Goal: Task Accomplishment & Management: Manage account settings

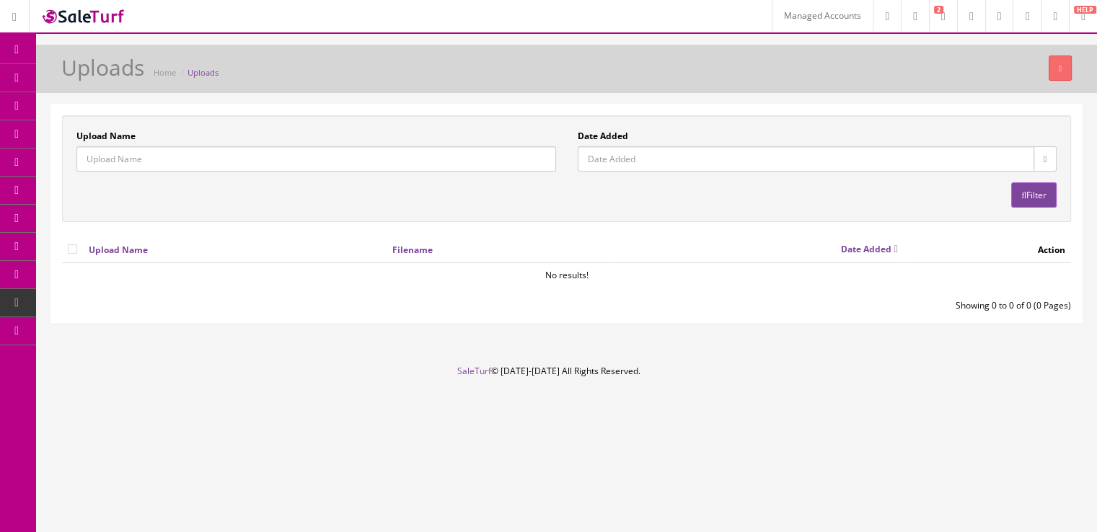
click at [111, 133] on span "Content Pages" at bounding box center [115, 134] width 58 height 12
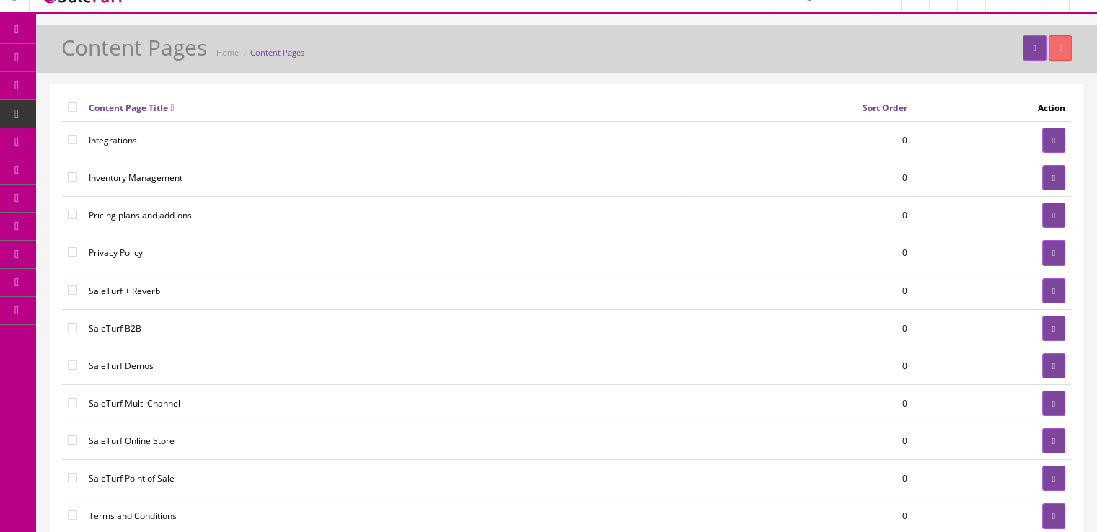
scroll to position [22, 0]
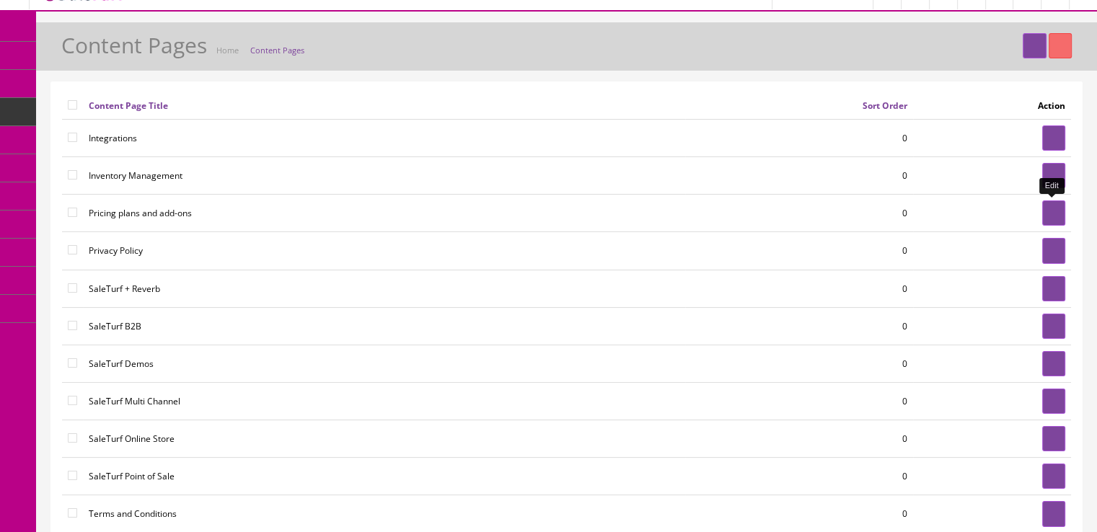
click at [1045, 218] on link at bounding box center [1053, 213] width 23 height 25
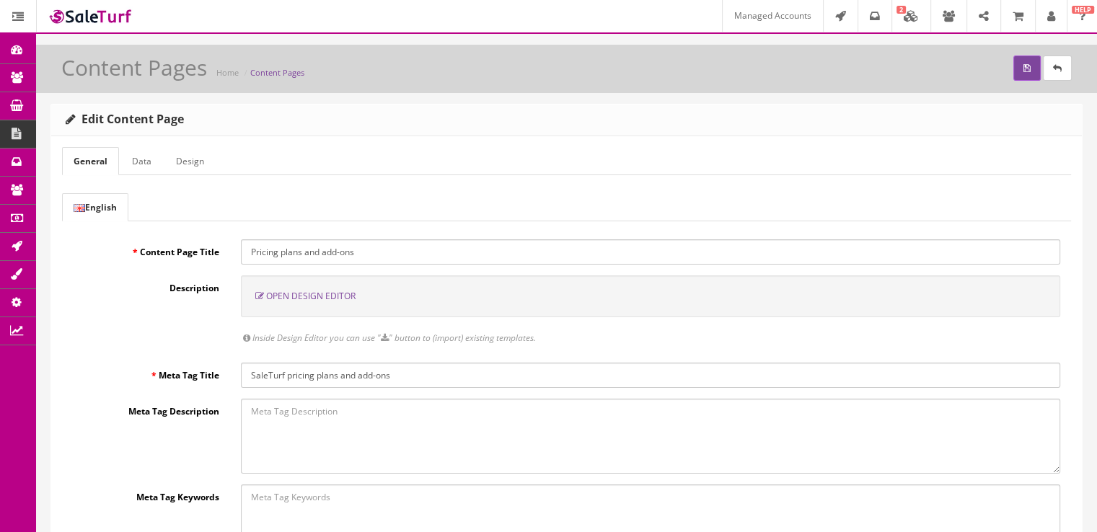
click at [312, 290] on span "Open Design Editor" at bounding box center [310, 296] width 89 height 12
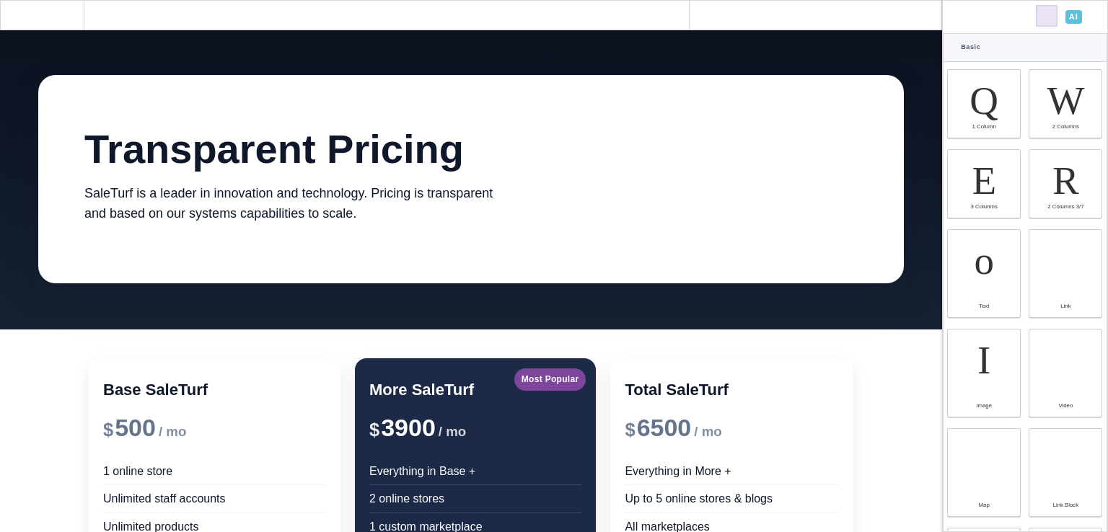
scroll to position [440, 0]
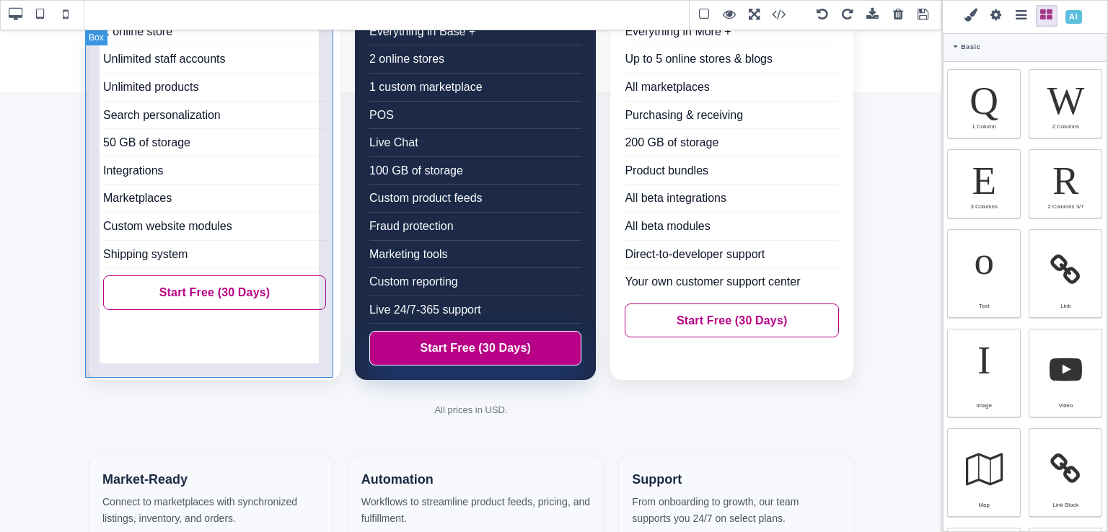
click at [331, 263] on div "Base SaleTurf $ 500 / mo 1 online store Unlimited staff accounts Unlimited prod…" at bounding box center [215, 149] width 252 height 462
type input "20"
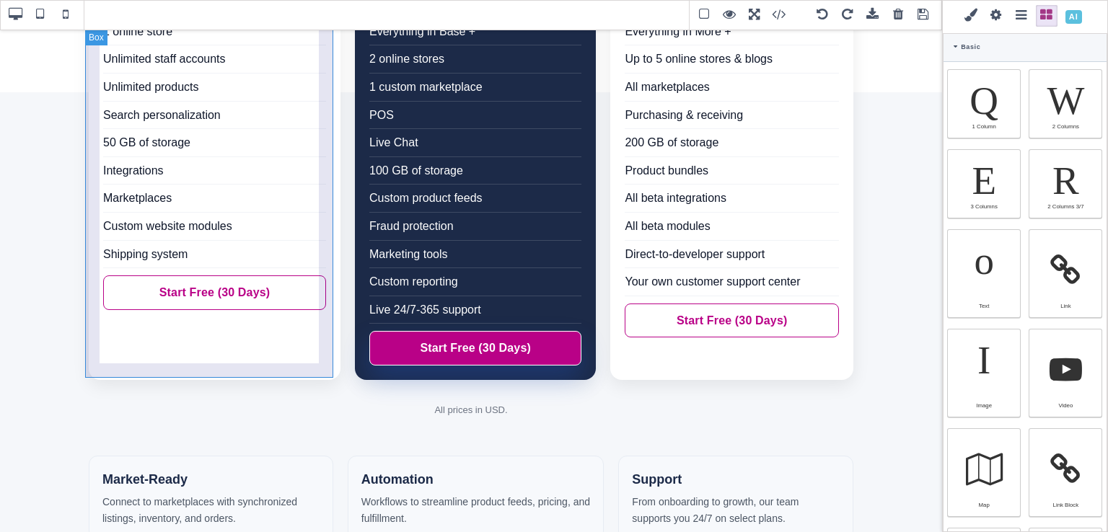
type input "20"
type input "rgb(15, 23, 42)"
select select
type input "16"
select select "px"
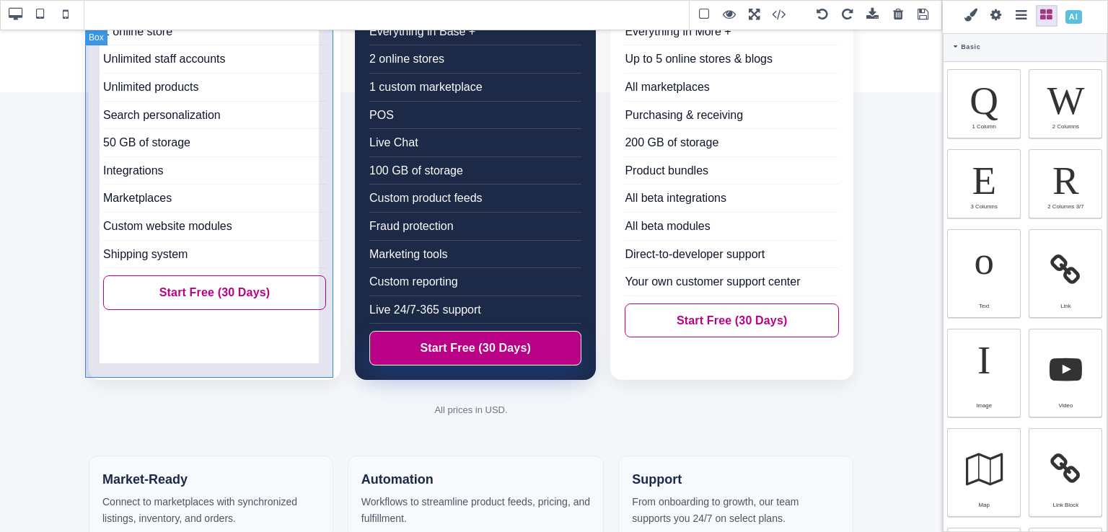
select select
type input "25.6px"
select select
type input "rgb(255, 255, 255)"
type input "0"
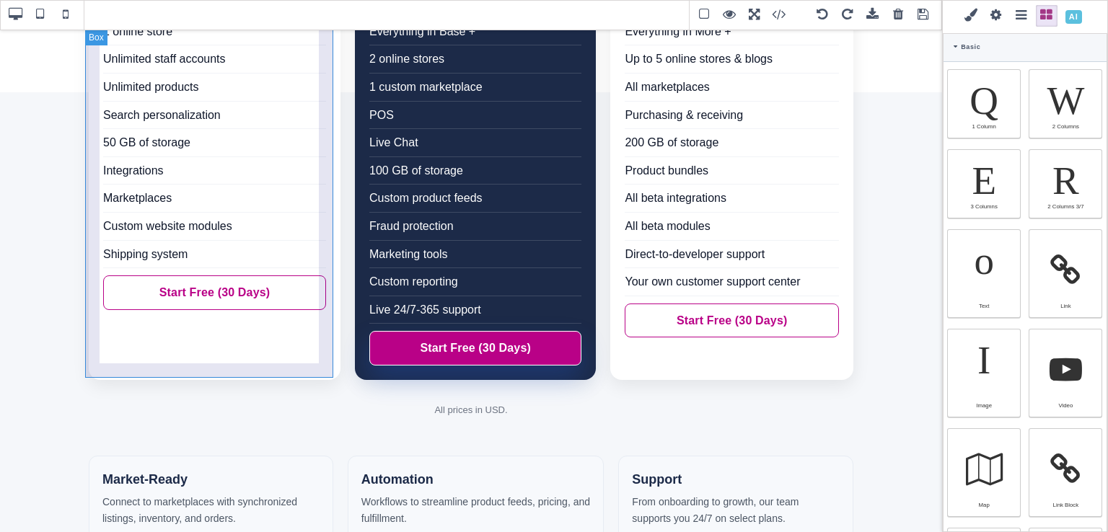
select select "px"
type input "0"
select select "px"
type input "0"
select select "px"
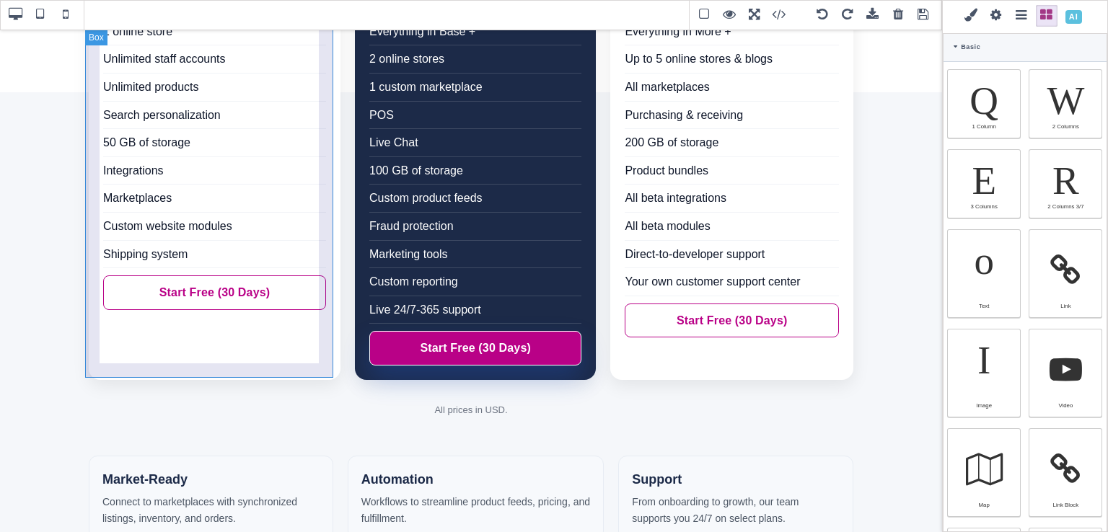
type input "0"
select select "px"
type input "rgb(15, 23, 42)"
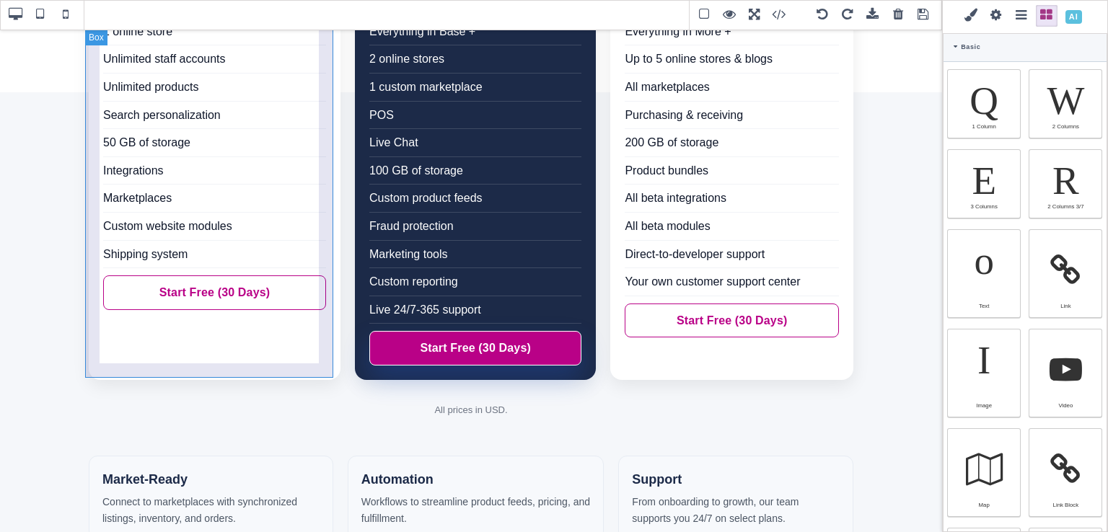
type input "rgb(15, 23, 42)"
type input "16"
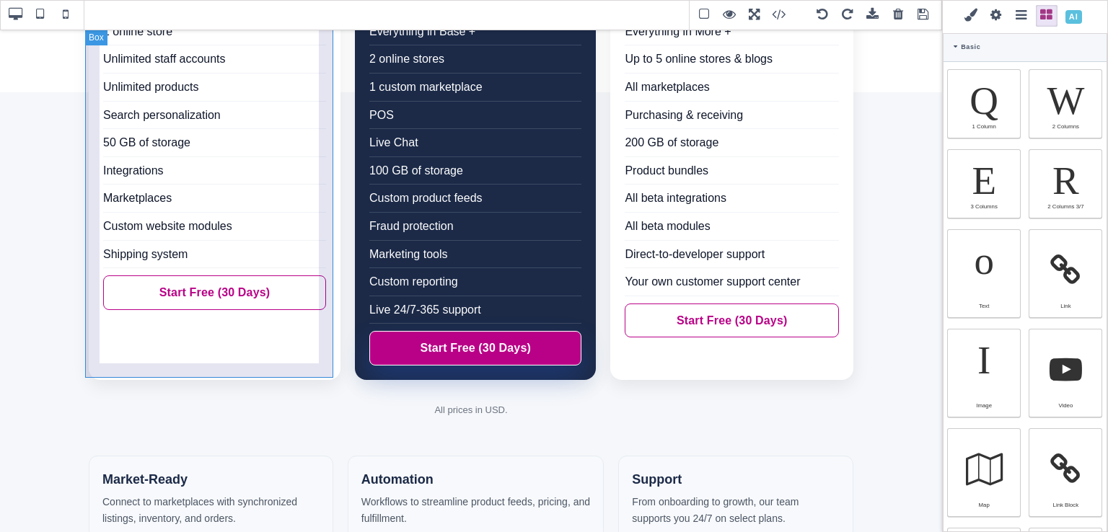
type input "16"
type input "2.4"
select select "px"
select select "solid"
type input "rgb(59, 151, 227)"
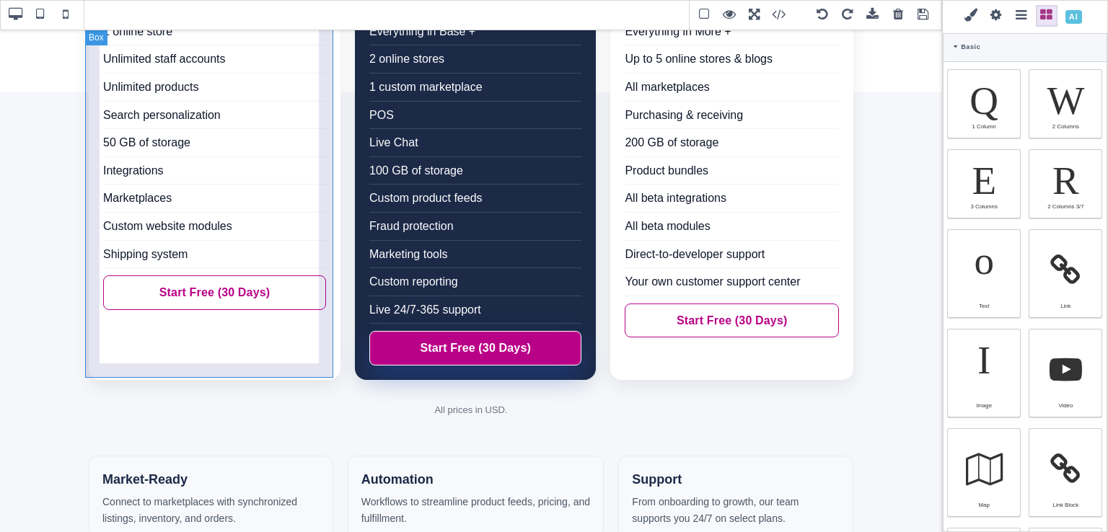
type input "-3"
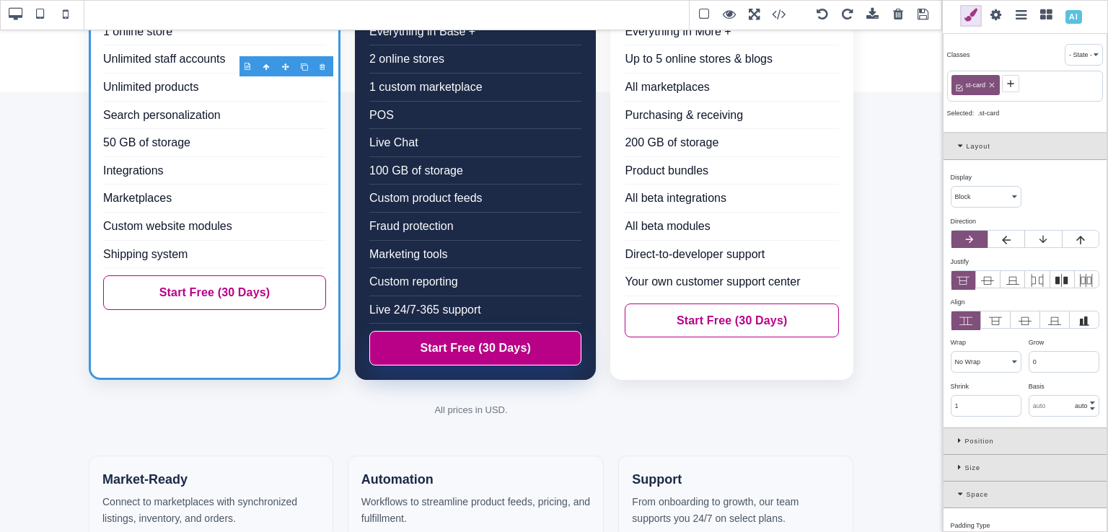
scroll to position [774, 0]
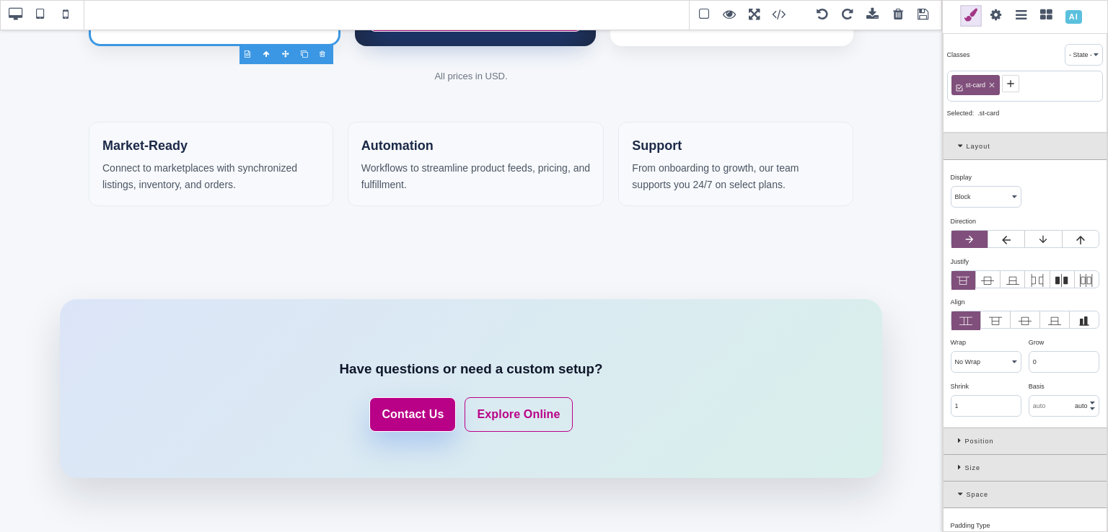
drag, startPoint x: 937, startPoint y: 437, endPoint x: 943, endPoint y: 452, distance: 15.5
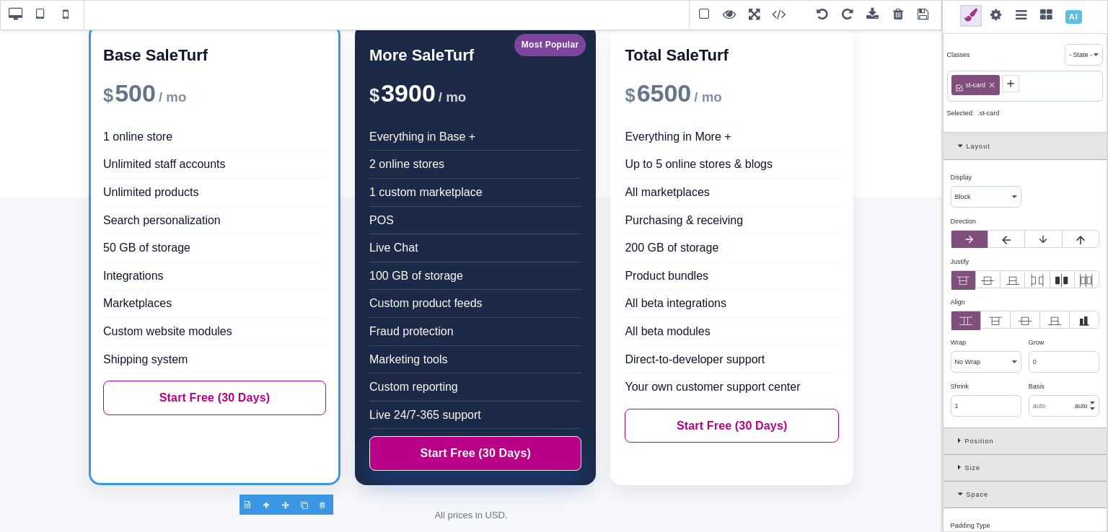
scroll to position [245, 0]
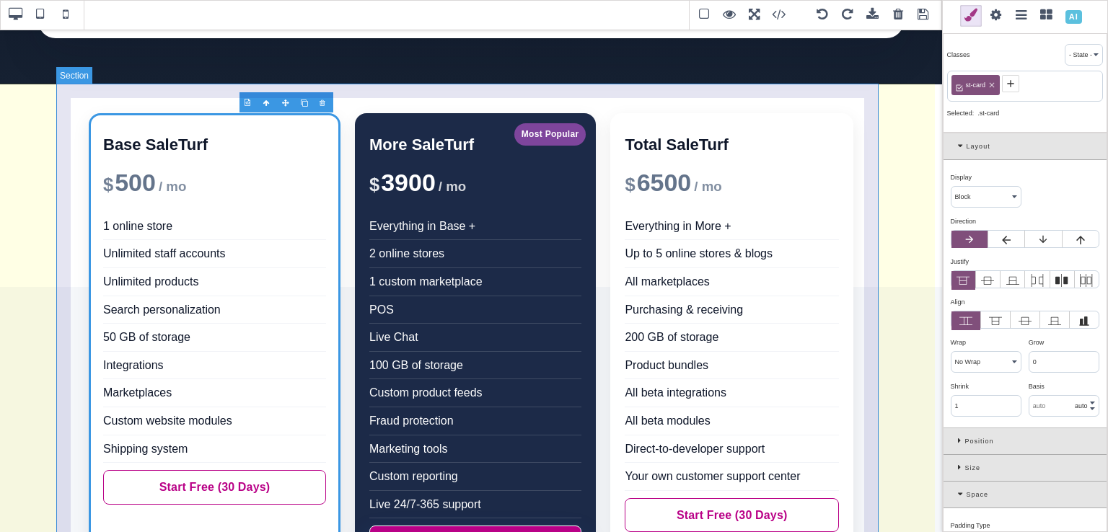
click at [61, 116] on section "Base SaleTurf $ 500 / mo 1 online store Unlimited staff accounts Unlimited prod…" at bounding box center [471, 356] width 822 height 545
type input "10"
type input "78"
type input "transparent"
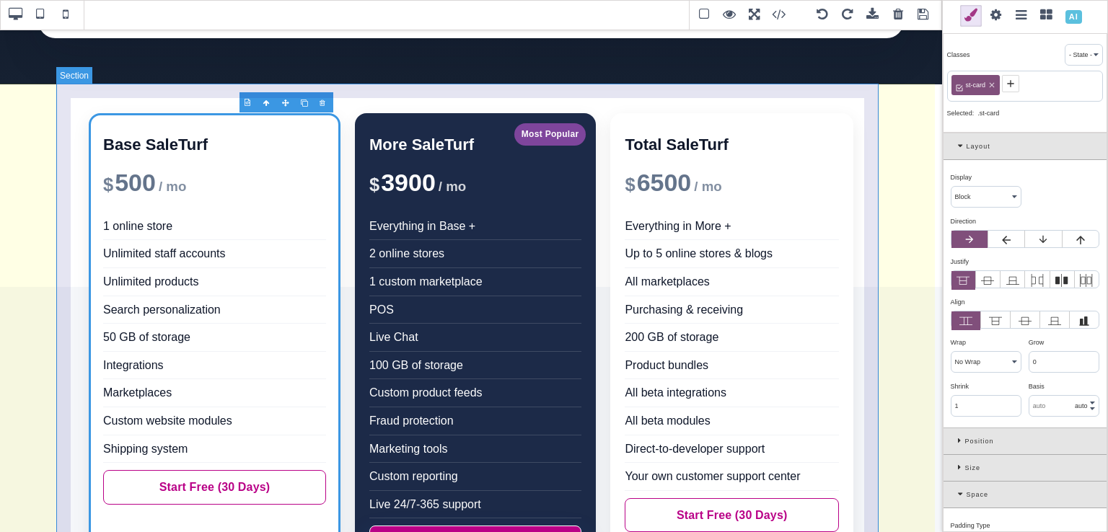
type input "0"
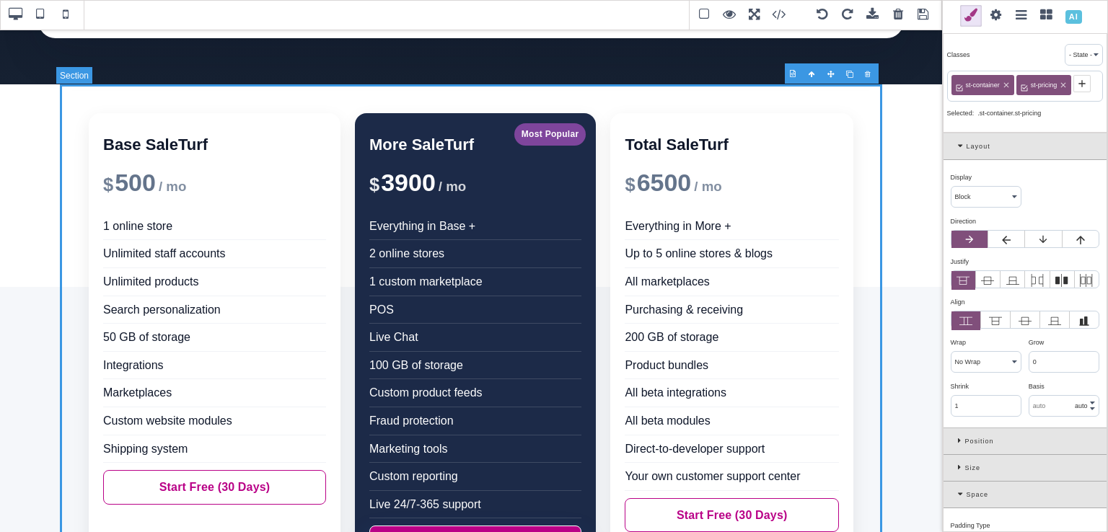
click at [66, 119] on section "Base SaleTurf $ 500 / mo 1 online store Unlimited staff accounts Unlimited prod…" at bounding box center [471, 356] width 822 height 545
click at [69, 14] on span at bounding box center [66, 15] width 22 height 22
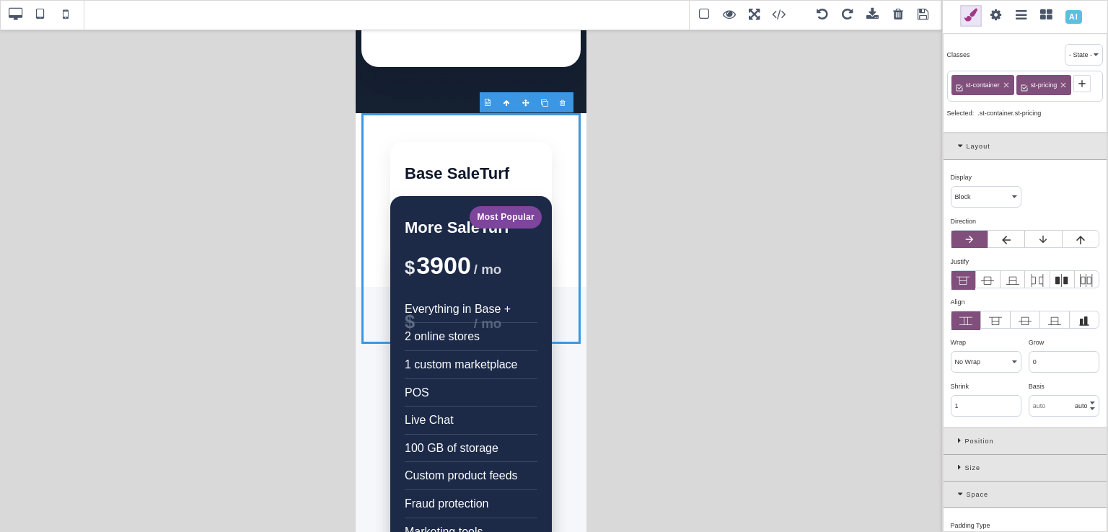
click at [998, 199] on select "Block Inline Inline Block Flex None Contents Table Table Row Table Cell" at bounding box center [986, 197] width 69 height 20
select select "flex"
click at [952, 187] on select "Block Inline Inline Block Flex None Contents Table Table Row Table Cell" at bounding box center [986, 197] width 69 height 20
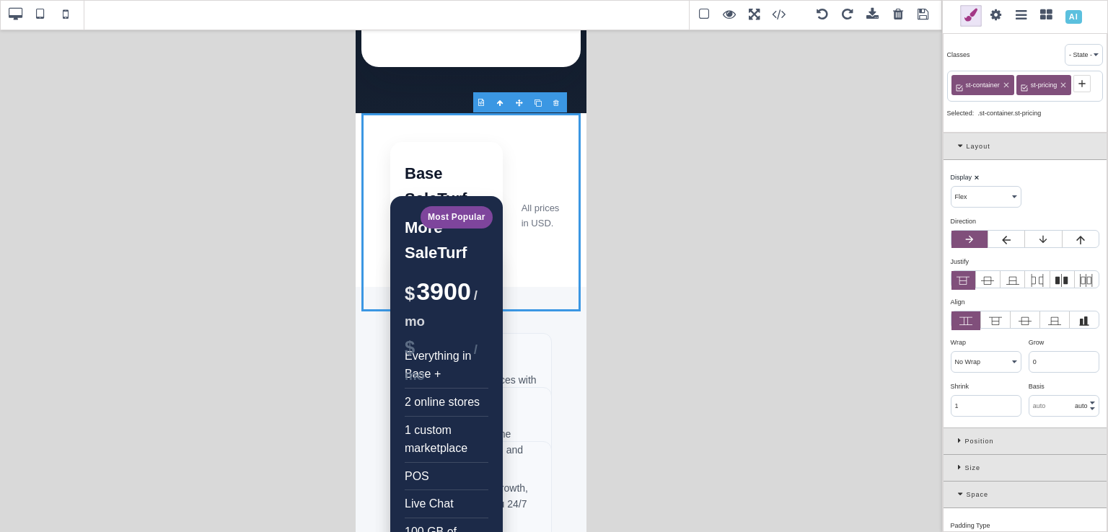
click at [1, 21] on div at bounding box center [42, 15] width 84 height 30
click at [6, 21] on span at bounding box center [15, 15] width 22 height 22
type input "8"
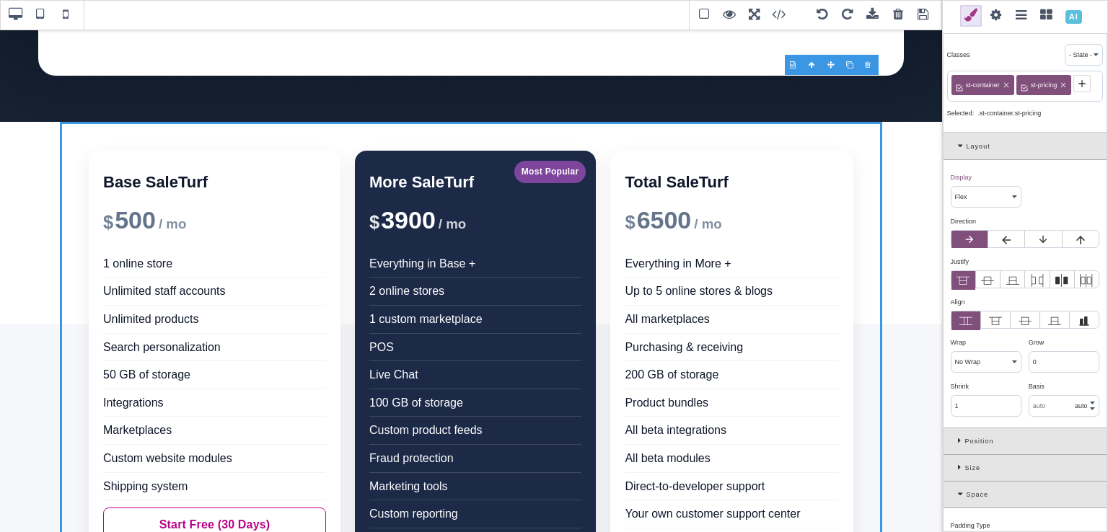
scroll to position [182, 0]
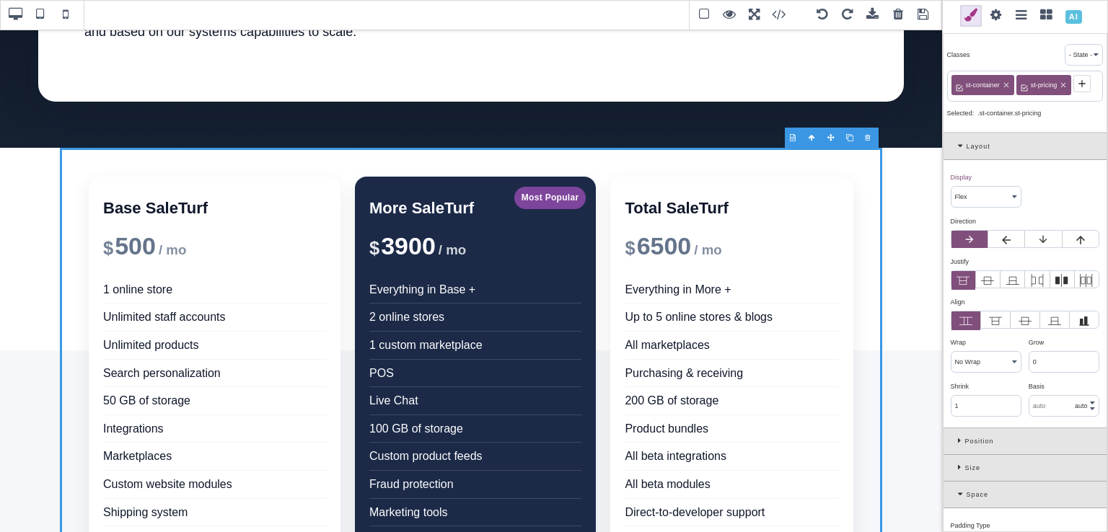
drag, startPoint x: 938, startPoint y: 131, endPoint x: 948, endPoint y: 136, distance: 11.0
click at [63, 20] on span at bounding box center [66, 15] width 22 height 22
type input "78"
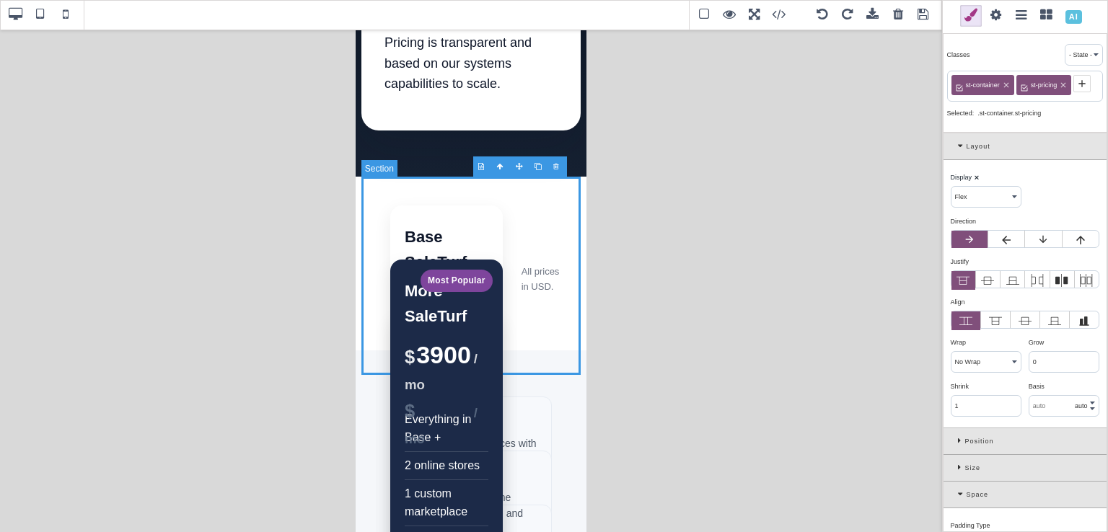
click at [14, 17] on span at bounding box center [15, 15] width 22 height 22
type input "8"
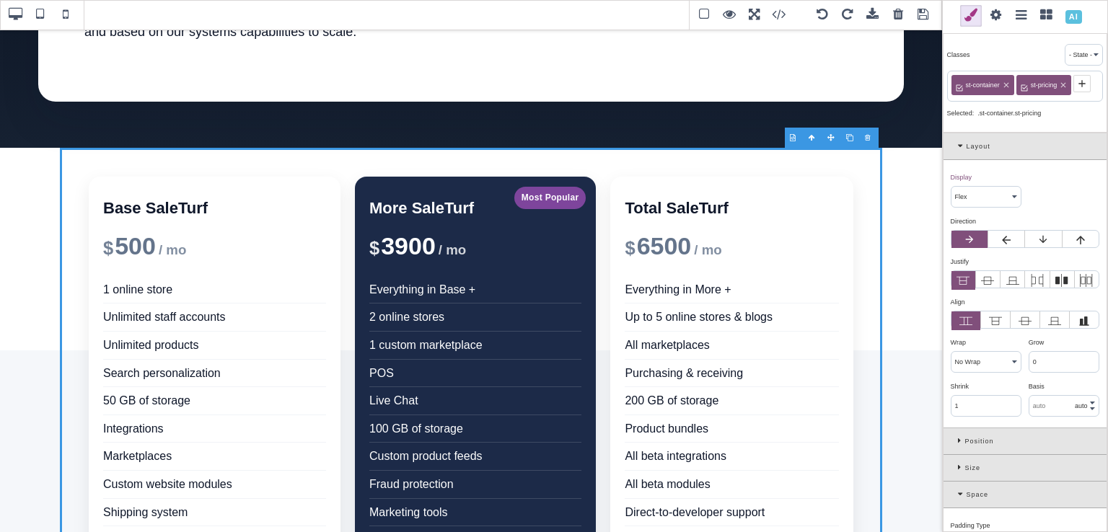
click at [981, 201] on select "Block Inline Inline Block Flex None Contents Table Table Row Table Cell" at bounding box center [986, 197] width 69 height 20
click at [952, 187] on select "Block Inline Inline Block Flex None Contents Table Table Row Table Cell" at bounding box center [986, 197] width 69 height 20
click at [985, 196] on select "Block Inline Inline Block Flex None Contents Table Table Row Table Cell" at bounding box center [986, 197] width 69 height 20
select select "flex"
click at [952, 187] on select "Block Inline Inline Block Flex None Contents Table Table Row Table Cell" at bounding box center [986, 197] width 69 height 20
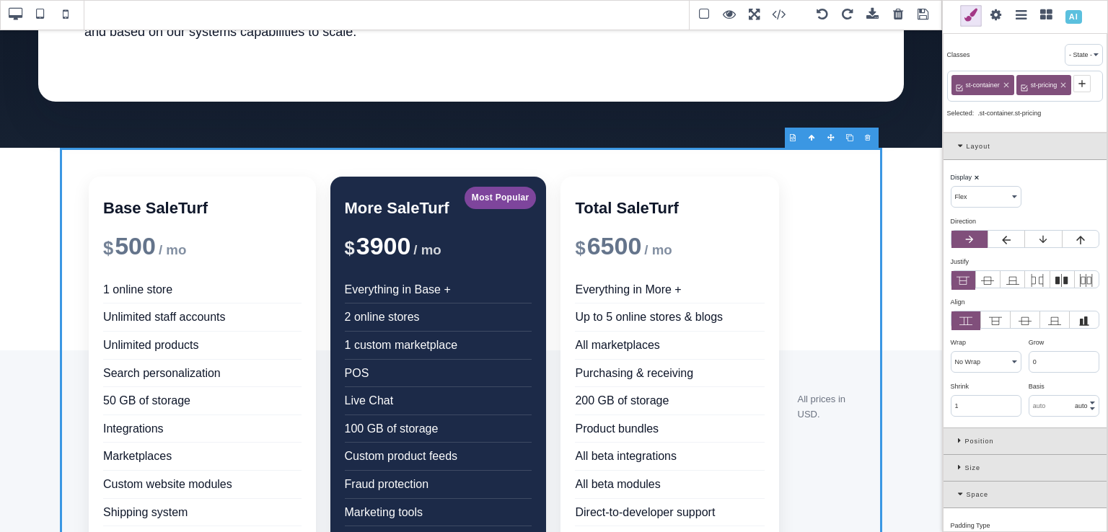
click at [1043, 231] on label at bounding box center [1043, 239] width 36 height 17
click at [0, 0] on input "radio" at bounding box center [0, 0] width 0 height 0
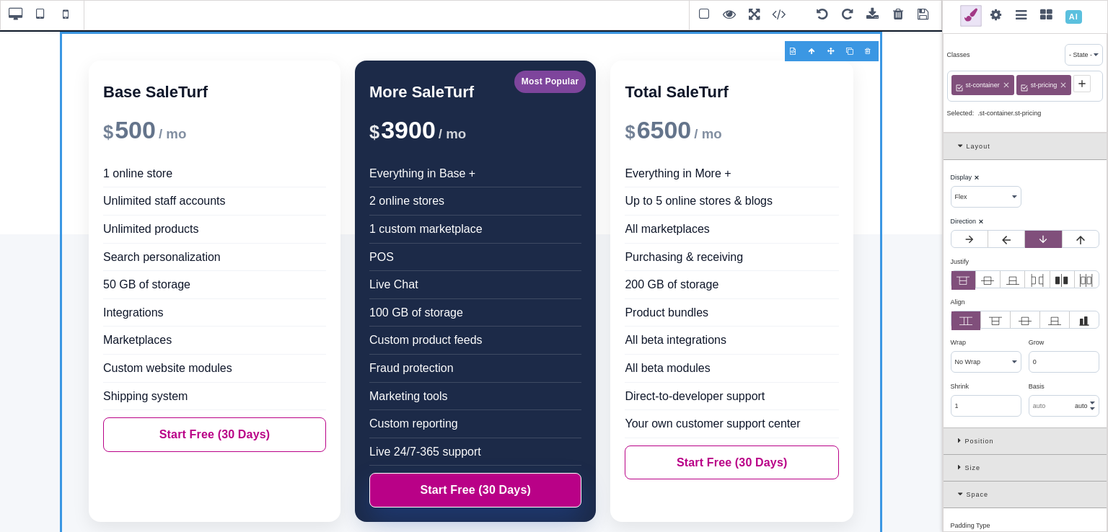
scroll to position [263, 0]
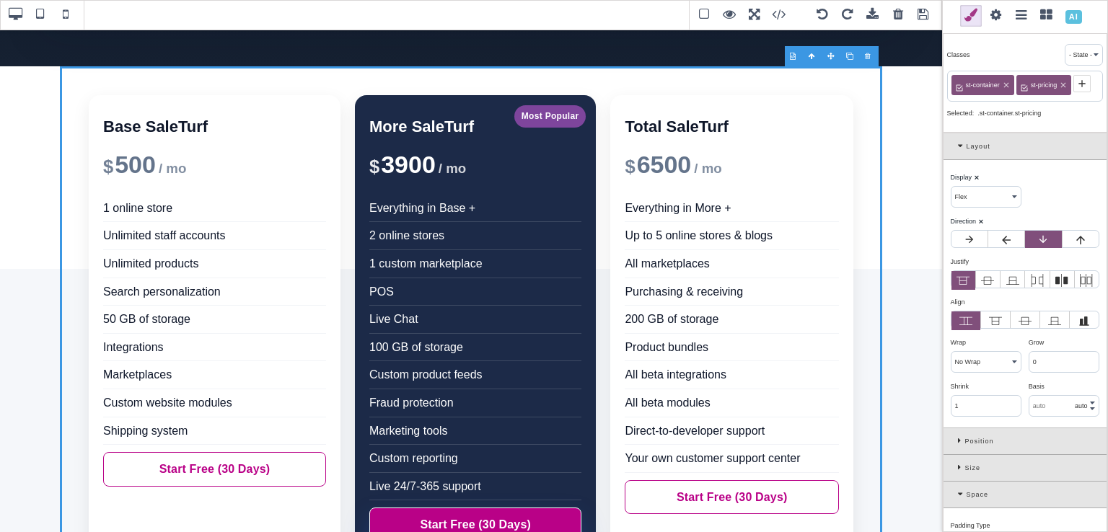
click at [40, 18] on span at bounding box center [41, 15] width 22 height 22
type input "78"
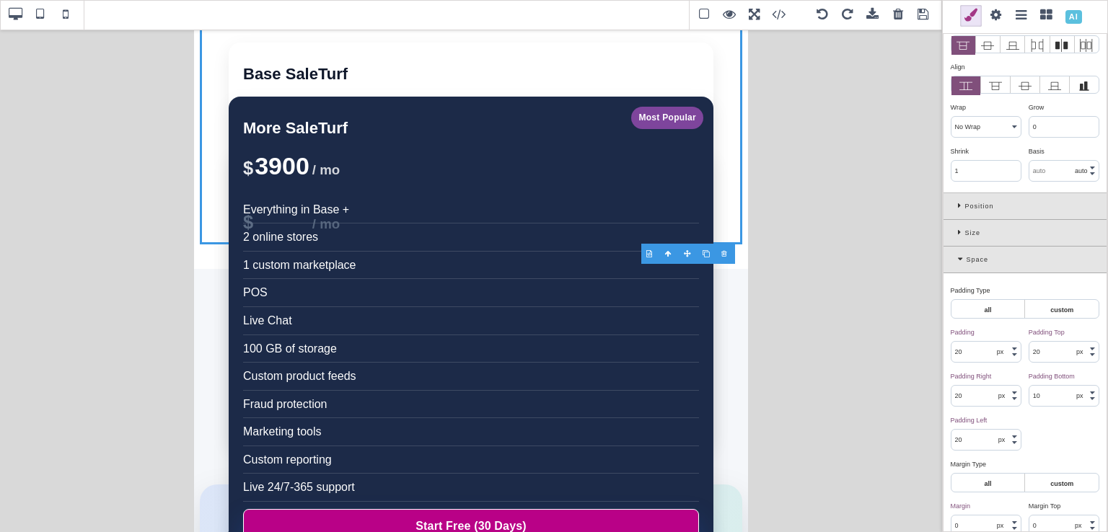
scroll to position [0, 0]
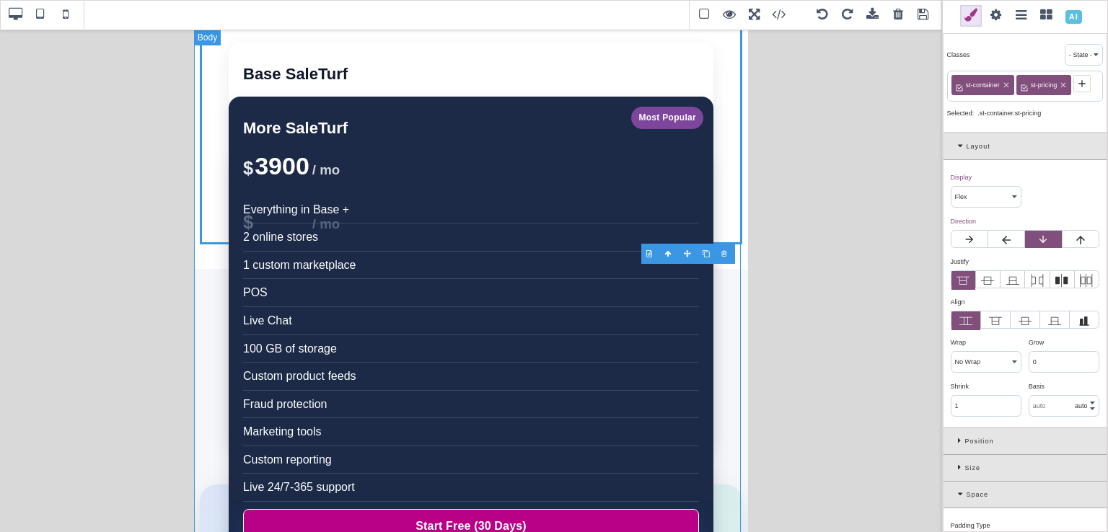
drag, startPoint x: 747, startPoint y: 114, endPoint x: 734, endPoint y: 219, distance: 105.3
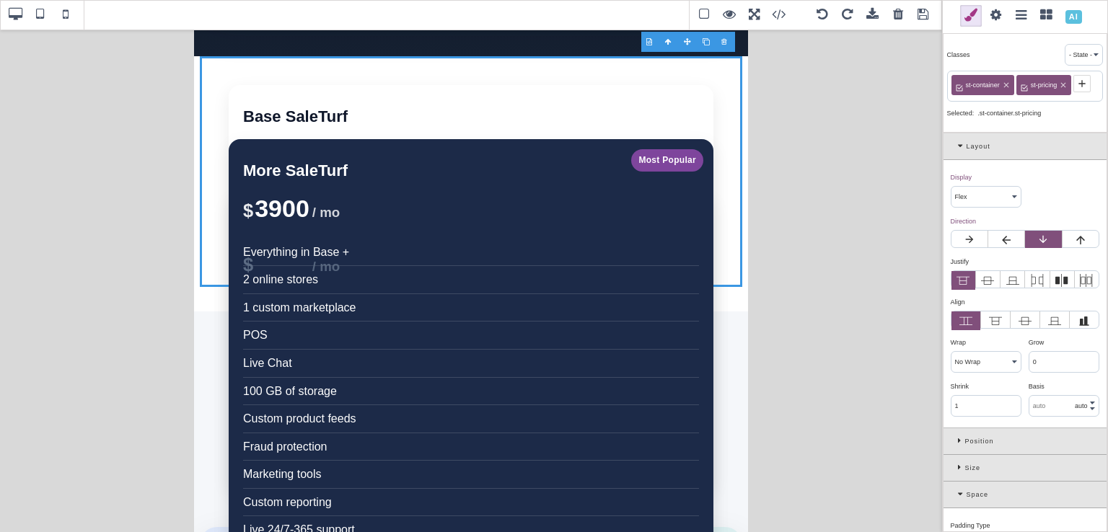
scroll to position [218, 0]
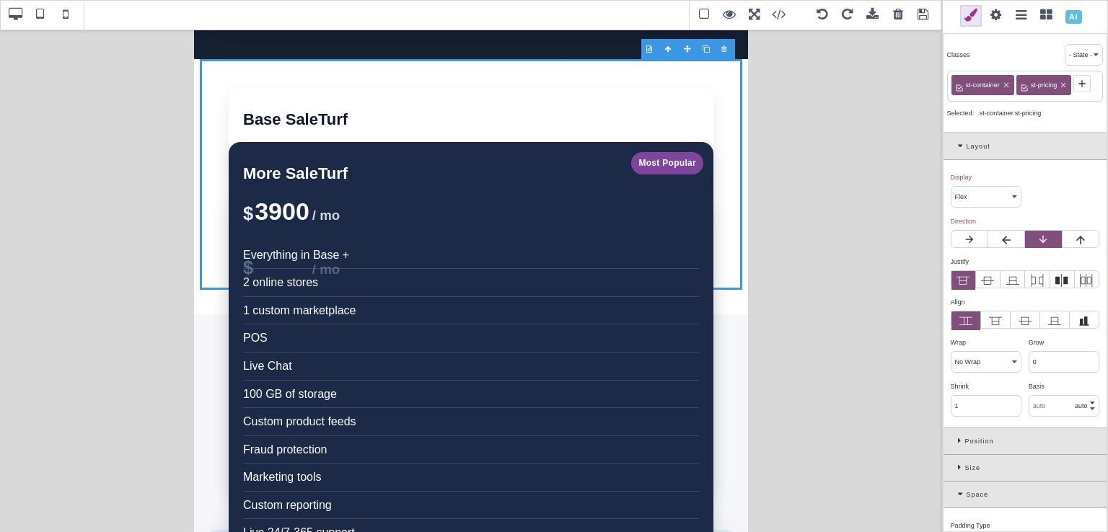
drag, startPoint x: 744, startPoint y: 281, endPoint x: 948, endPoint y: 423, distance: 249.2
click at [40, 12] on span at bounding box center [41, 15] width 22 height 22
click at [0, 22] on div at bounding box center [42, 15] width 84 height 30
click at [6, 22] on span at bounding box center [15, 15] width 22 height 22
type input "8"
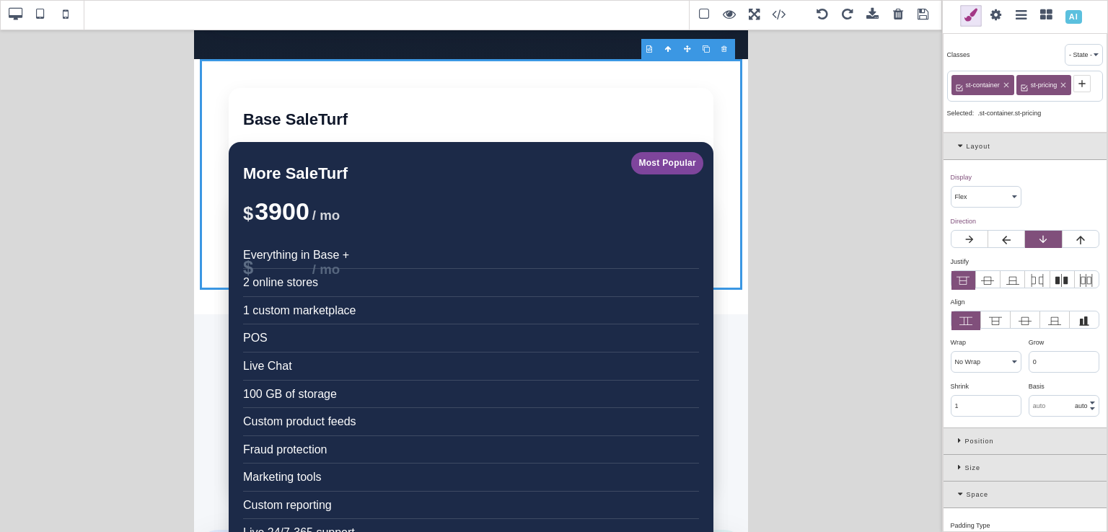
type input "8"
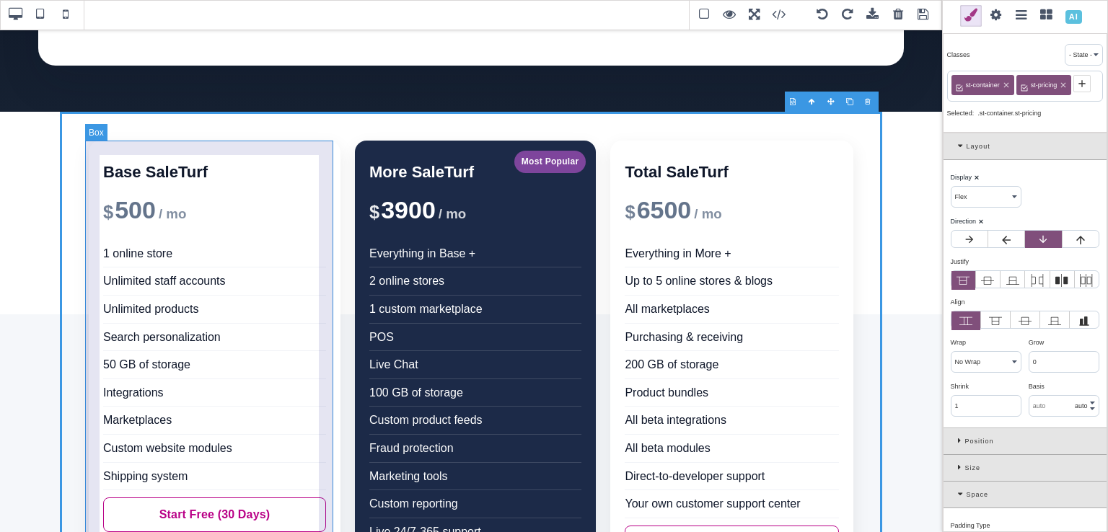
click at [325, 152] on div "Base SaleTurf $ 500 / mo 1 online store Unlimited staff accounts Unlimited prod…" at bounding box center [215, 372] width 252 height 462
select select "block"
type input "20"
type input "0"
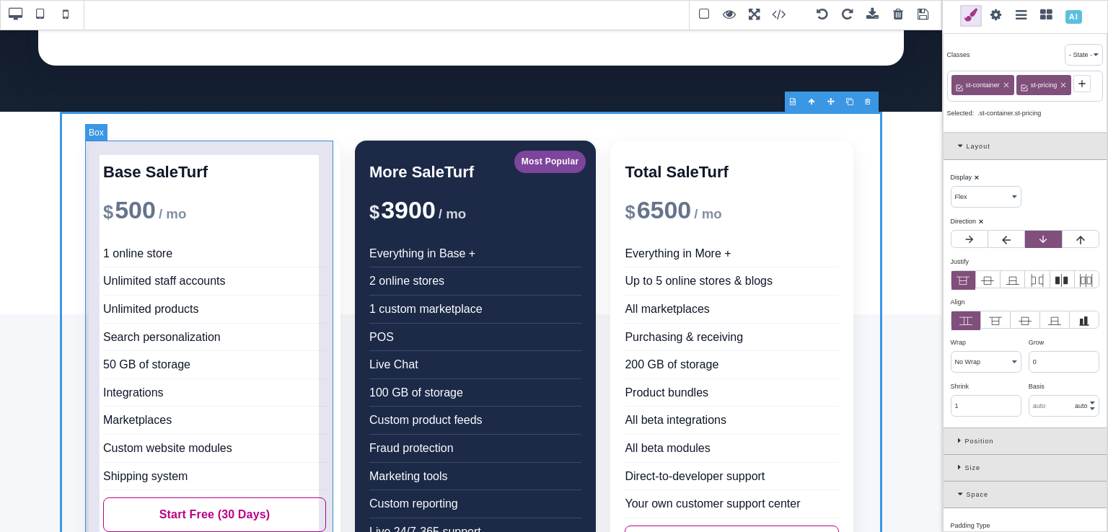
type input "rgb(255, 255, 255)"
type input "16"
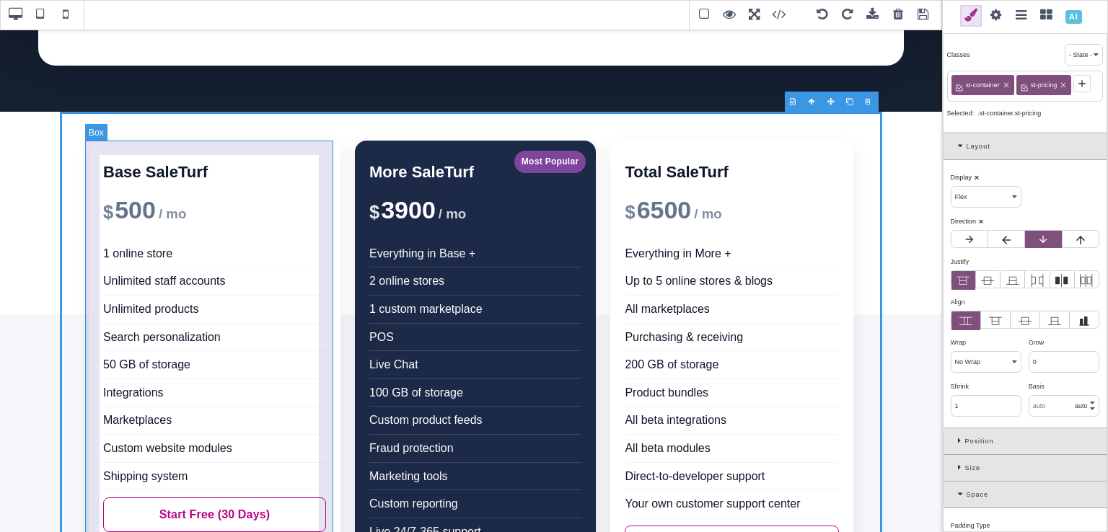
type input "16"
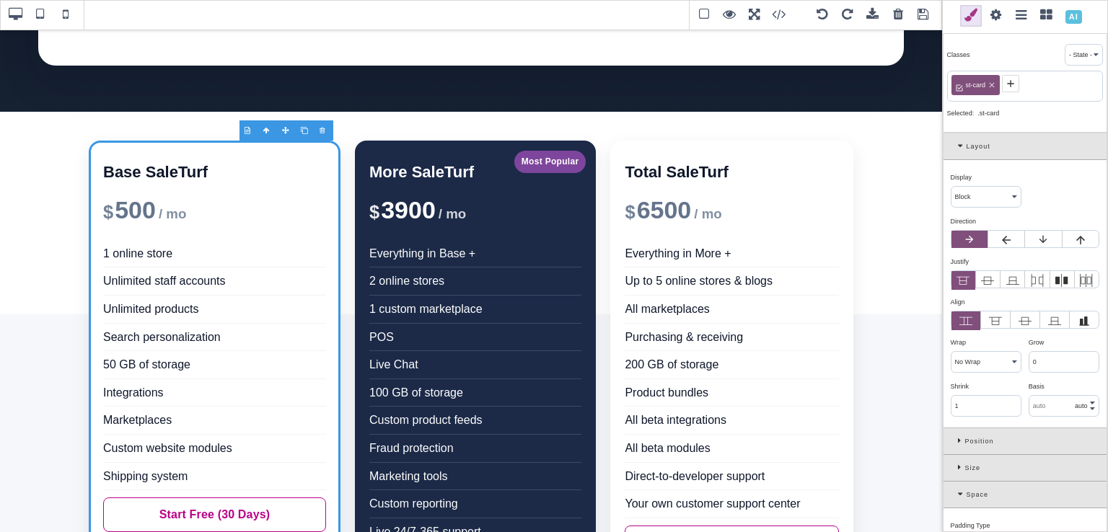
select select "table-cell"
type input "10"
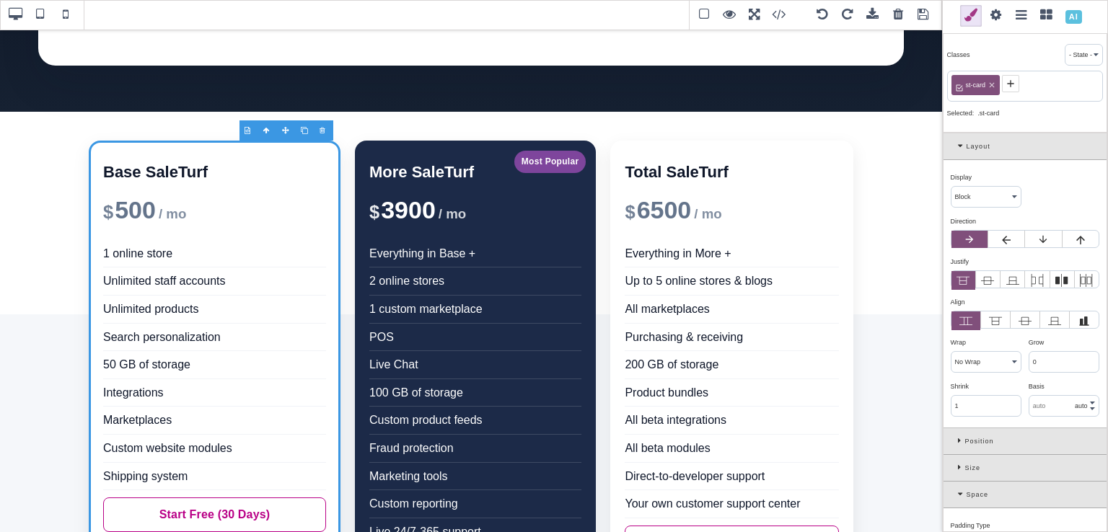
type input "10"
select select "top"
type input "transparent"
type input "0"
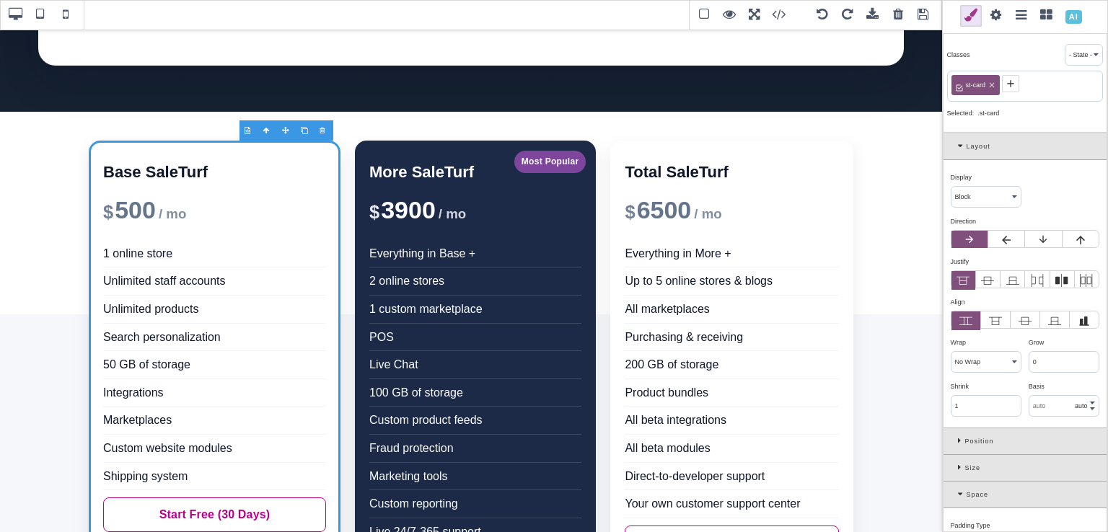
type input "0"
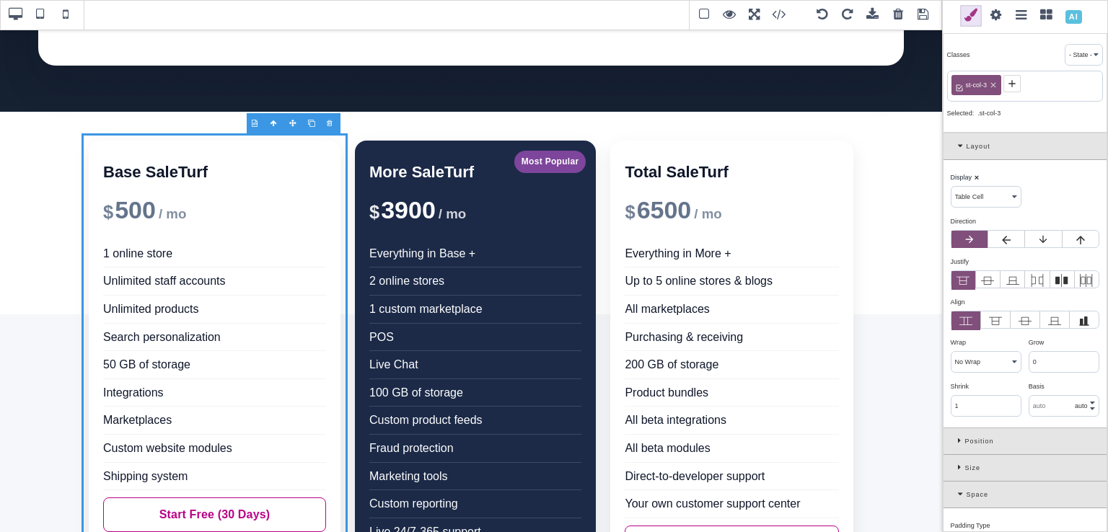
select select "table"
select select "baseline"
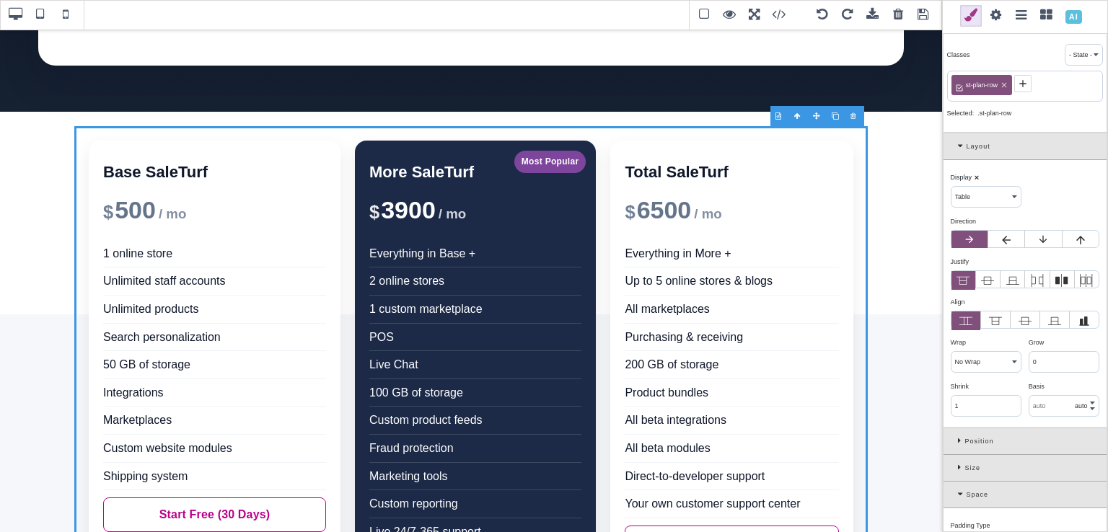
click at [995, 193] on select "Block Inline Inline Block Flex None Contents Table Table Row Table Cell" at bounding box center [986, 197] width 69 height 20
click at [952, 187] on select "Block Inline Inline Block Flex None Contents Table Table Row Table Cell" at bounding box center [986, 197] width 69 height 20
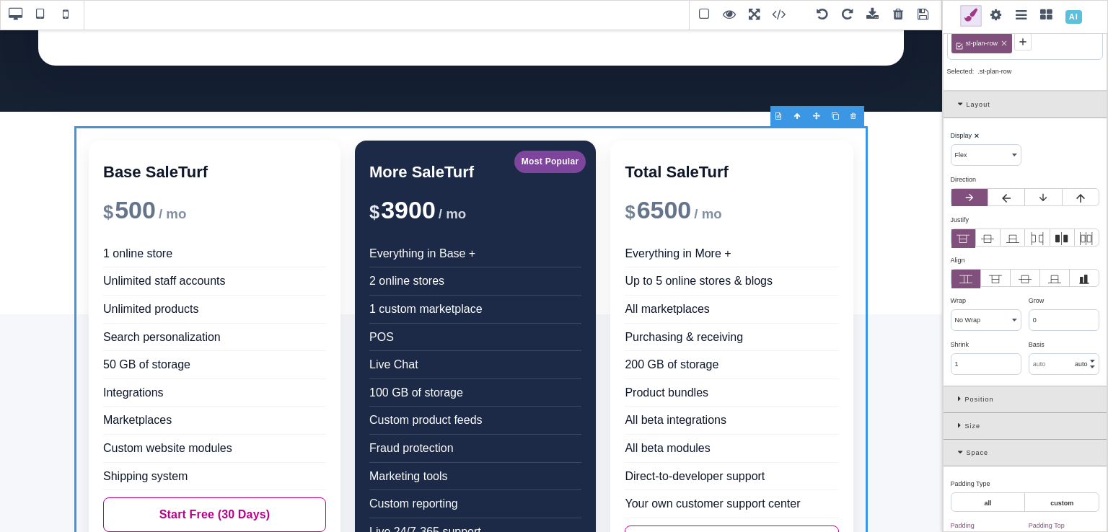
scroll to position [9, 0]
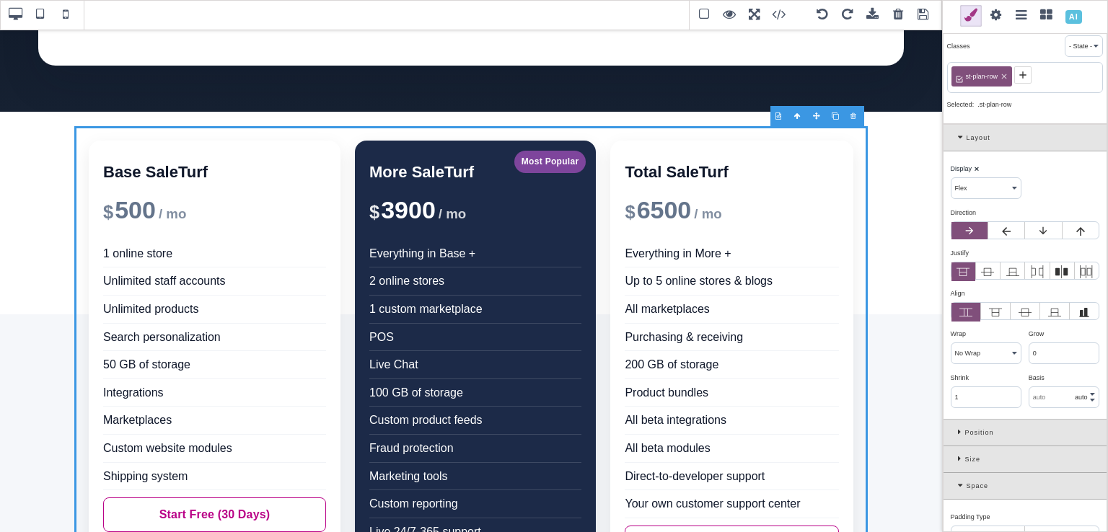
click at [38, 16] on span at bounding box center [41, 15] width 22 height 22
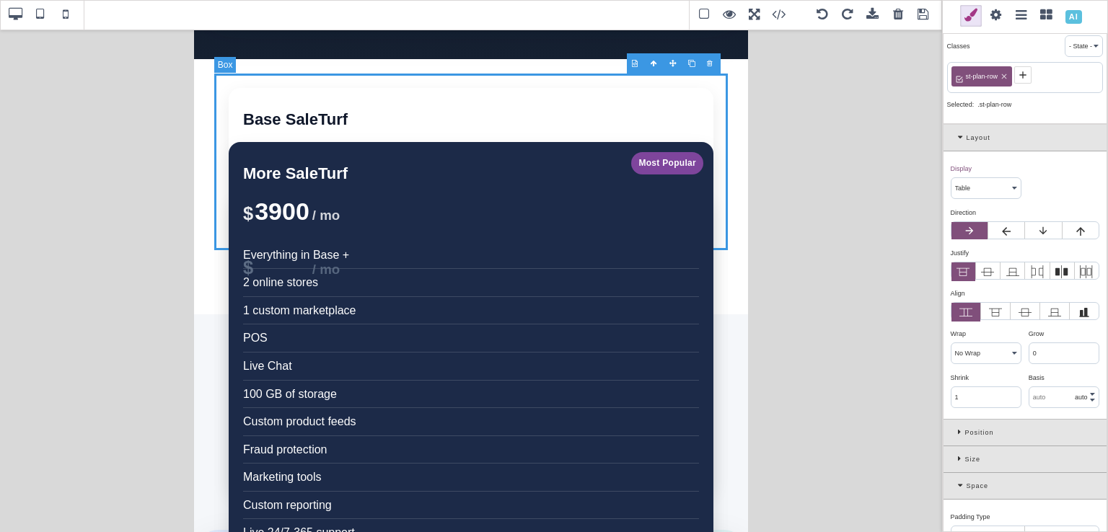
click at [69, 17] on span at bounding box center [66, 15] width 22 height 22
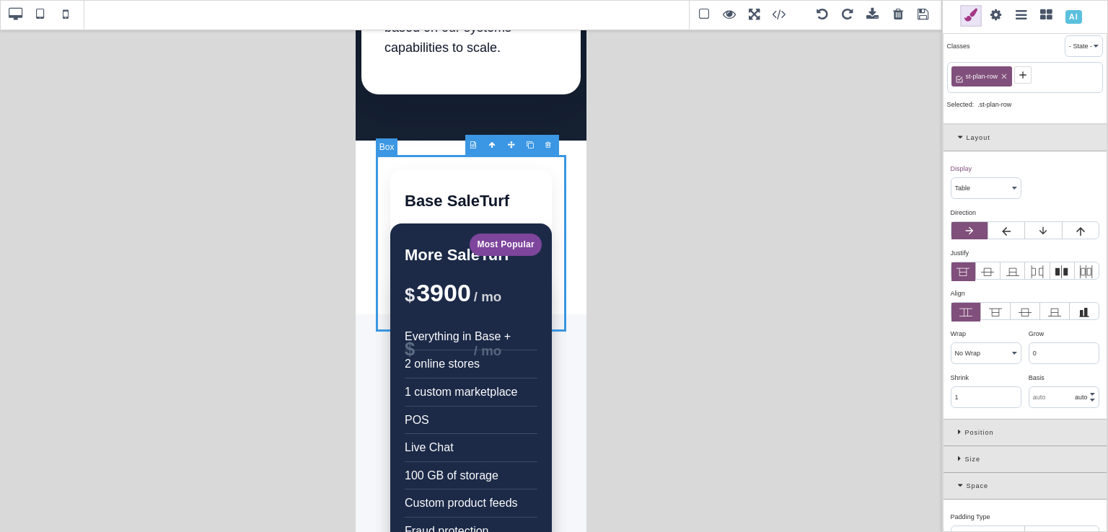
click at [38, 18] on span at bounding box center [41, 15] width 22 height 22
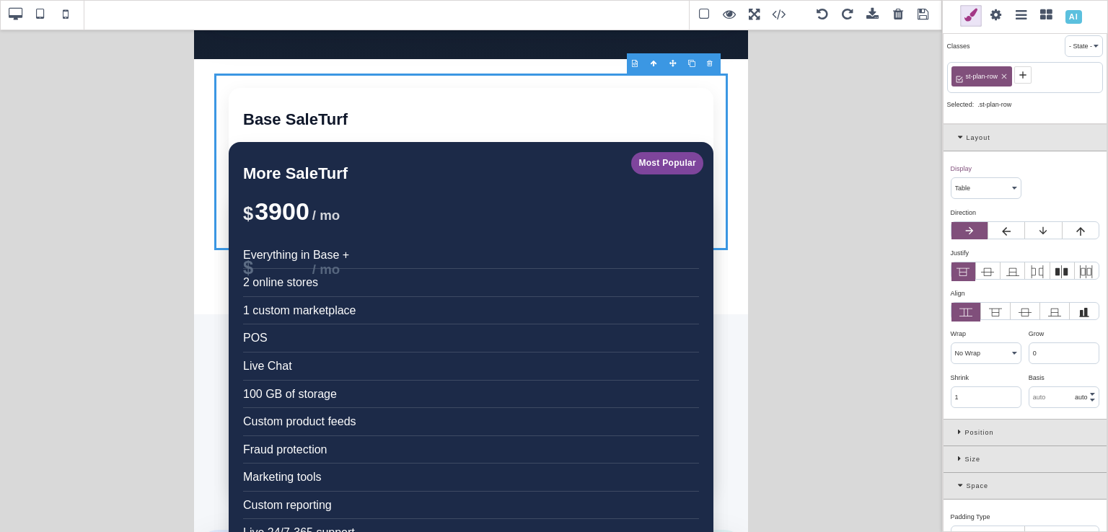
click at [1009, 194] on select "Block Inline Inline Block Flex None Contents Table Table Row Table Cell" at bounding box center [986, 188] width 69 height 20
click at [952, 178] on select "Block Inline Inline Block Flex None Contents Table Table Row Table Cell" at bounding box center [986, 188] width 69 height 20
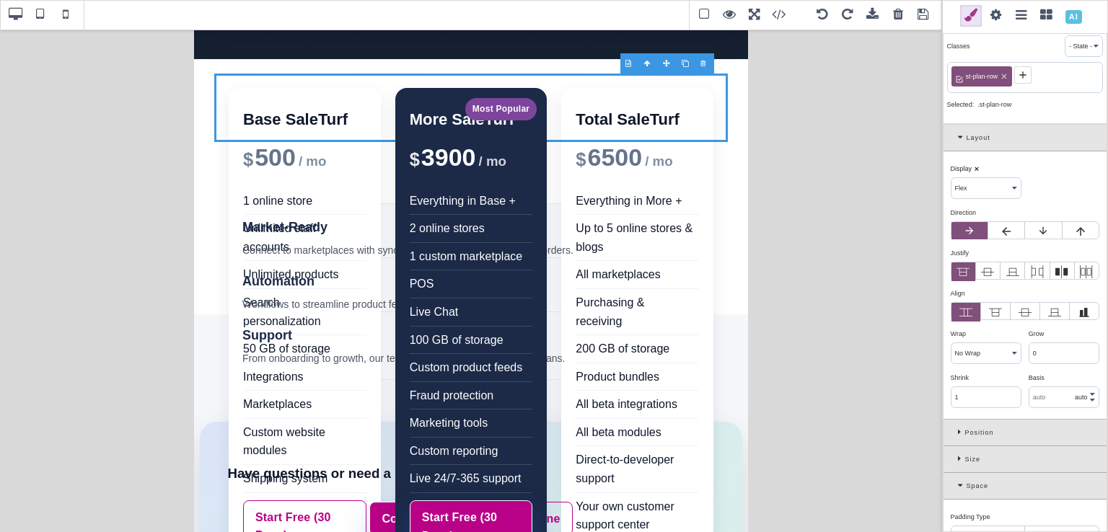
click at [1030, 227] on label at bounding box center [1043, 230] width 36 height 17
click at [0, 0] on input "radio" at bounding box center [0, 0] width 0 height 0
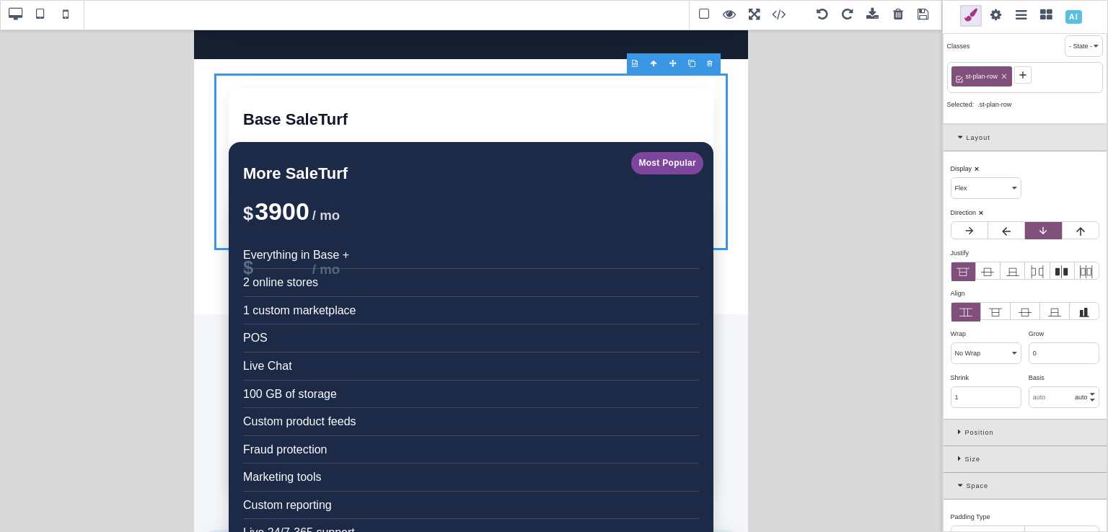
click at [971, 227] on icon at bounding box center [970, 231] width 12 height 12
click at [0, 0] on input "radio" at bounding box center [0, 0] width 0 height 0
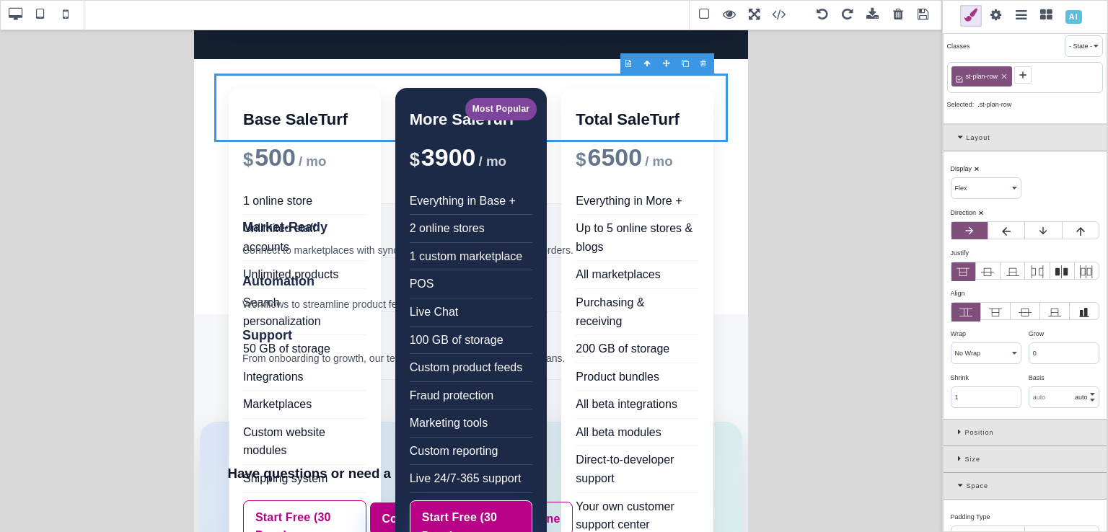
click at [1032, 232] on label at bounding box center [1043, 230] width 36 height 17
click at [0, 0] on input "radio" at bounding box center [0, 0] width 0 height 0
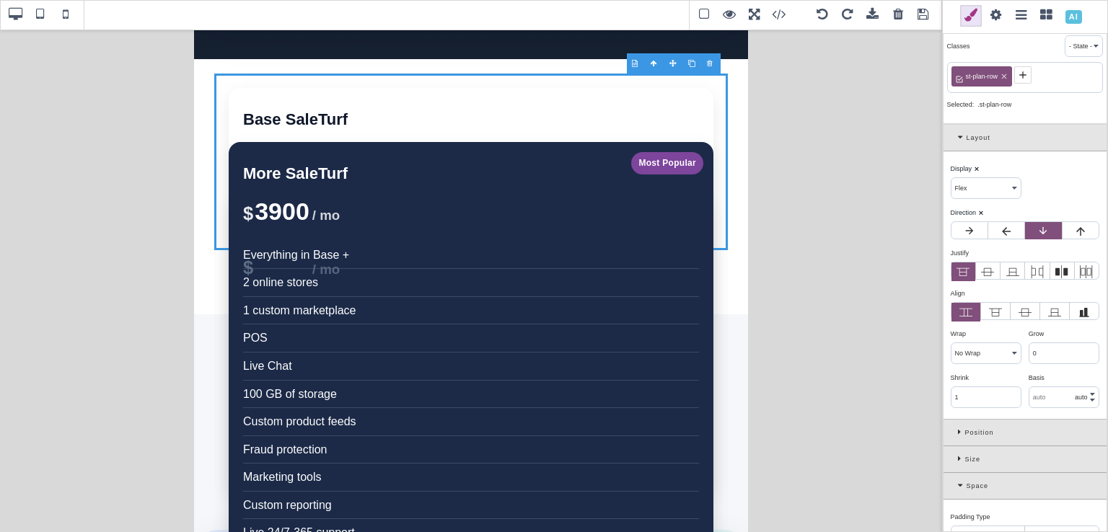
click at [66, 15] on span at bounding box center [66, 15] width 22 height 22
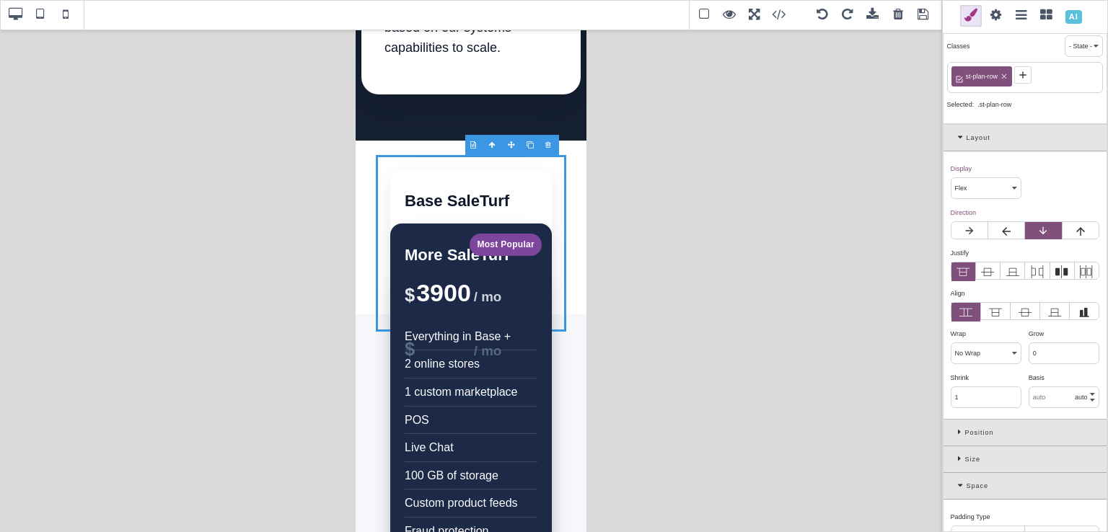
click at [40, 17] on span at bounding box center [41, 15] width 22 height 22
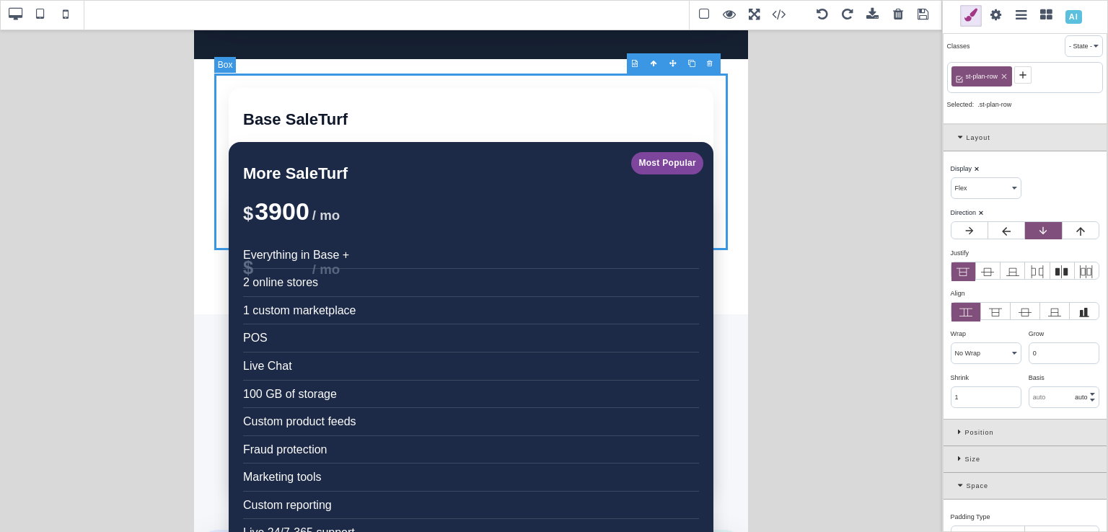
click at [19, 17] on span at bounding box center [15, 15] width 22 height 22
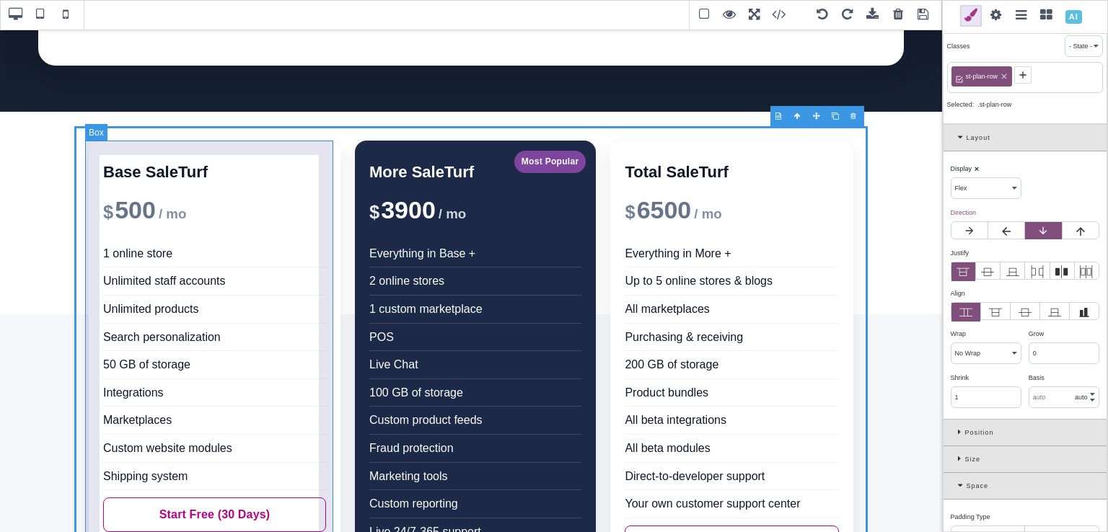
click at [233, 148] on div "Base SaleTurf $ 500 / mo 1 online store Unlimited staff accounts Unlimited prod…" at bounding box center [215, 372] width 252 height 462
select select "block"
type input "20"
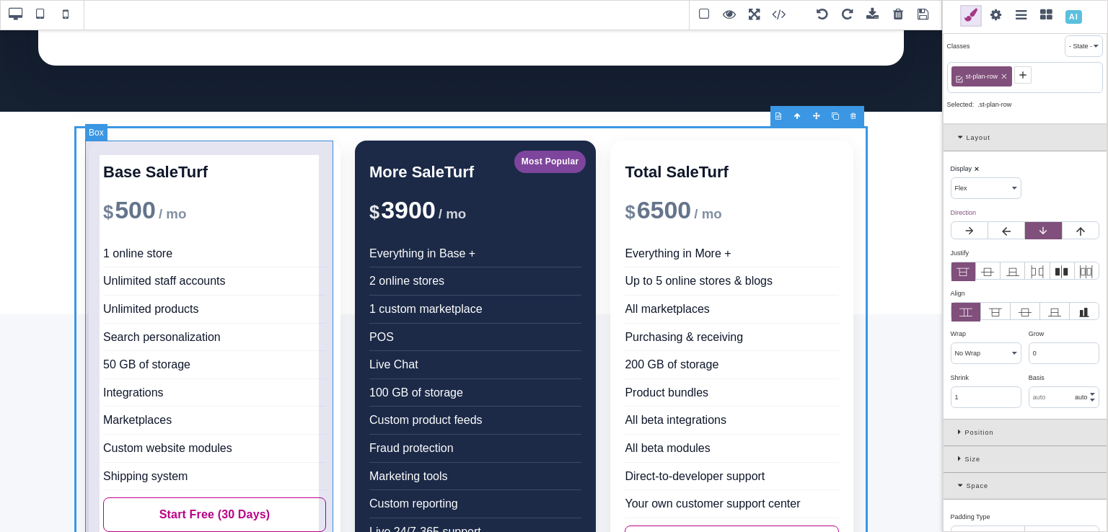
type input "20"
type input "rgb(255, 255, 255)"
type input "16"
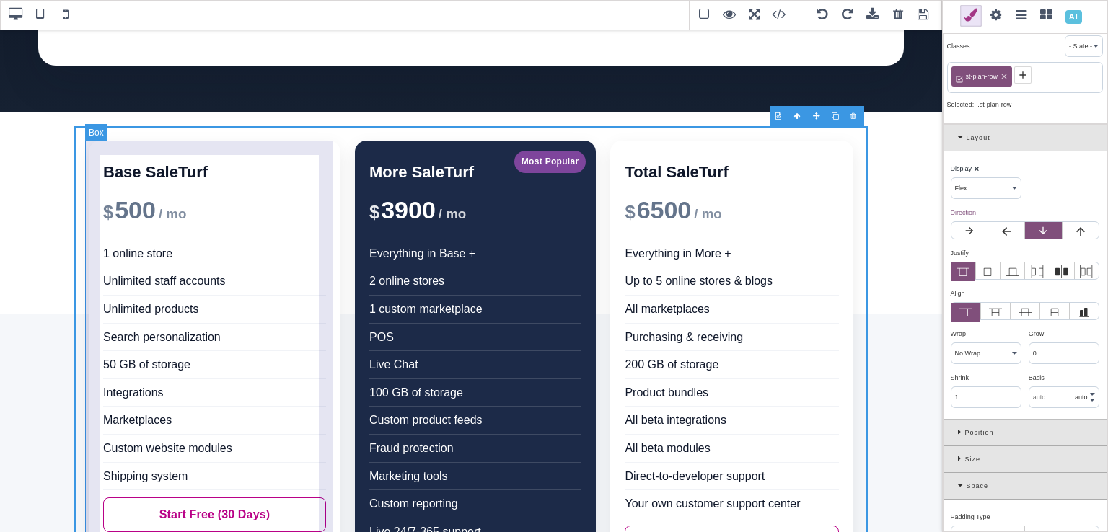
type input "16"
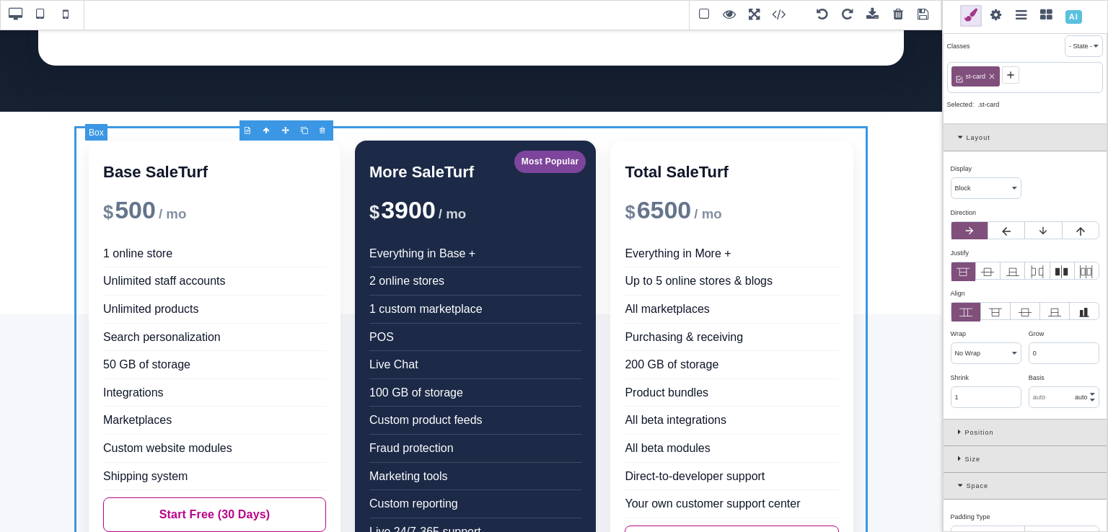
scroll to position [0, 0]
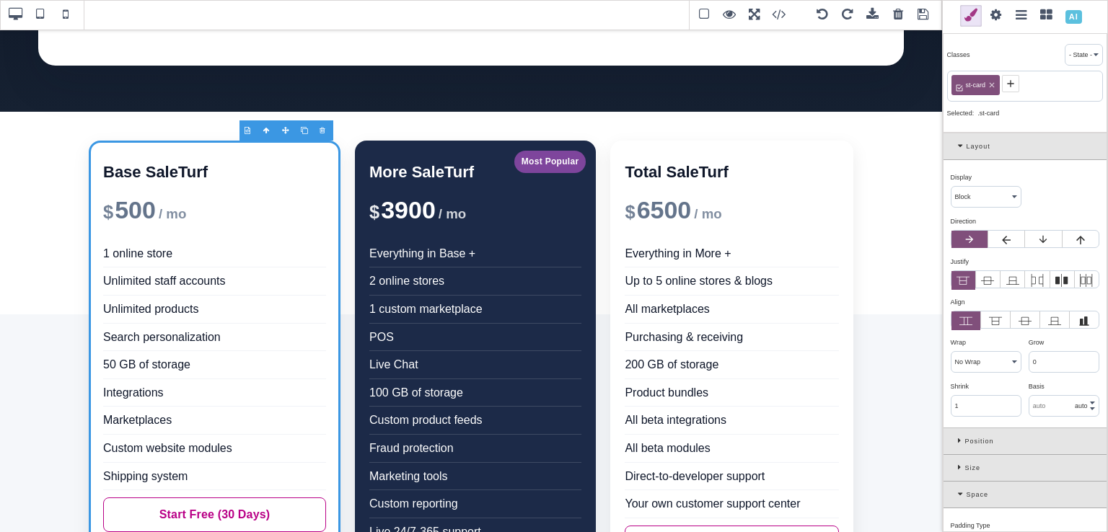
click at [970, 196] on select "Block Inline Inline Block Flex None Contents Table Table Row Table Cell" at bounding box center [986, 197] width 69 height 20
click at [952, 187] on select "Block Inline Inline Block Flex None Contents Table Table Row Table Cell" at bounding box center [986, 197] width 69 height 20
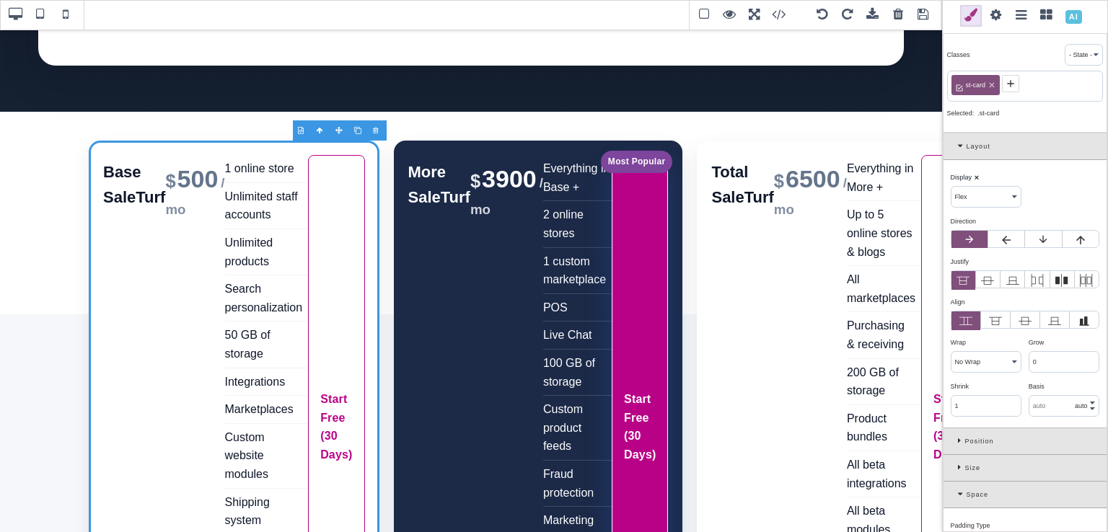
click at [979, 199] on select "Block Inline Inline Block Flex None Contents Table Table Row Table Cell" at bounding box center [986, 197] width 69 height 20
select select "block"
click at [952, 187] on select "Block Inline Inline Block Flex None Contents Table Table Row Table Cell" at bounding box center [986, 197] width 69 height 20
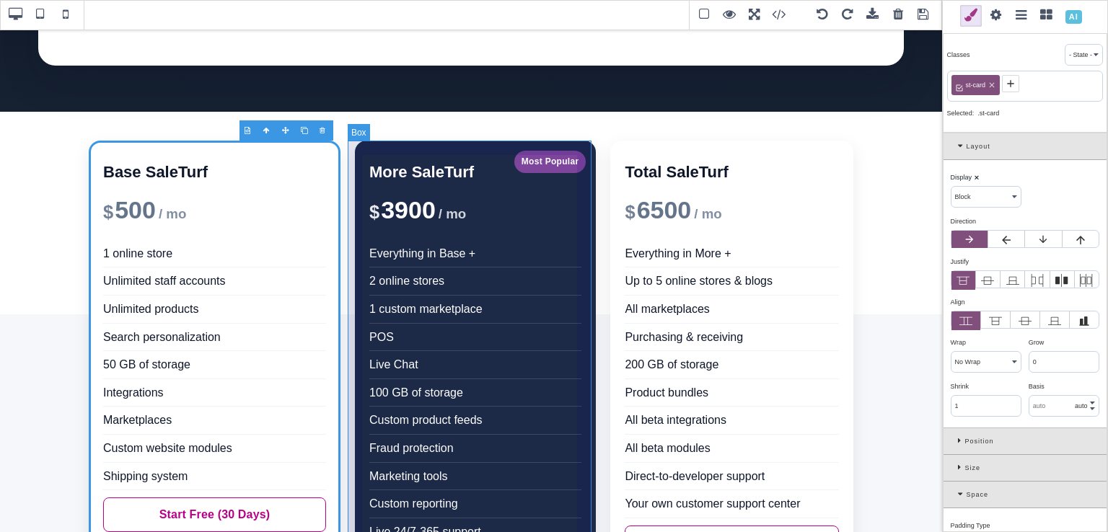
click at [355, 145] on div "Most Popular More SaleTurf $ 3900 / mo Everything in Base + 2 online stores 1 c…" at bounding box center [475, 372] width 241 height 462
type input "rgb(255, 255, 255)"
select select
type input "rgb(28, 42, 72)"
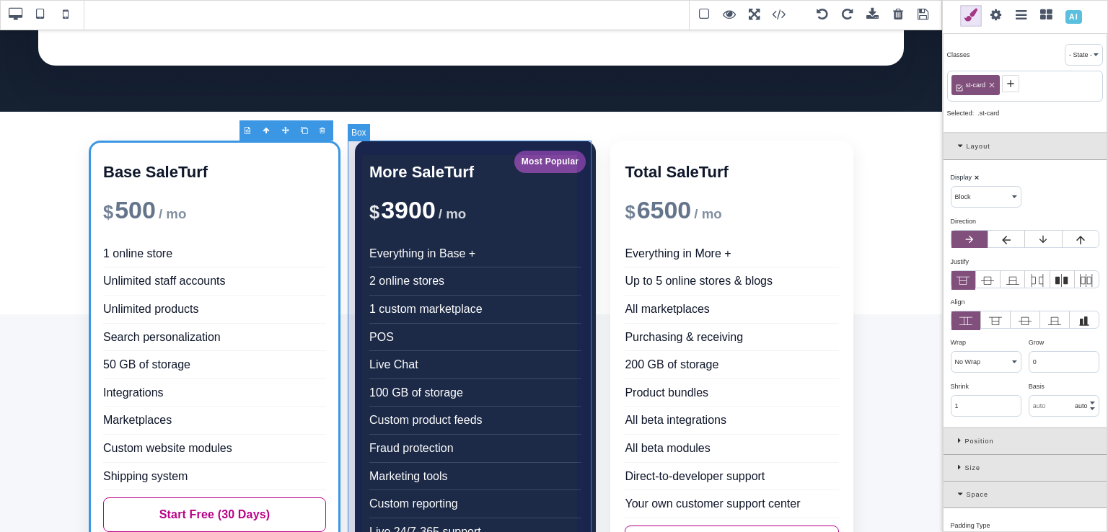
type input "rgb(255, 255, 255)"
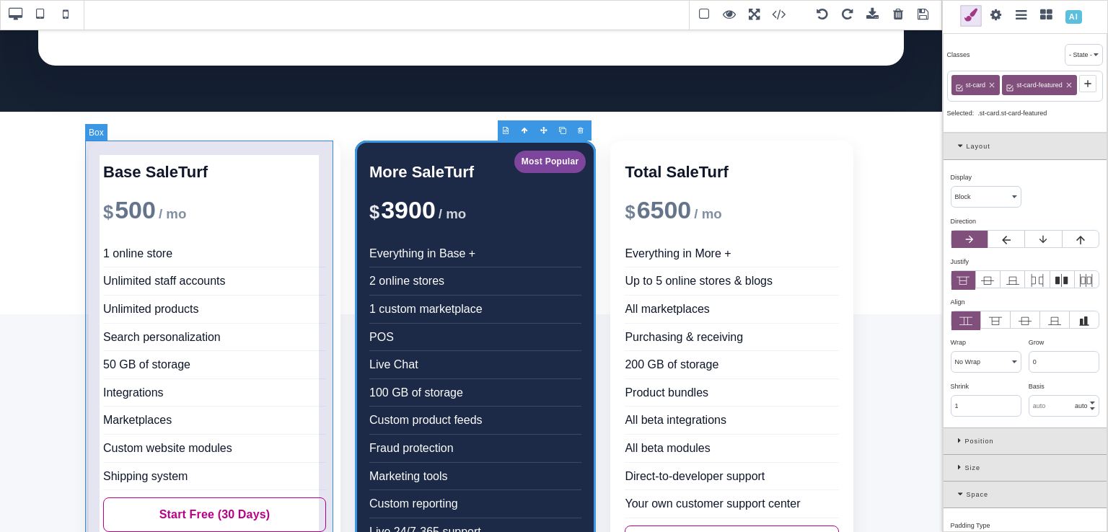
click at [299, 146] on div "Base SaleTurf $ 500 / mo 1 online store Unlimited staff accounts Unlimited prod…" at bounding box center [215, 372] width 252 height 462
type input "rgb(15, 23, 42)"
select select
type input "rgb(255, 255, 255)"
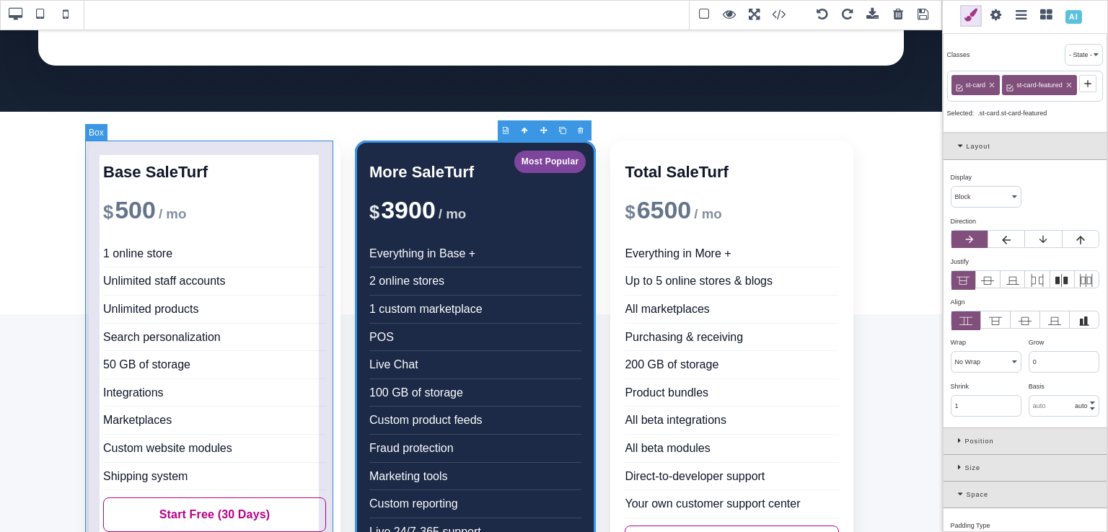
type input "rgb(15, 23, 42)"
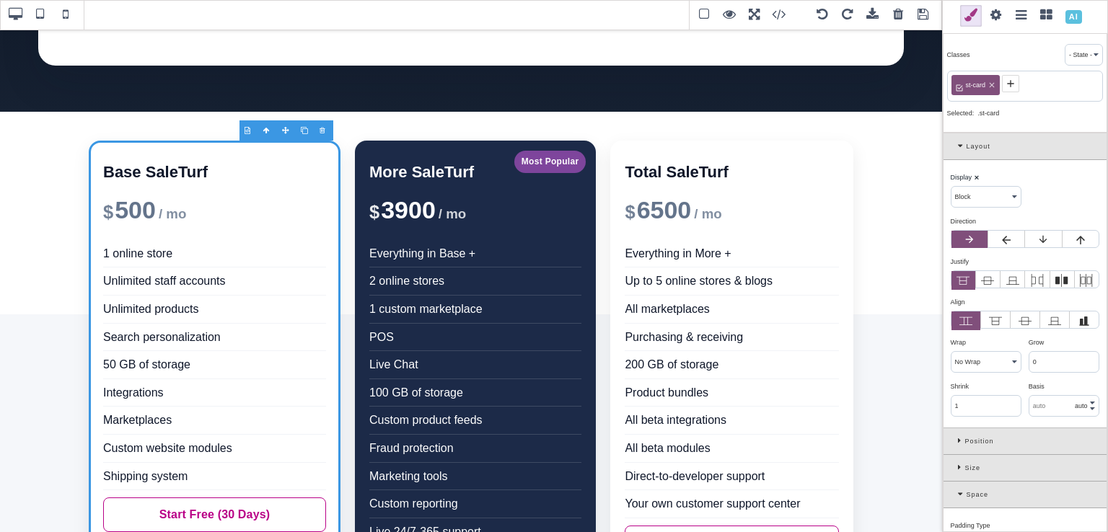
click at [975, 176] on b "⨯" at bounding box center [977, 177] width 6 height 7
select select "table-cell"
type input "10"
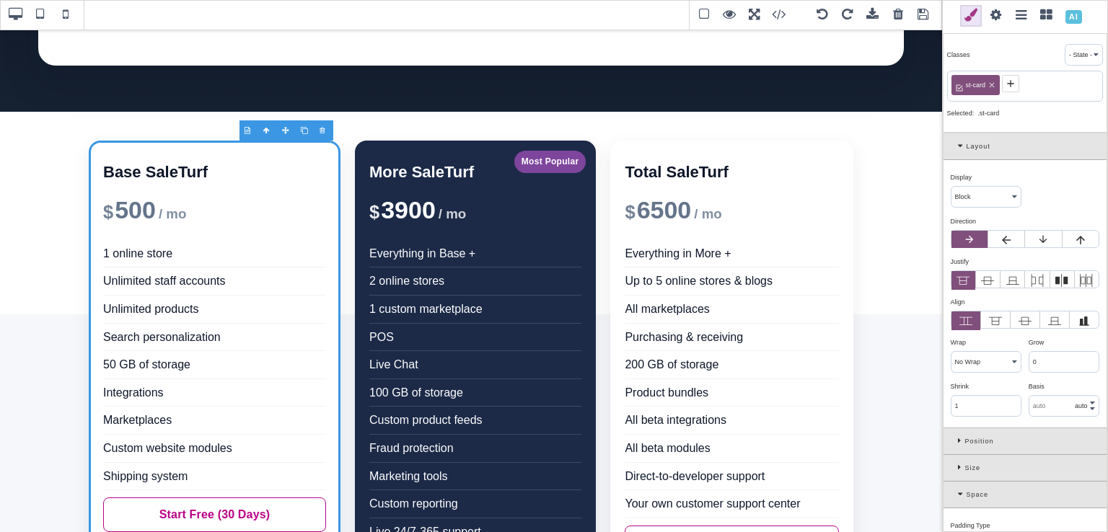
type input "10"
select select "top"
type input "transparent"
type input "0"
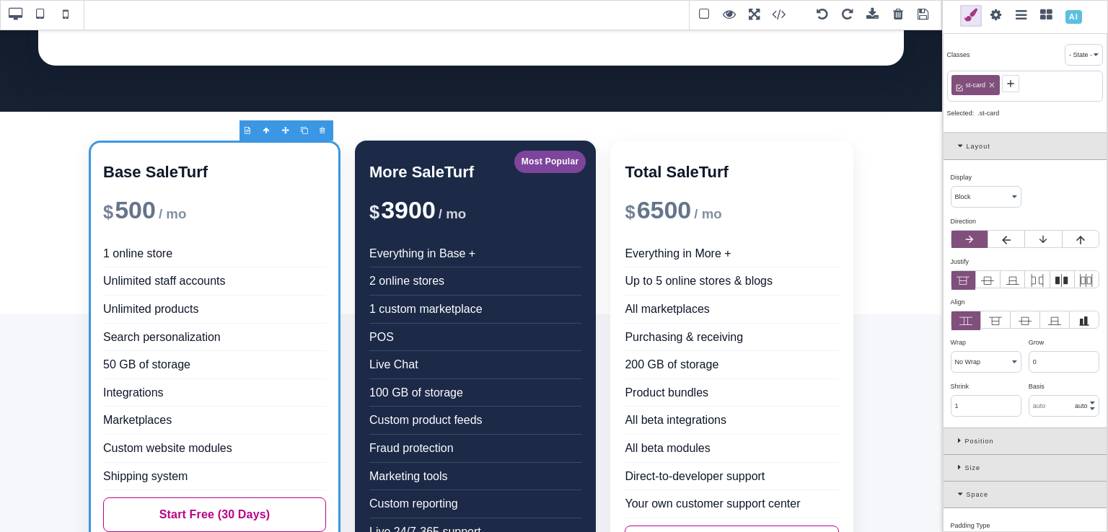
type input "0"
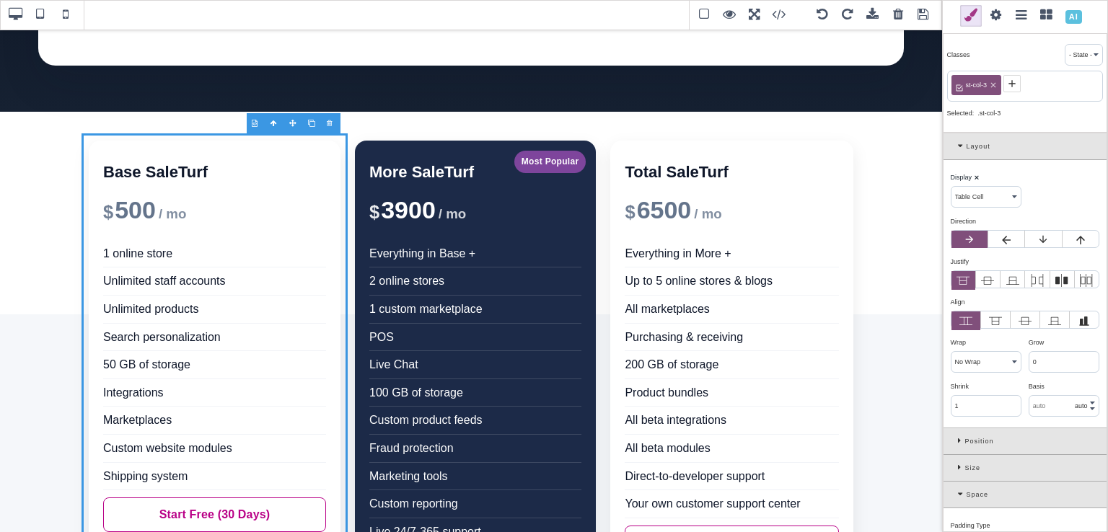
click at [998, 193] on select "Block Inline Inline Block Flex None Contents Table Table Row Table Cell" at bounding box center [986, 197] width 69 height 20
click at [952, 187] on select "Block Inline Inline Block Flex None Contents Table Table Row Table Cell" at bounding box center [986, 197] width 69 height 20
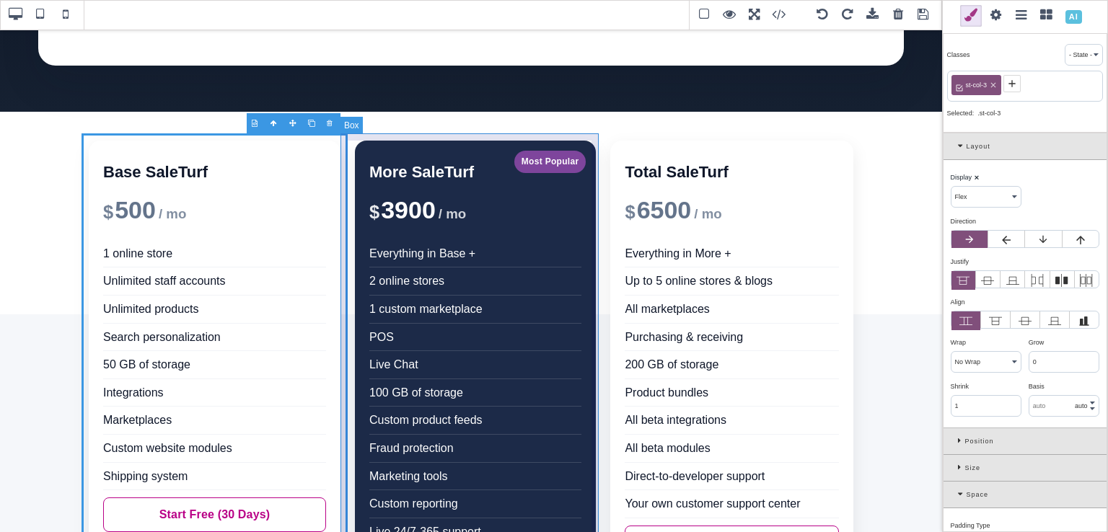
click at [348, 142] on div "Most Popular More SaleTurf $ 3900 / mo Everything in Base + 2 online stores 1 c…" at bounding box center [475, 371] width 255 height 476
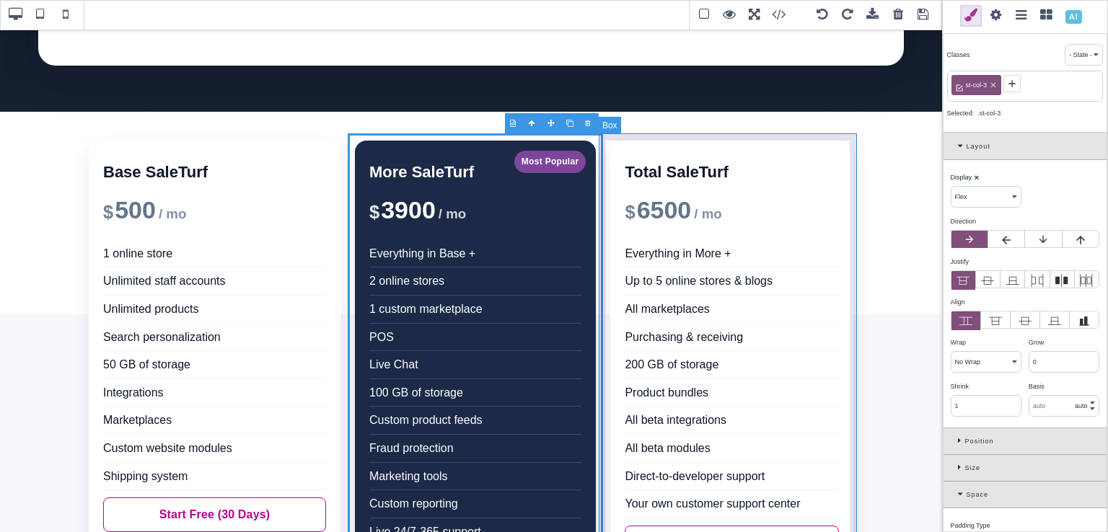
click at [607, 142] on div "Total SaleTurf $ 6500 / mo Everything in More + Up to 5 online stores & blogs A…" at bounding box center [732, 371] width 258 height 476
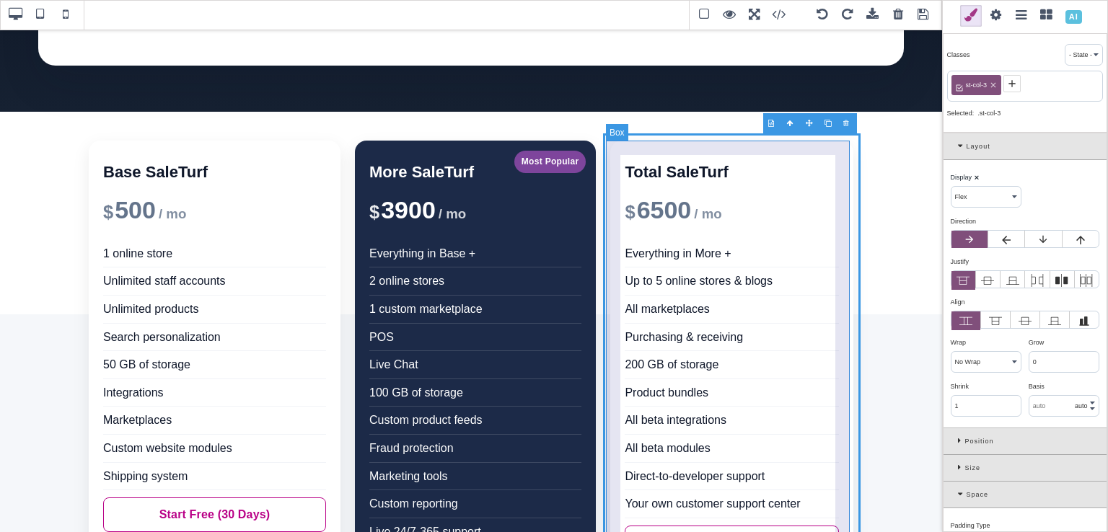
click at [639, 153] on div "Total SaleTurf $ 6500 / mo Everything in More + Up to 5 online stores & blogs A…" at bounding box center [731, 372] width 243 height 462
select select "block"
type input "20"
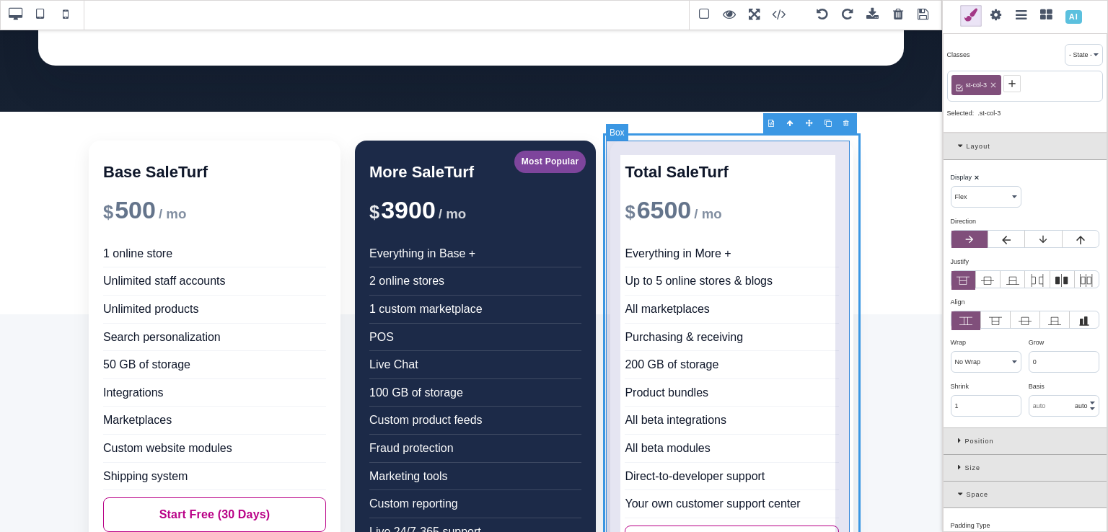
type input "20"
select select "baseline"
type input "rgb(255, 255, 255)"
type input "16"
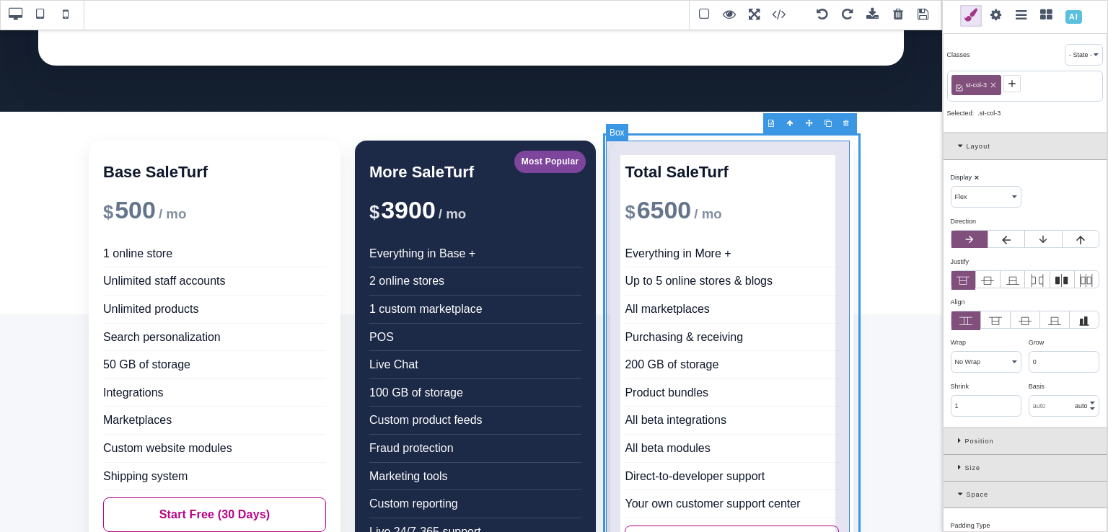
type input "16"
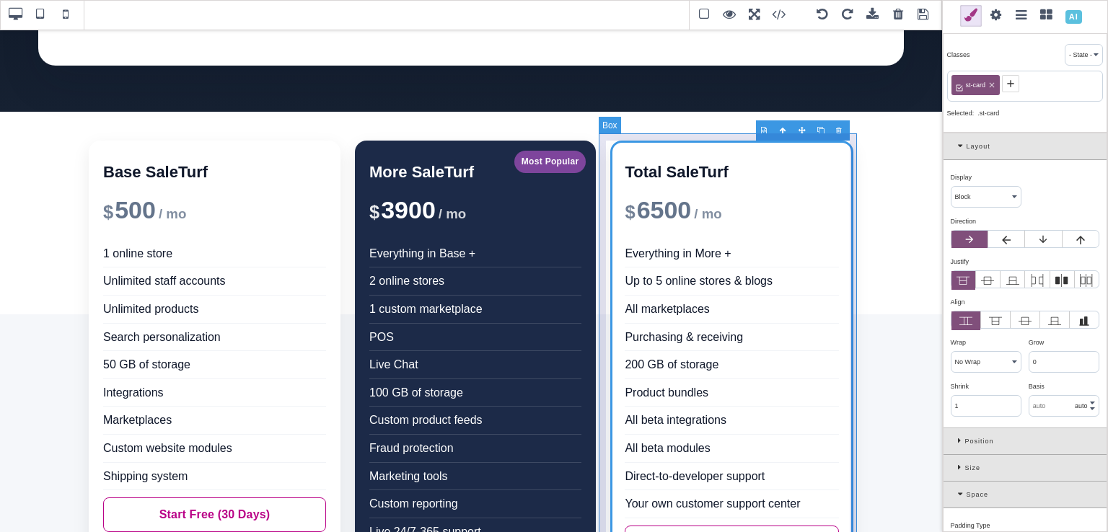
click at [603, 146] on div "Total SaleTurf $ 6500 / mo Everything in More + Up to 5 online stores & blogs A…" at bounding box center [732, 371] width 258 height 476
select select "flex"
type input "10"
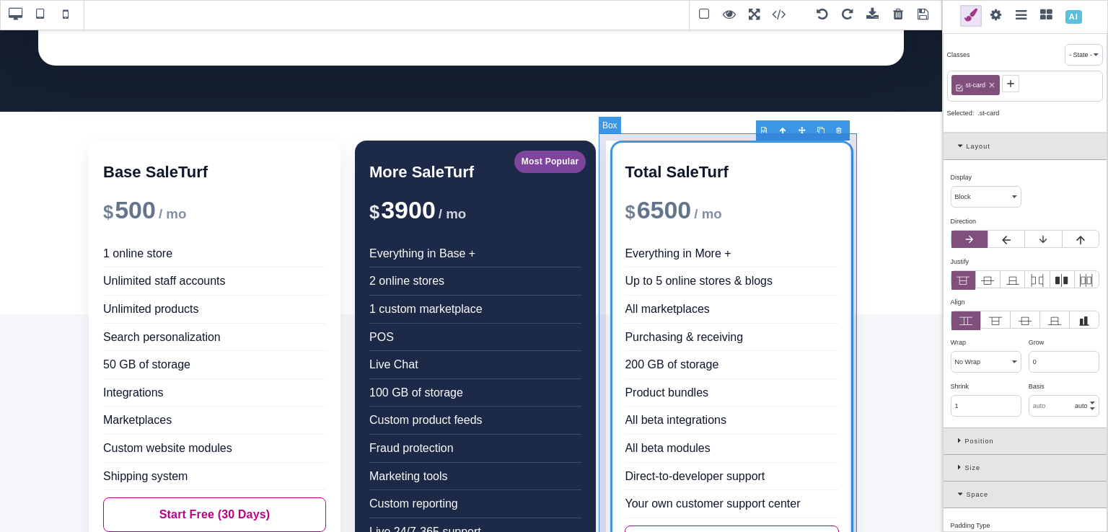
type input "10"
select select "top"
type input "transparent"
type input "0"
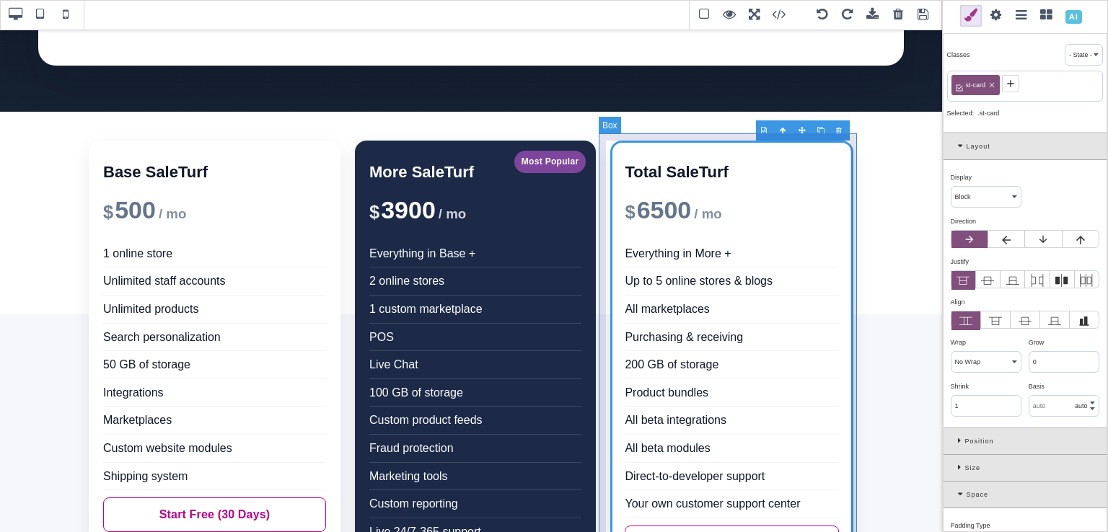
type input "0"
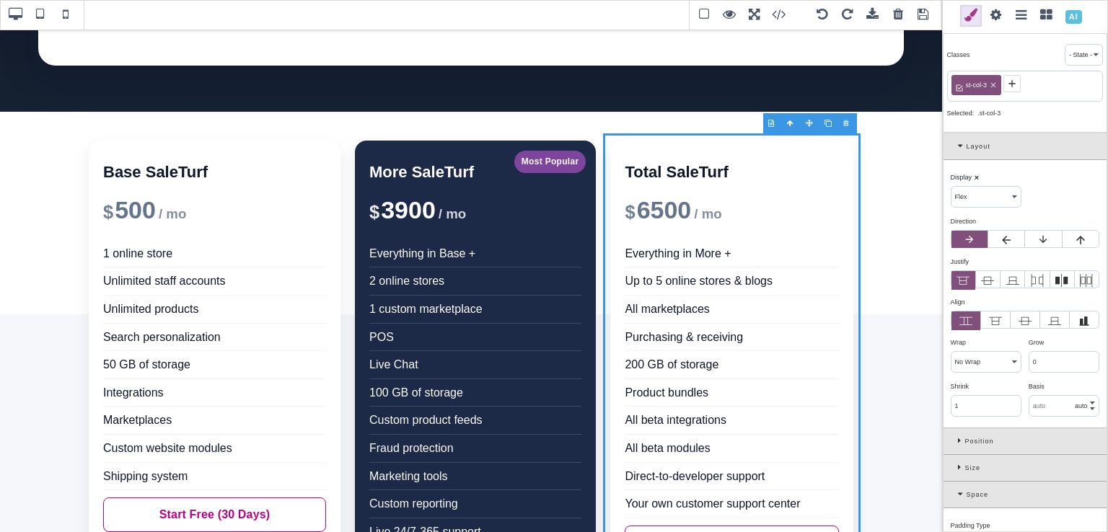
click at [40, 15] on span at bounding box center [41, 15] width 22 height 22
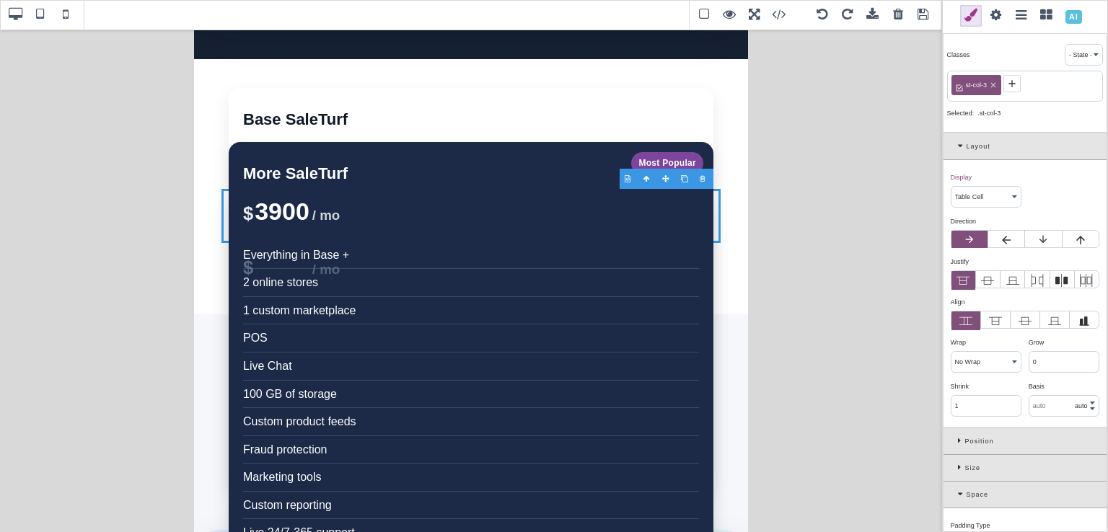
select select "flex"
select select "baseline"
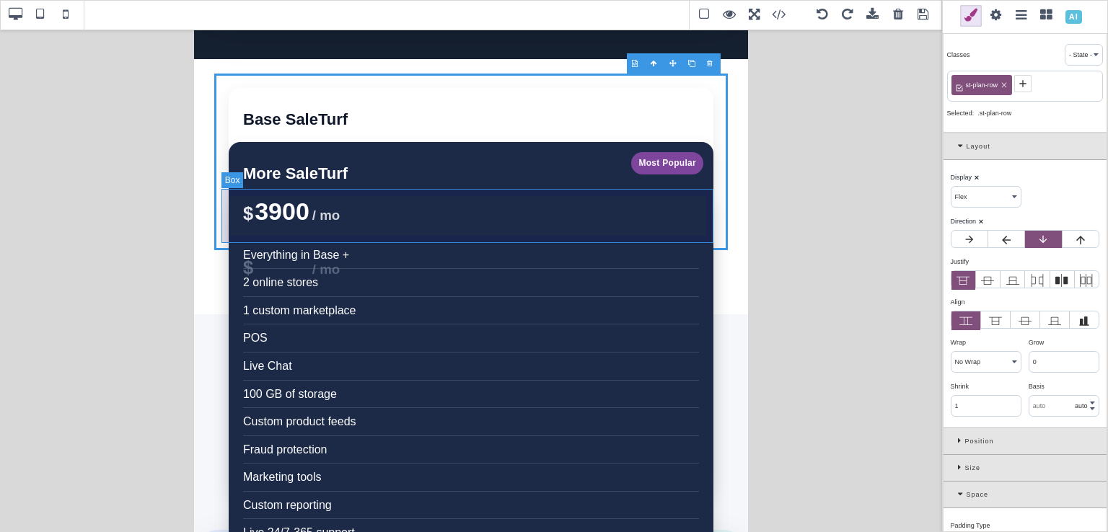
click at [710, 227] on div "Total SaleTurf $ 6500 / mo Everything in More + Up to 5 online stores & blogs A…" at bounding box center [470, 216] width 499 height 54
select select "block"
select select "top"
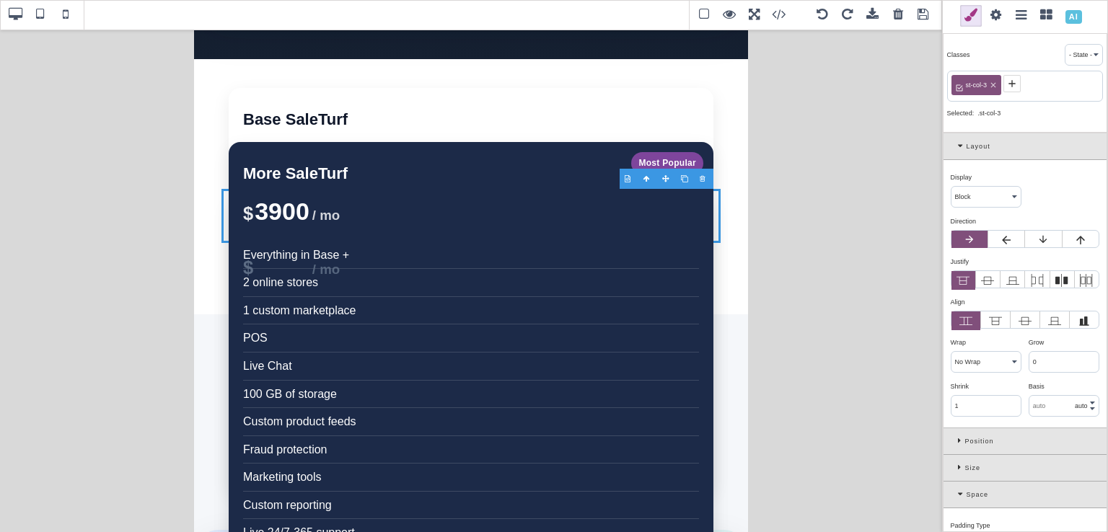
click at [9, 18] on span at bounding box center [15, 15] width 22 height 22
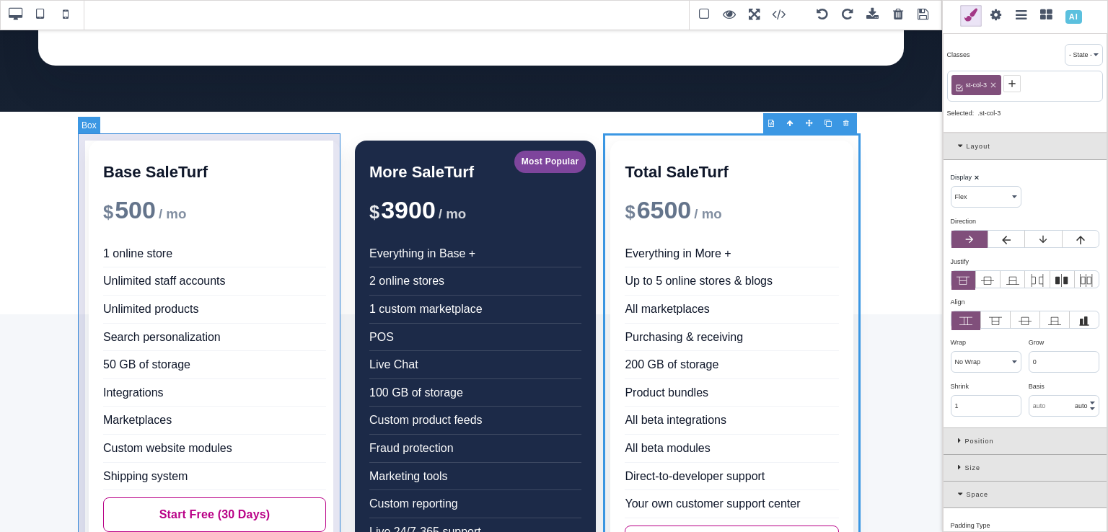
click at [82, 139] on div "Base SaleTurf $ 500 / mo 1 online store Unlimited staff accounts Unlimited prod…" at bounding box center [215, 371] width 266 height 476
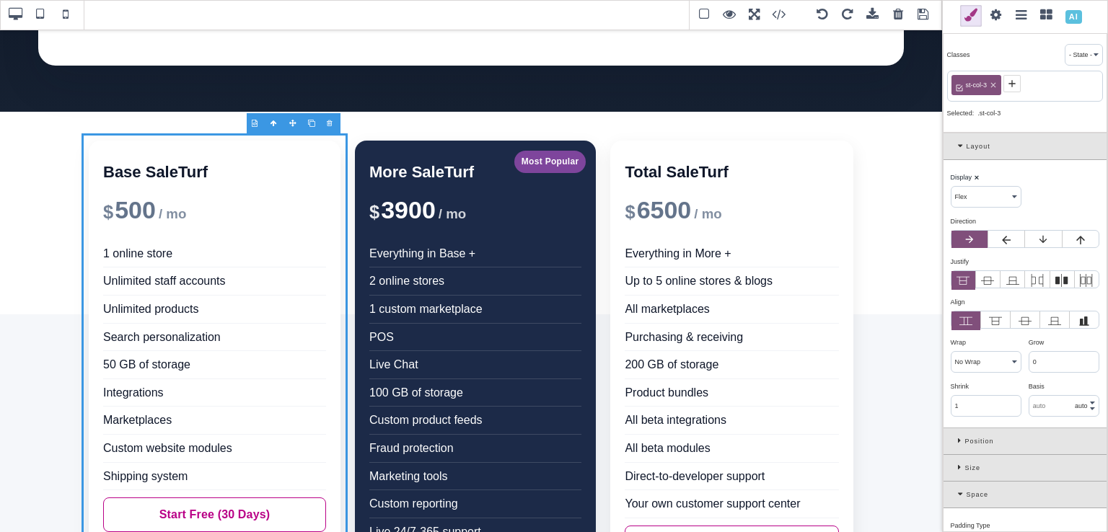
click at [45, 22] on span at bounding box center [41, 15] width 22 height 22
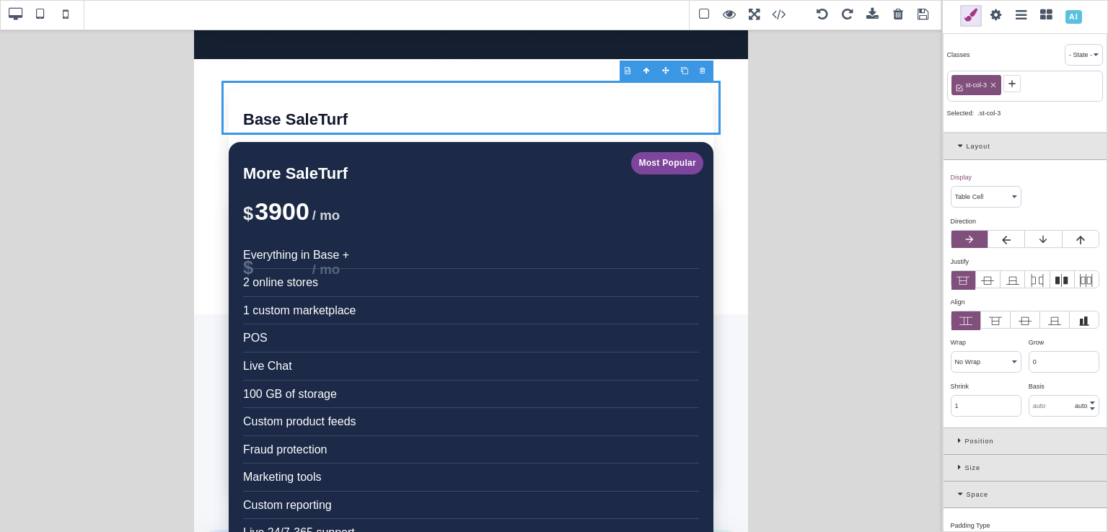
click at [975, 201] on select "Block Inline Inline Block Flex None Contents Table Table Row Table Cell" at bounding box center [986, 197] width 69 height 20
click at [952, 187] on select "Block Inline Inline Block Flex None Contents Table Table Row Table Cell" at bounding box center [986, 197] width 69 height 20
click at [57, 16] on span at bounding box center [66, 15] width 22 height 22
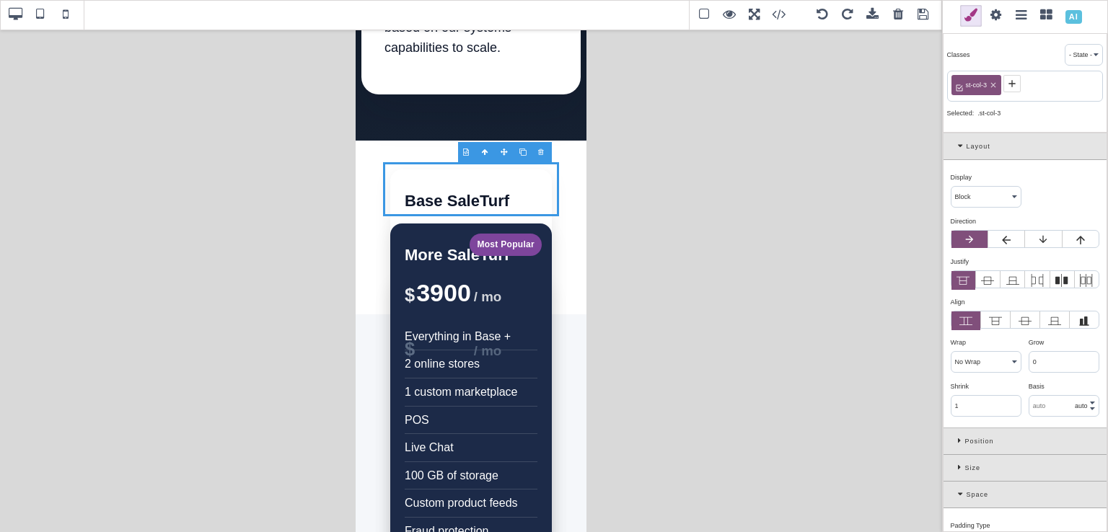
click at [958, 196] on select "Block Inline Inline Block Flex None Contents Table Table Row Table Cell" at bounding box center [986, 197] width 69 height 20
select select "flex"
click at [952, 187] on select "Block Inline Inline Block Flex None Contents Table Table Row Table Cell" at bounding box center [986, 197] width 69 height 20
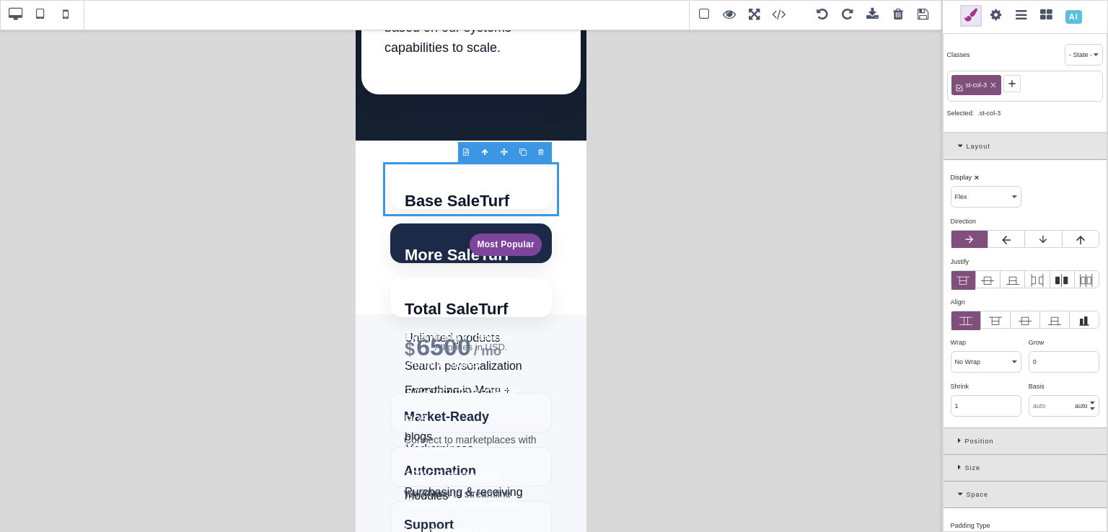
click at [38, 19] on span at bounding box center [41, 15] width 22 height 22
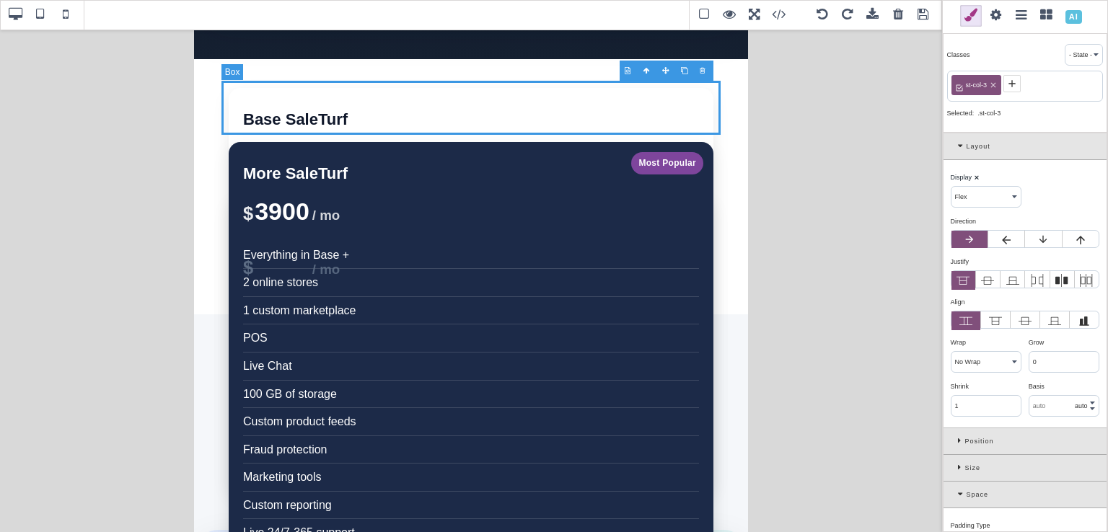
click at [14, 18] on span at bounding box center [15, 15] width 22 height 22
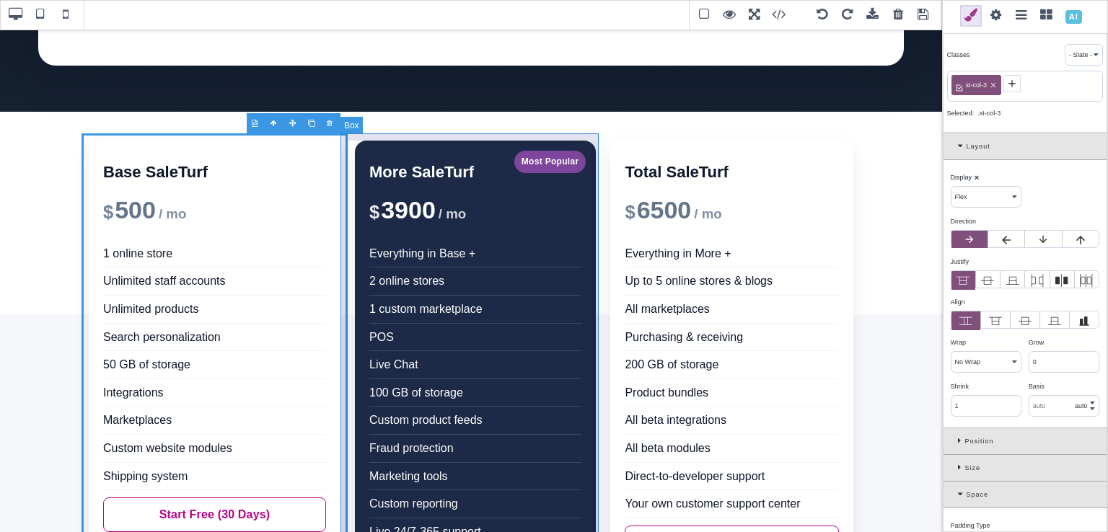
click at [348, 146] on div "Most Popular More SaleTurf $ 3900 / mo Everything in Base + 2 online stores 1 c…" at bounding box center [475, 371] width 255 height 476
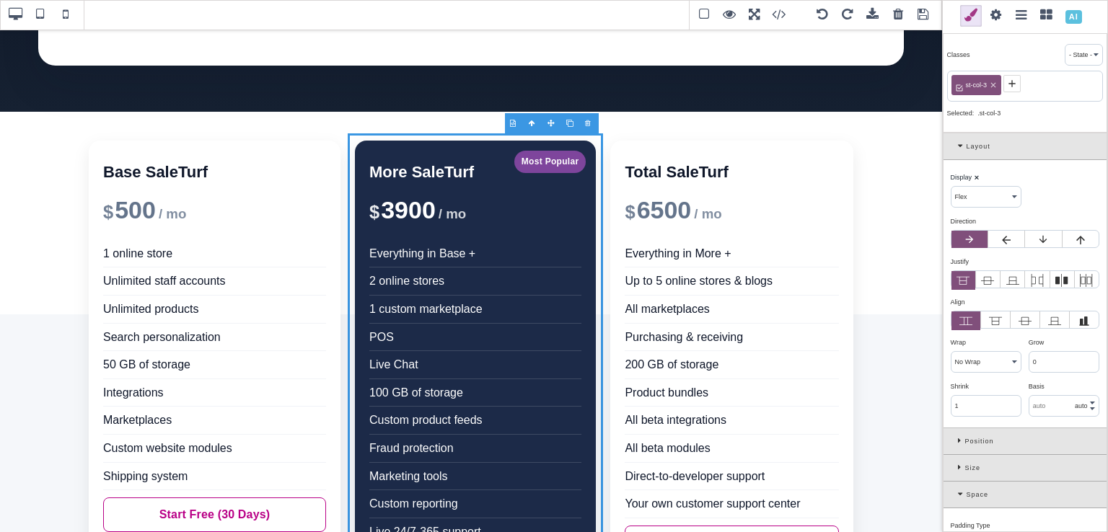
select select "baseline"
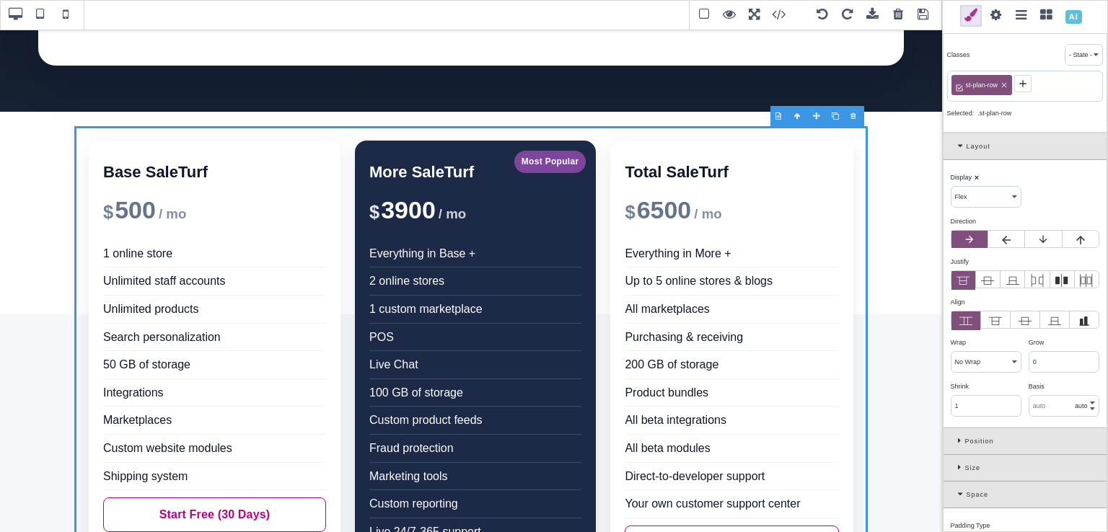
click at [43, 16] on span at bounding box center [41, 15] width 22 height 22
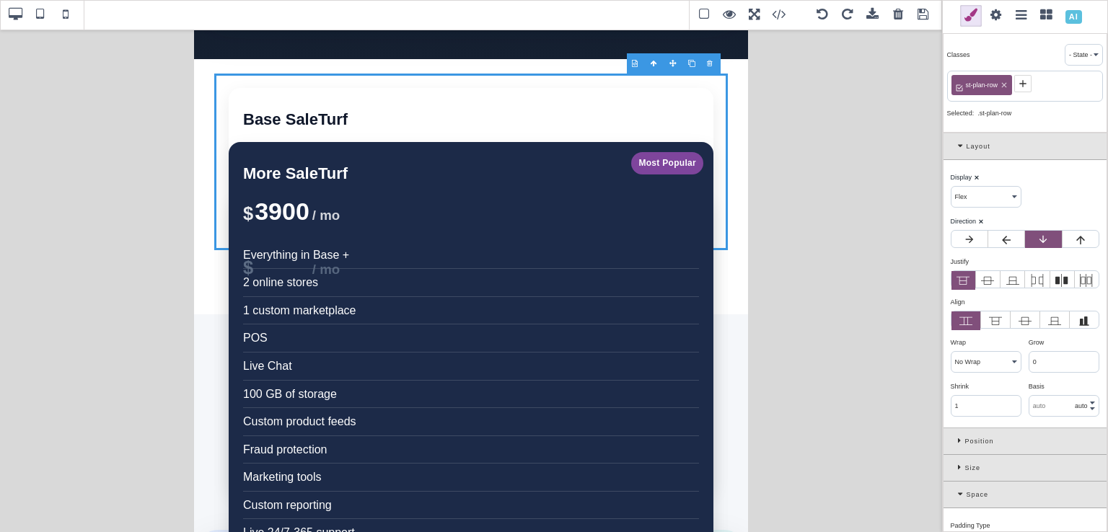
click at [973, 242] on icon at bounding box center [970, 240] width 12 height 12
click at [0, 0] on input "radio" at bounding box center [0, 0] width 0 height 0
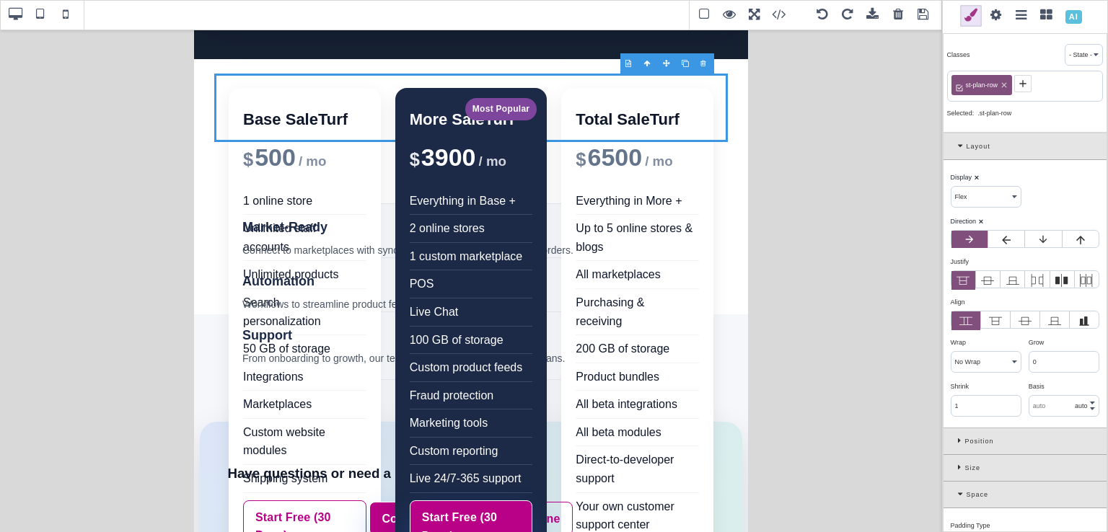
click at [1033, 236] on label at bounding box center [1043, 239] width 36 height 17
click at [0, 0] on input "radio" at bounding box center [0, 0] width 0 height 0
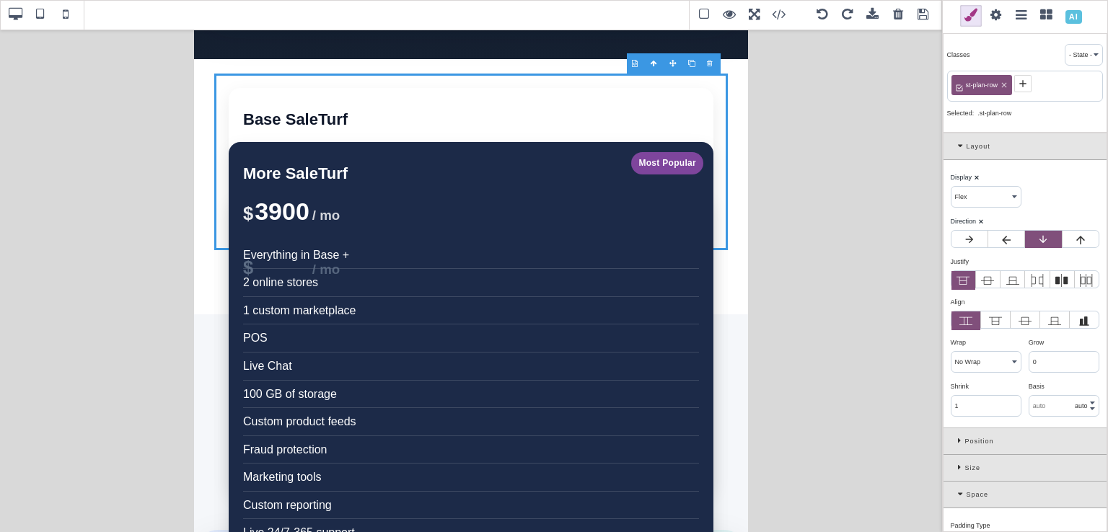
click at [1074, 238] on icon at bounding box center [1080, 240] width 13 height 13
click at [0, 0] on input "radio" at bounding box center [0, 0] width 0 height 0
click at [1042, 234] on icon at bounding box center [1043, 240] width 12 height 12
click at [0, 0] on input "radio" at bounding box center [0, 0] width 0 height 0
click at [1037, 234] on icon at bounding box center [1043, 240] width 12 height 12
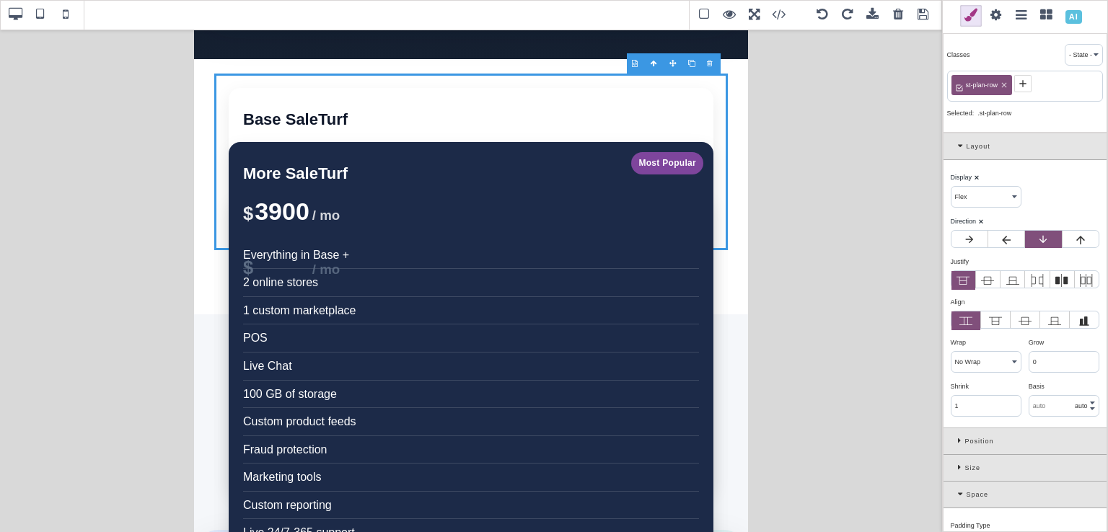
click at [0, 0] on input "radio" at bounding box center [0, 0] width 0 height 0
click at [987, 282] on icon at bounding box center [987, 280] width 13 height 13
click at [0, 0] on input "radio" at bounding box center [0, 0] width 0 height 0
click at [964, 283] on icon at bounding box center [963, 281] width 13 height 8
click at [0, 0] on input "radio" at bounding box center [0, 0] width 0 height 0
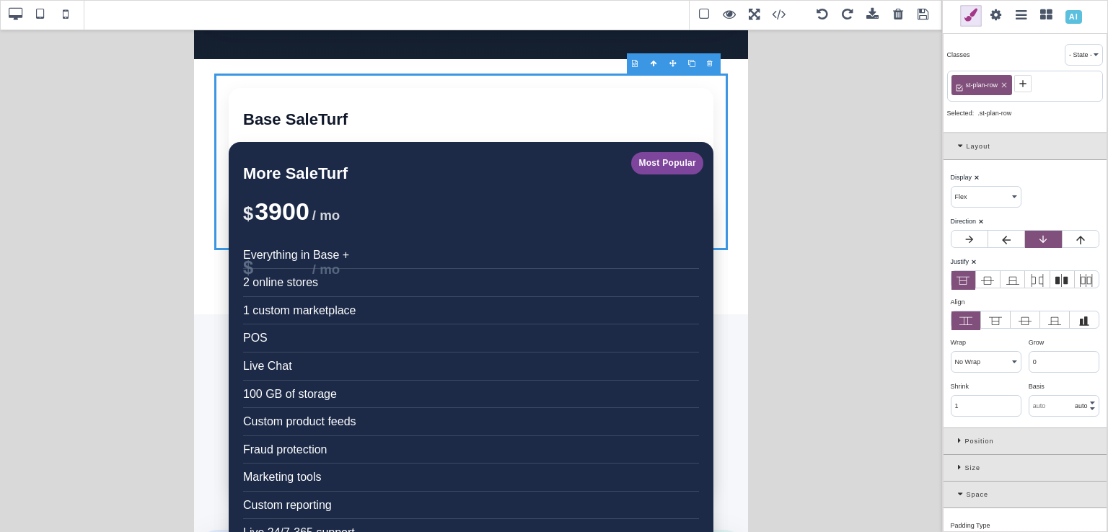
click at [975, 263] on div "Justify ⨯" at bounding box center [1023, 261] width 145 height 13
click at [972, 258] on b "⨯" at bounding box center [974, 261] width 6 height 7
click at [970, 231] on label at bounding box center [970, 239] width 36 height 17
click at [0, 0] on input "radio" at bounding box center [0, 0] width 0 height 0
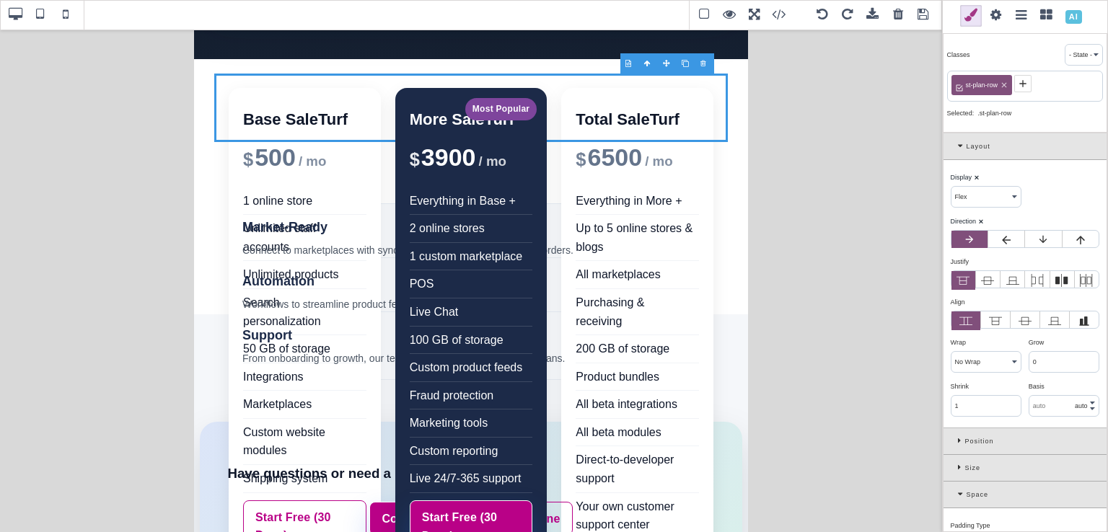
click at [1004, 196] on select "Block Inline Inline Block Flex None Contents Table Table Row Table Cell" at bounding box center [986, 197] width 69 height 20
click at [1060, 206] on div "Display ⨯ Block Inline Inline Block Flex None Contents Table Table Row Table Ce…" at bounding box center [1025, 294] width 163 height 268
click at [16, 19] on span at bounding box center [15, 15] width 22 height 22
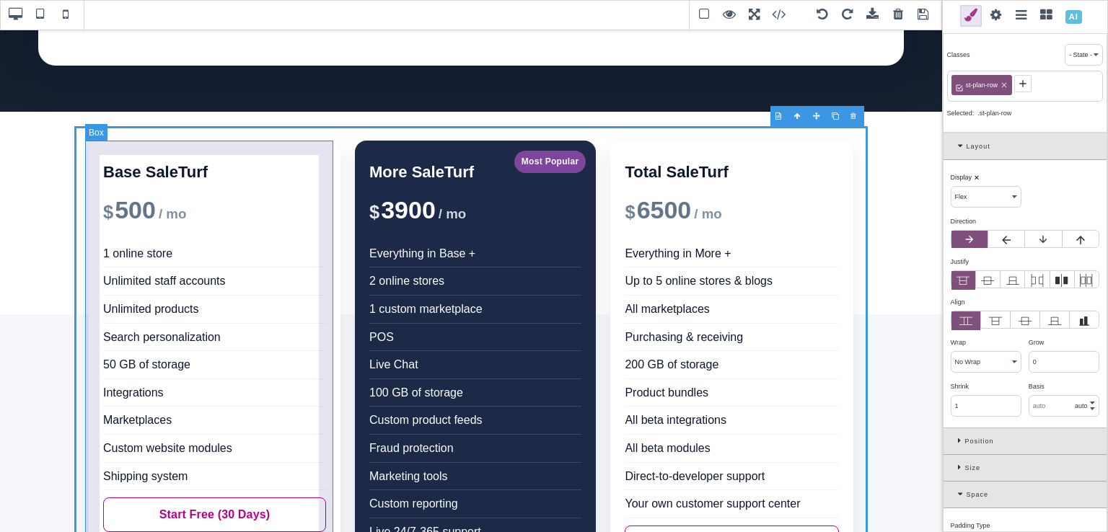
click at [297, 150] on div "Base SaleTurf $ 500 / mo 1 online store Unlimited staff accounts Unlimited prod…" at bounding box center [215, 372] width 252 height 462
select select "block"
type input "20"
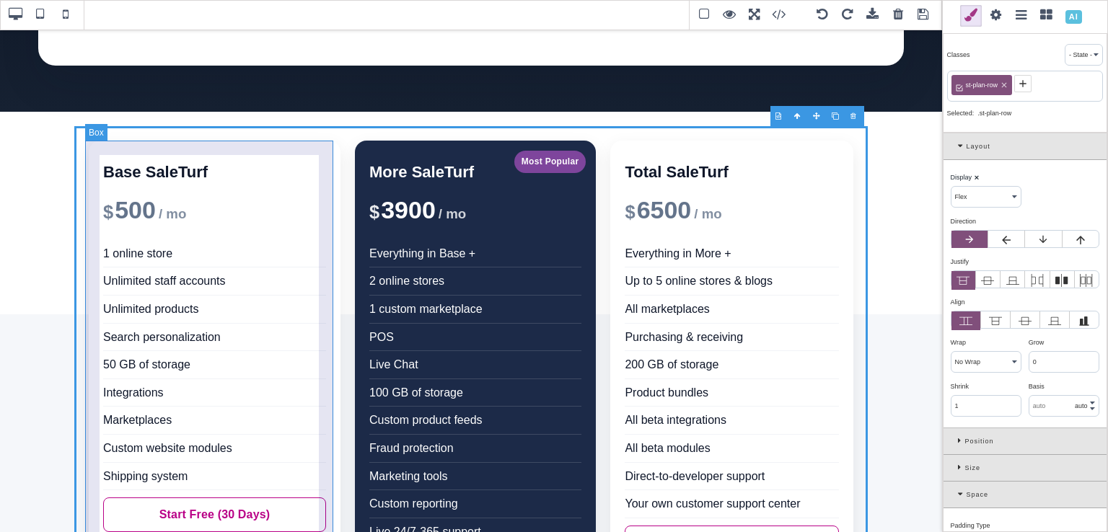
type input "20"
type input "rgb(255, 255, 255)"
type input "16"
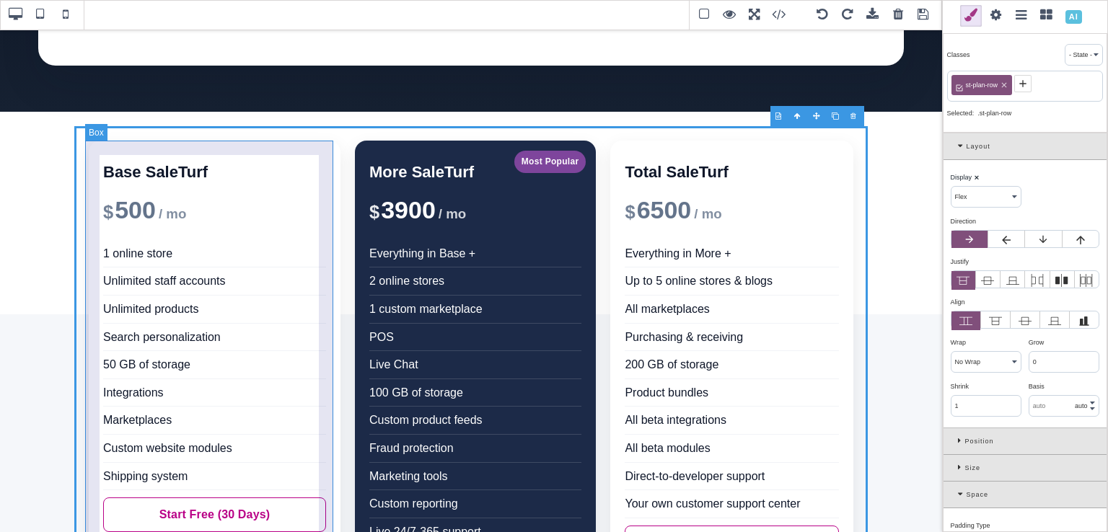
type input "16"
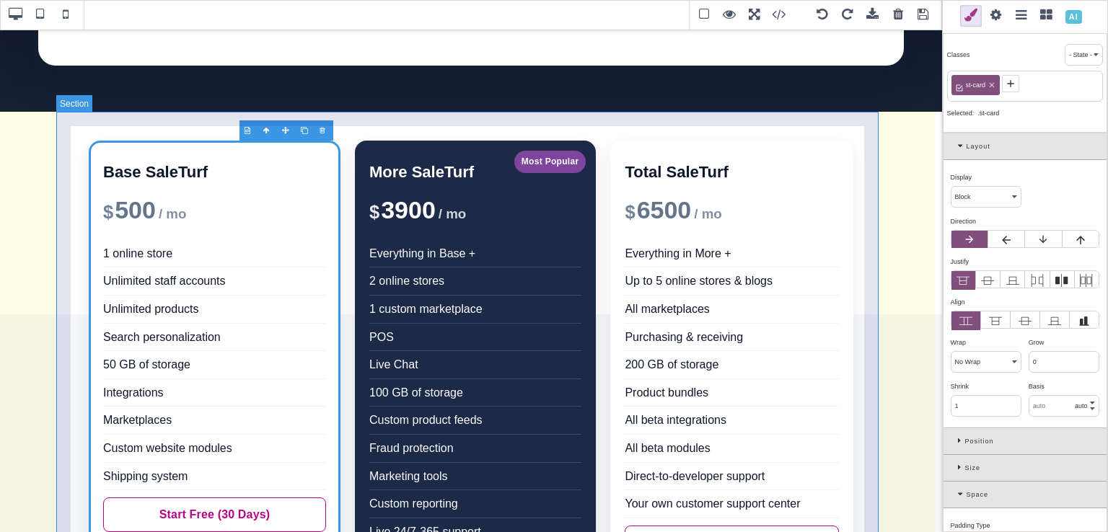
click at [358, 123] on section "Base SaleTurf $ 500 / mo 1 online store Unlimited staff accounts Unlimited prod…" at bounding box center [471, 384] width 822 height 545
select select "flex"
type input "10"
type input "78"
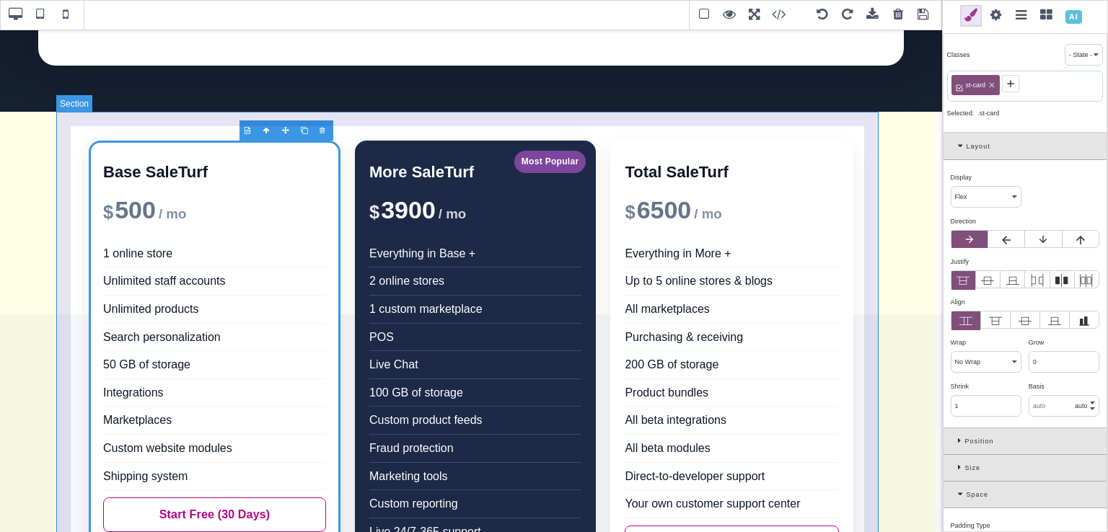
type input "transparent"
type input "0"
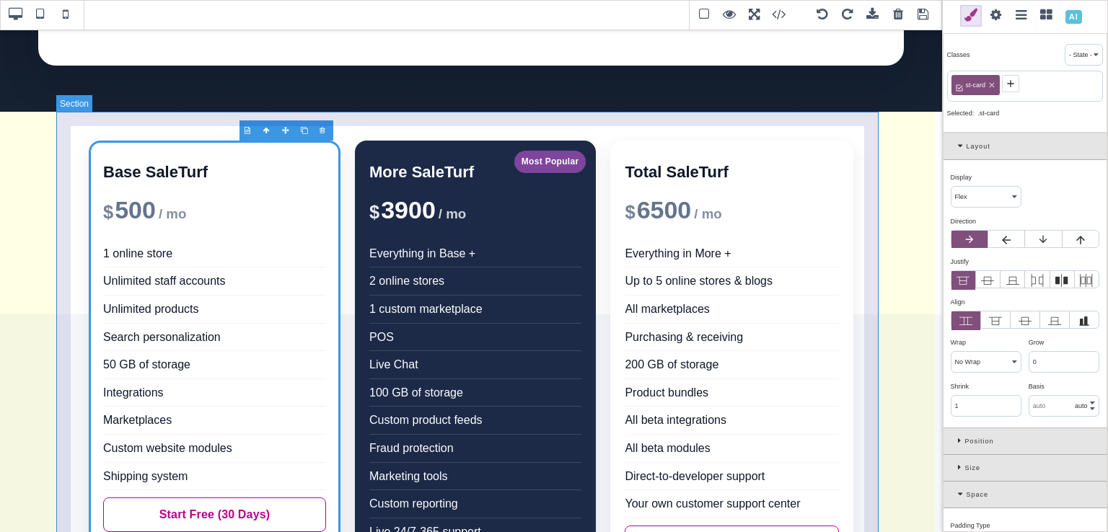
type input "0"
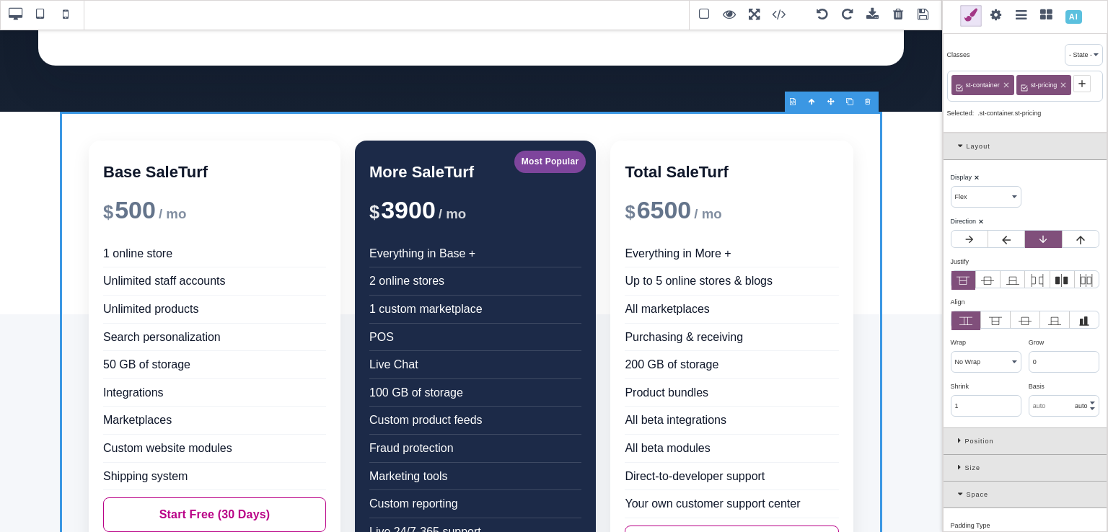
click at [970, 235] on icon at bounding box center [970, 240] width 12 height 12
click at [0, 0] on input "radio" at bounding box center [0, 0] width 0 height 0
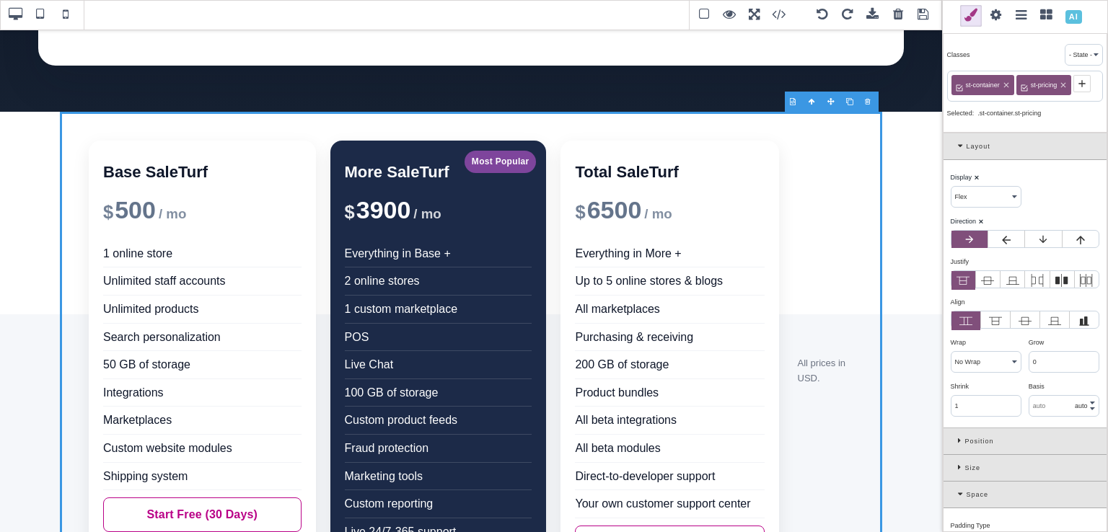
click at [1030, 236] on label at bounding box center [1043, 239] width 36 height 17
click at [0, 0] on input "radio" at bounding box center [0, 0] width 0 height 0
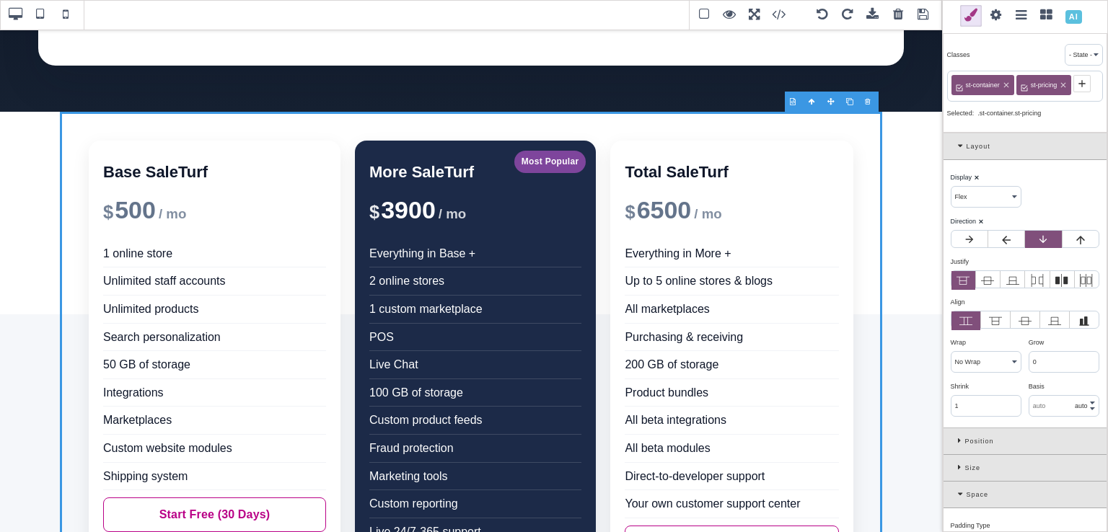
click at [1001, 198] on select "Block Inline Inline Block Flex None Contents Table Table Row Table Cell" at bounding box center [986, 197] width 69 height 20
select select "block"
click at [952, 187] on select "Block Inline Inline Block Flex None Contents Table Table Row Table Cell" at bounding box center [986, 197] width 69 height 20
click at [978, 223] on b "⨯" at bounding box center [981, 221] width 6 height 7
click at [952, 142] on div "Layout" at bounding box center [1025, 146] width 163 height 27
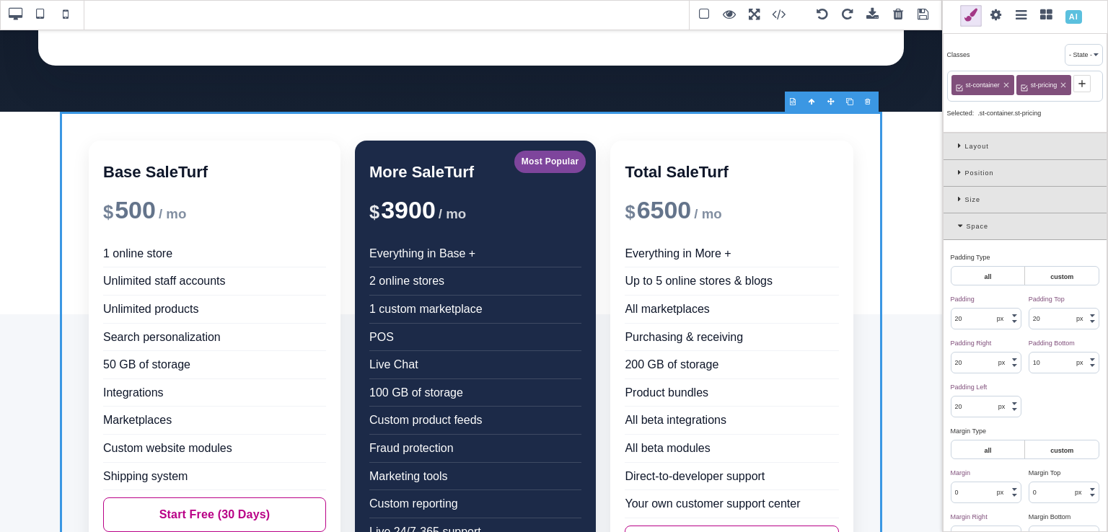
click at [957, 200] on div "Size" at bounding box center [1025, 200] width 163 height 27
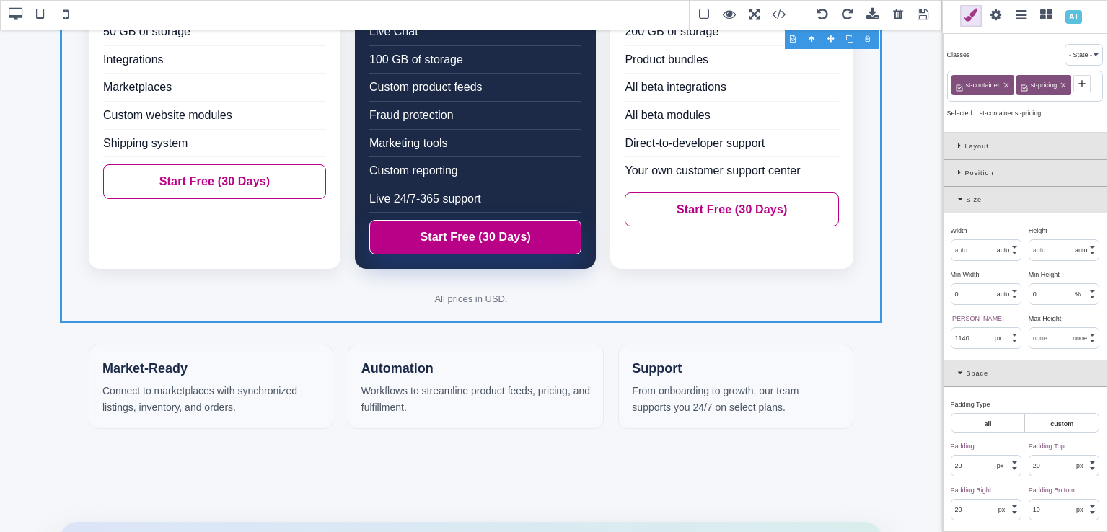
scroll to position [540, 0]
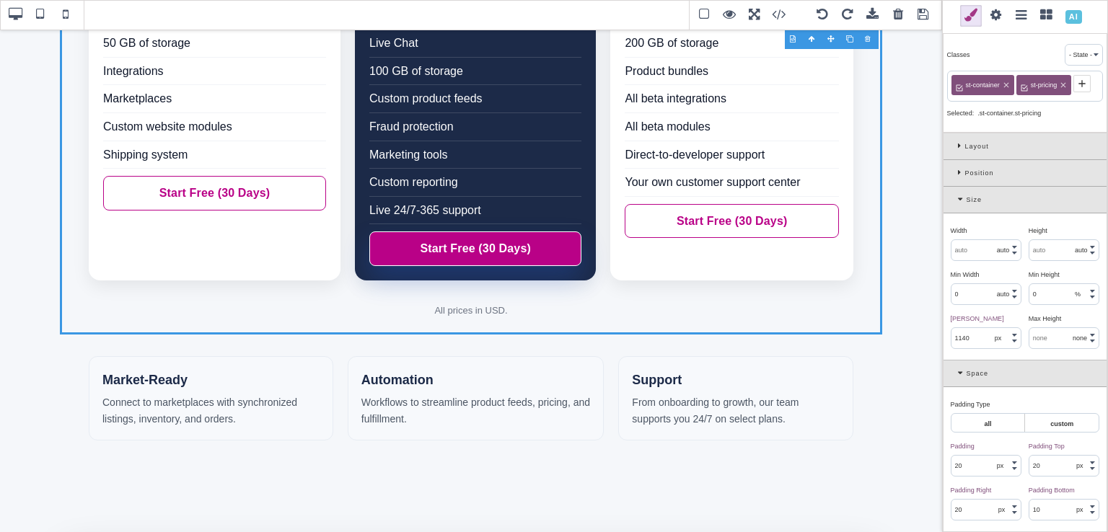
drag, startPoint x: 939, startPoint y: 120, endPoint x: 941, endPoint y: 275, distance: 155.1
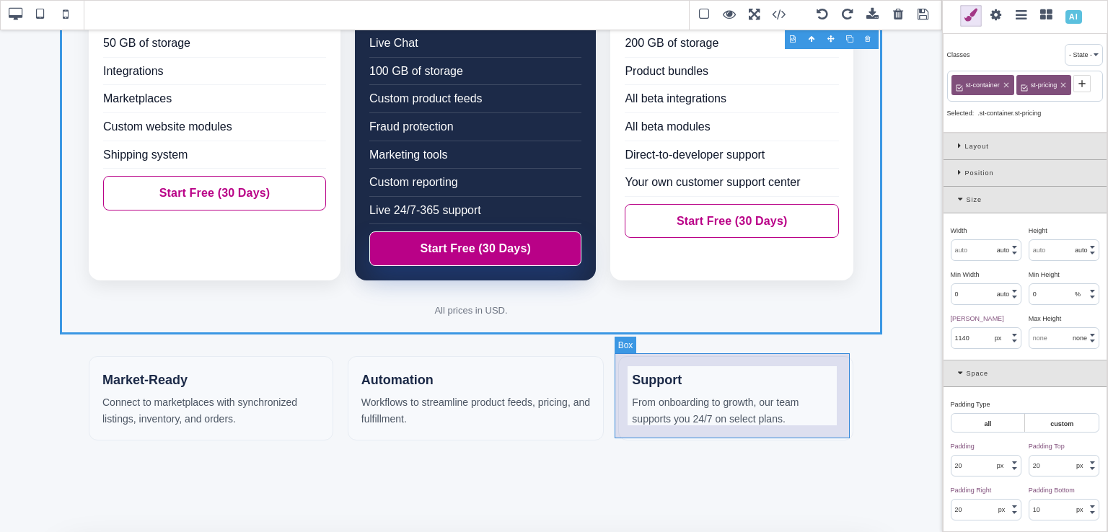
click at [768, 356] on div "Support From onboarding to growth, our team supports you 24/7 on select plans." at bounding box center [735, 398] width 235 height 85
select select "none"
type input "18"
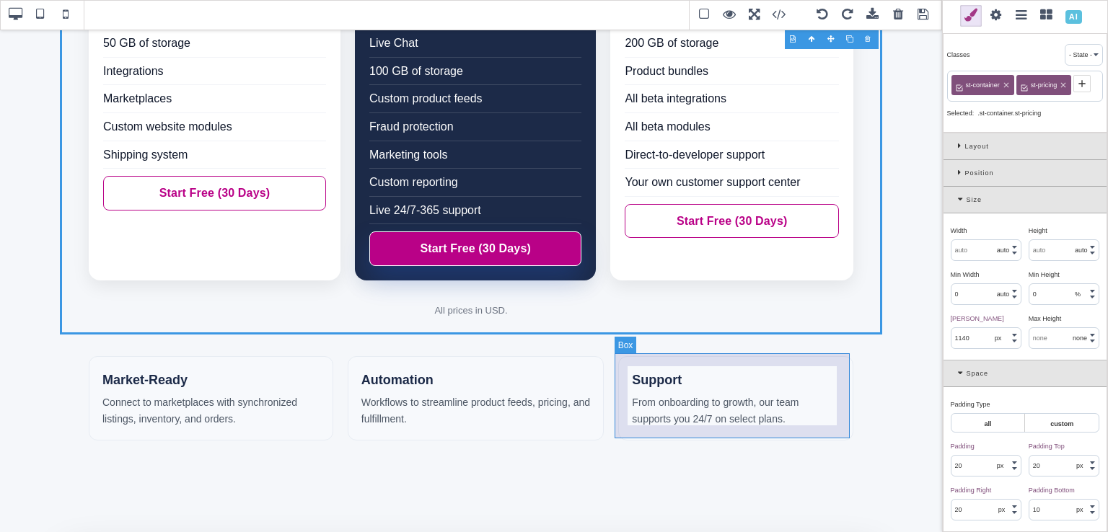
type input "18"
type input "0"
type input "rgb(247, 249, 252)"
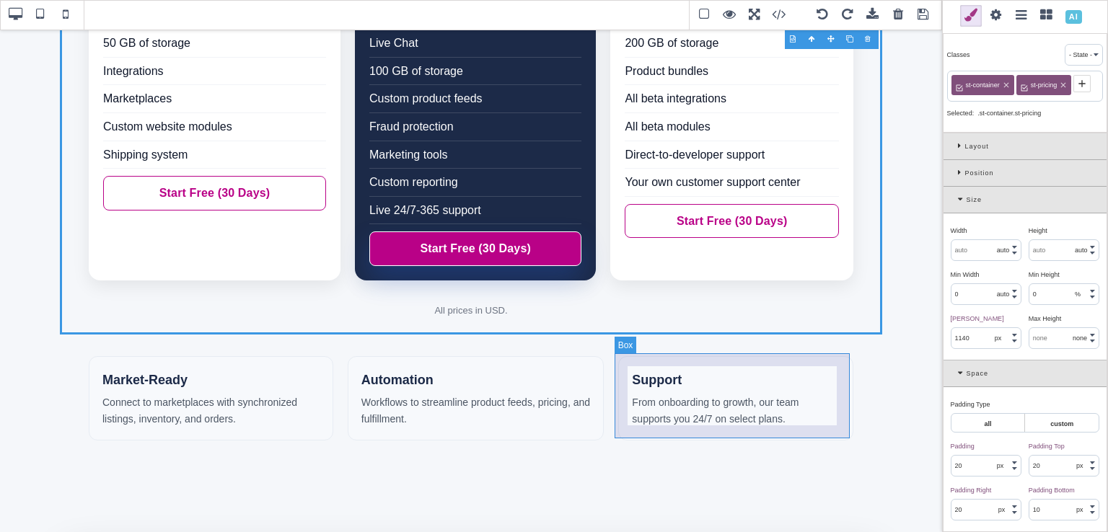
type input "1"
select select "solid"
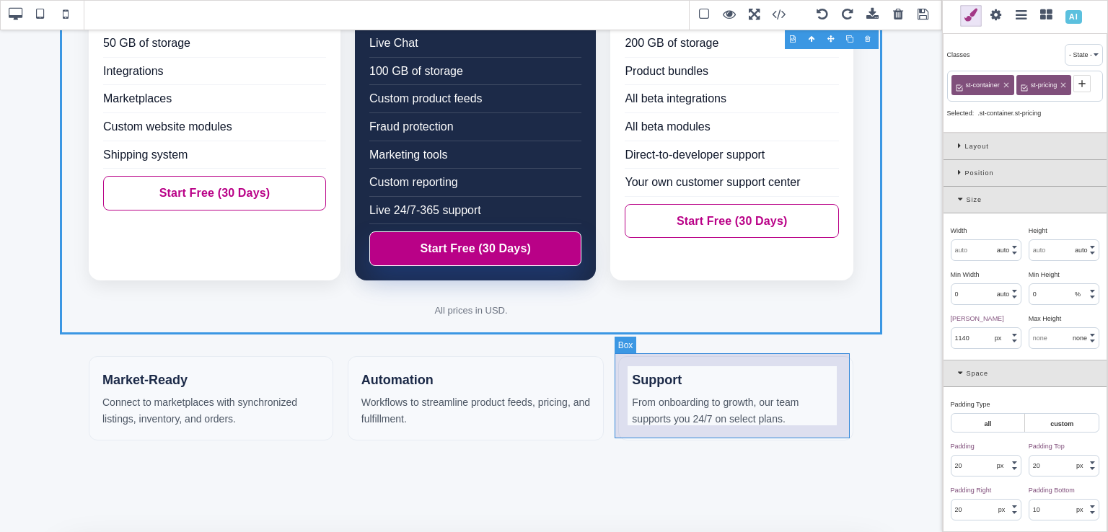
select select "solid"
type input "rgb(231, 236, 243)"
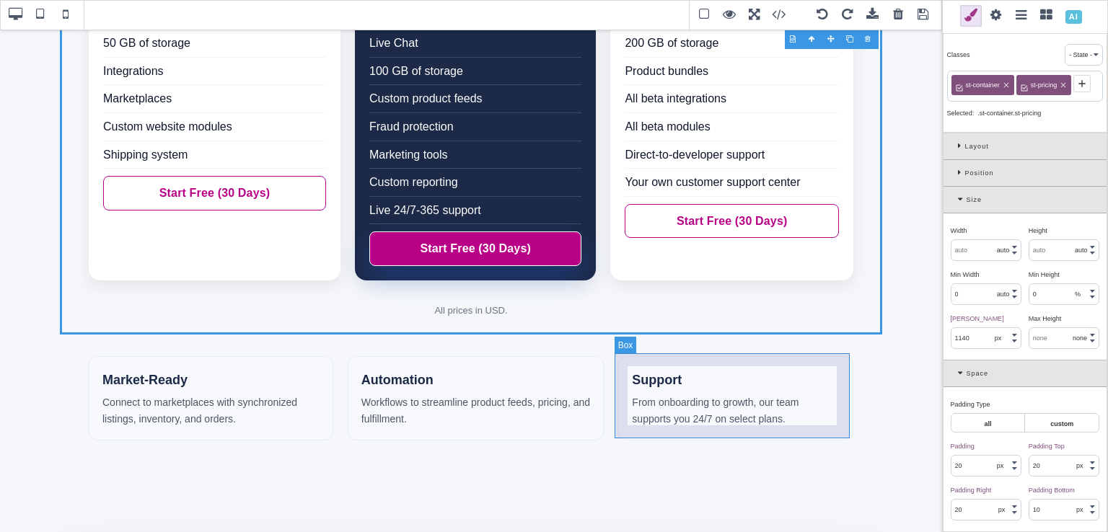
type input "rgb(231, 236, 243)"
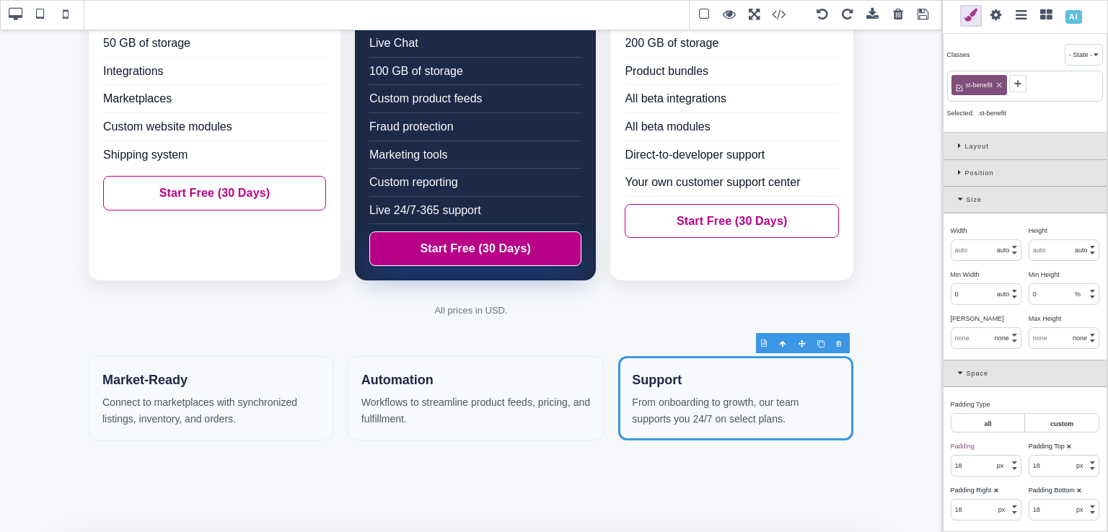
click at [67, 18] on span at bounding box center [66, 15] width 22 height 22
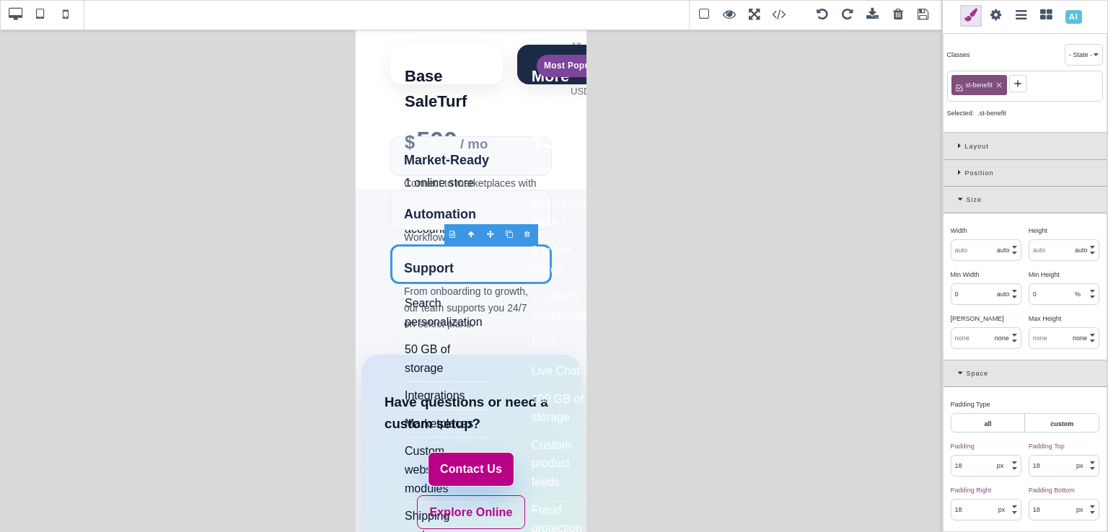
scroll to position [398, 0]
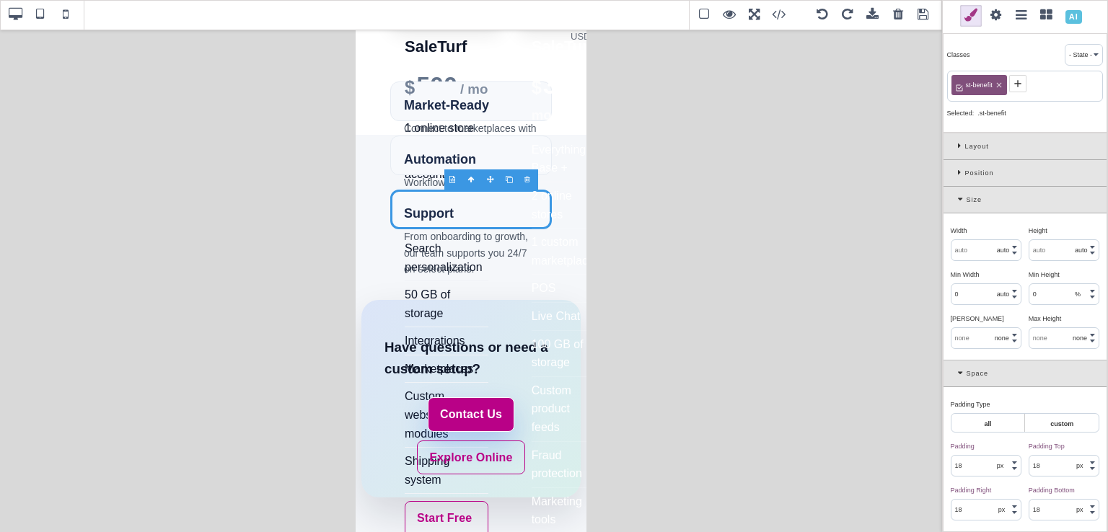
drag, startPoint x: 579, startPoint y: 367, endPoint x: 956, endPoint y: 486, distance: 394.7
click at [30, 19] on span at bounding box center [41, 15] width 22 height 22
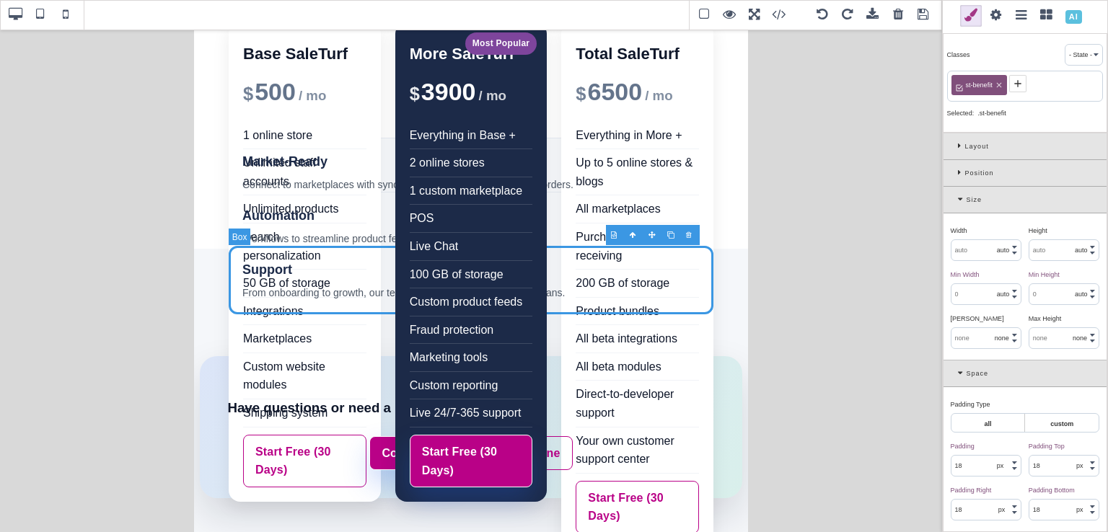
click at [14, 17] on span at bounding box center [15, 15] width 22 height 22
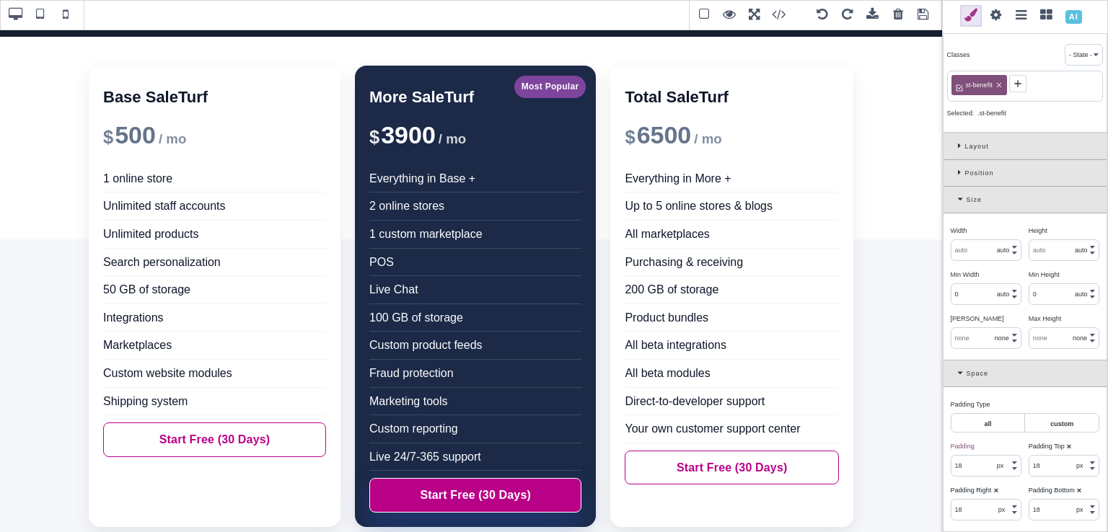
scroll to position [294, 0]
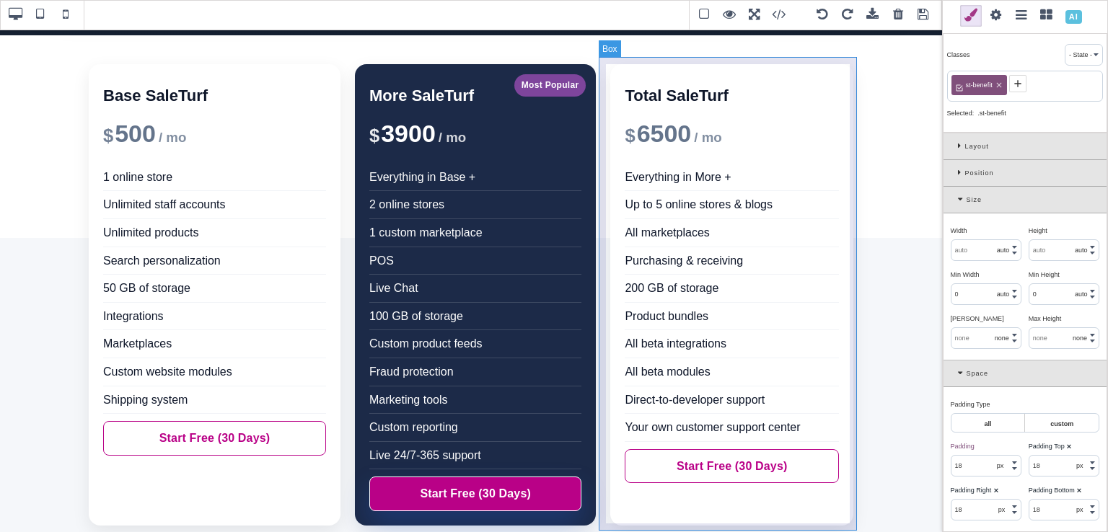
click at [852, 66] on div "Total SaleTurf $ 6500 / mo Everything in More + Up to 5 online stores & blogs A…" at bounding box center [732, 295] width 258 height 476
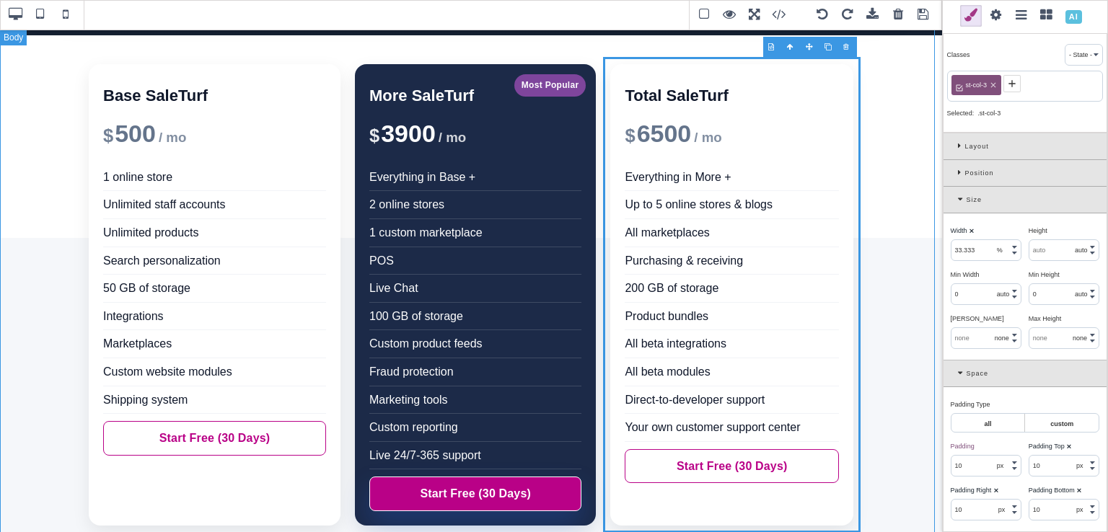
click at [892, 58] on div "Transparent Pricing SaleTurf is a leader in innovation and technology. Pricing …" at bounding box center [471, 375] width 942 height 1280
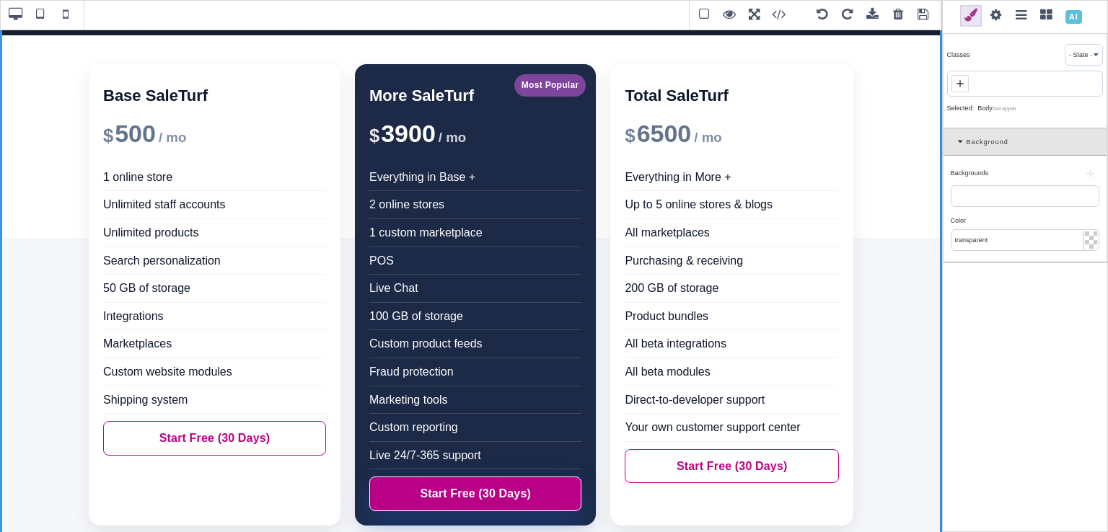
click at [1078, 17] on span at bounding box center [1073, 16] width 25 height 25
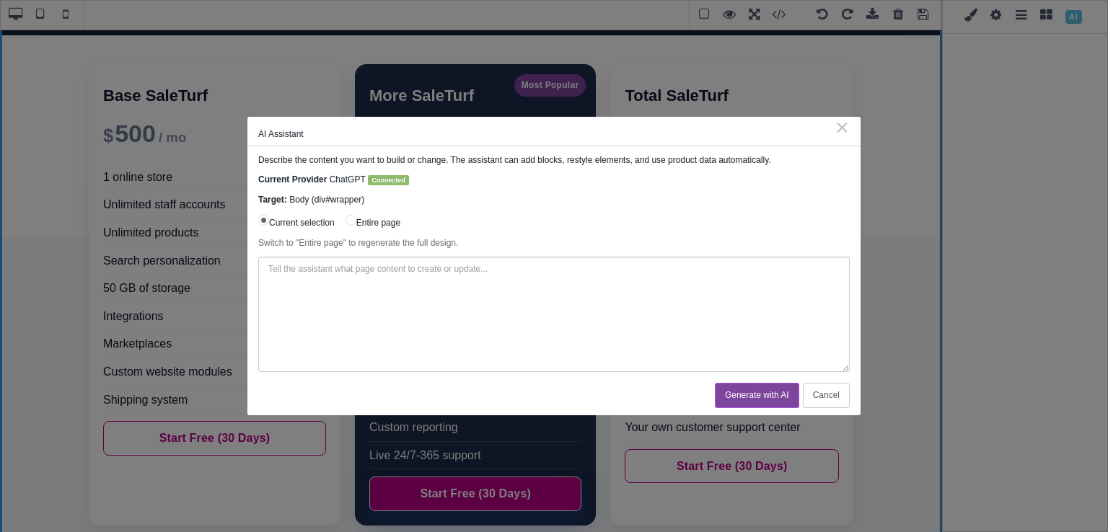
click at [356, 220] on input "Entire page" at bounding box center [351, 220] width 11 height 11
click at [401, 302] on textarea at bounding box center [554, 314] width 592 height 115
click at [740, 395] on button "Generate with AI" at bounding box center [757, 395] width 84 height 25
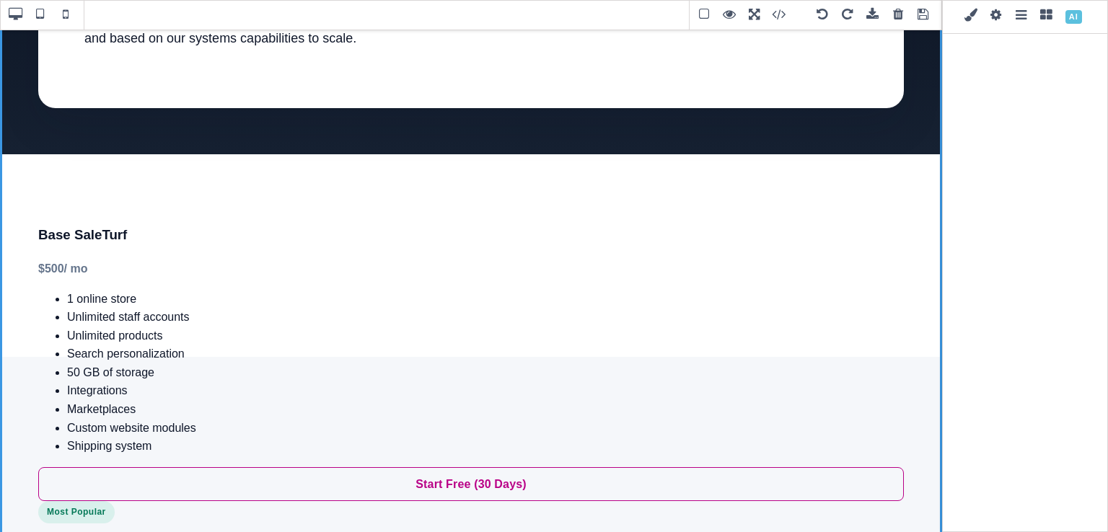
scroll to position [0, 0]
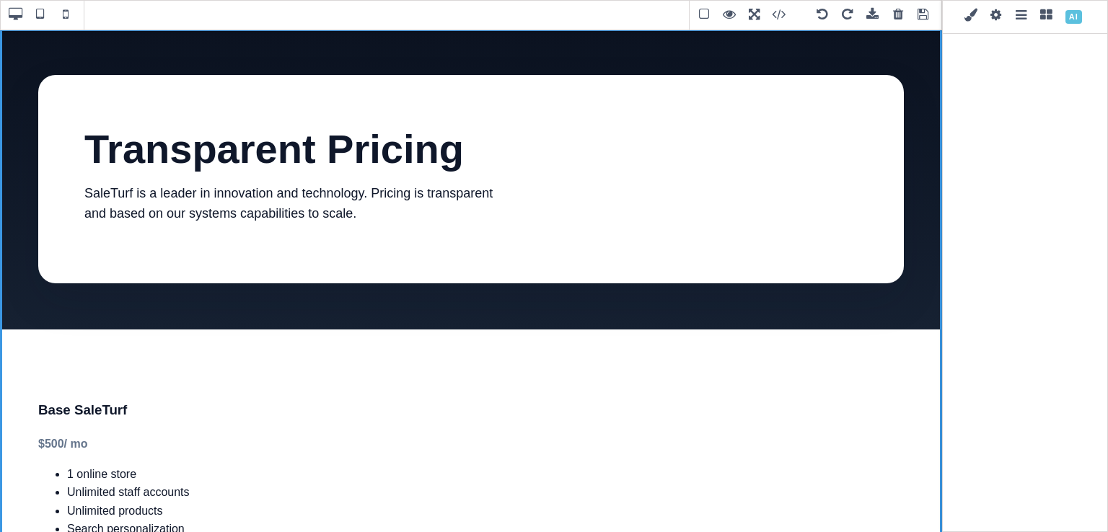
drag, startPoint x: 941, startPoint y: 194, endPoint x: 943, endPoint y: 120, distance: 73.6
click at [44, 24] on span at bounding box center [41, 15] width 22 height 22
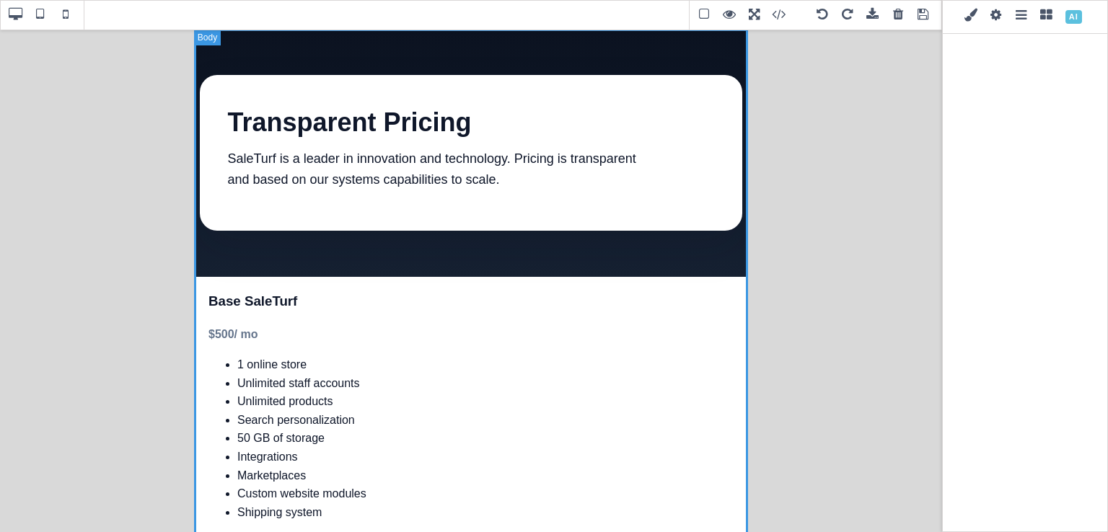
click at [72, 15] on span at bounding box center [66, 15] width 22 height 22
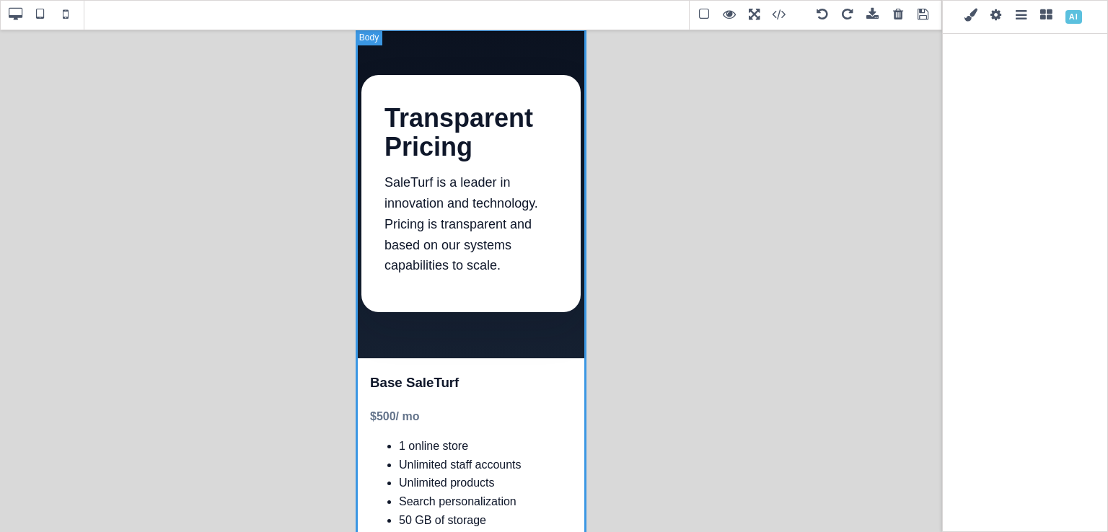
click at [16, 21] on span at bounding box center [15, 15] width 22 height 22
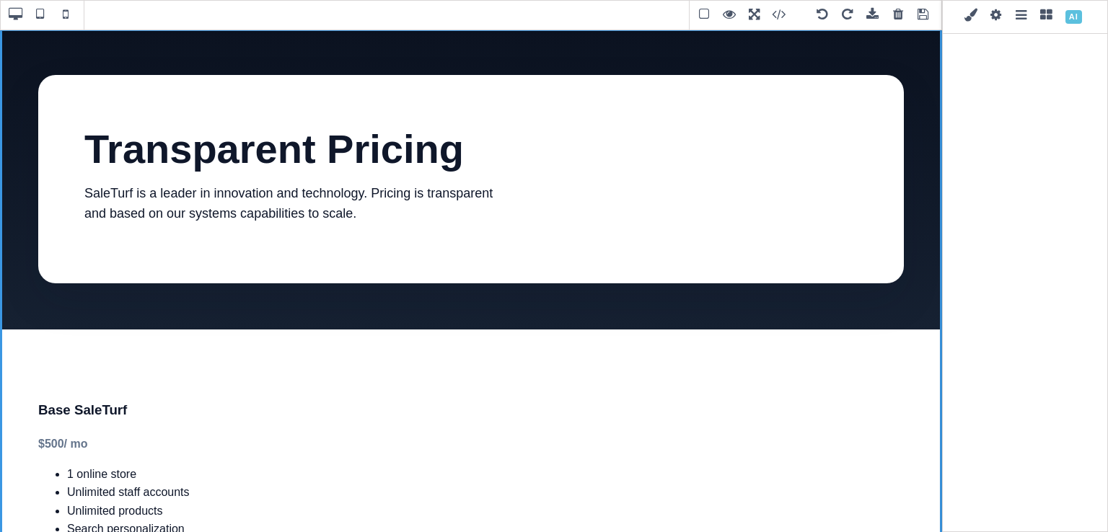
click at [1068, 18] on span at bounding box center [1073, 16] width 25 height 25
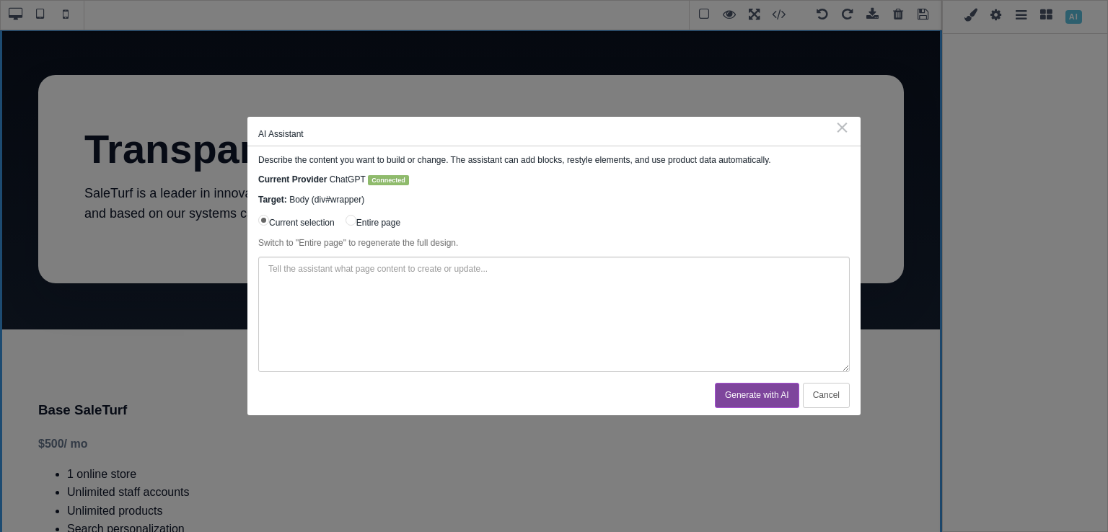
click at [356, 226] on label "Entire page" at bounding box center [373, 222] width 55 height 16
click at [356, 226] on input "Entire page" at bounding box center [351, 220] width 11 height 11
click at [359, 270] on textarea at bounding box center [554, 314] width 592 height 115
click at [124, 502] on div "AI Assistant ⨯ Describe the content you want to build or change. The assistant …" at bounding box center [554, 266] width 1108 height 532
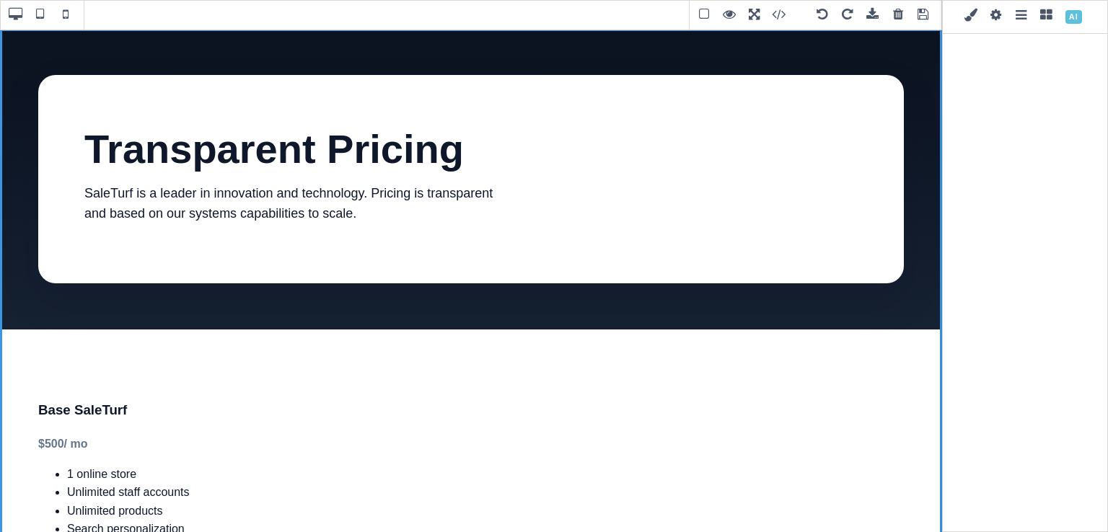
click at [1065, 18] on span at bounding box center [1073, 16] width 25 height 25
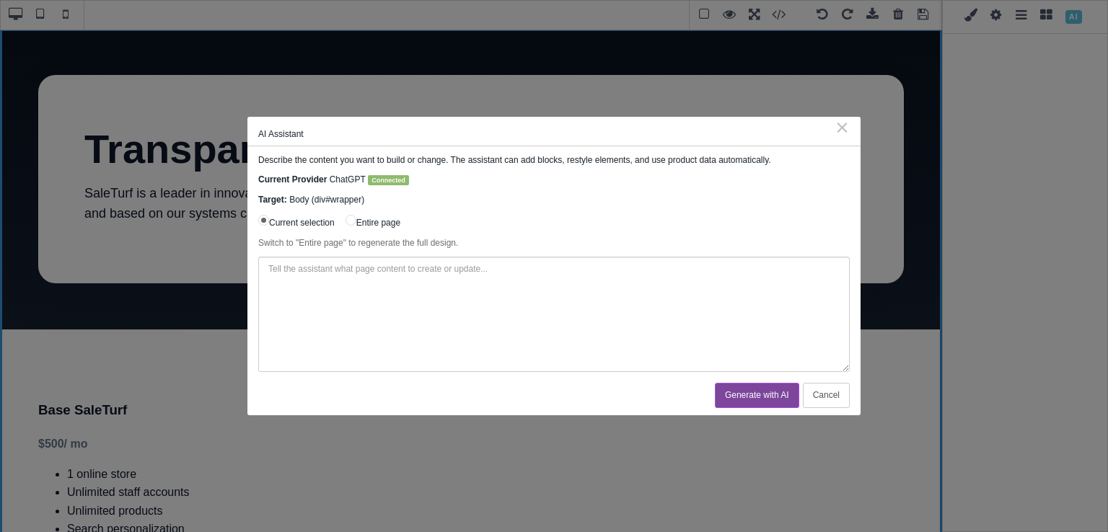
click at [445, 289] on textarea at bounding box center [554, 314] width 592 height 115
click at [356, 222] on input "Entire page" at bounding box center [351, 220] width 11 height 11
click at [360, 292] on textarea at bounding box center [554, 314] width 592 height 115
click at [750, 399] on button "Generate with AI" at bounding box center [757, 395] width 84 height 25
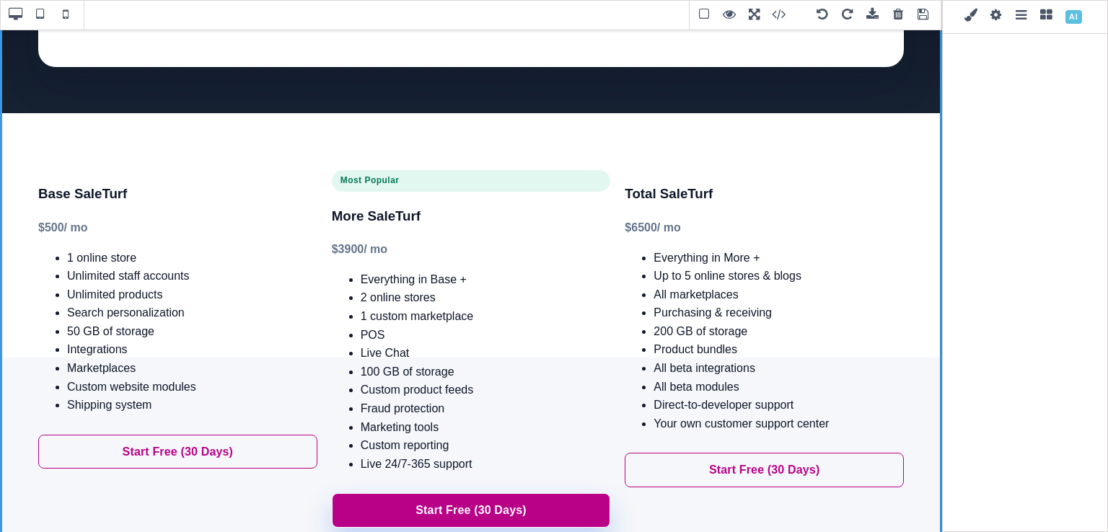
scroll to position [183, 0]
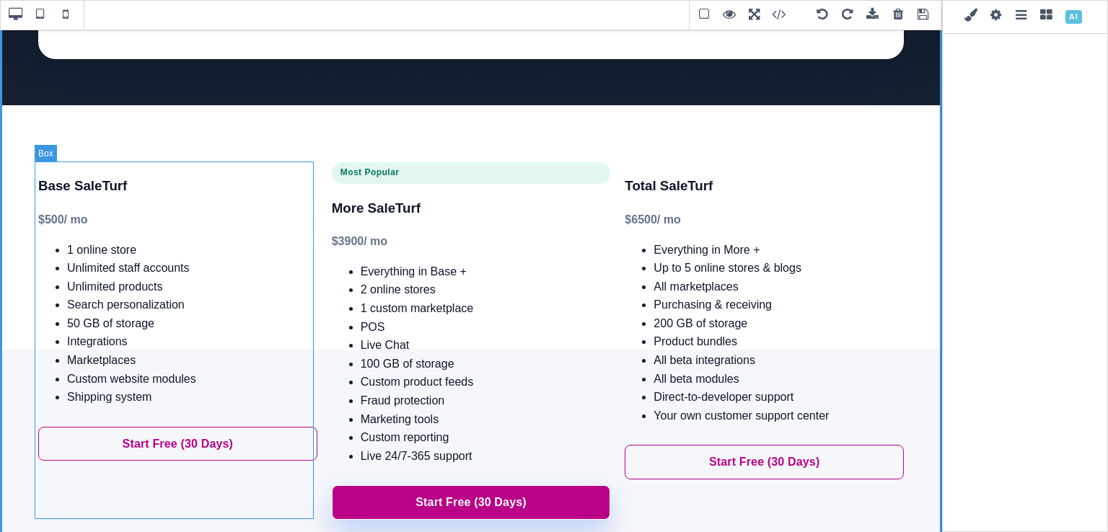
click at [252, 170] on div "Base SaleTurf $ 500 / mo 1 online store Unlimited staff accounts Unlimited prod…" at bounding box center [177, 341] width 279 height 358
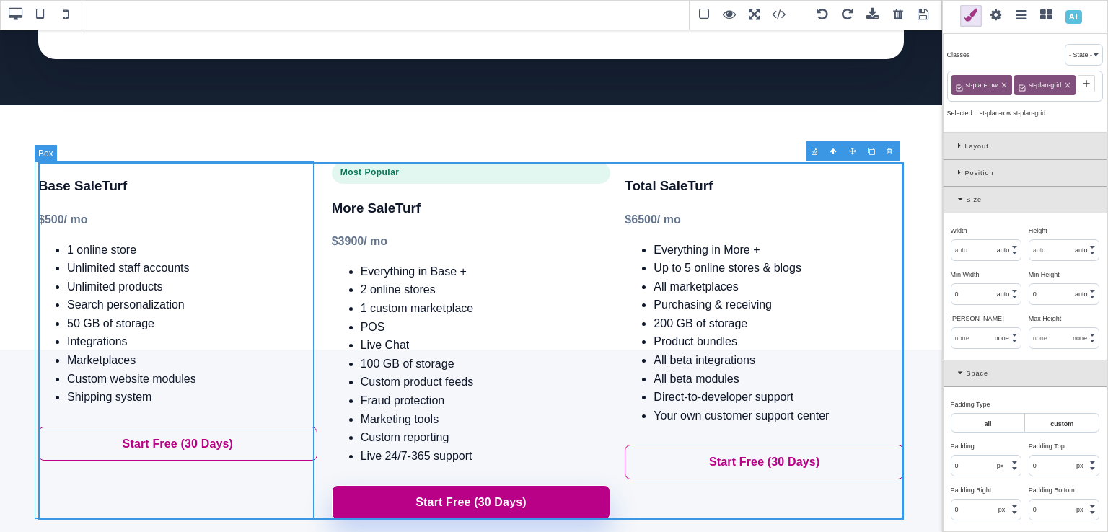
click at [237, 170] on div "Base SaleTurf $ 500 / mo 1 online store Unlimited staff accounts Unlimited prod…" at bounding box center [177, 341] width 279 height 358
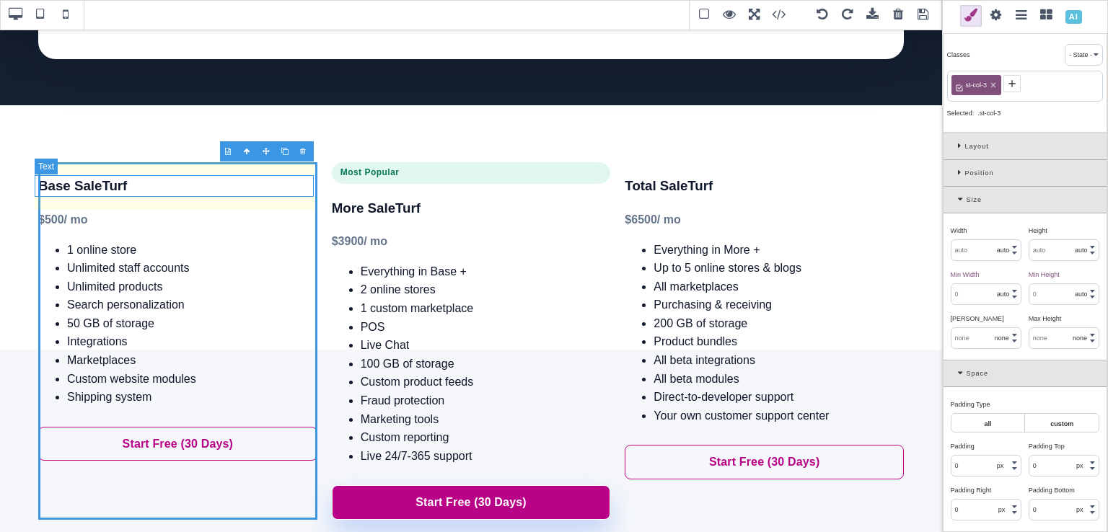
click at [245, 175] on h3 "Base SaleTurf" at bounding box center [177, 186] width 279 height 22
click at [254, 189] on h3 "Base SaleTurf" at bounding box center [177, 186] width 279 height 22
click at [954, 204] on div "Size" at bounding box center [1025, 200] width 163 height 27
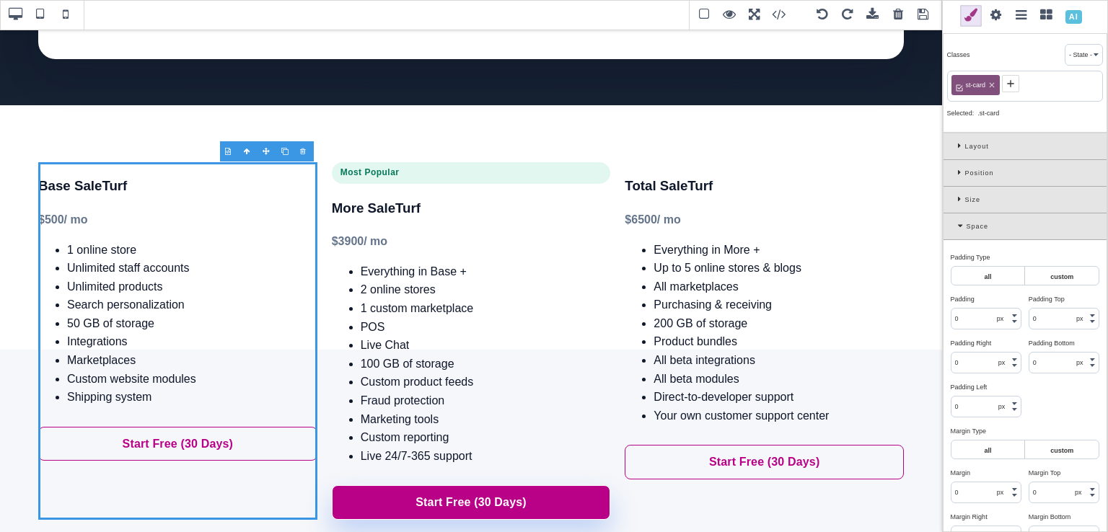
click at [954, 229] on div "Space" at bounding box center [1025, 227] width 163 height 27
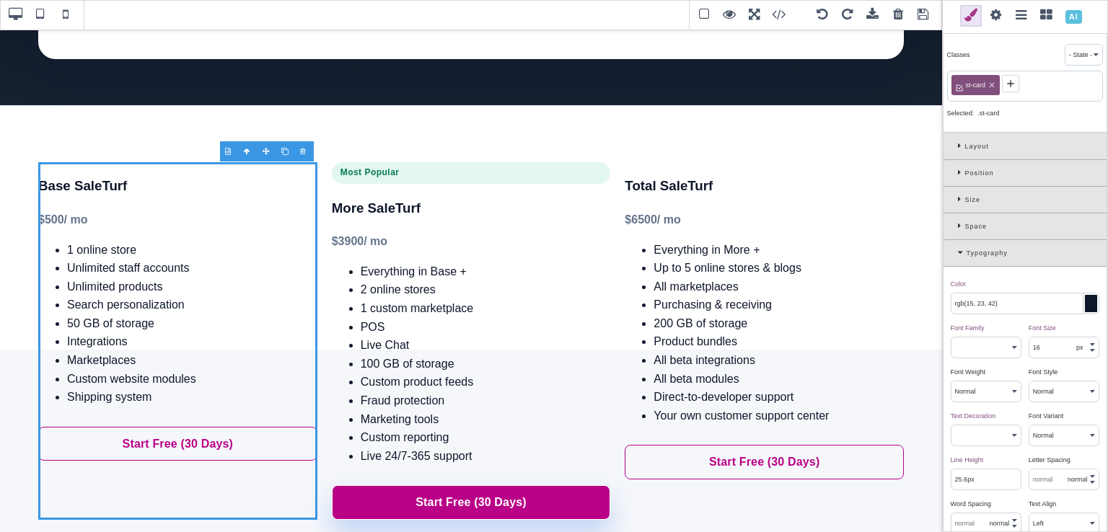
click at [959, 256] on div "Typography" at bounding box center [1025, 253] width 163 height 27
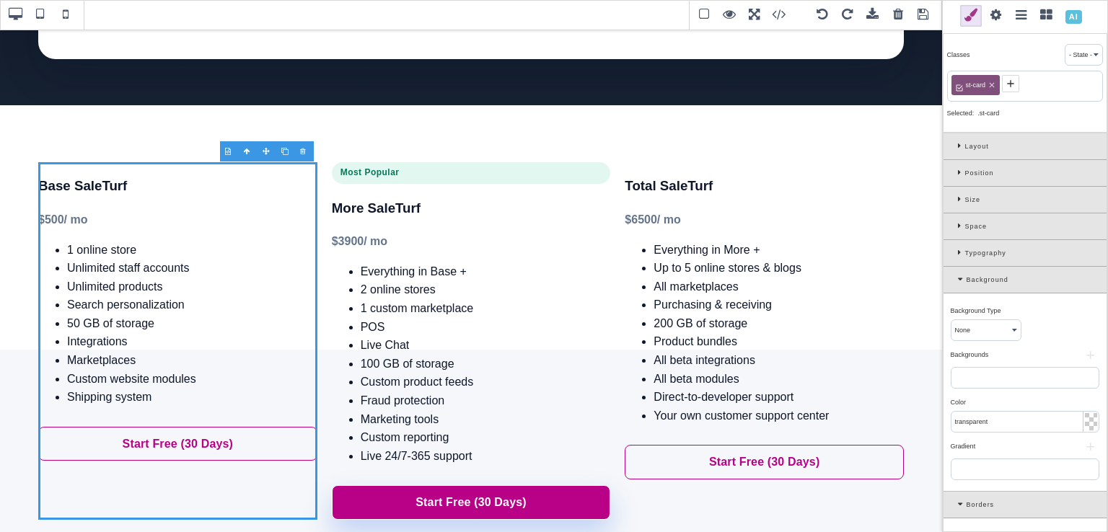
click at [1085, 418] on div at bounding box center [1091, 421] width 12 height 17
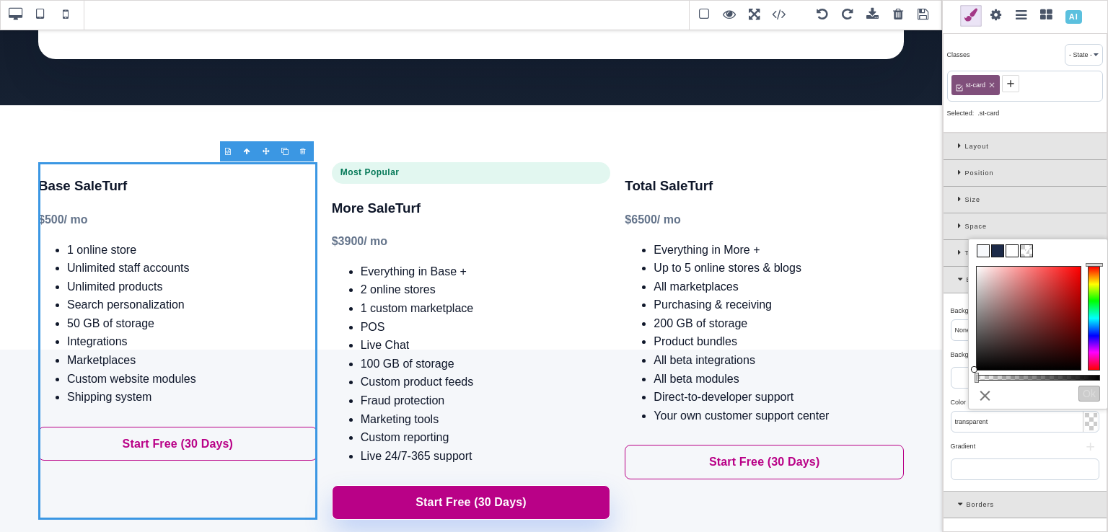
click at [985, 253] on span at bounding box center [984, 251] width 12 height 12
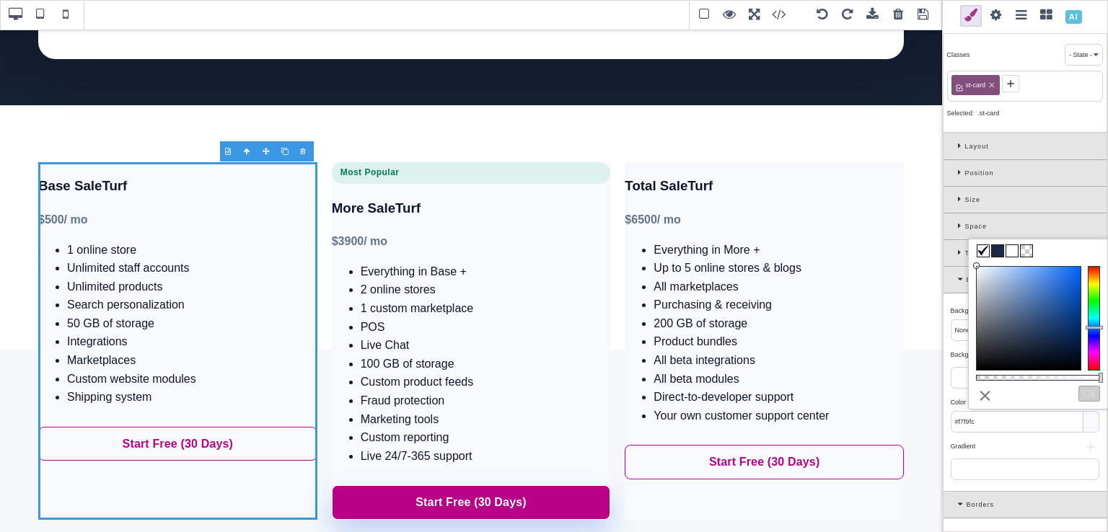
click at [1012, 253] on span at bounding box center [1012, 251] width 12 height 12
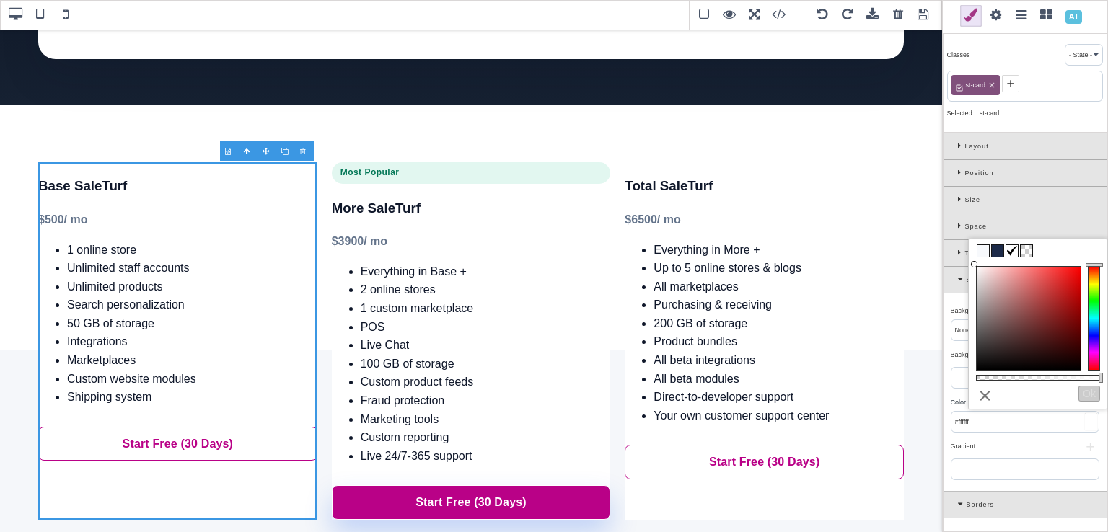
drag, startPoint x: 1022, startPoint y: 329, endPoint x: 960, endPoint y: 251, distance: 99.2
click at [960, 251] on div "B I U S Body Classes - State - Hover Click Even/Odd st-card Selected: .st-card …" at bounding box center [554, 266] width 1108 height 532
click at [1084, 396] on button "Ok" at bounding box center [1090, 394] width 22 height 16
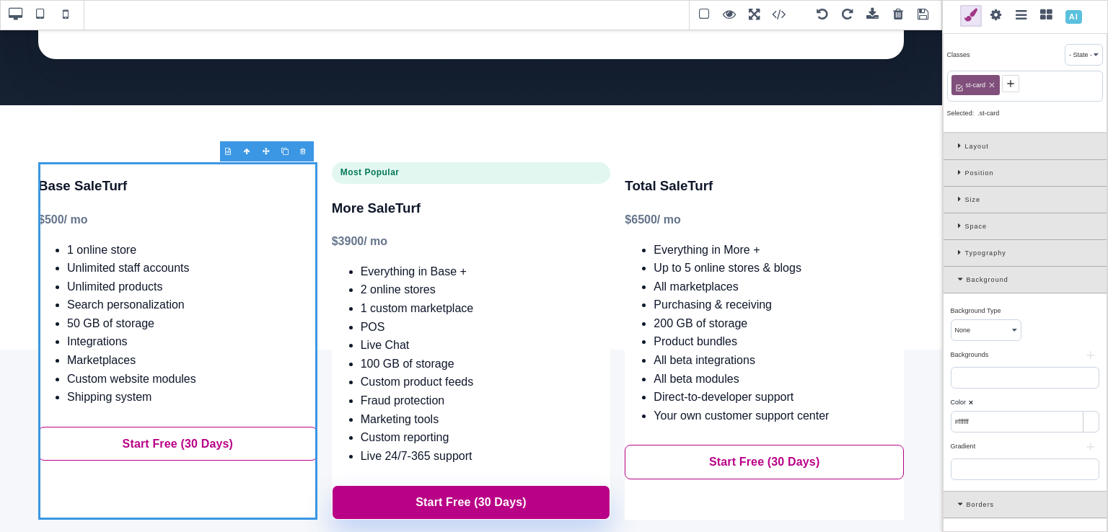
click at [961, 277] on icon at bounding box center [962, 280] width 9 height 8
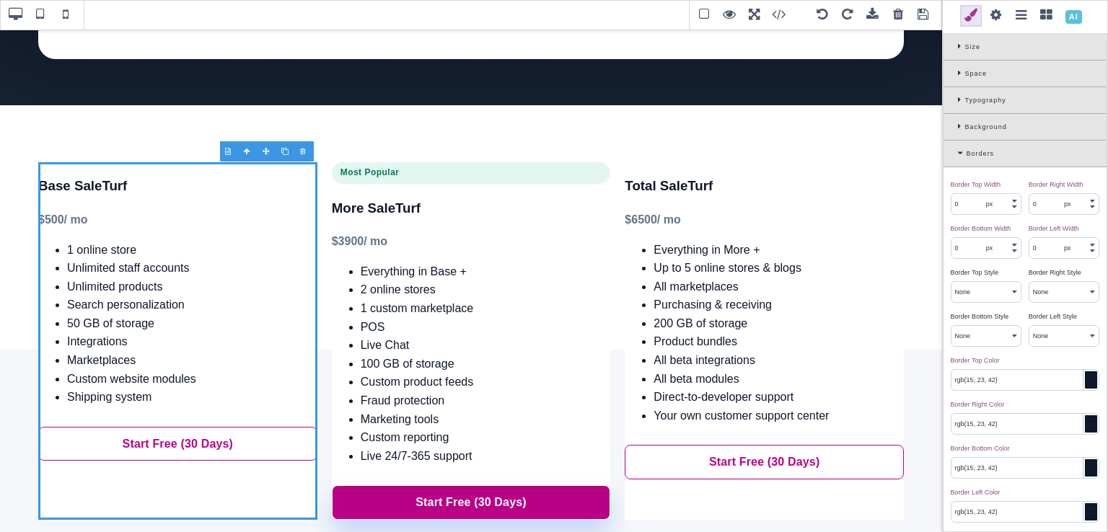
scroll to position [156, 0]
drag, startPoint x: 1107, startPoint y: 214, endPoint x: 1107, endPoint y: 100, distance: 114.0
click at [1097, 100] on div "Classes - State - Hover Click Even/Odd st-card Selected: .st-card Layout Displa…" at bounding box center [1025, 266] width 166 height 532
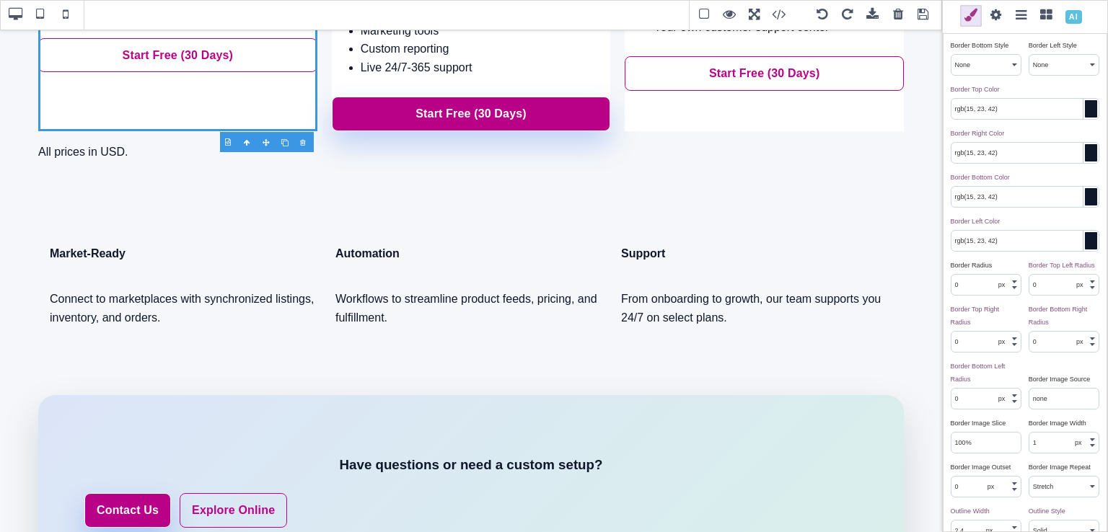
scroll to position [570, 0]
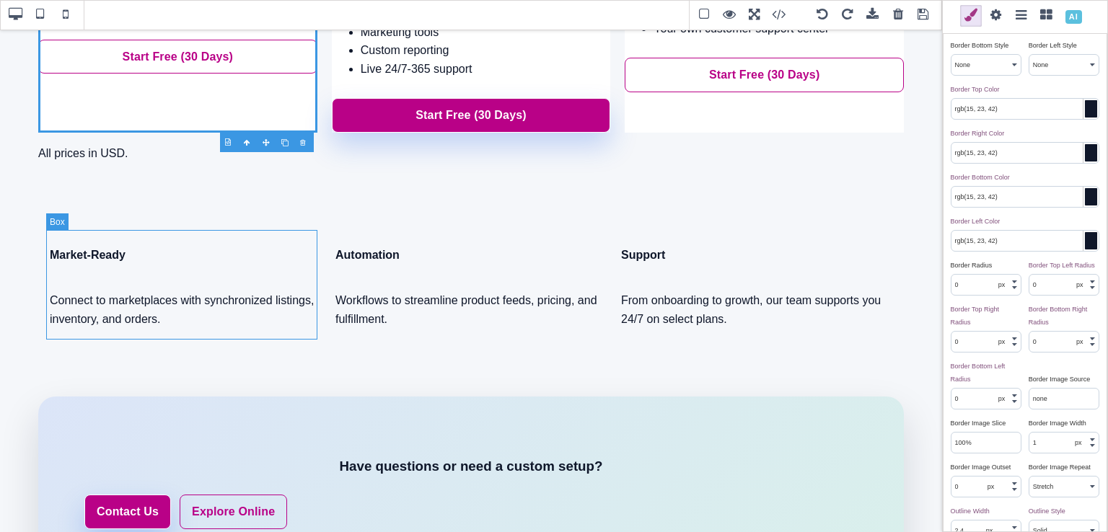
click at [196, 234] on div "Market-Ready Connect to marketplaces with synchronized listings, inventory, and…" at bounding box center [185, 285] width 271 height 109
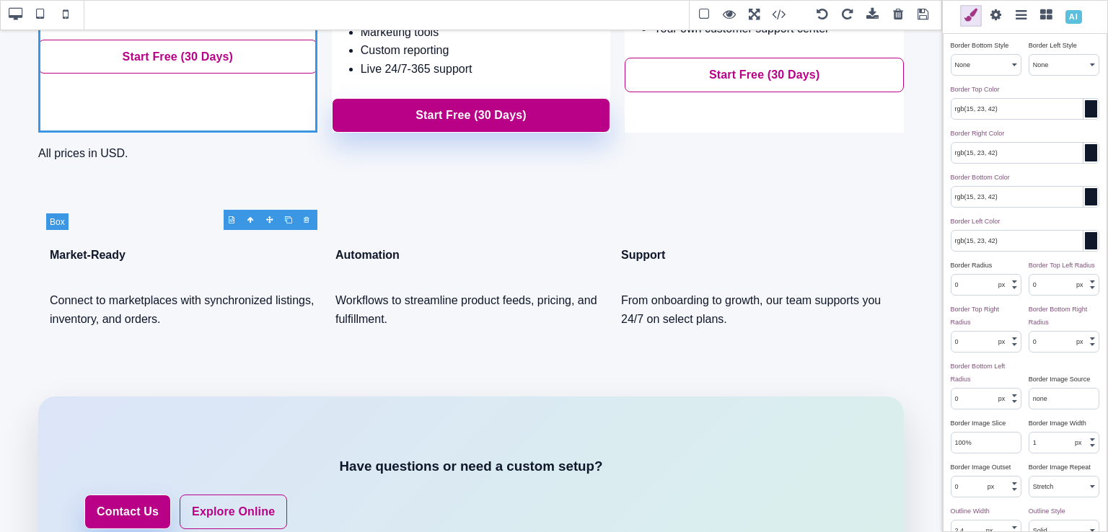
scroll to position [0, 0]
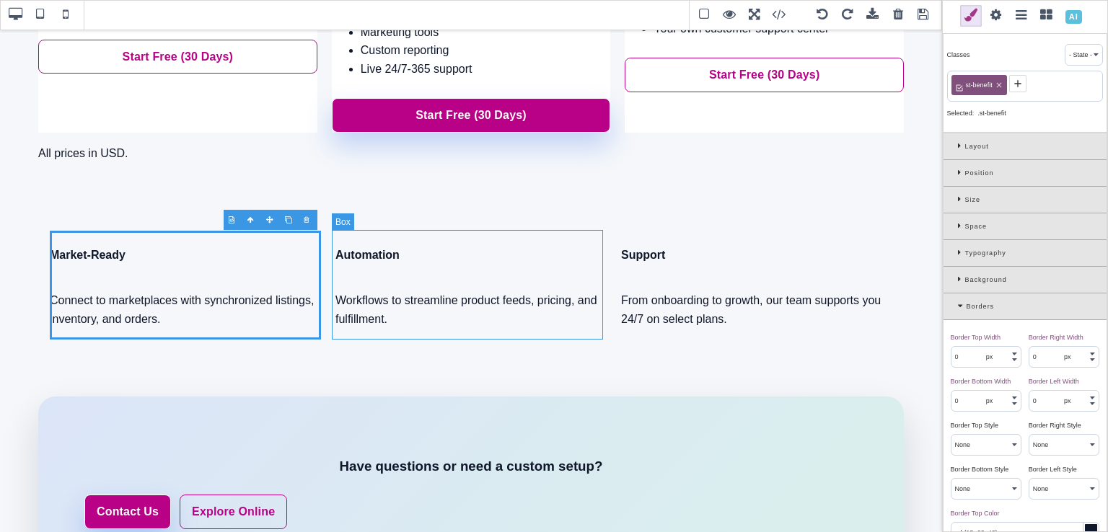
click at [387, 238] on div "Automation Workflows to streamline product feeds, pricing, and fulfillment." at bounding box center [470, 285] width 271 height 109
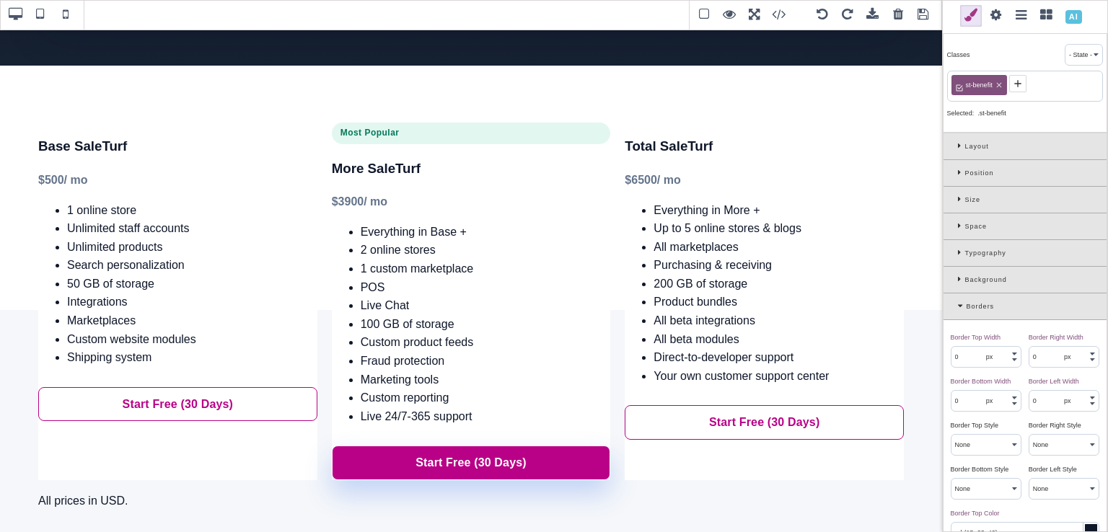
scroll to position [234, 0]
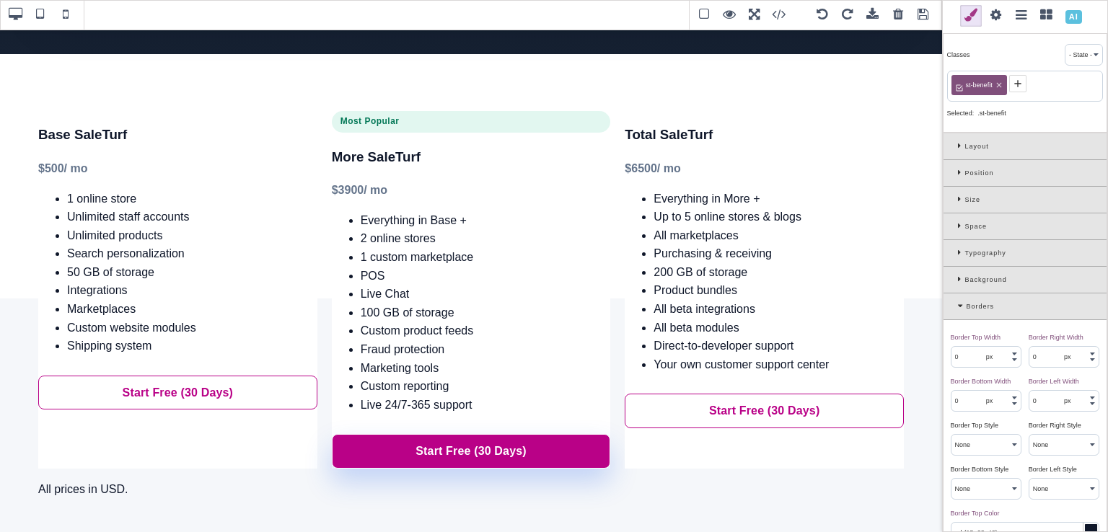
drag, startPoint x: 939, startPoint y: 359, endPoint x: 959, endPoint y: 243, distance: 117.2
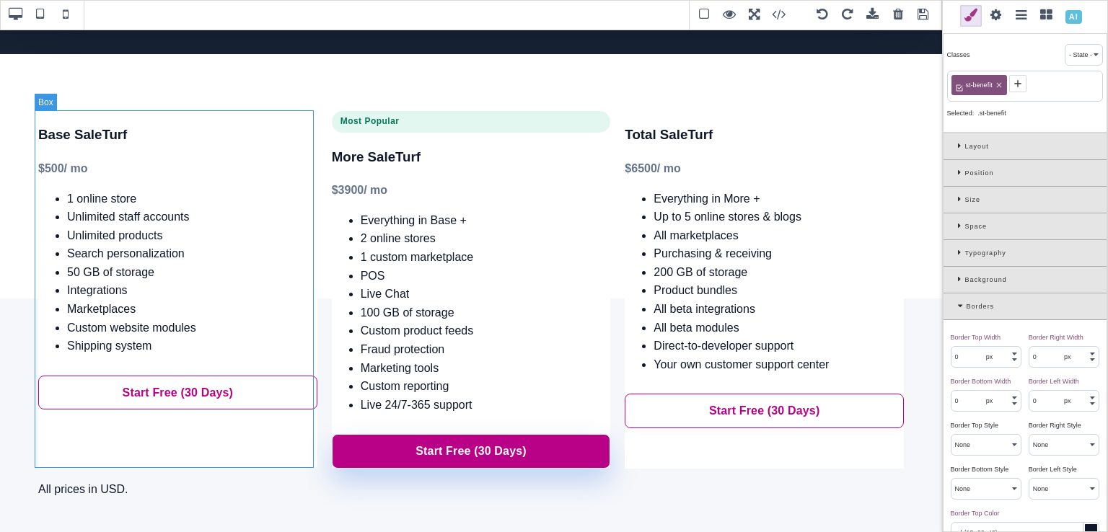
click at [276, 121] on div "Base SaleTurf $ 500 / mo 1 online store Unlimited staff accounts Unlimited prod…" at bounding box center [177, 290] width 279 height 358
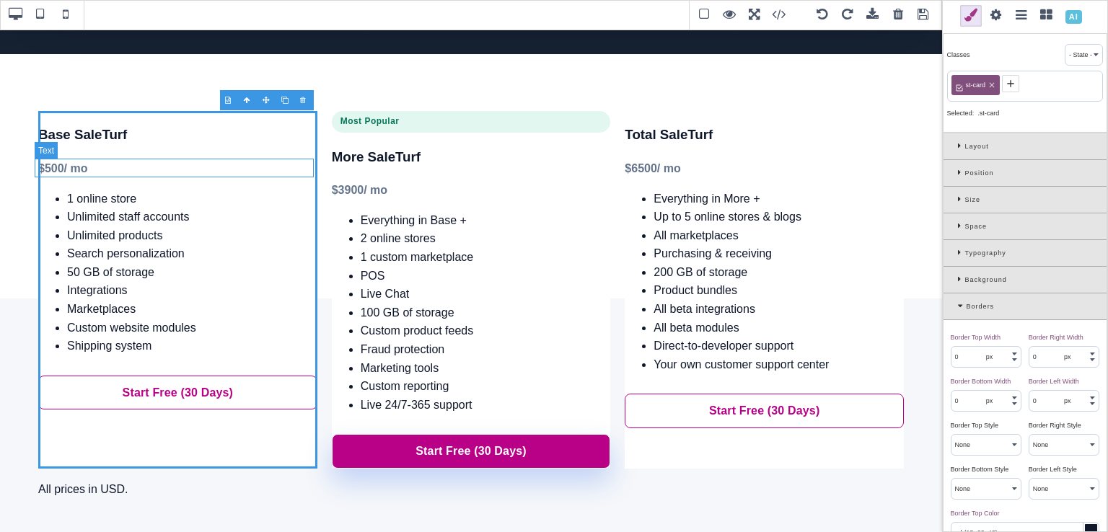
click at [284, 162] on div "$ 500 / mo" at bounding box center [177, 168] width 279 height 19
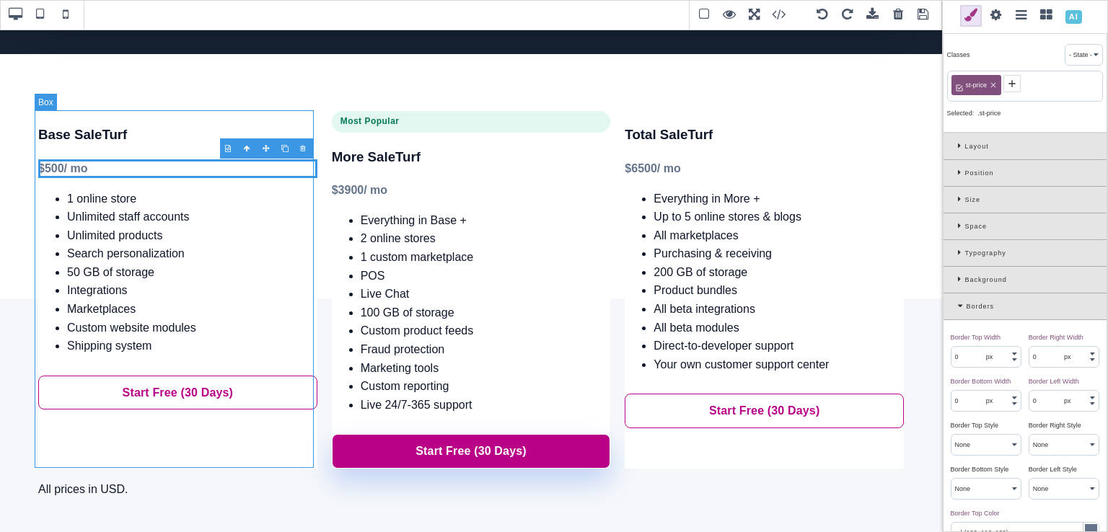
click at [260, 121] on div "Base SaleTurf $ 500 / mo 1 online store Unlimited staff accounts Unlimited prod…" at bounding box center [177, 290] width 279 height 358
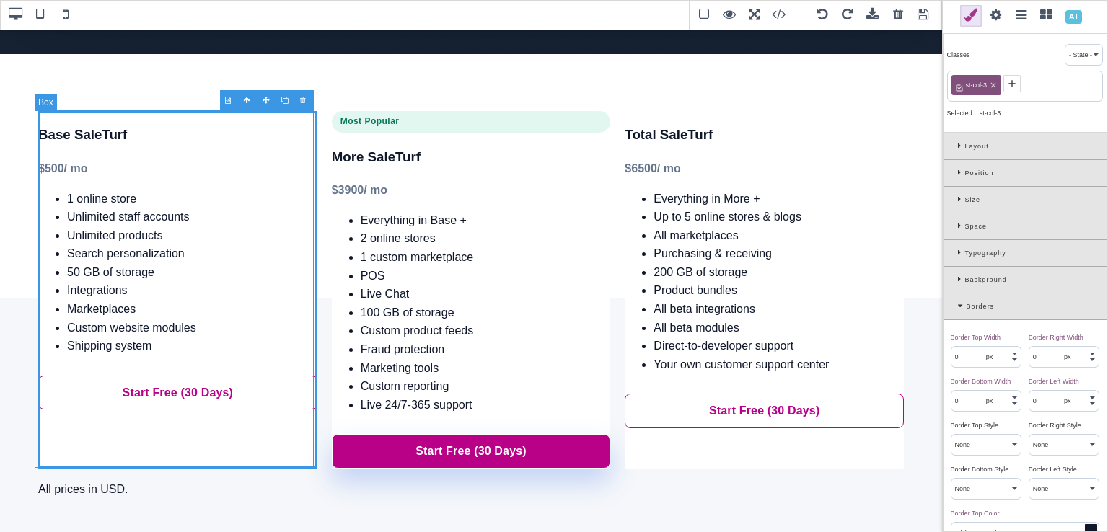
click at [254, 122] on div "Base SaleTurf $ 500 / mo 1 online store Unlimited staff accounts Unlimited prod…" at bounding box center [177, 290] width 279 height 358
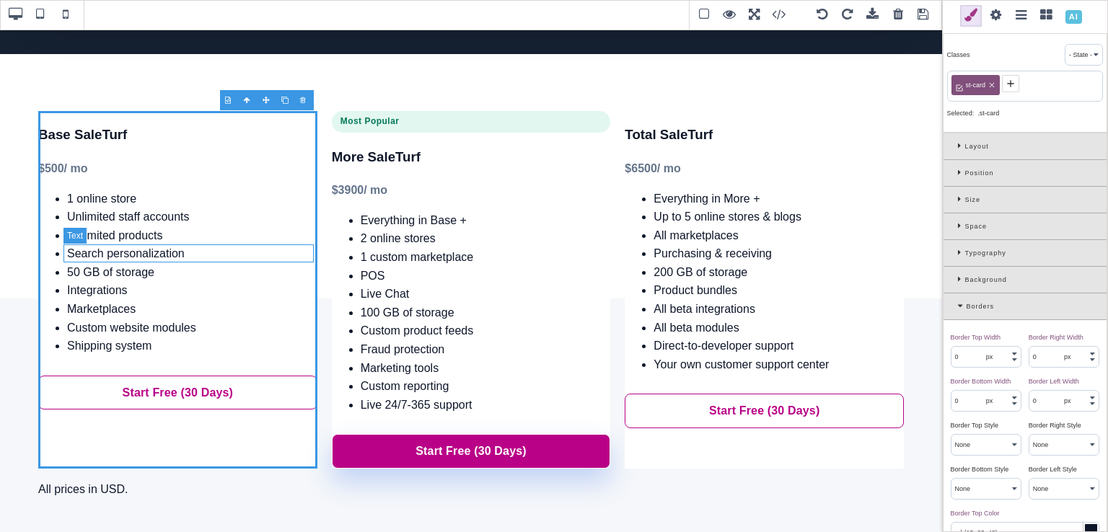
click at [273, 246] on li "Search personalization" at bounding box center [192, 254] width 250 height 19
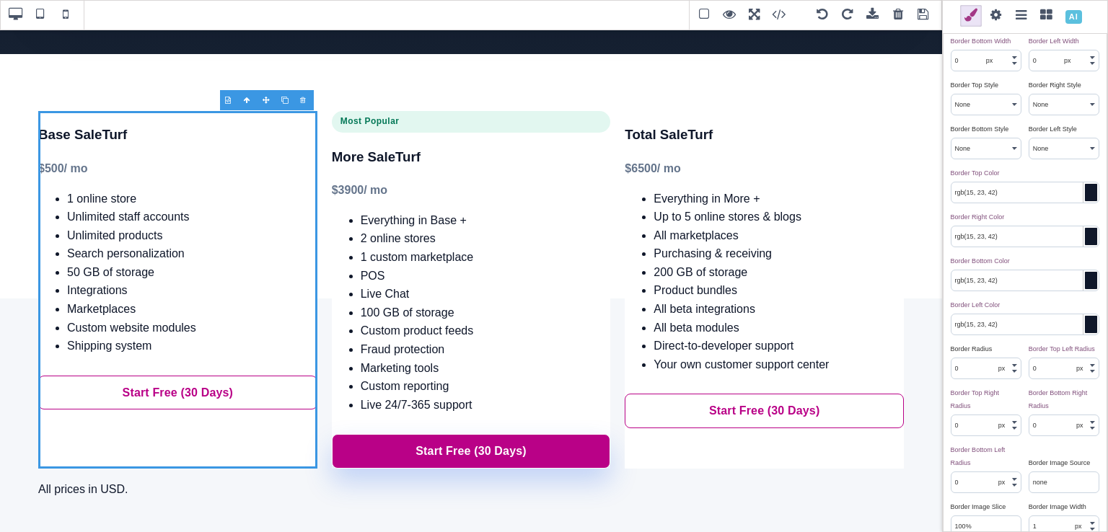
scroll to position [341, 0]
click at [966, 376] on input "0" at bounding box center [986, 368] width 69 height 20
click at [991, 346] on div "Border Radius ⨯ 16 px % em rem" at bounding box center [986, 358] width 78 height 40
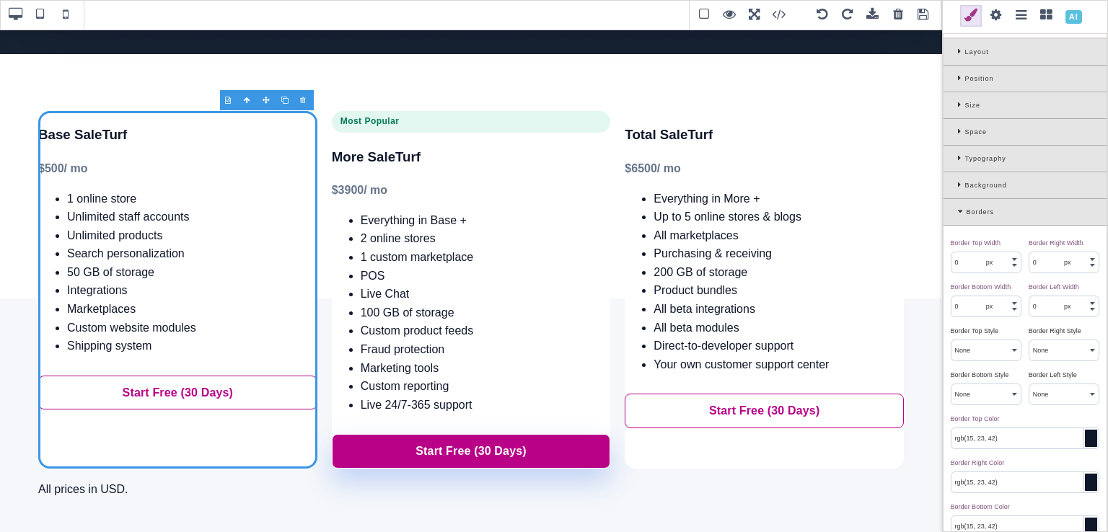
scroll to position [87, 0]
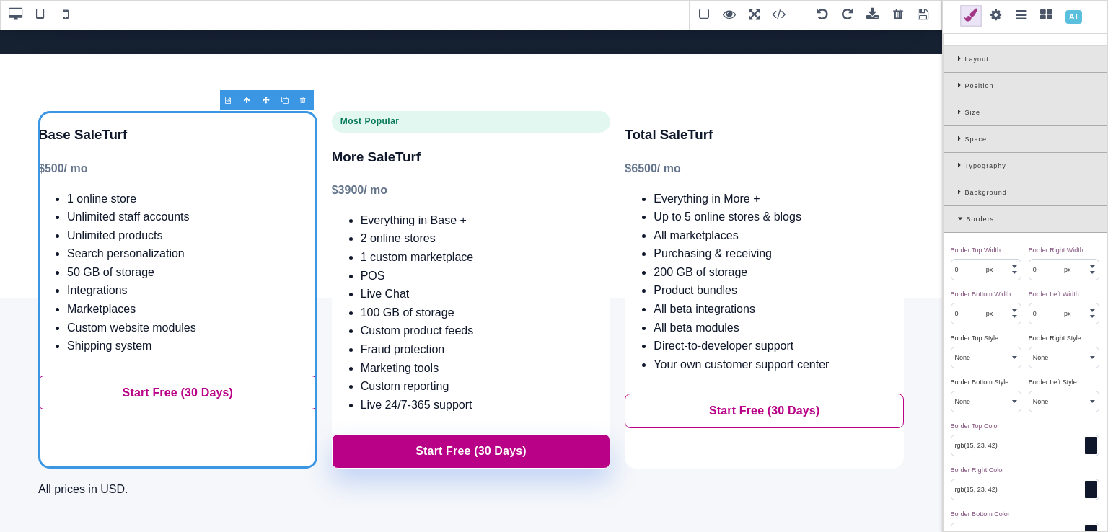
click at [955, 136] on div "Space" at bounding box center [1025, 139] width 163 height 27
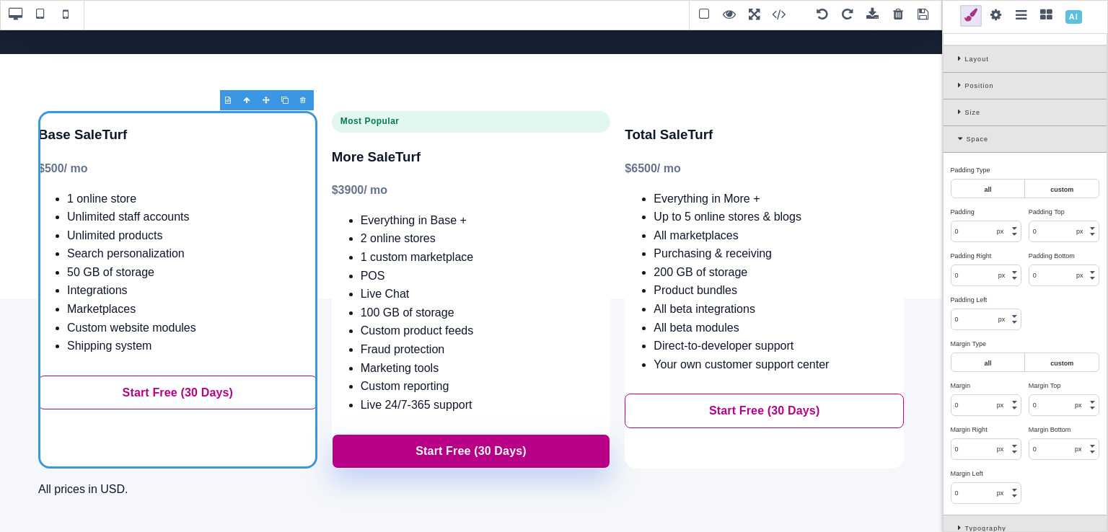
click at [975, 226] on input "0" at bounding box center [986, 231] width 69 height 20
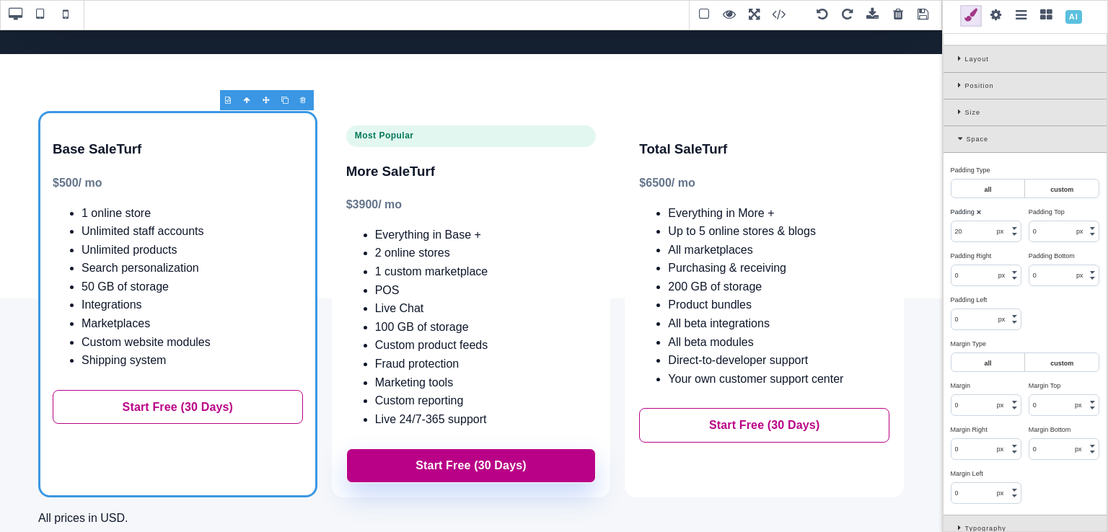
click at [1045, 293] on div "Padding Type ⨯ all custom Padding ⨯ 20 px % em rem auto Padding Top ⨯ 0 px % em…" at bounding box center [1025, 334] width 163 height 362
click at [959, 143] on div "Space" at bounding box center [1025, 139] width 163 height 27
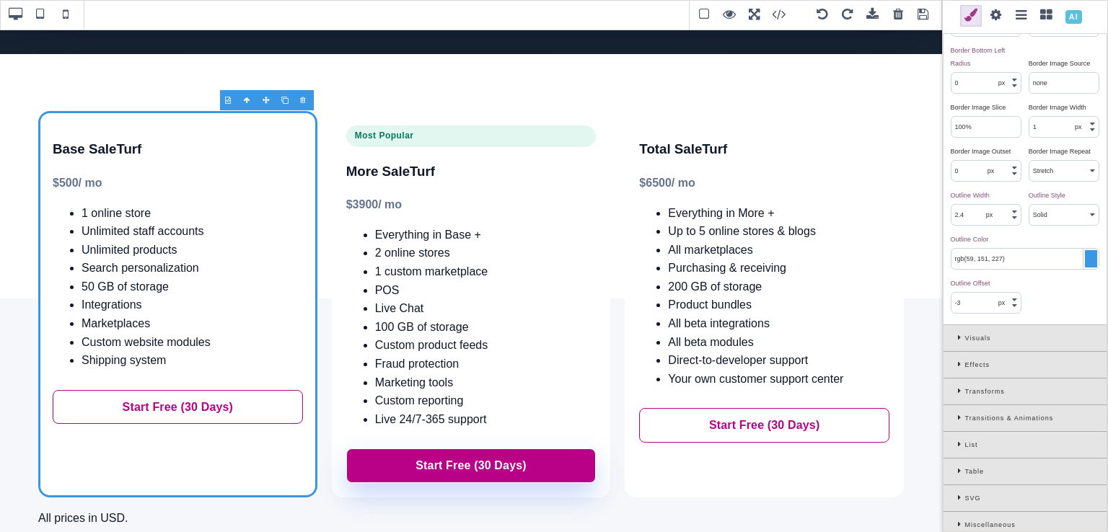
scroll to position [753, 0]
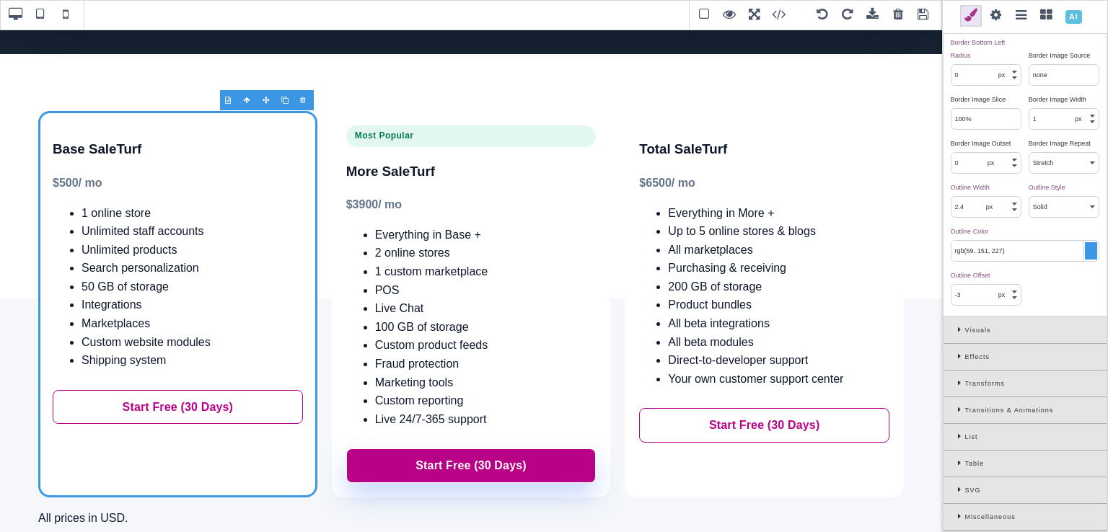
click at [965, 359] on div "Effects" at bounding box center [1025, 357] width 163 height 27
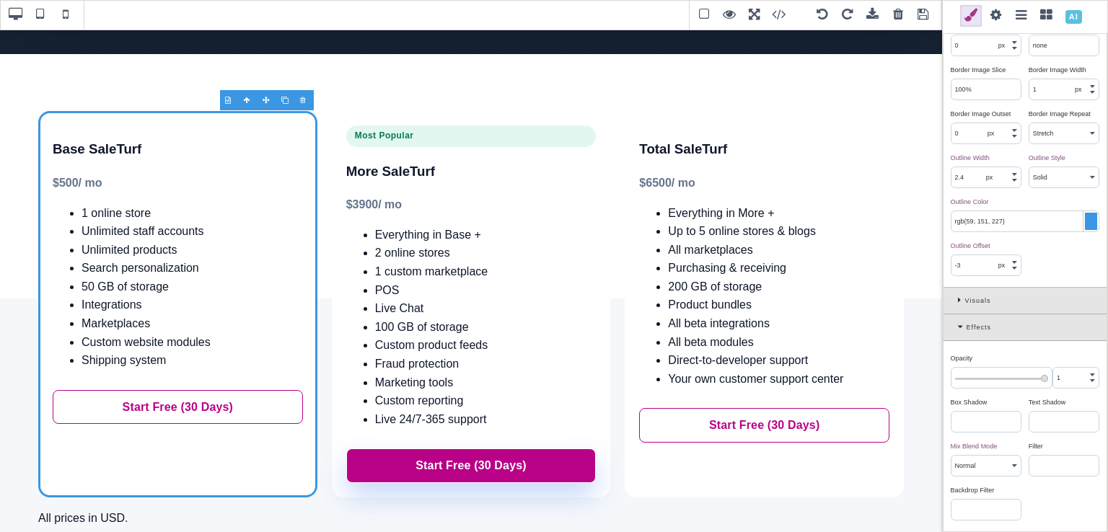
scroll to position [786, 0]
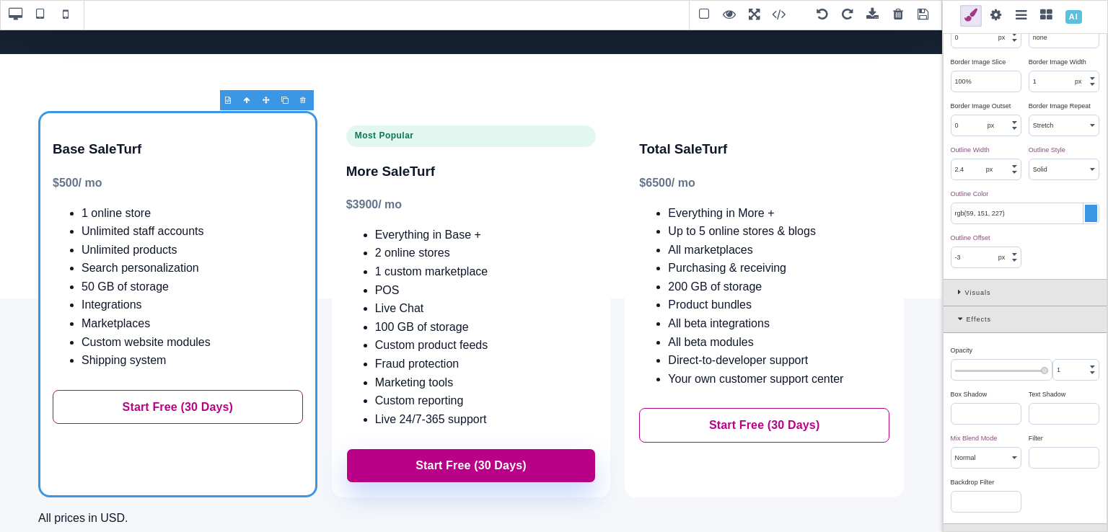
click at [990, 423] on input at bounding box center [986, 414] width 69 height 20
paste input "rgba(0, 0, 0, 0.08) 0px 8px 24px"
click at [1013, 398] on div "Box Shadow ⨯" at bounding box center [984, 394] width 67 height 13
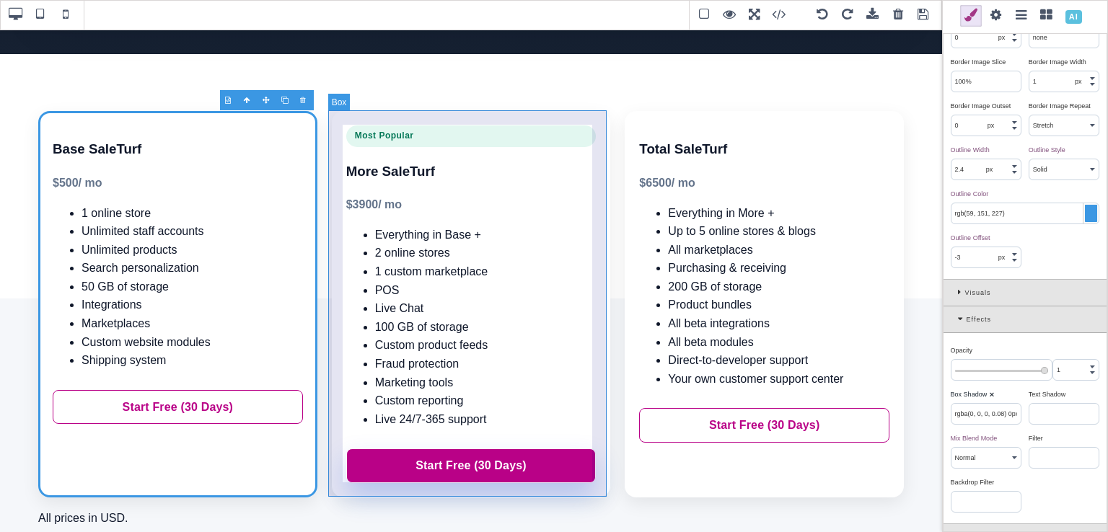
click at [416, 122] on div "Most Popular More SaleTurf $ 3900 / mo Everything in Base + 2 online stores 1 c…" at bounding box center [471, 304] width 279 height 387
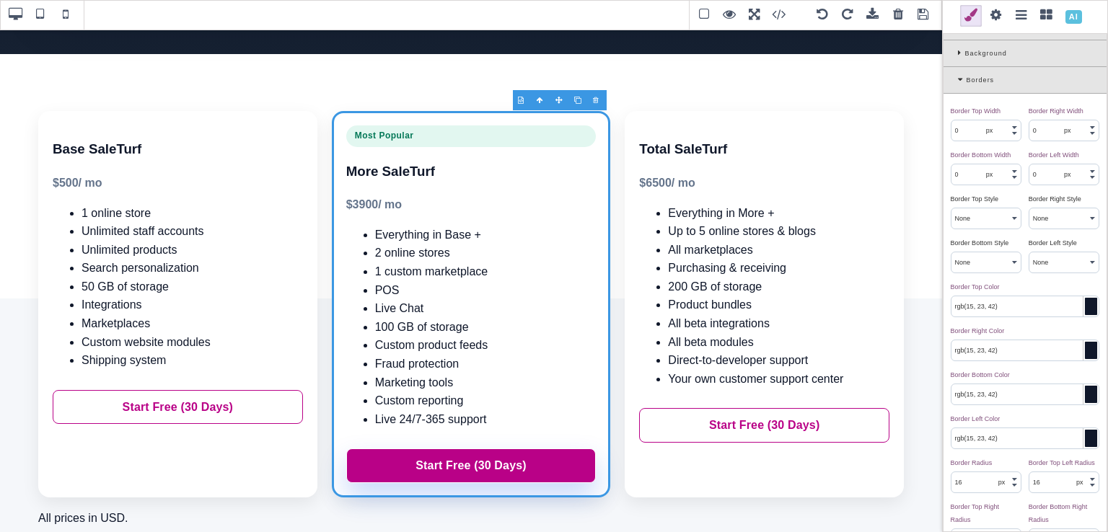
scroll to position [216, 0]
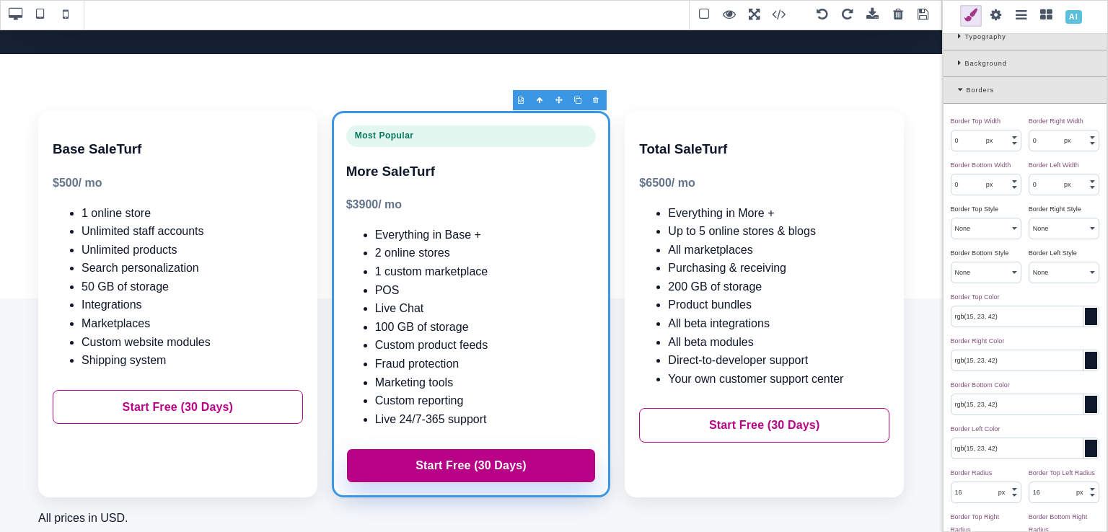
click at [955, 70] on div "Background" at bounding box center [1025, 64] width 163 height 27
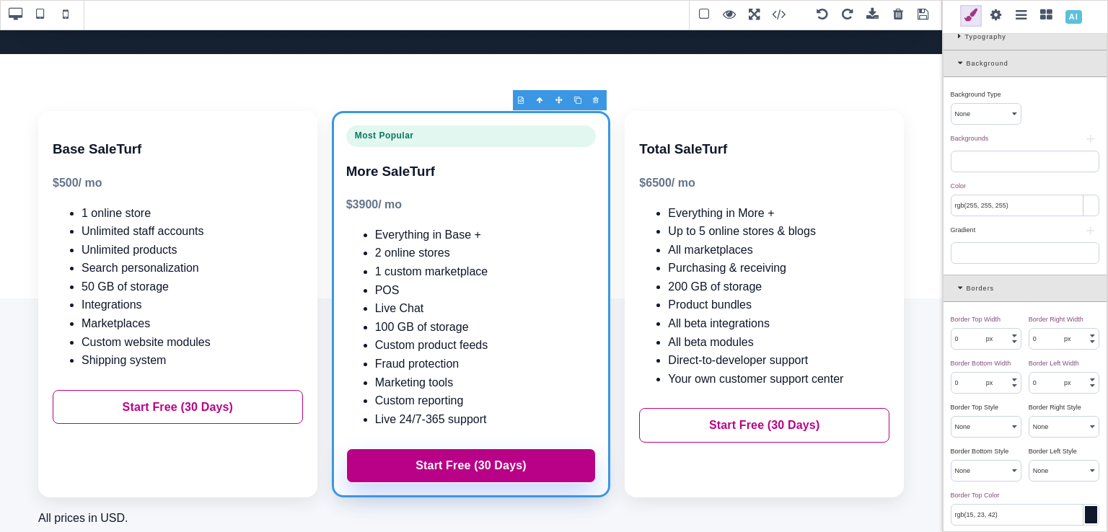
click at [1076, 216] on input "rgb(255, 255, 255)" at bounding box center [1025, 206] width 147 height 20
click at [1091, 214] on div at bounding box center [1091, 205] width 12 height 17
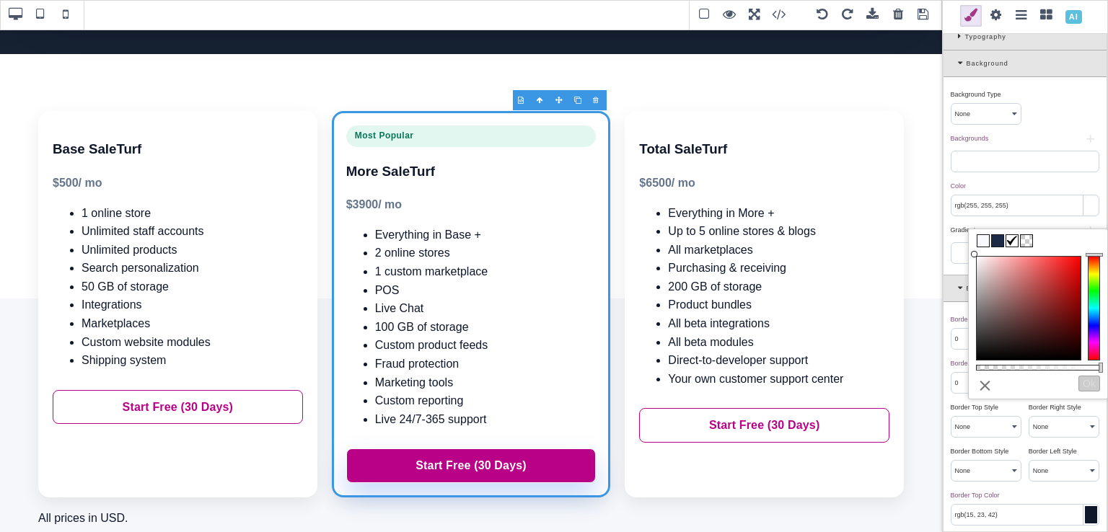
click at [1001, 216] on input "rgb(255, 255, 255)" at bounding box center [1025, 206] width 147 height 20
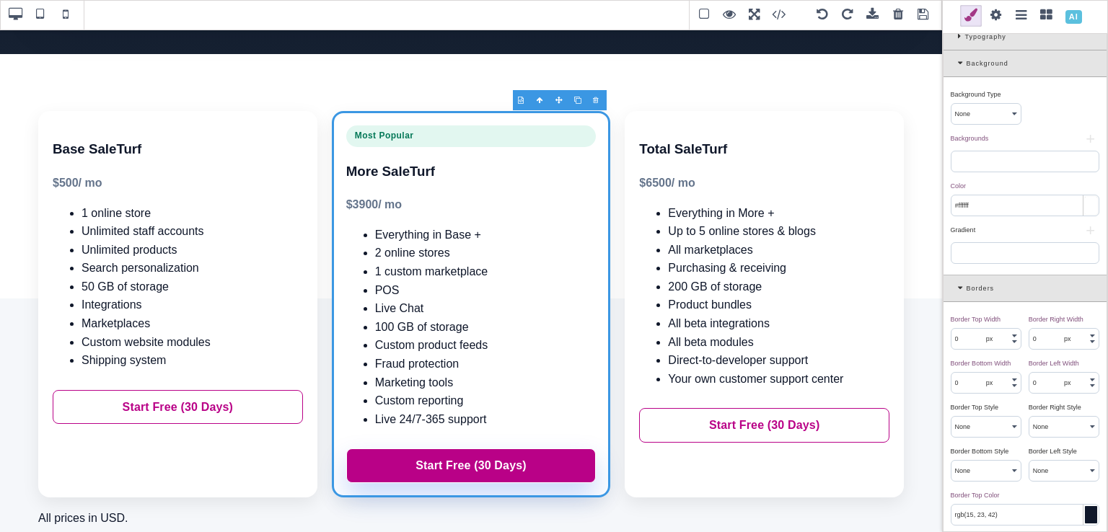
click at [1001, 216] on input "#ffffff" at bounding box center [1025, 206] width 147 height 20
paste input "rgb(28, 42, 72)"
click at [1045, 193] on div "Color ⨯" at bounding box center [1023, 186] width 145 height 13
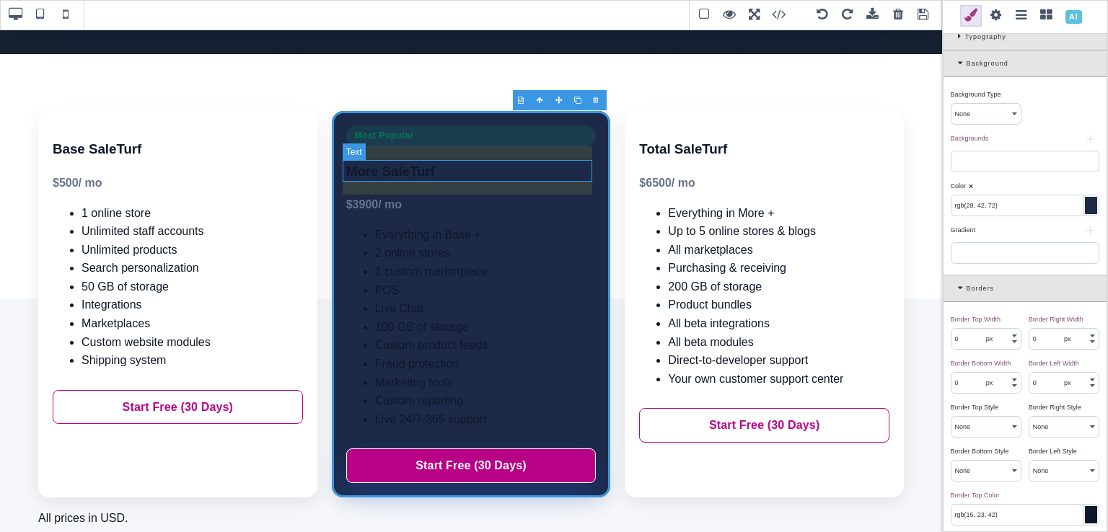
click at [465, 171] on h3 "More SaleTurf" at bounding box center [471, 172] width 250 height 22
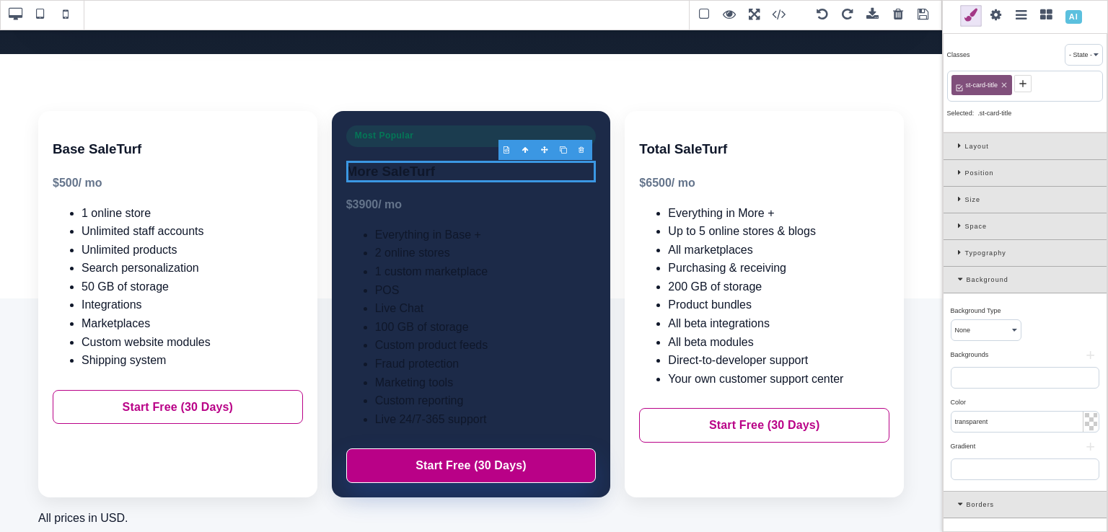
click at [956, 247] on div "Typography" at bounding box center [1025, 253] width 163 height 27
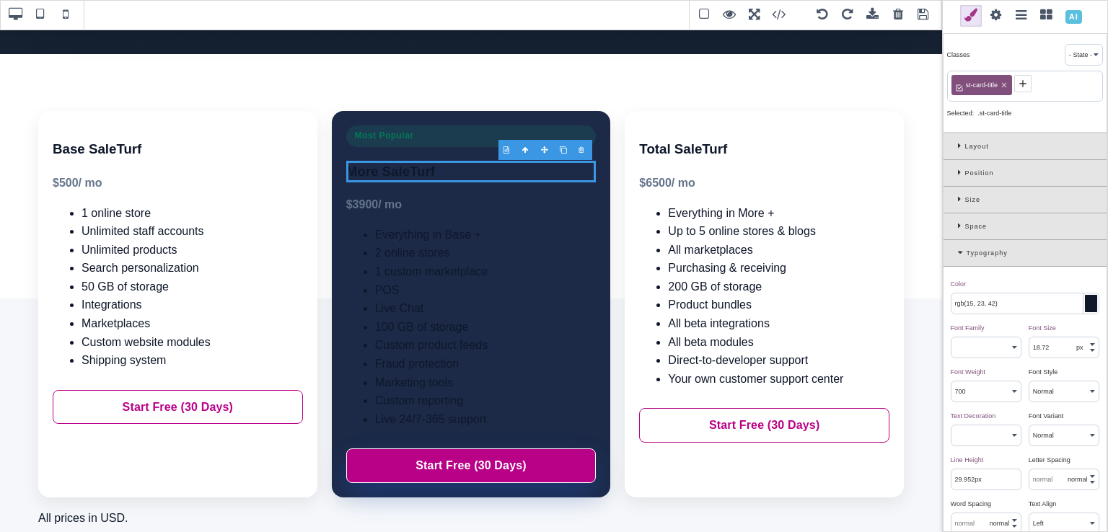
click at [1027, 87] on icon at bounding box center [1023, 84] width 12 height 12
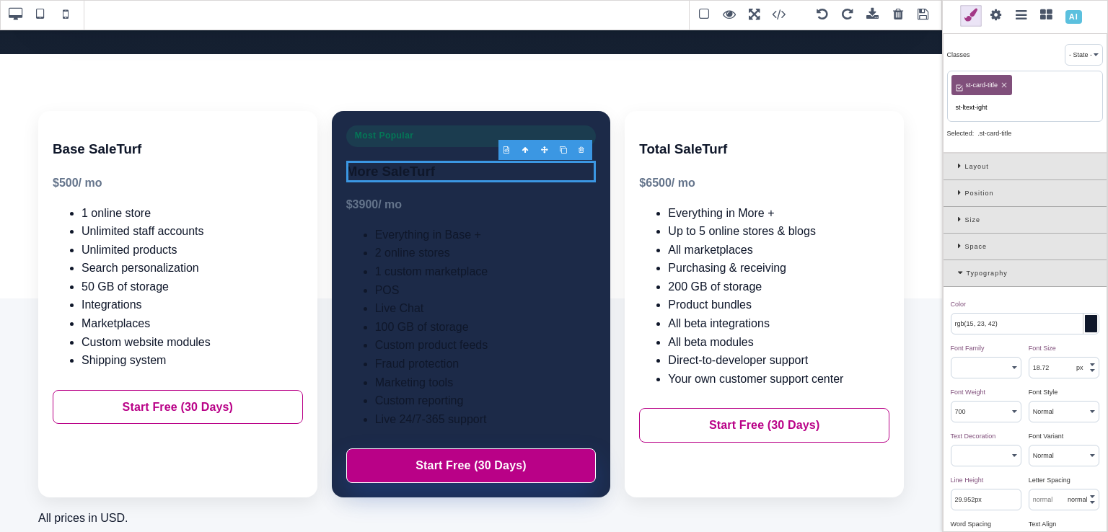
click at [962, 107] on input "st-ltext-ight" at bounding box center [1025, 107] width 147 height 20
click at [975, 113] on input "st-text-light" at bounding box center [1025, 107] width 147 height 20
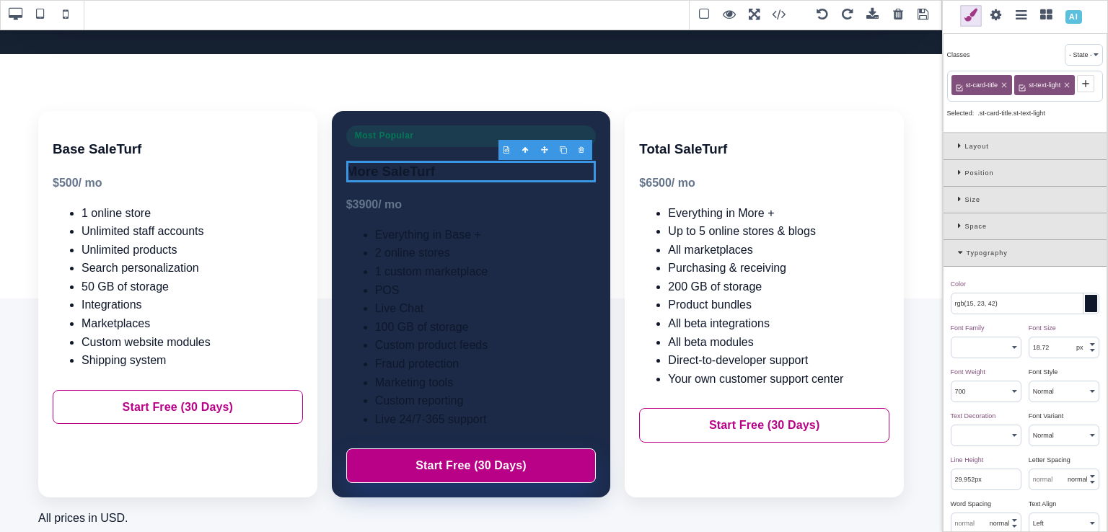
click at [992, 314] on input "rgb(15, 23, 42)" at bounding box center [1025, 304] width 147 height 20
click at [1085, 312] on div at bounding box center [1091, 303] width 12 height 17
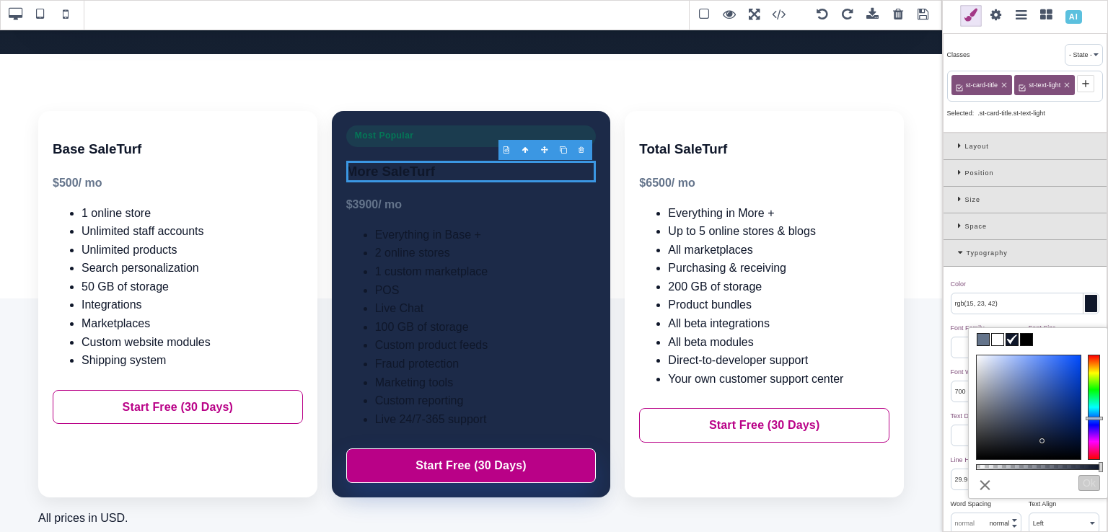
click at [996, 338] on span at bounding box center [998, 340] width 12 height 12
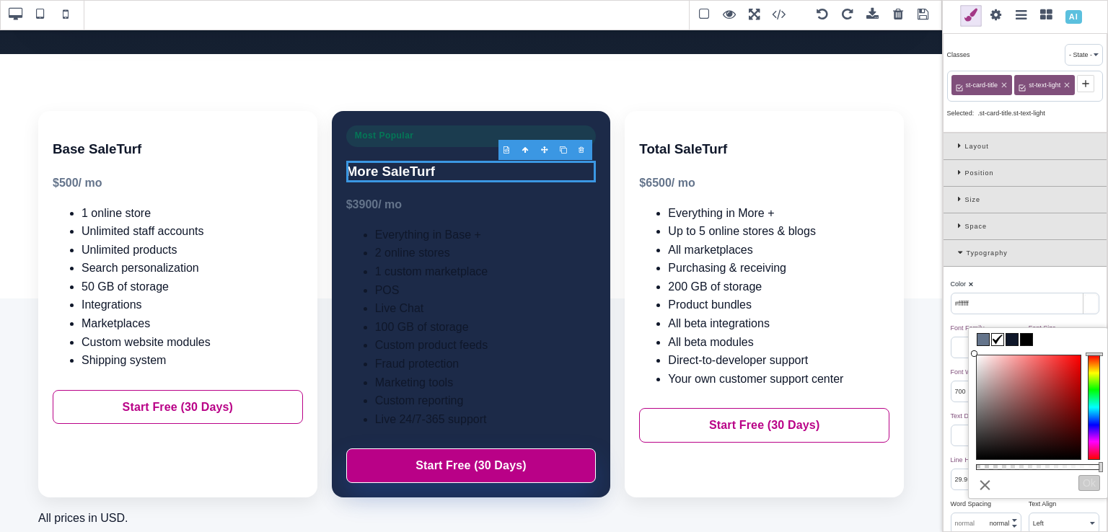
click at [1008, 291] on div "Color ⨯" at bounding box center [1023, 284] width 145 height 13
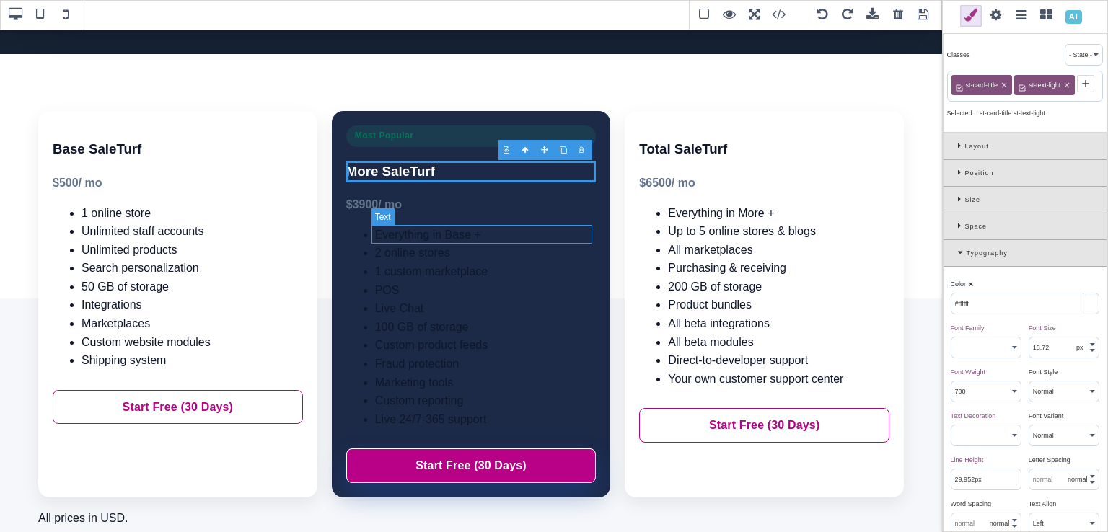
click at [486, 234] on li "Everything in Base +" at bounding box center [485, 235] width 221 height 19
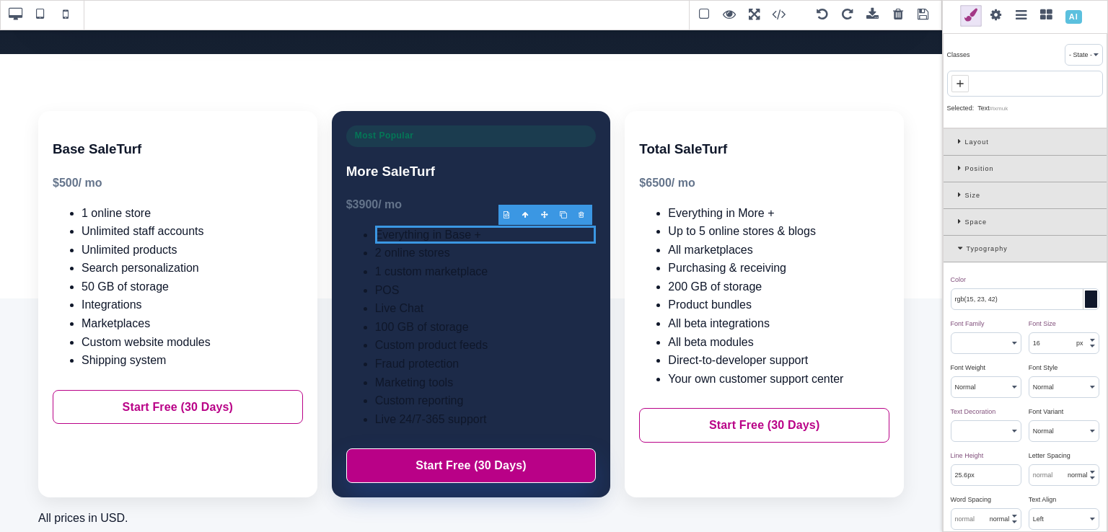
click at [964, 86] on icon at bounding box center [960, 84] width 12 height 12
paste input "st-text-light"
click at [511, 254] on li "2 online stores" at bounding box center [485, 253] width 221 height 19
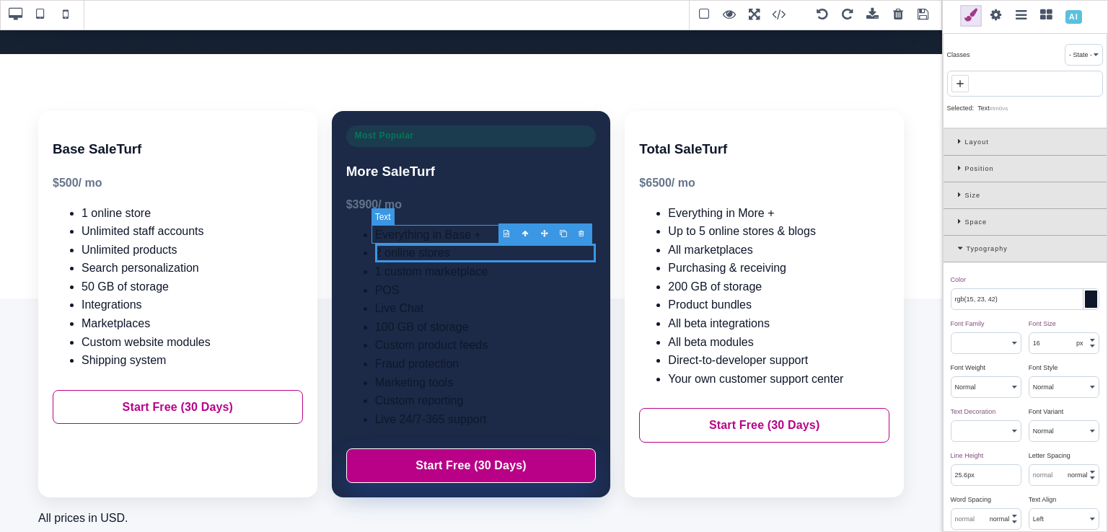
click at [479, 238] on li "Everything in Base +" at bounding box center [485, 235] width 221 height 19
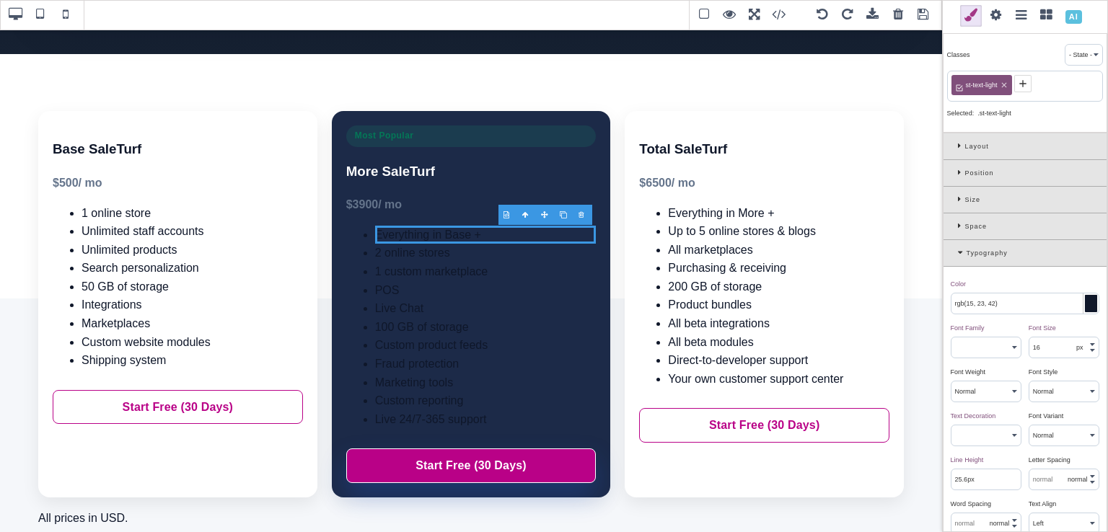
click at [1085, 301] on div at bounding box center [1091, 303] width 12 height 17
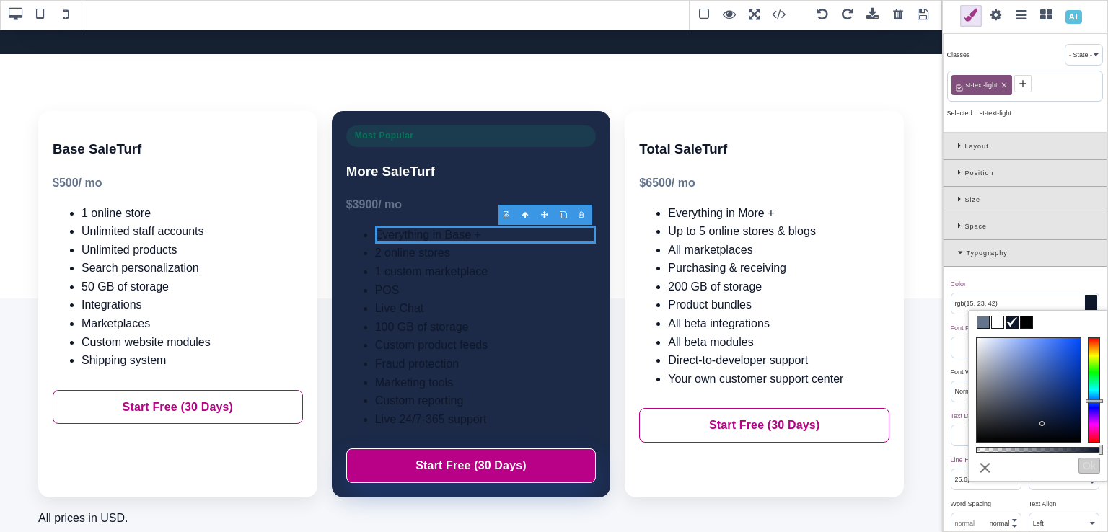
click at [998, 322] on span at bounding box center [998, 323] width 12 height 12
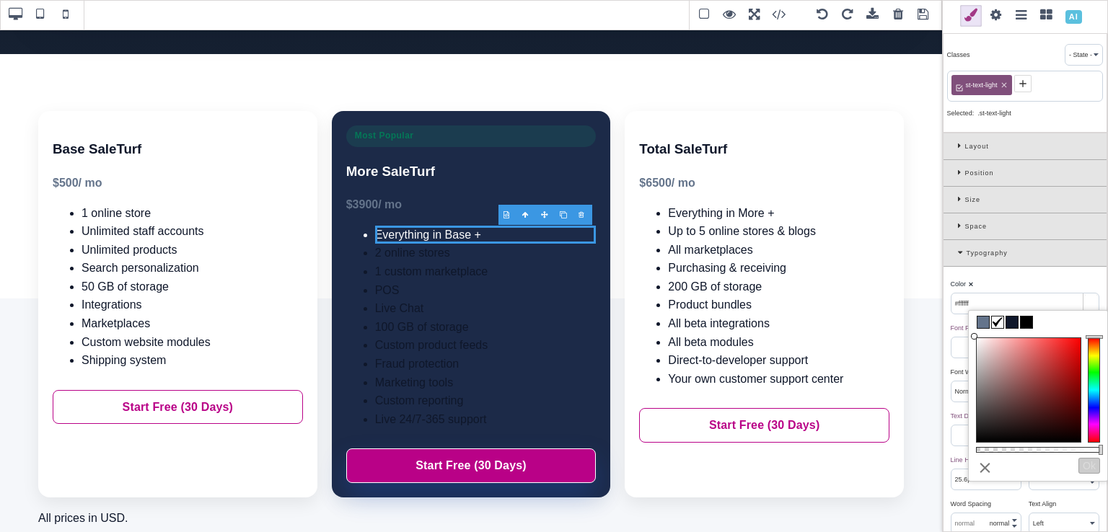
click at [1024, 281] on div "Color ⨯" at bounding box center [1023, 284] width 145 height 13
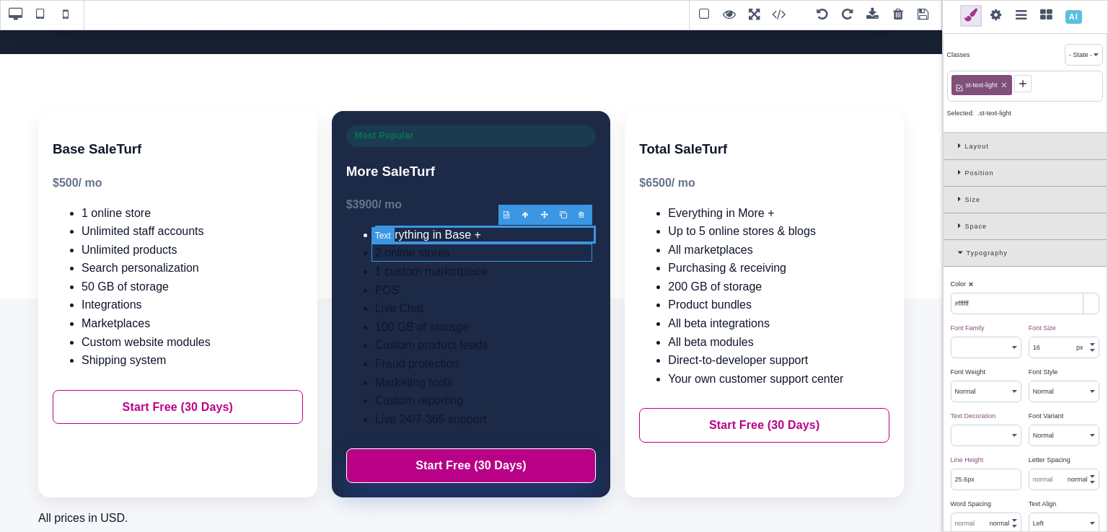
click at [545, 258] on li "2 online stores" at bounding box center [485, 253] width 221 height 19
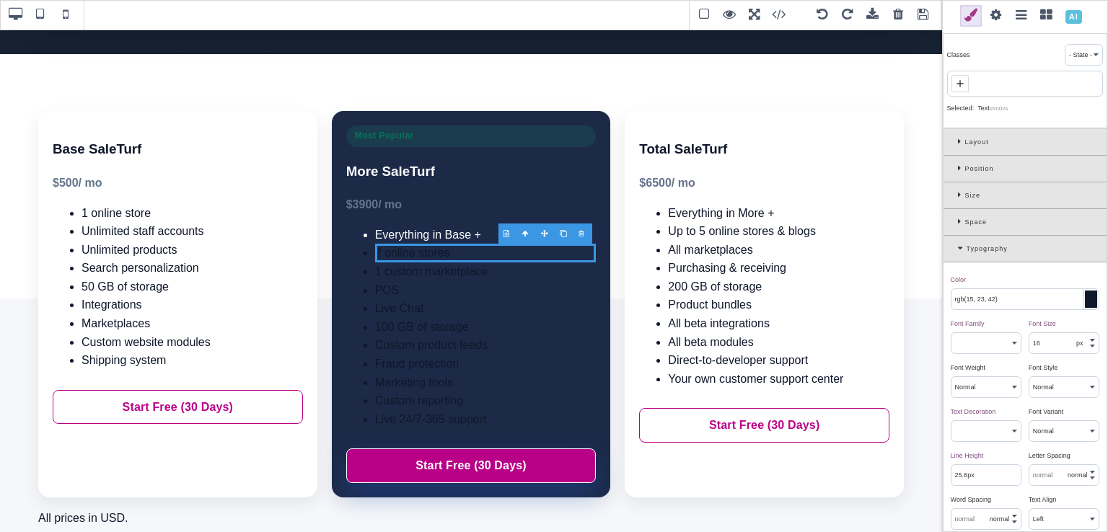
click at [961, 84] on icon at bounding box center [960, 84] width 12 height 12
paste input "st-text-light"
click at [545, 276] on li "1 custom marketplace" at bounding box center [485, 272] width 221 height 19
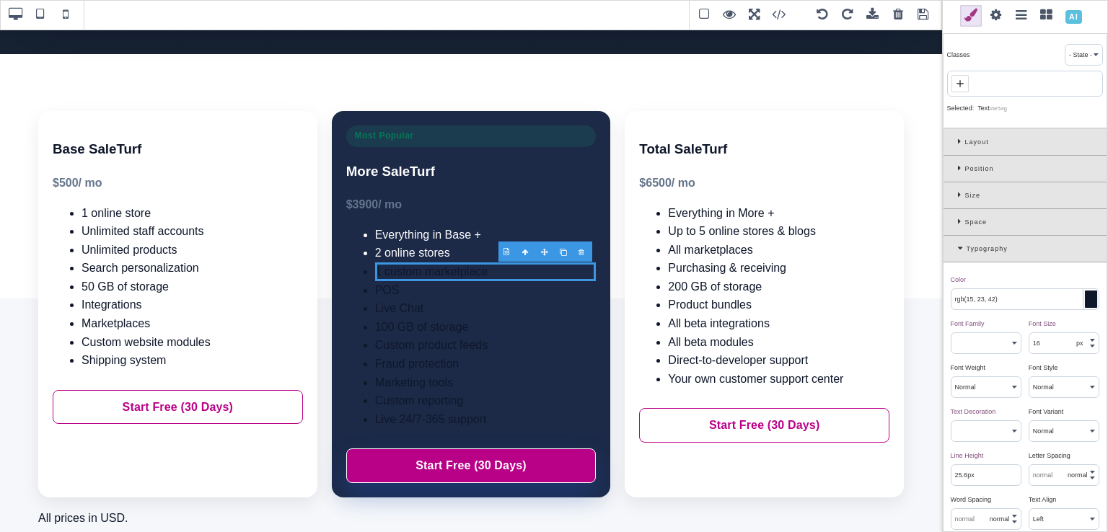
click at [957, 87] on icon at bounding box center [960, 84] width 12 height 12
paste input "st-text-light"
click at [514, 291] on li "POS" at bounding box center [485, 290] width 221 height 19
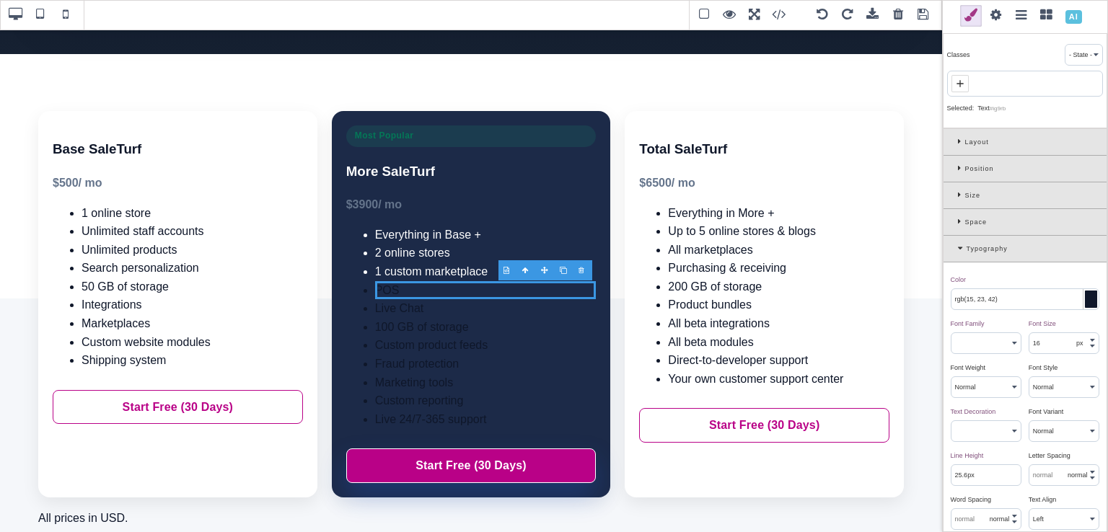
click at [960, 82] on icon at bounding box center [960, 83] width 6 height 6
paste input "st-text-light"
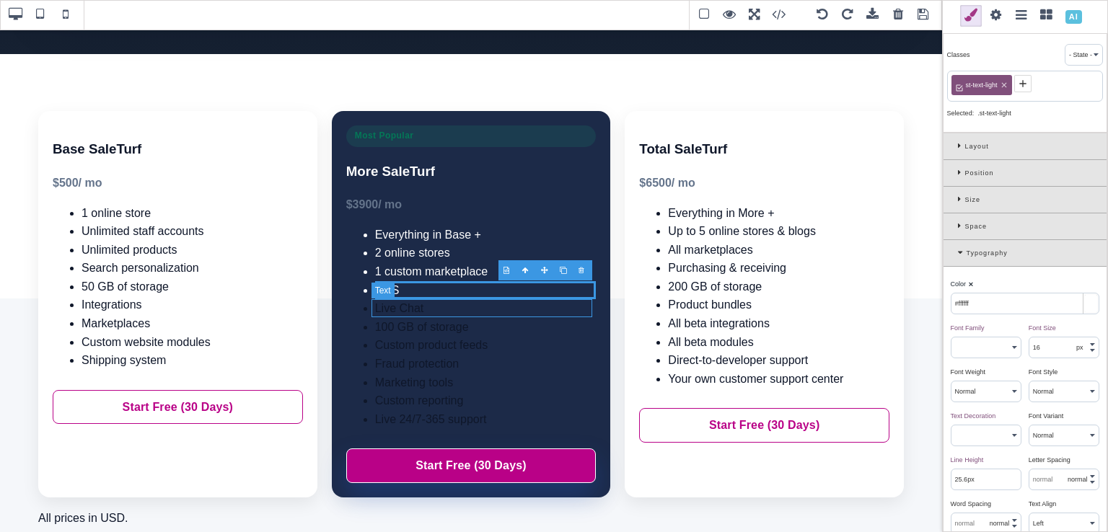
click at [493, 310] on li "Live Chat" at bounding box center [485, 308] width 221 height 19
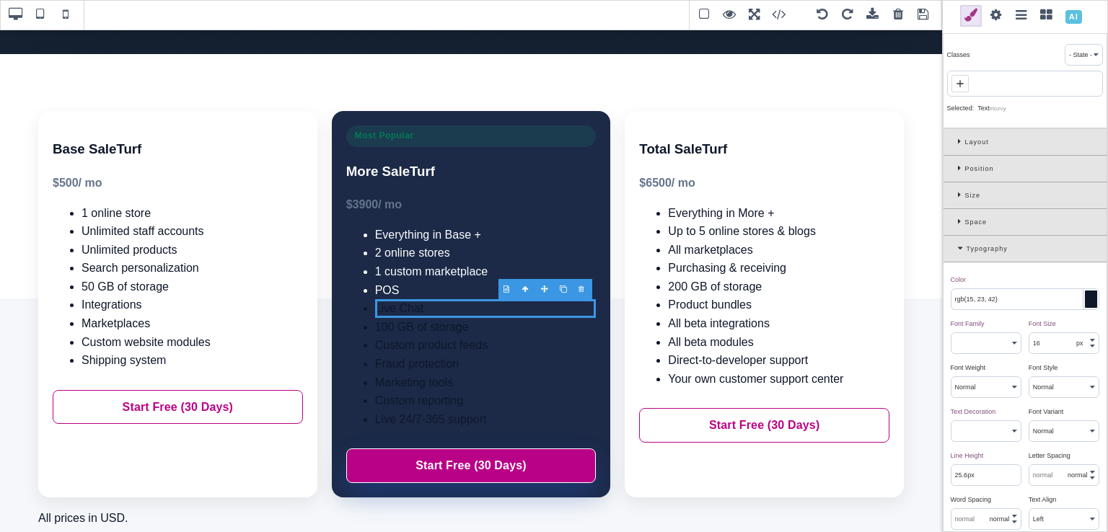
click at [964, 88] on icon at bounding box center [960, 84] width 12 height 12
paste input "st-text-light"
click at [458, 330] on li "100 GB of storage" at bounding box center [485, 327] width 221 height 19
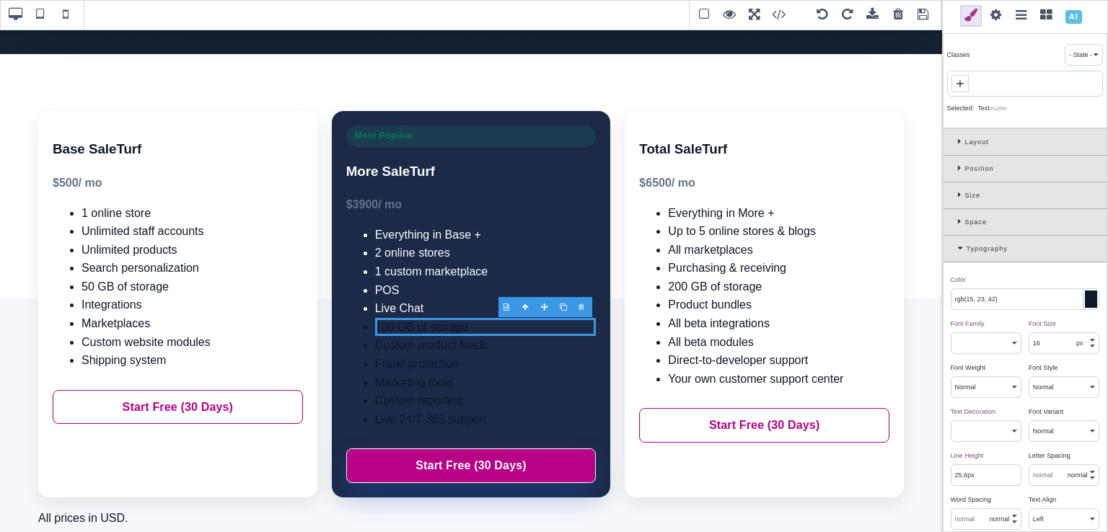
click at [954, 86] on icon at bounding box center [960, 84] width 12 height 12
paste input "st-text-light"
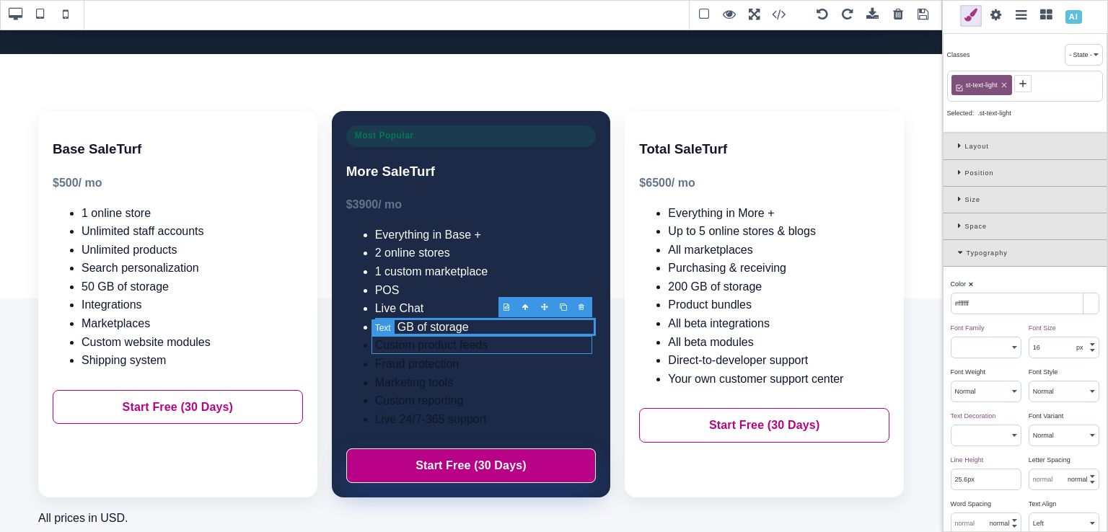
click at [512, 353] on li "Custom product feeds" at bounding box center [485, 345] width 221 height 19
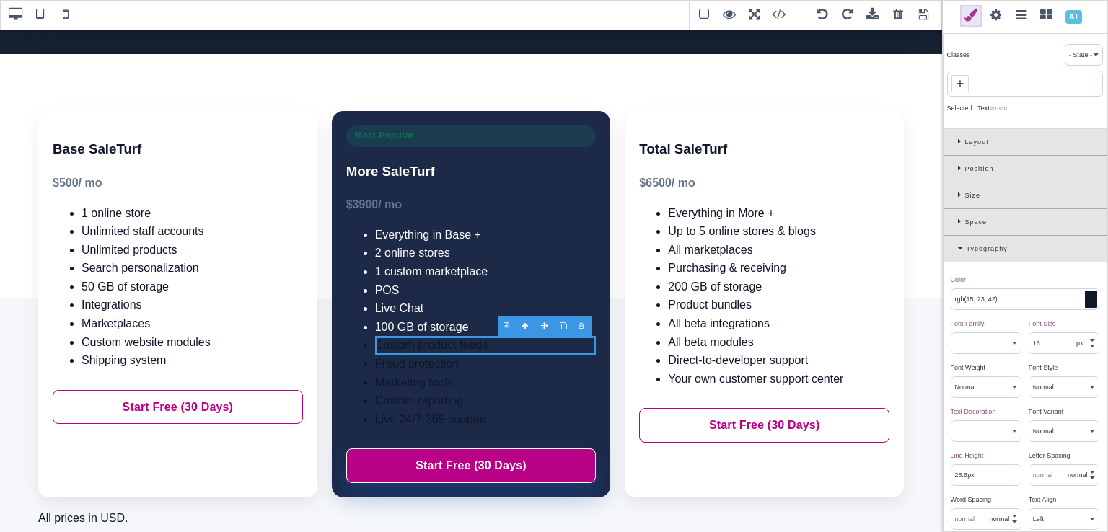
click at [963, 85] on icon at bounding box center [960, 84] width 12 height 12
paste input "st-text-light"
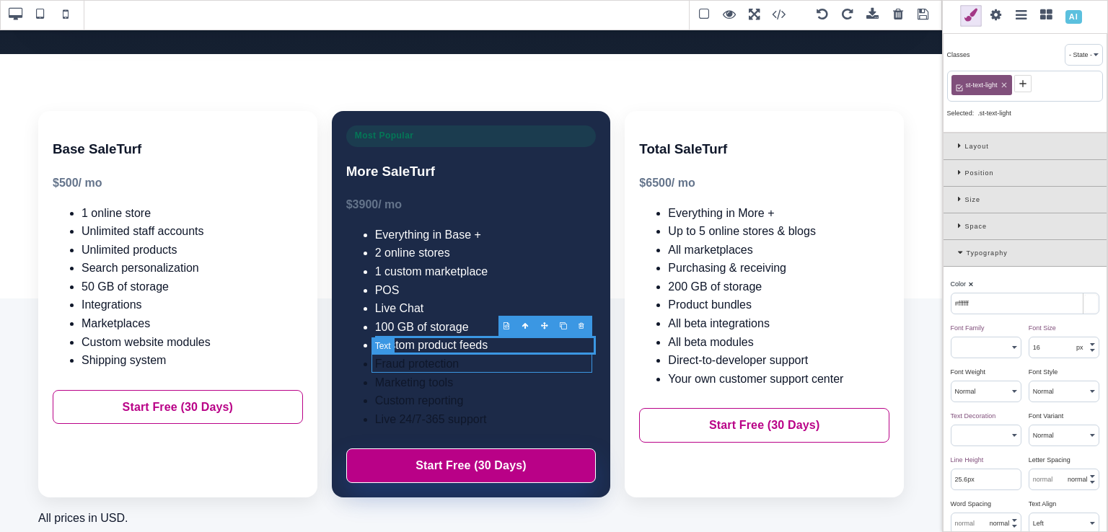
click at [499, 356] on li "Fraud protection" at bounding box center [485, 364] width 221 height 19
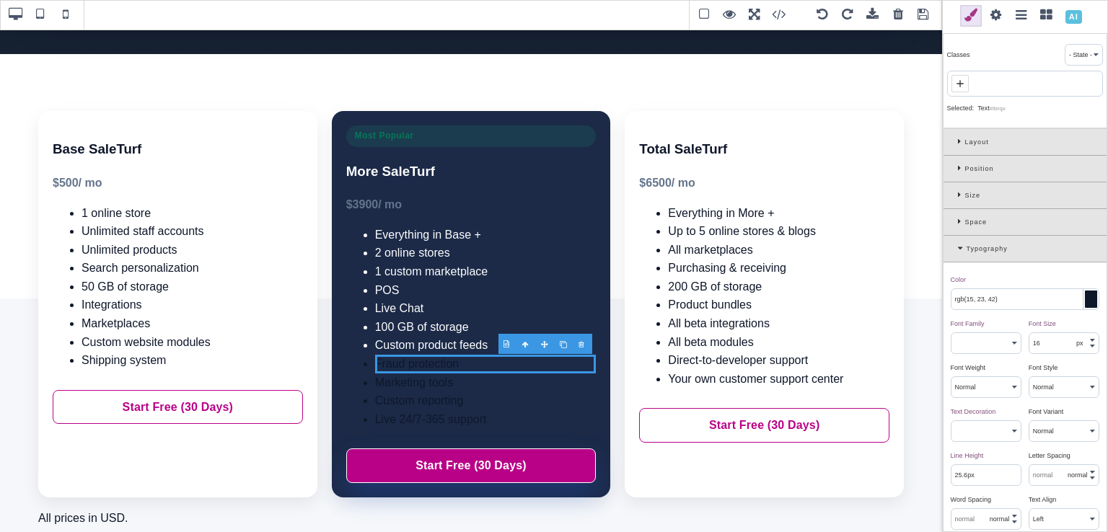
click at [962, 82] on icon at bounding box center [960, 83] width 6 height 6
paste input "st-text-light"
click at [485, 392] on li "Custom reporting" at bounding box center [485, 401] width 221 height 19
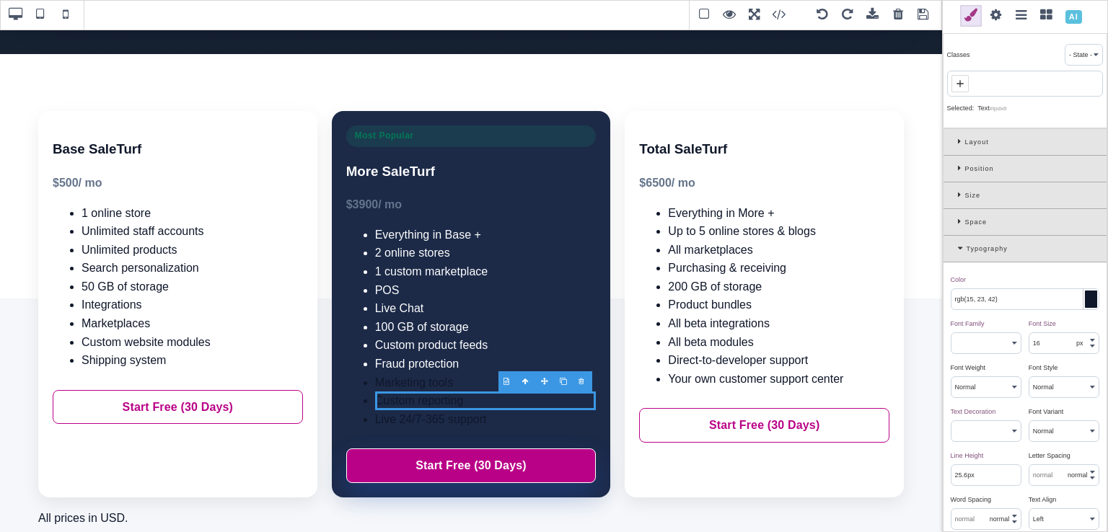
click at [964, 84] on icon at bounding box center [960, 84] width 12 height 12
paste input "st-text-light"
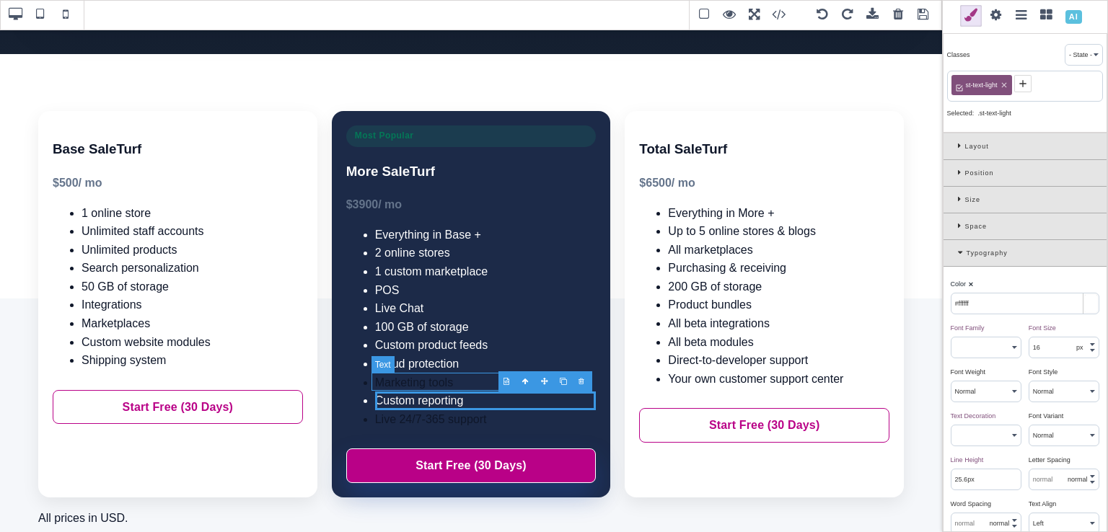
click at [461, 385] on li "Marketing tools" at bounding box center [485, 383] width 221 height 19
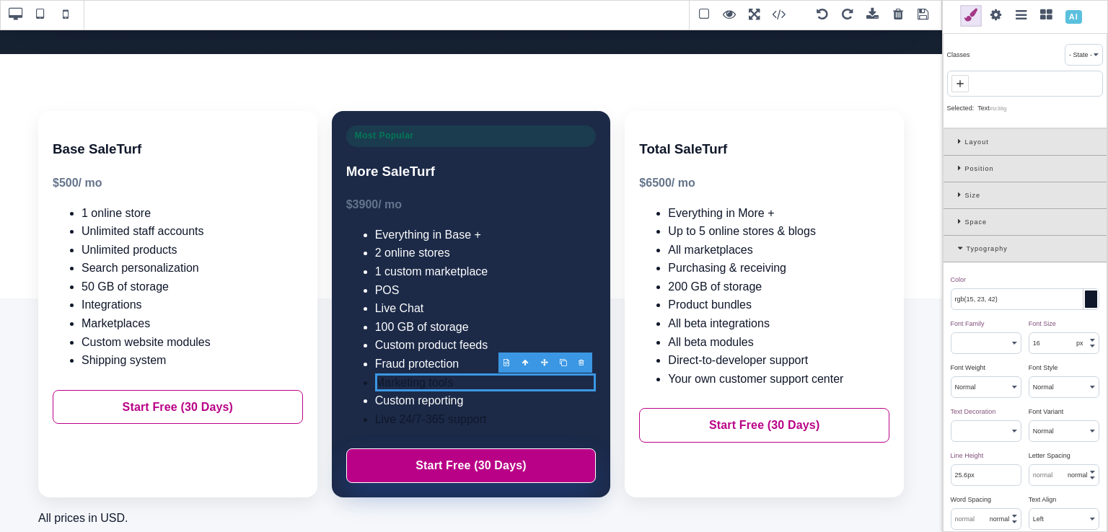
click at [962, 79] on icon at bounding box center [960, 84] width 12 height 12
paste input "st-text-light"
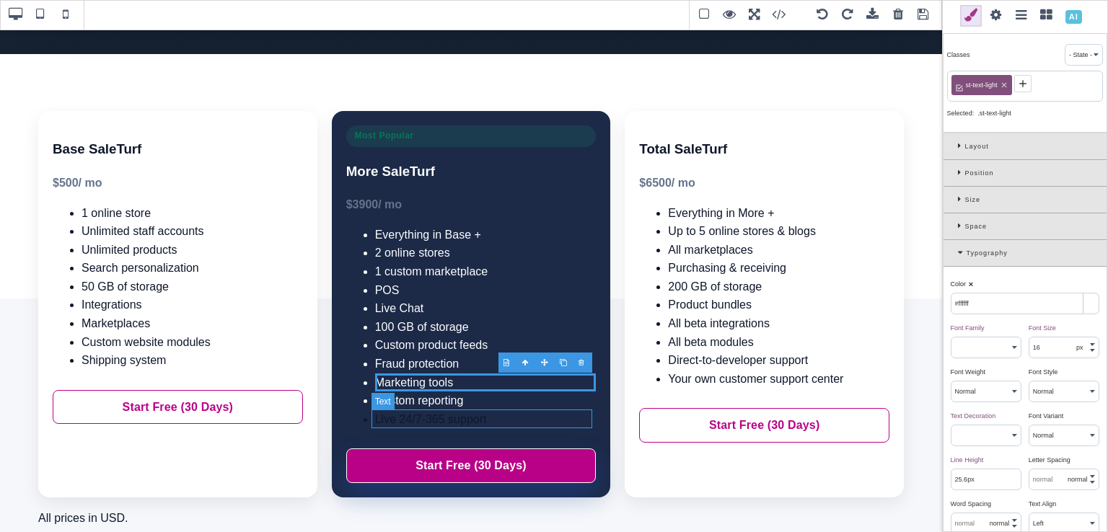
click at [473, 418] on li "Live 24/7-365 support" at bounding box center [485, 419] width 221 height 19
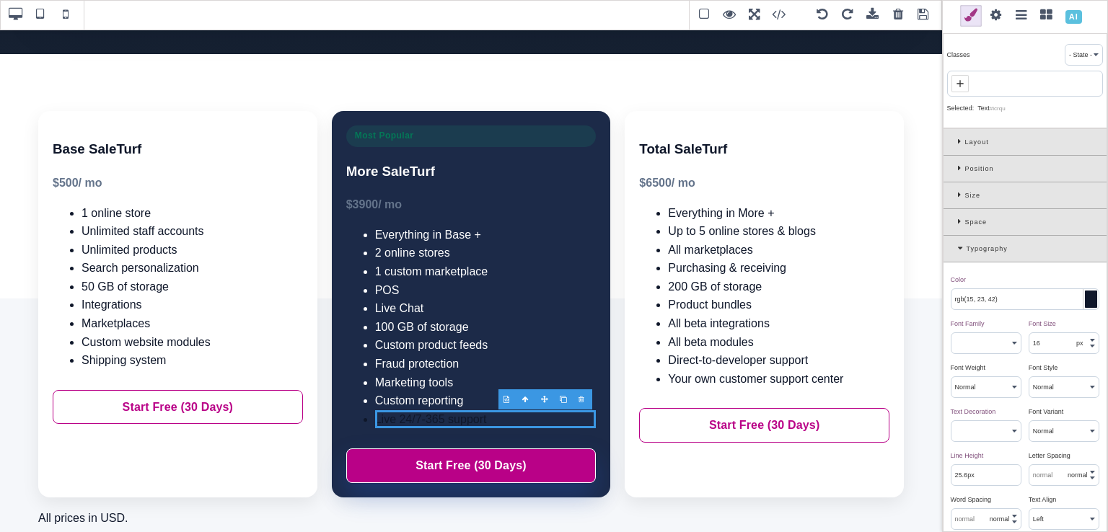
click at [959, 84] on icon at bounding box center [960, 83] width 6 height 6
paste input "st-text-light"
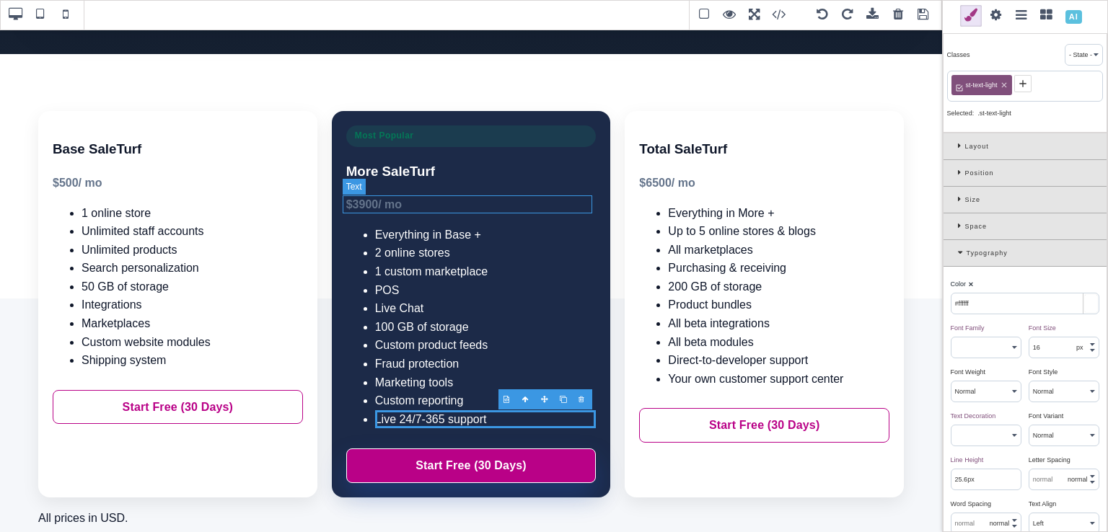
click at [417, 206] on div "$ 3900 / mo" at bounding box center [471, 205] width 250 height 19
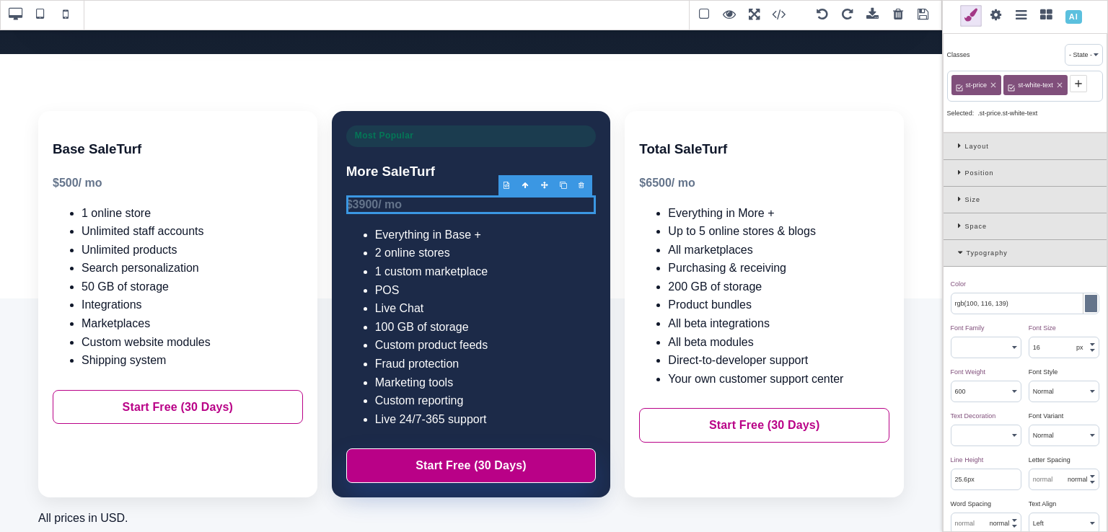
click at [1075, 82] on icon at bounding box center [1079, 84] width 12 height 12
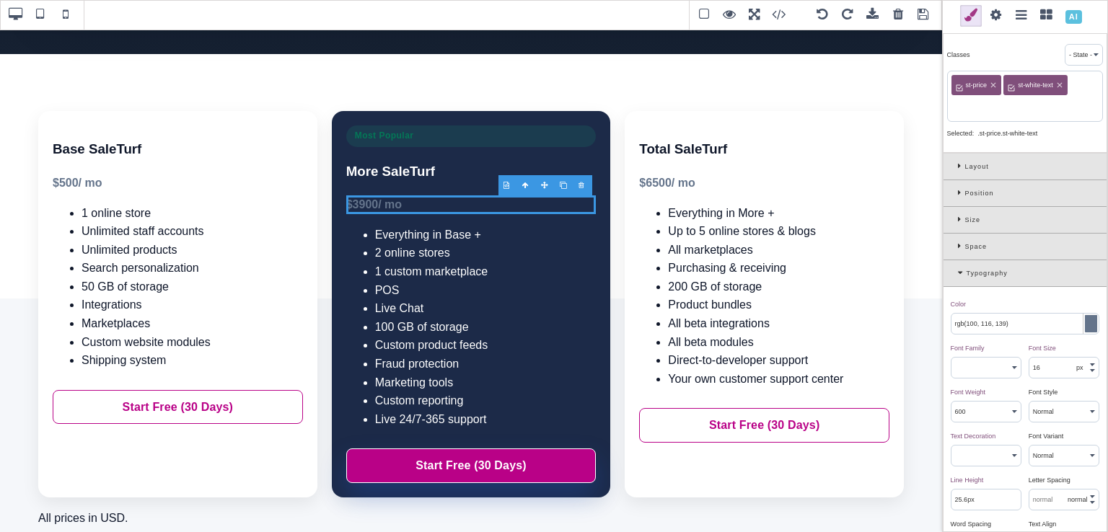
paste input "st-text-light"
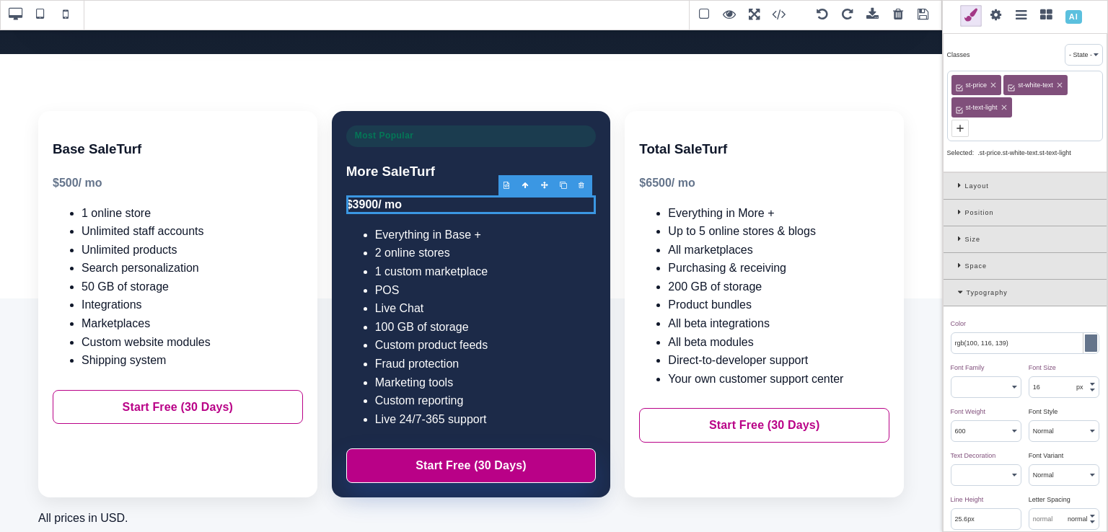
click at [1058, 82] on icon at bounding box center [1059, 85] width 9 height 9
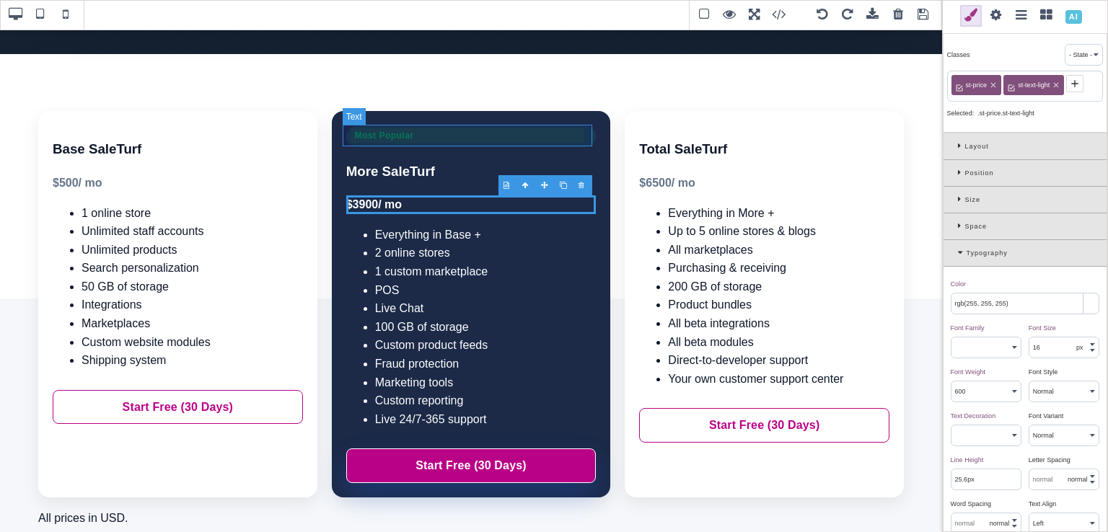
click at [439, 139] on div "Most Popular" at bounding box center [471, 137] width 250 height 22
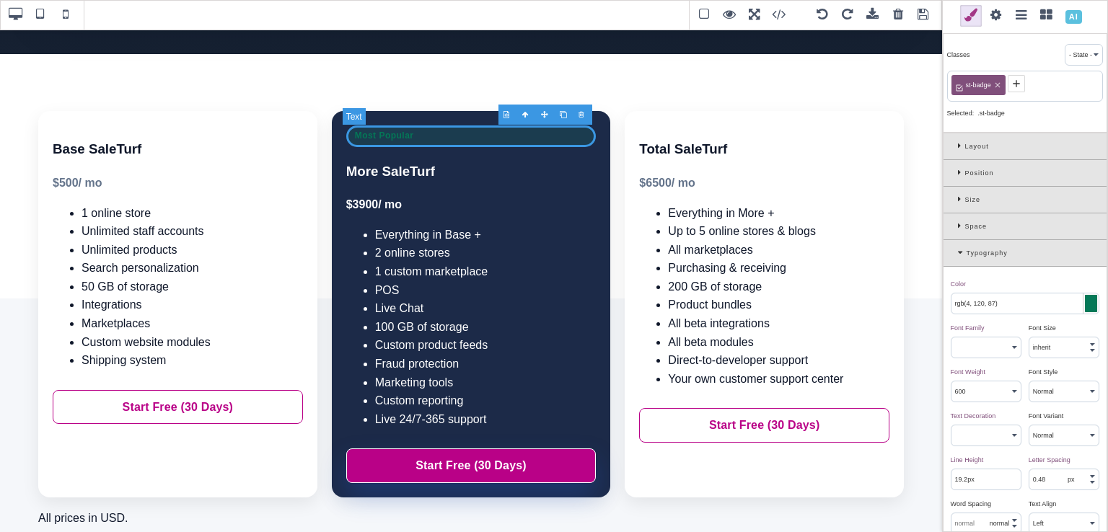
click at [393, 138] on div "Most Popular" at bounding box center [471, 137] width 250 height 22
click at [1016, 295] on input "rgb(4, 120, 87)" at bounding box center [1025, 304] width 147 height 20
paste input "#047857"
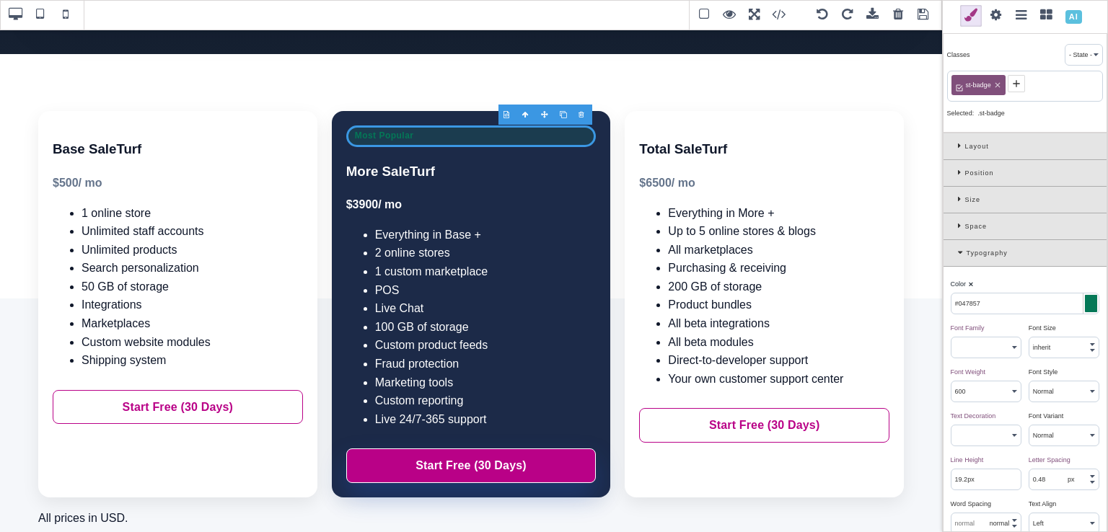
click at [1015, 280] on div "Color ⨯" at bounding box center [1023, 284] width 145 height 13
click at [501, 136] on div "Most Popular" at bounding box center [471, 137] width 250 height 22
click at [962, 255] on div "Typography" at bounding box center [1025, 253] width 163 height 27
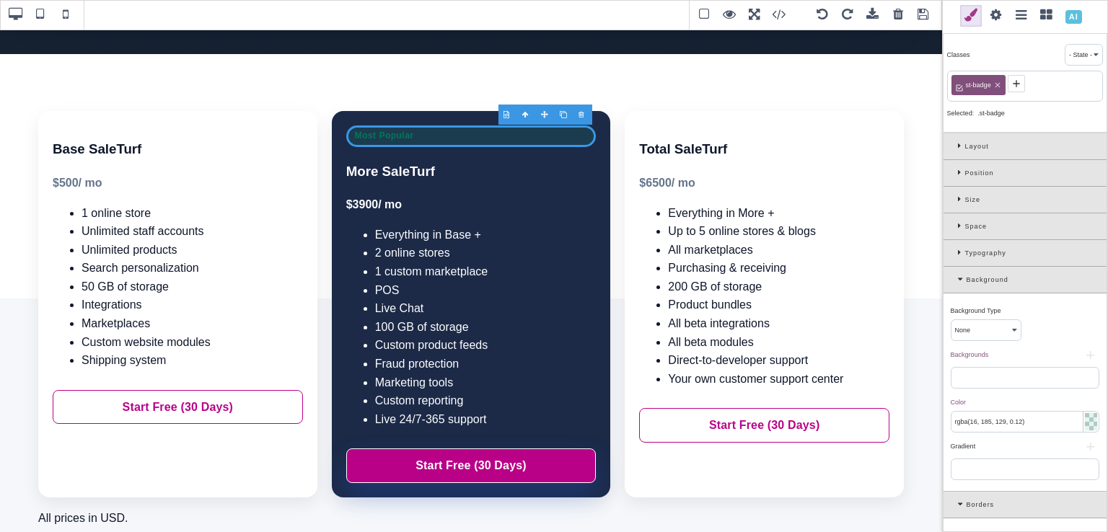
click at [1085, 416] on div at bounding box center [1091, 421] width 12 height 17
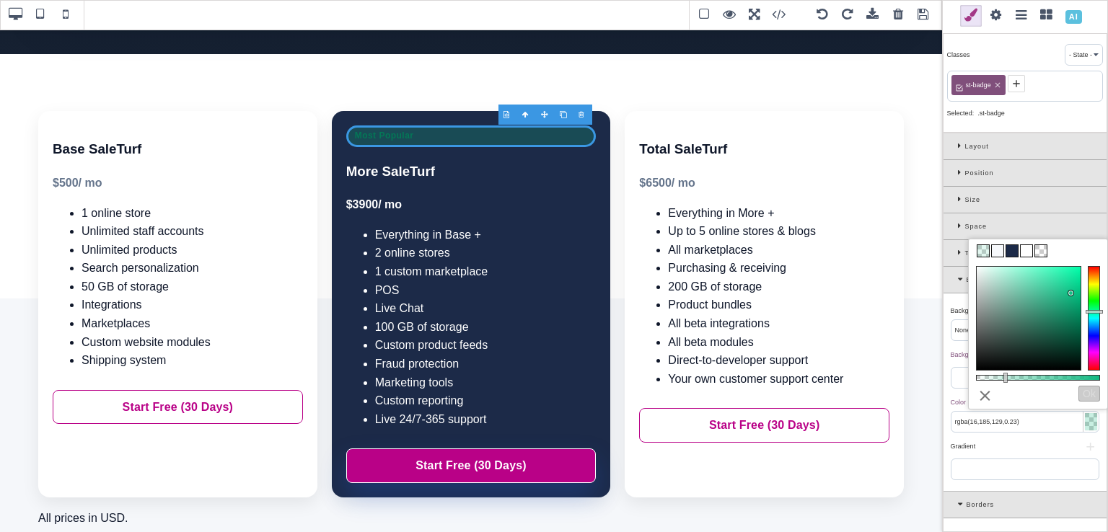
drag, startPoint x: 991, startPoint y: 375, endPoint x: 1005, endPoint y: 378, distance: 14.0
click at [1005, 378] on div at bounding box center [1006, 378] width 4 height 10
click at [986, 392] on link "⨯" at bounding box center [985, 396] width 18 height 24
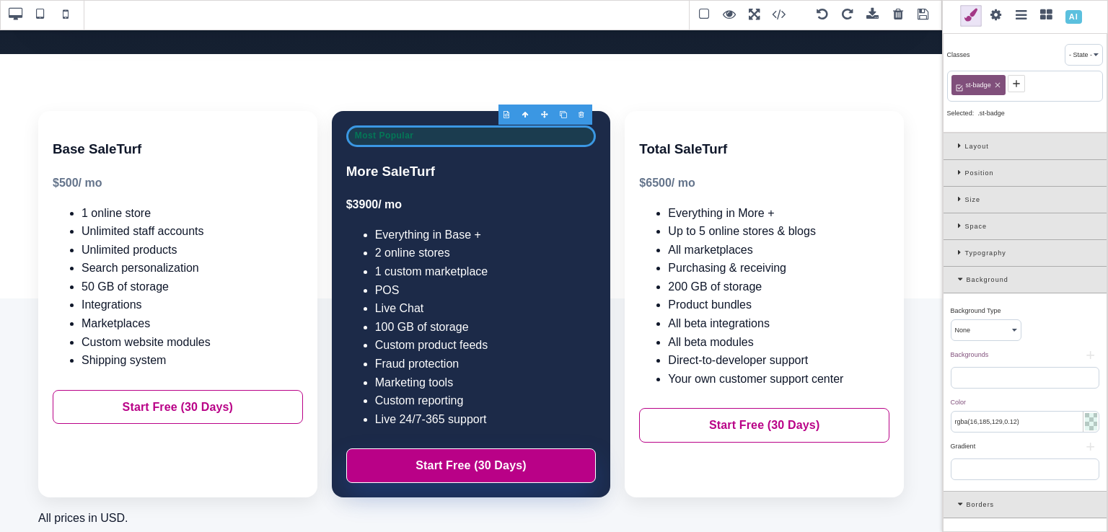
click at [952, 249] on div "Typography" at bounding box center [1025, 253] width 163 height 27
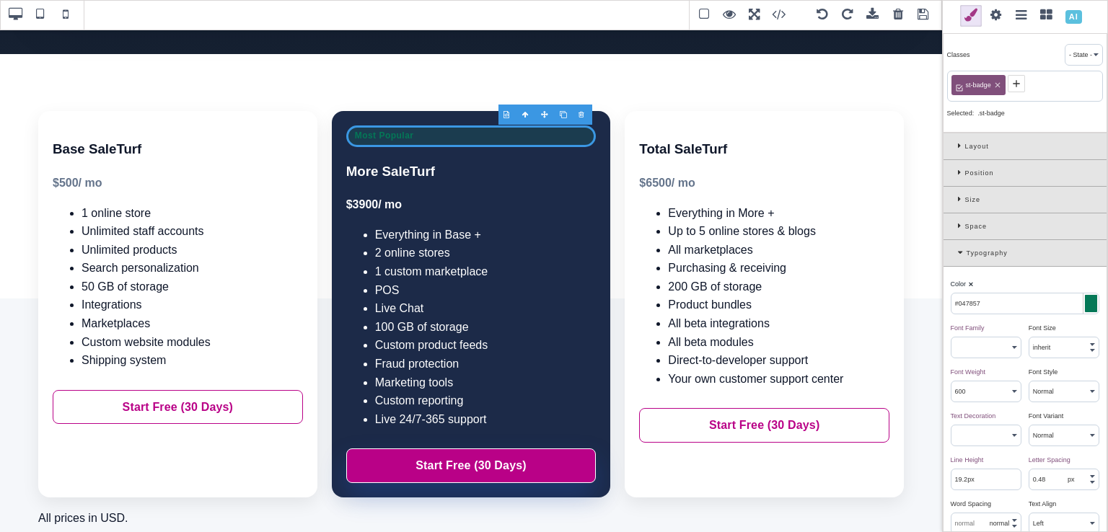
click at [1087, 305] on div at bounding box center [1091, 303] width 12 height 17
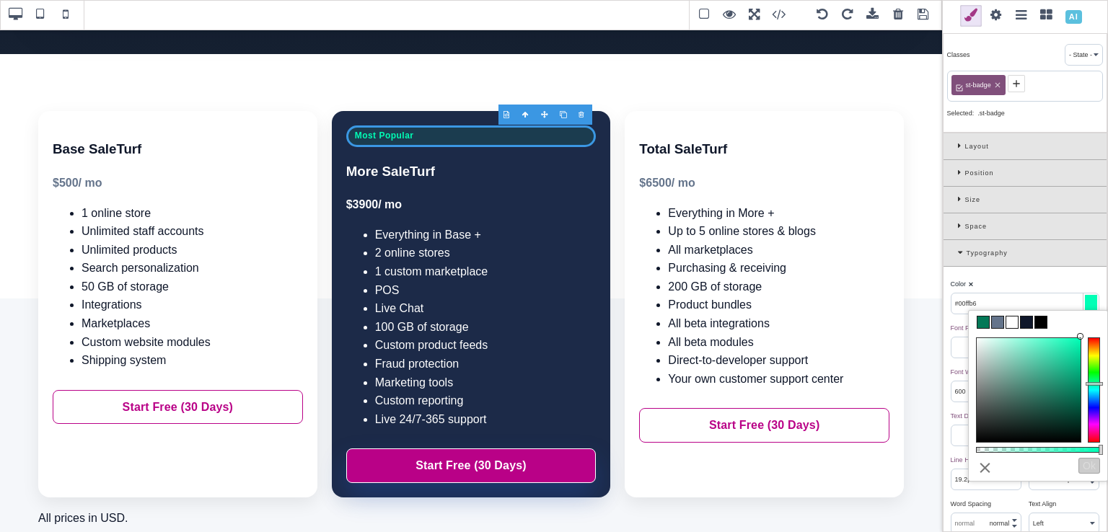
drag, startPoint x: 1076, startPoint y: 390, endPoint x: 1082, endPoint y: 326, distance: 64.5
click at [1086, 324] on div "less ⨯ Ok" at bounding box center [1038, 396] width 140 height 172
click at [1059, 274] on div "Color ⨯ #00ffb6" at bounding box center [1025, 294] width 156 height 40
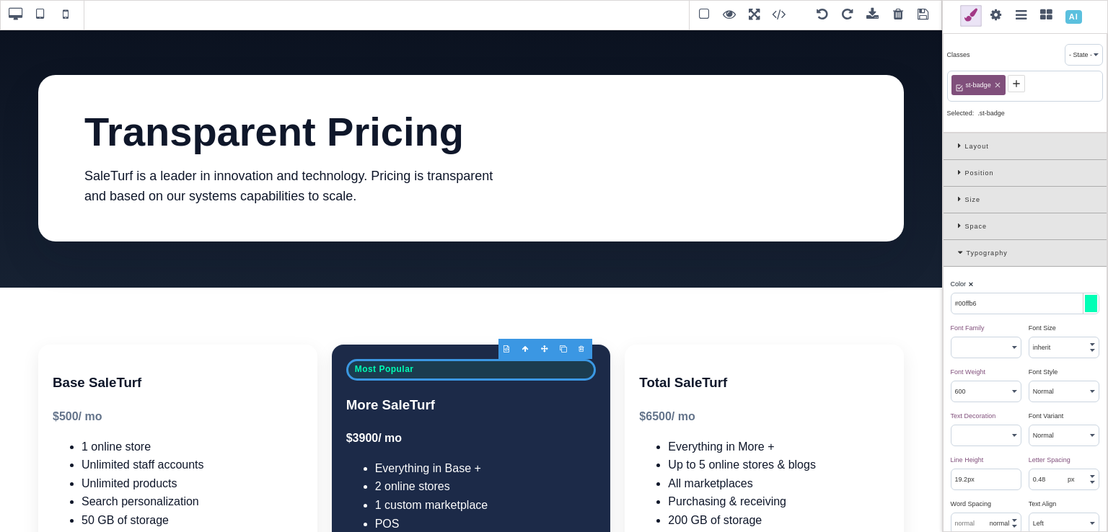
click at [66, 17] on span at bounding box center [66, 15] width 22 height 22
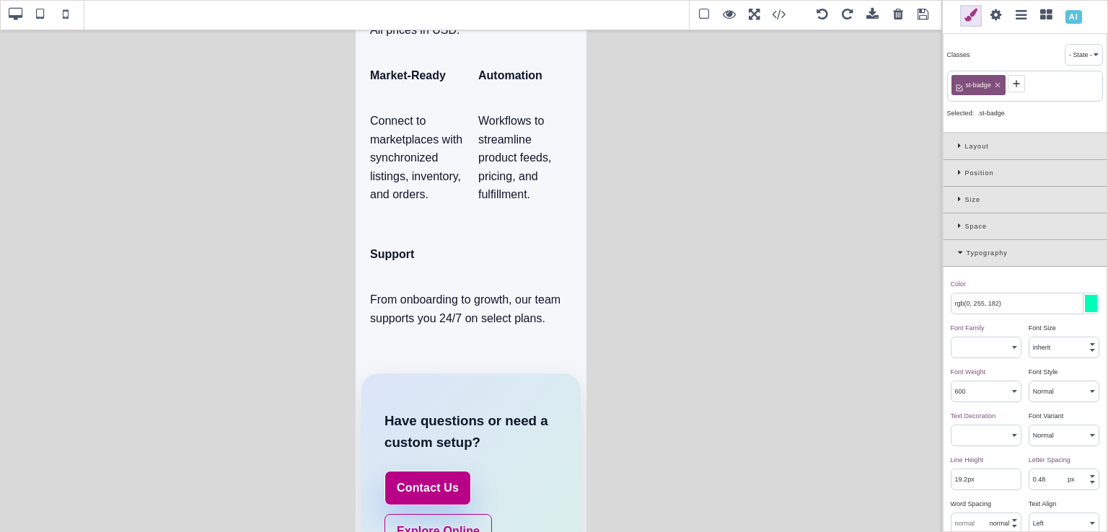
scroll to position [1413, 0]
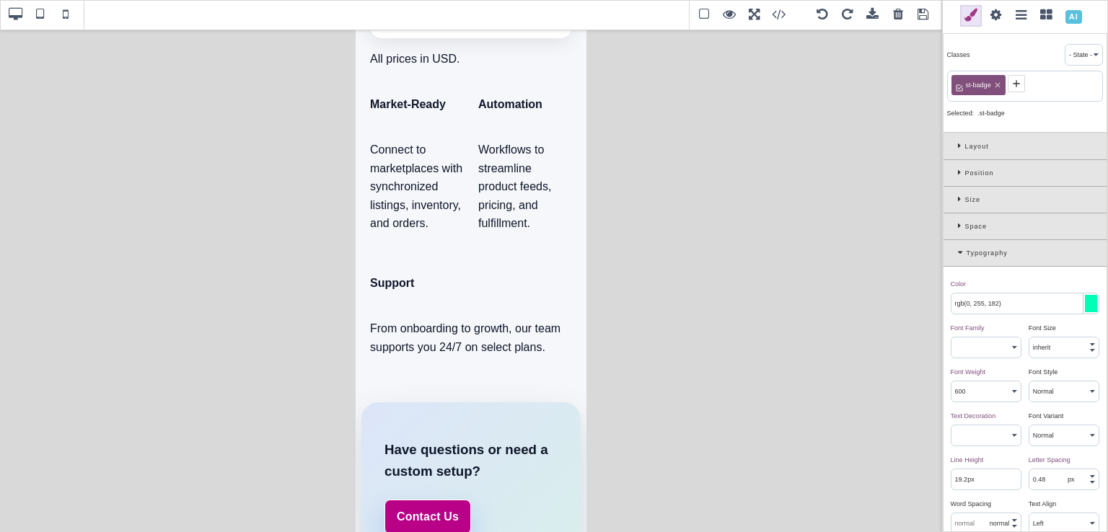
drag, startPoint x: 580, startPoint y: 136, endPoint x: 956, endPoint y: 400, distance: 459.8
click at [25, 18] on span at bounding box center [15, 15] width 22 height 22
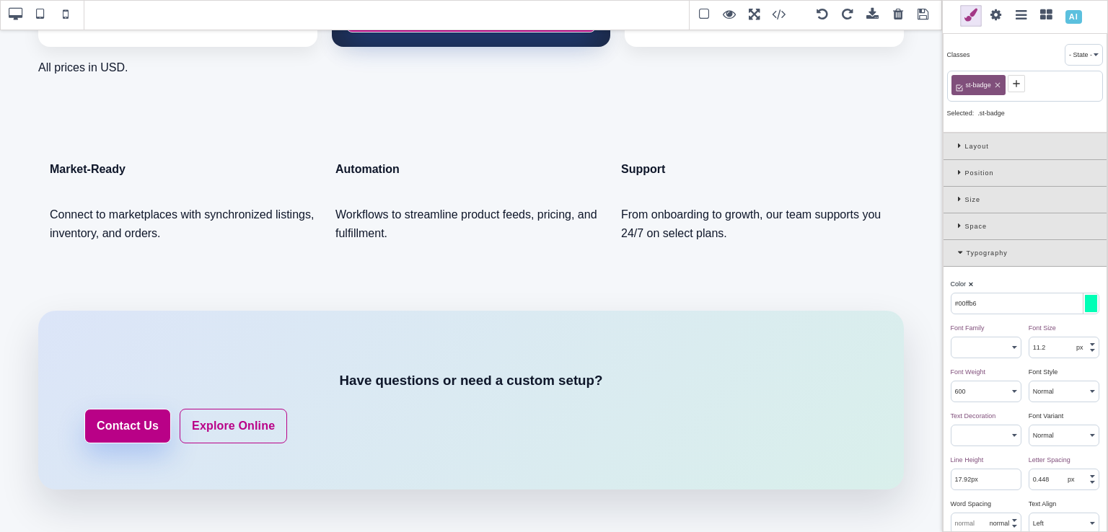
scroll to position [686, 0]
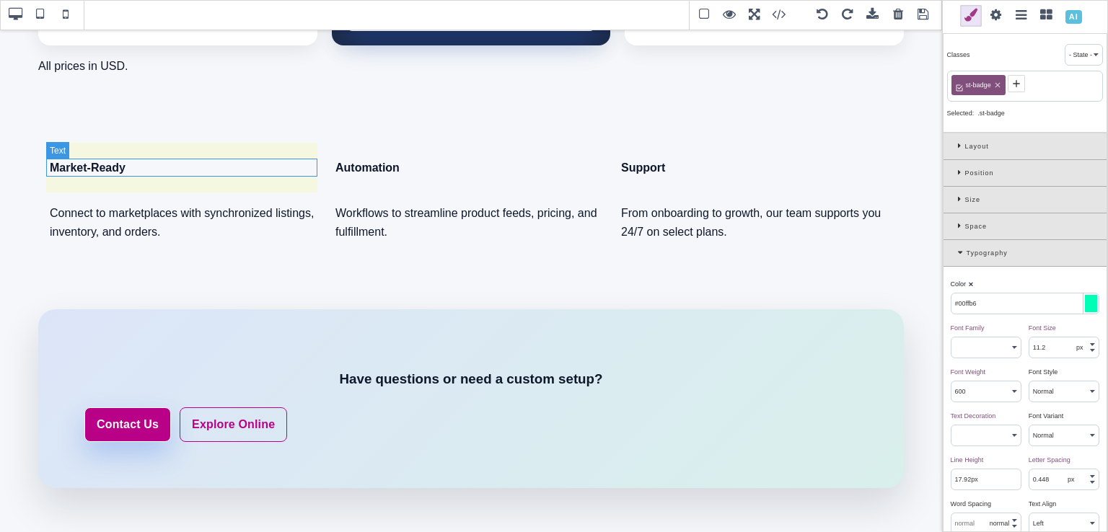
click at [226, 174] on h4 "Market-Ready" at bounding box center [185, 168] width 271 height 19
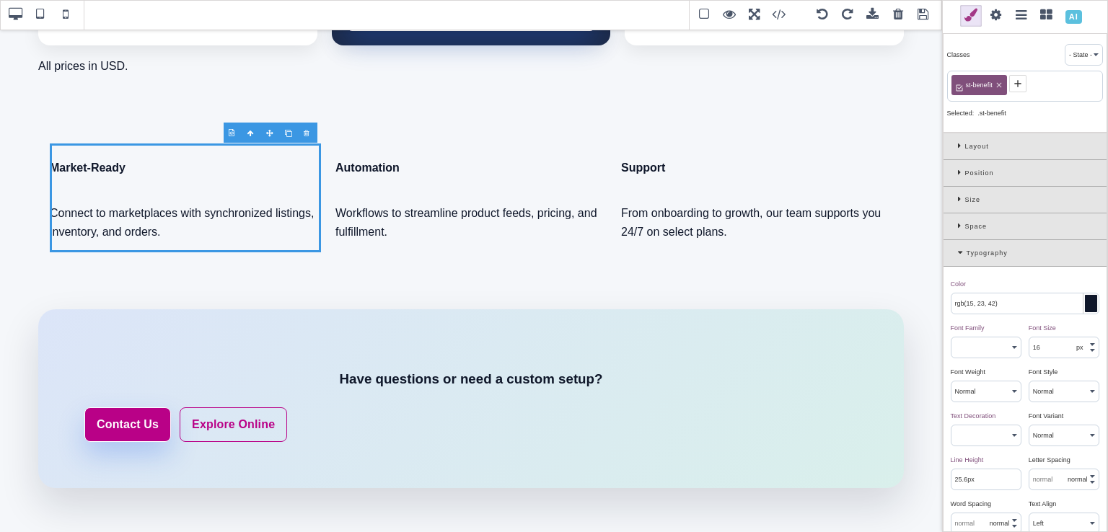
click at [953, 254] on div "Typography" at bounding box center [1025, 253] width 163 height 27
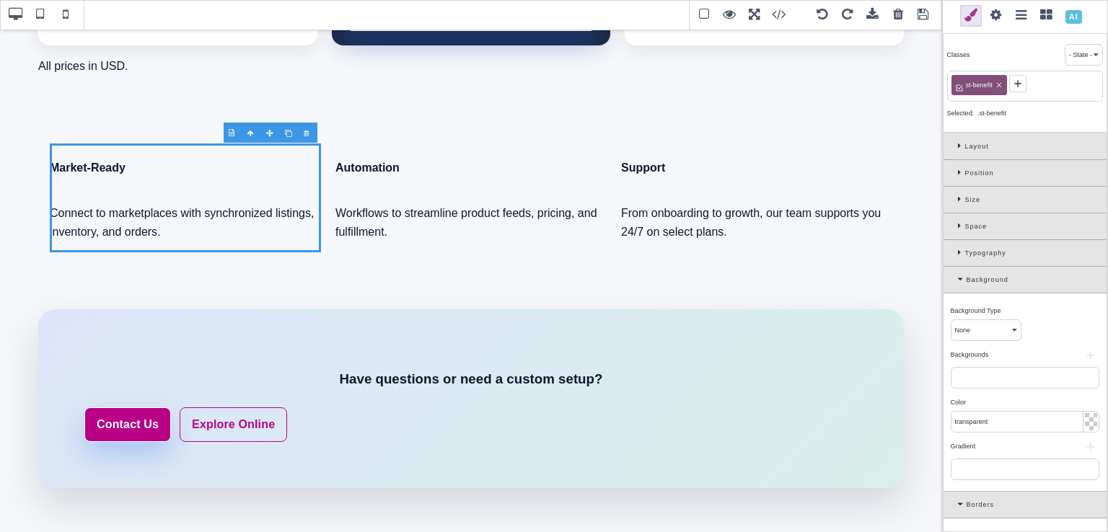
click at [1085, 426] on div at bounding box center [1091, 421] width 12 height 17
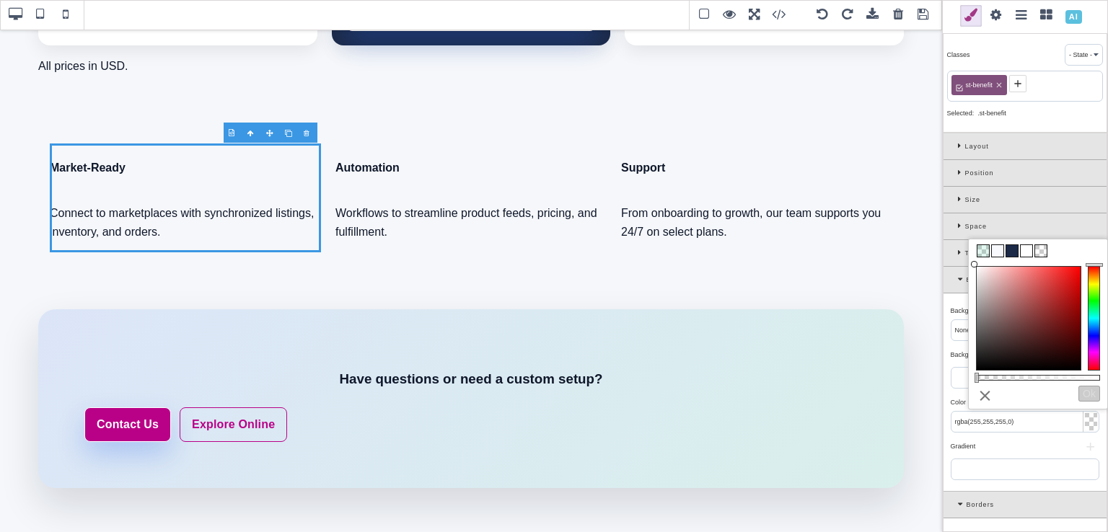
drag, startPoint x: 1050, startPoint y: 355, endPoint x: 952, endPoint y: 253, distance: 141.8
click at [952, 253] on div "B I U S Body Classes - State - Hover Click Even/Odd st-benefit Selected: .st-be…" at bounding box center [554, 266] width 1108 height 532
click at [1082, 390] on button "Ok" at bounding box center [1090, 394] width 22 height 16
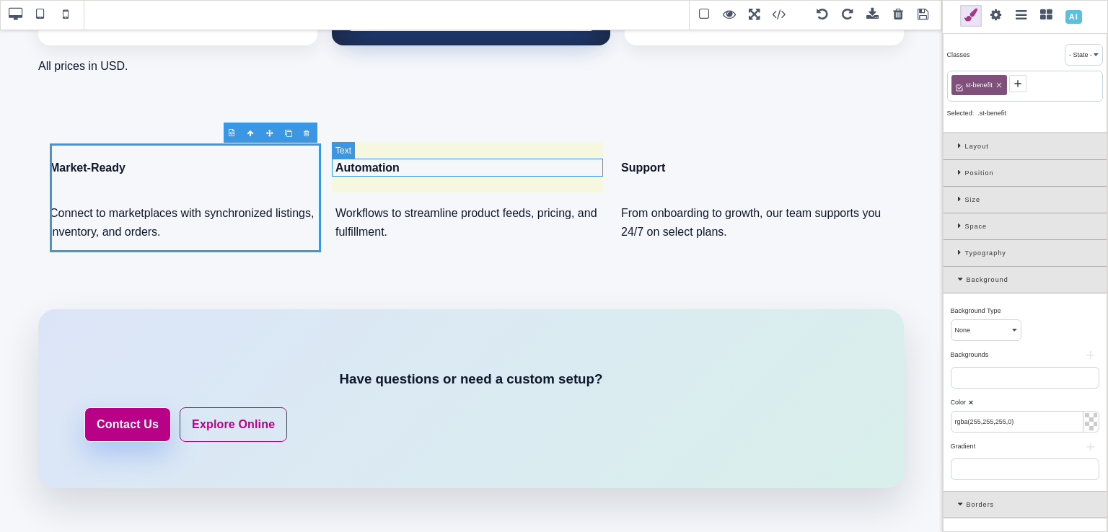
click at [551, 174] on h4 "Automation" at bounding box center [470, 168] width 271 height 19
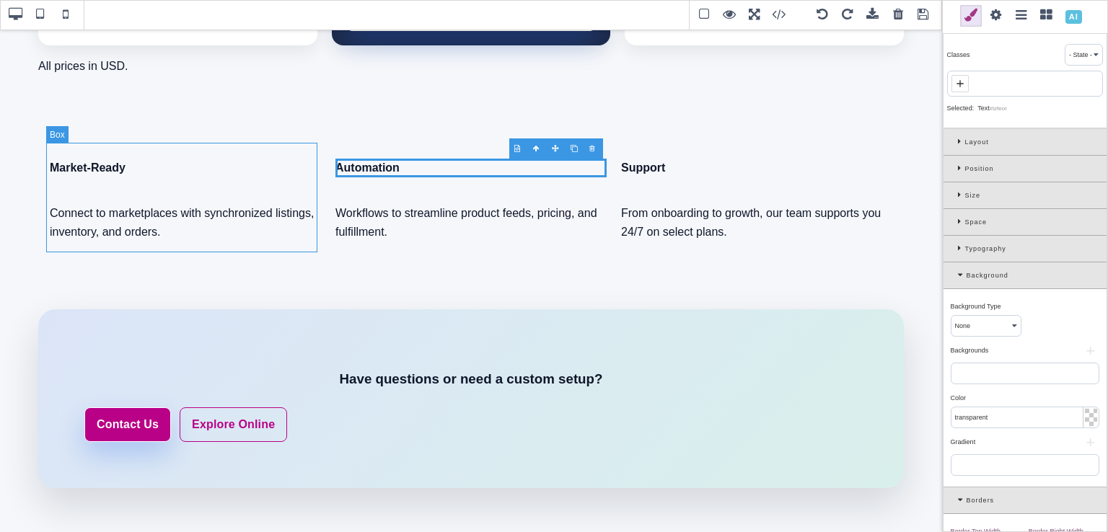
click at [294, 157] on div "Market-Ready Connect to marketplaces with synchronized listings, inventory, and…" at bounding box center [185, 198] width 271 height 109
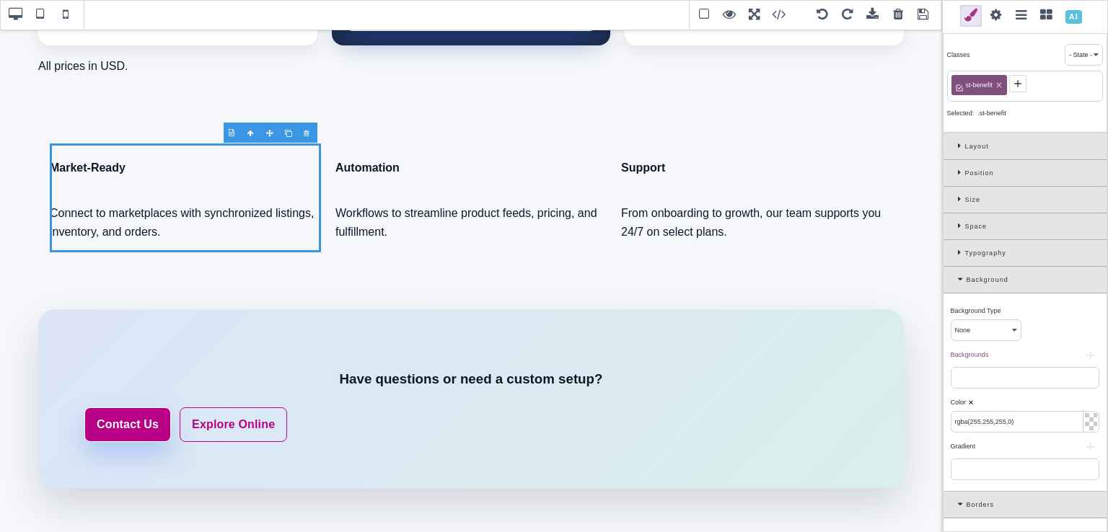
click at [970, 402] on b "⨯" at bounding box center [971, 402] width 6 height 7
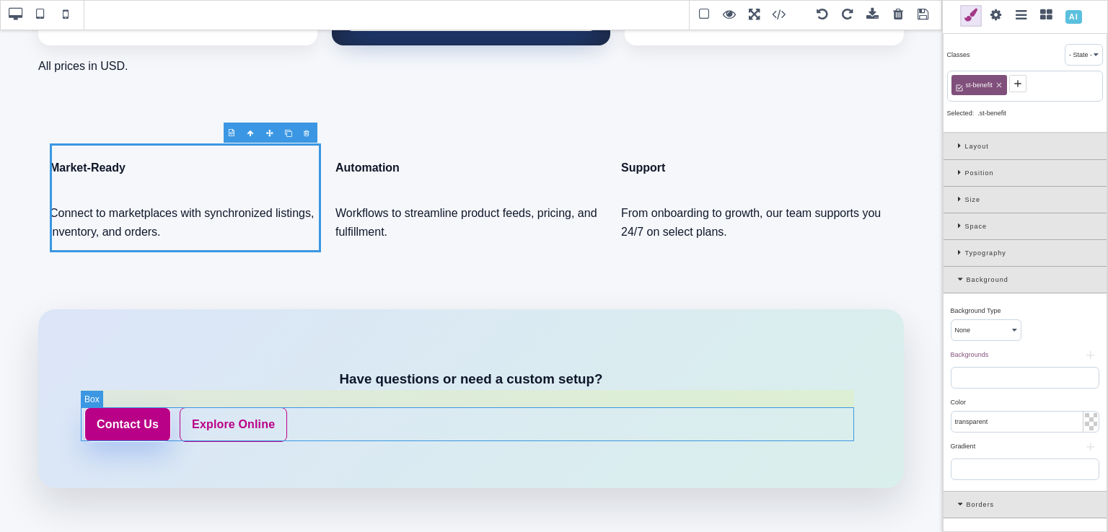
click at [302, 416] on div "Contact Us Explore Online" at bounding box center [470, 425] width 773 height 35
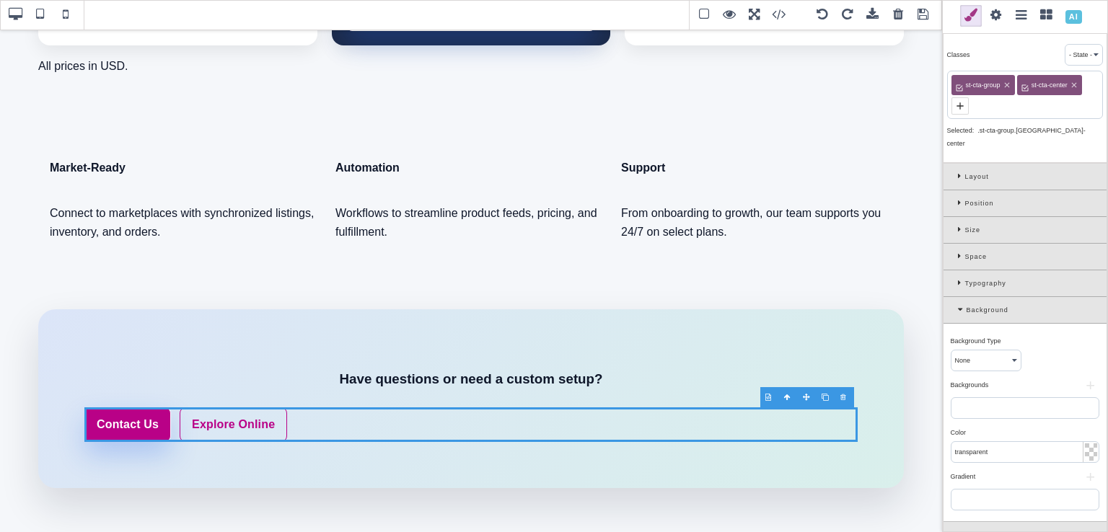
click at [957, 194] on div "Position" at bounding box center [1025, 203] width 163 height 27
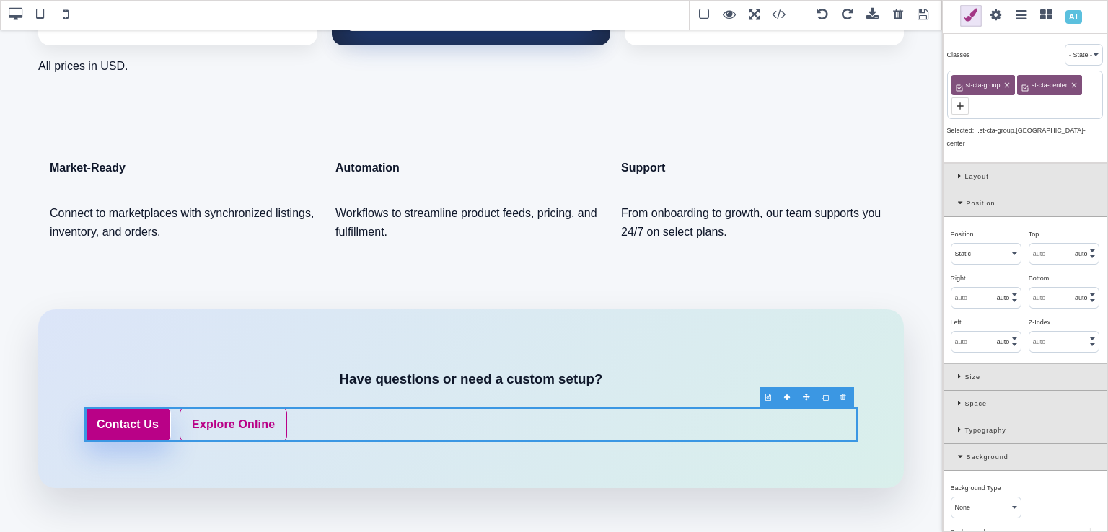
click at [957, 190] on div "Position" at bounding box center [1025, 203] width 163 height 27
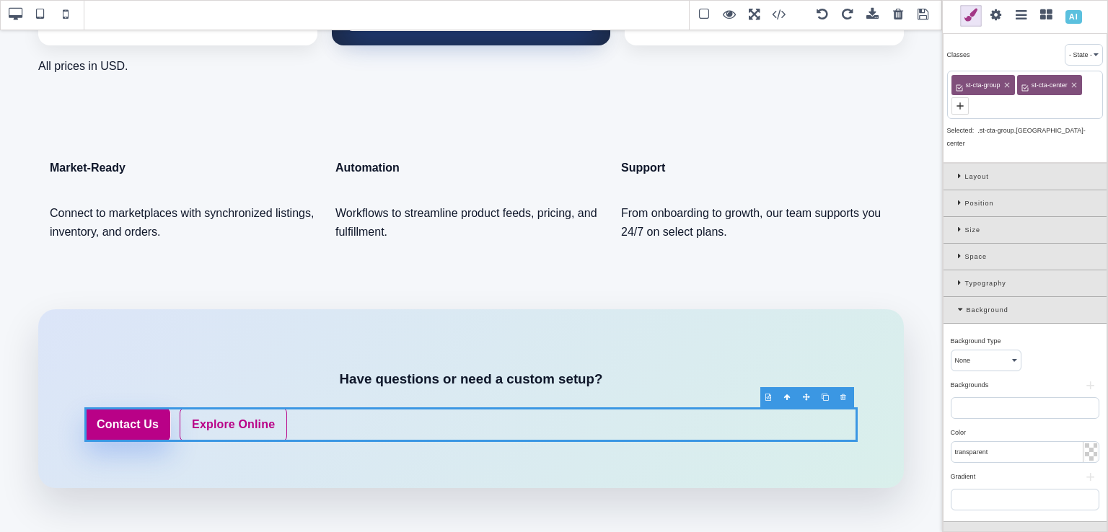
click at [958, 226] on icon at bounding box center [961, 230] width 7 height 8
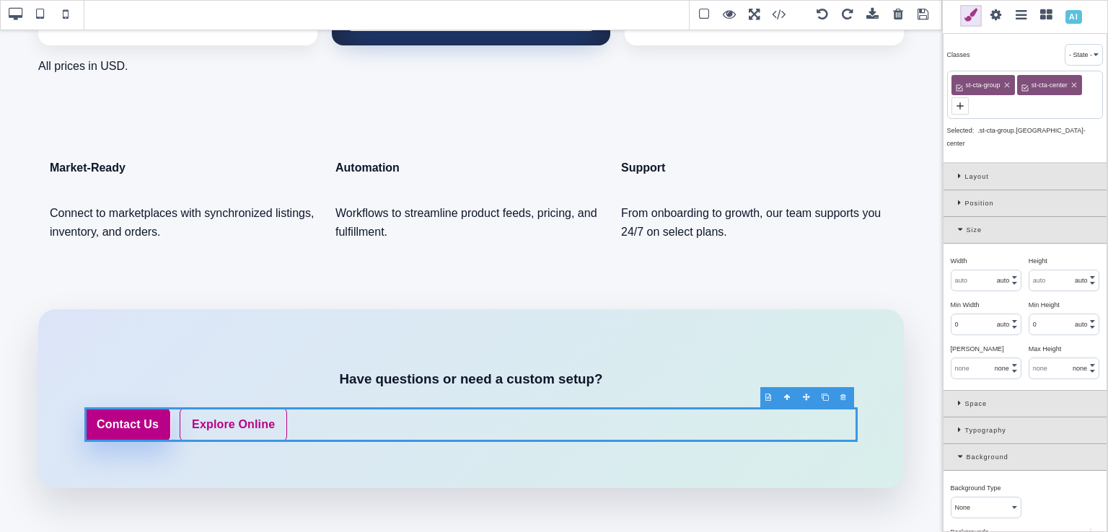
click at [957, 217] on div "Size" at bounding box center [1025, 230] width 163 height 27
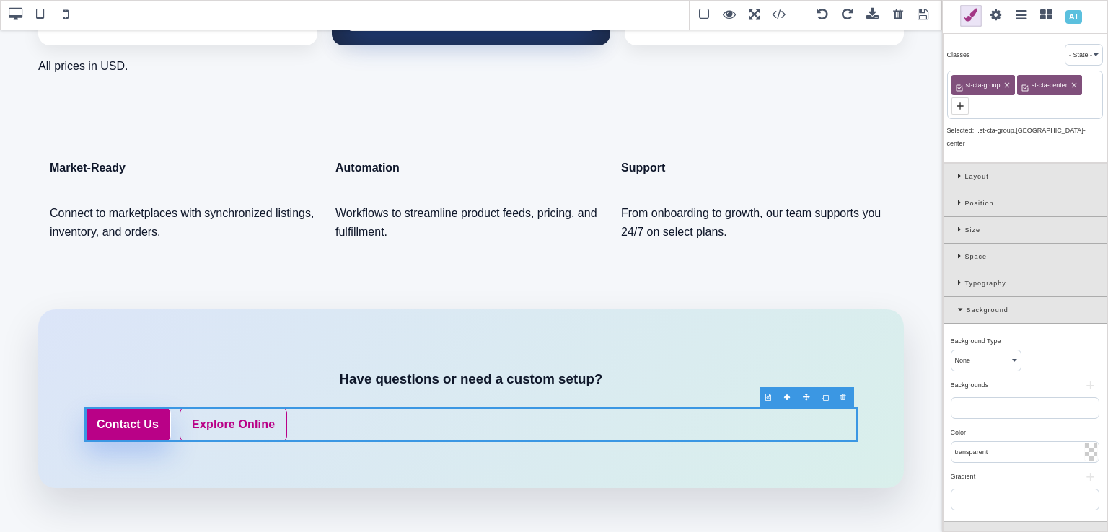
click at [959, 253] on icon at bounding box center [961, 257] width 7 height 8
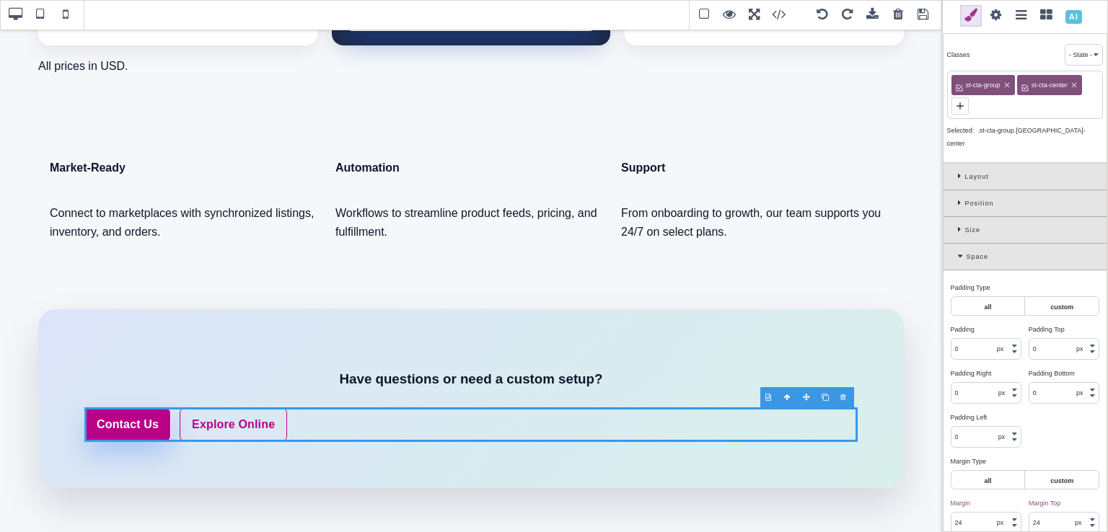
click at [959, 253] on icon at bounding box center [962, 257] width 9 height 8
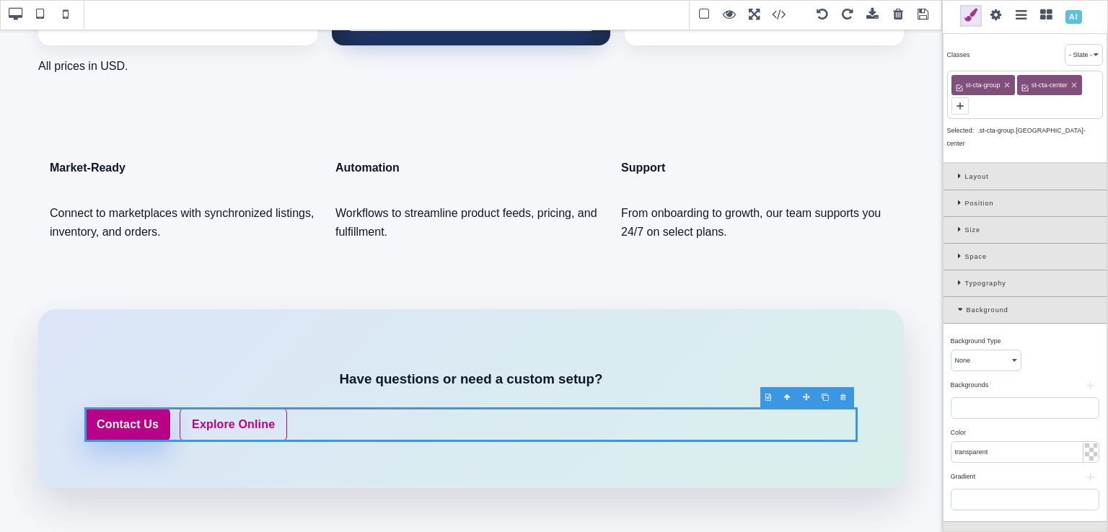
click at [959, 172] on icon at bounding box center [961, 176] width 7 height 8
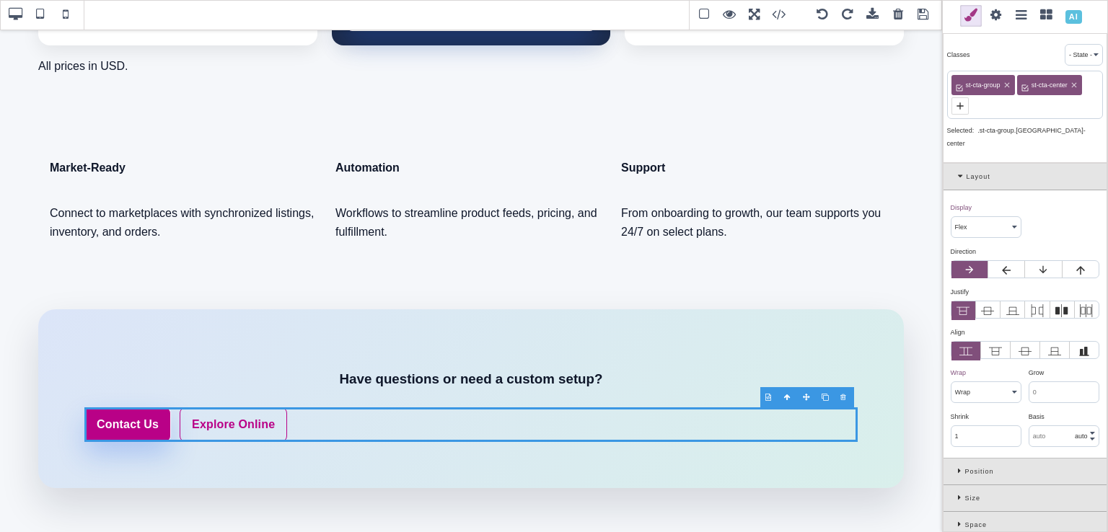
click at [990, 304] on icon at bounding box center [987, 310] width 13 height 13
click at [0, 0] on input "radio" at bounding box center [0, 0] width 0 height 0
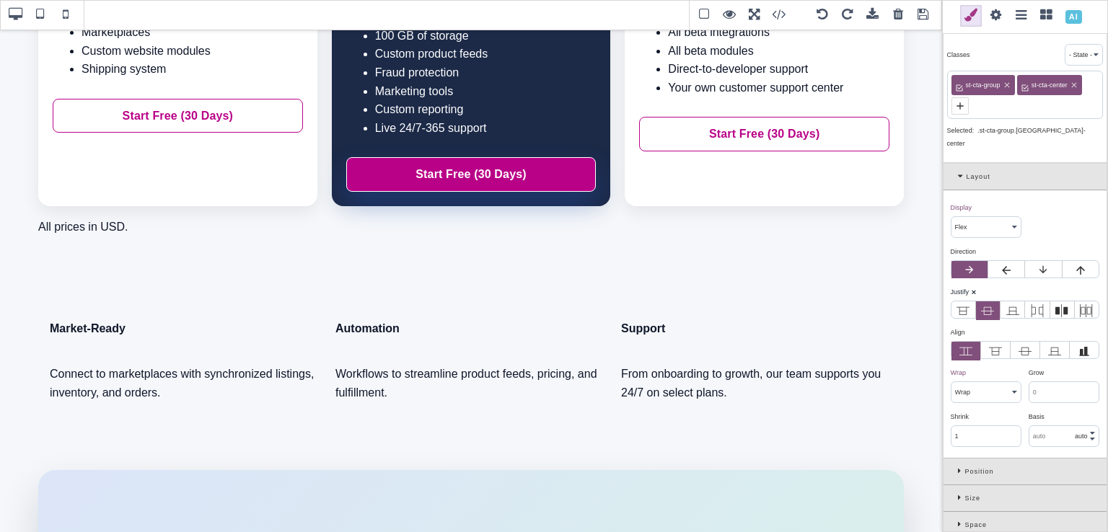
scroll to position [524, 0]
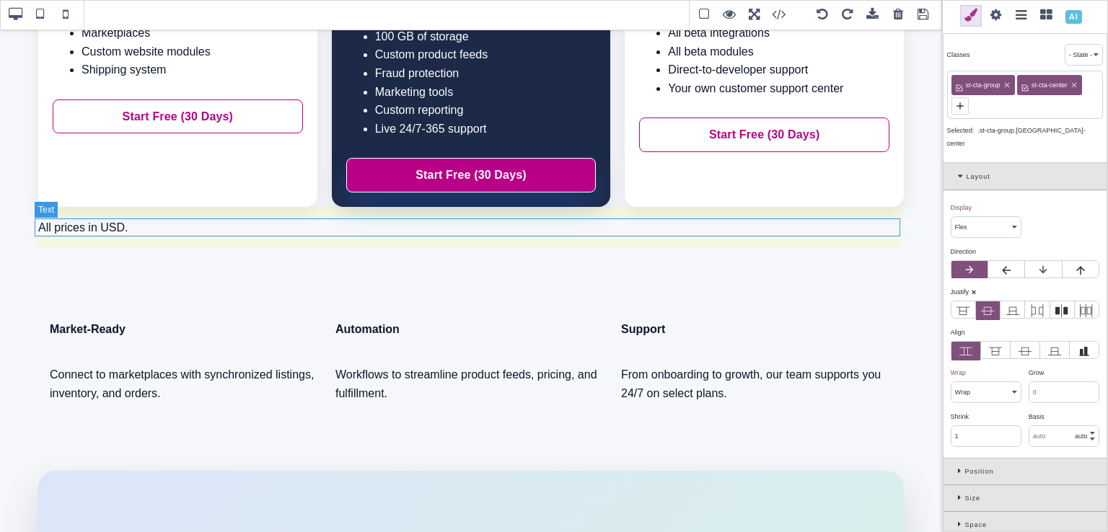
click at [74, 227] on p "All prices in USD." at bounding box center [471, 228] width 866 height 19
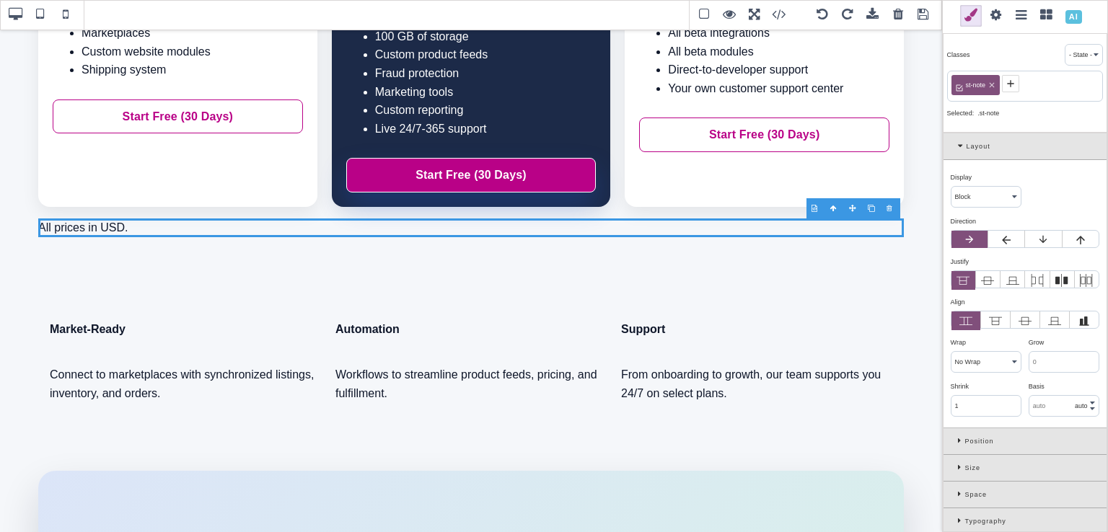
click at [987, 274] on icon at bounding box center [987, 280] width 13 height 13
click at [0, 0] on input "radio" at bounding box center [0, 0] width 0 height 0
click at [988, 193] on select "Block Inline Inline Block Flex None Contents Table Table Row Table Cell" at bounding box center [986, 197] width 69 height 20
click at [952, 187] on select "Block Inline Inline Block Flex None Contents Table Table Row Table Cell" at bounding box center [986, 197] width 69 height 20
click at [66, 14] on span at bounding box center [66, 15] width 22 height 22
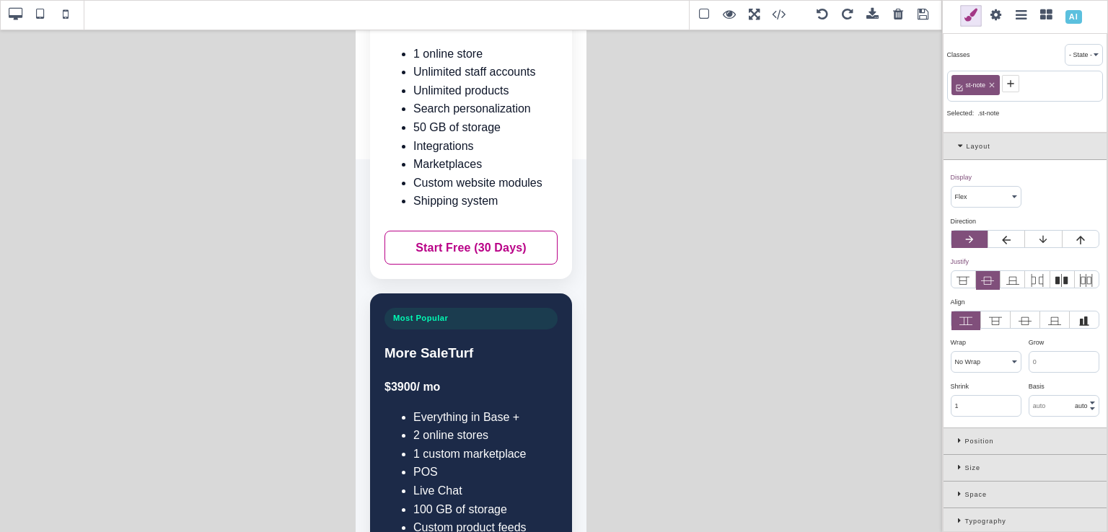
scroll to position [341, 0]
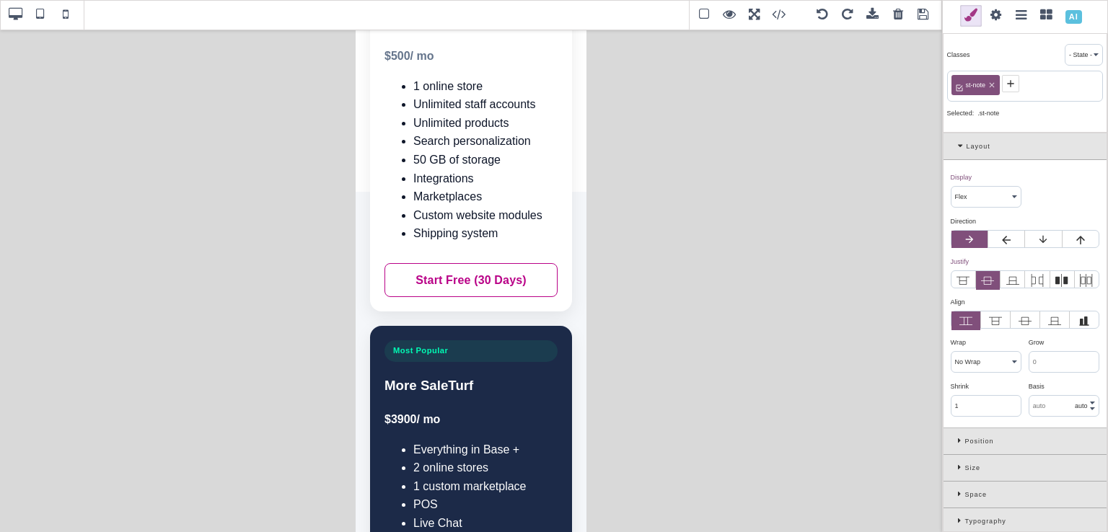
click at [919, 17] on span at bounding box center [924, 15] width 22 height 22
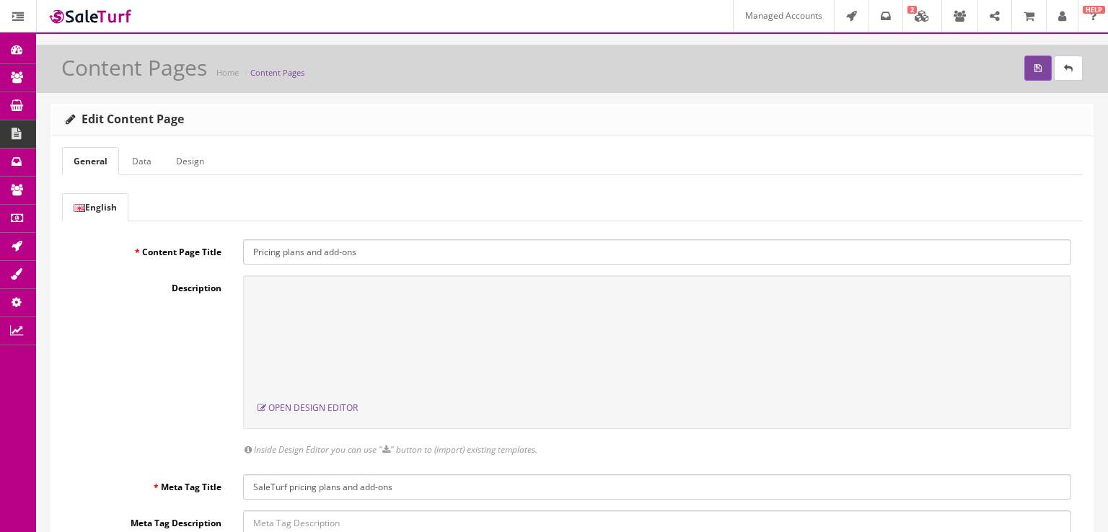
scroll to position [0, 0]
click at [1024, 76] on button "submit" at bounding box center [1037, 68] width 27 height 25
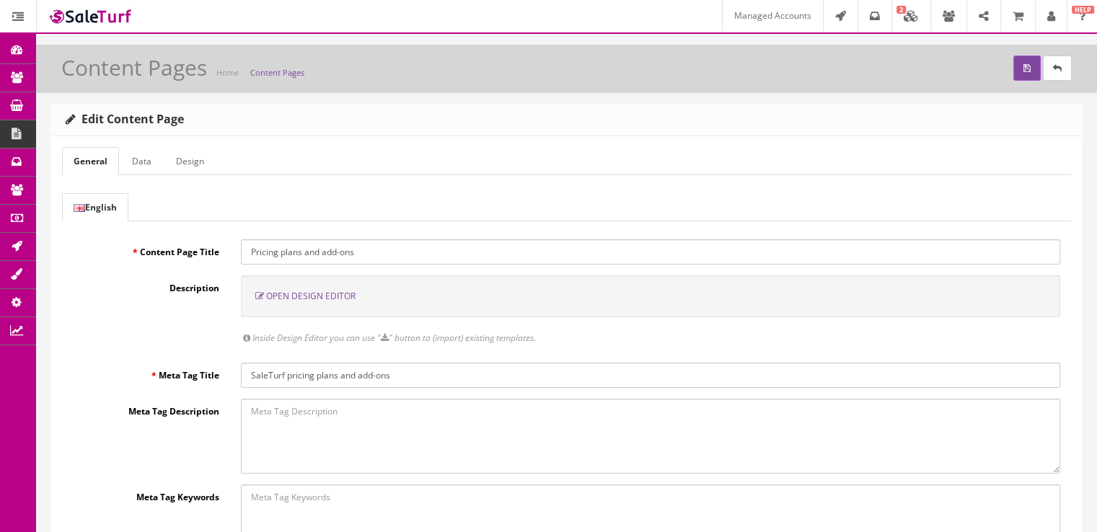
click at [318, 290] on span "Open Design Editor" at bounding box center [310, 296] width 89 height 12
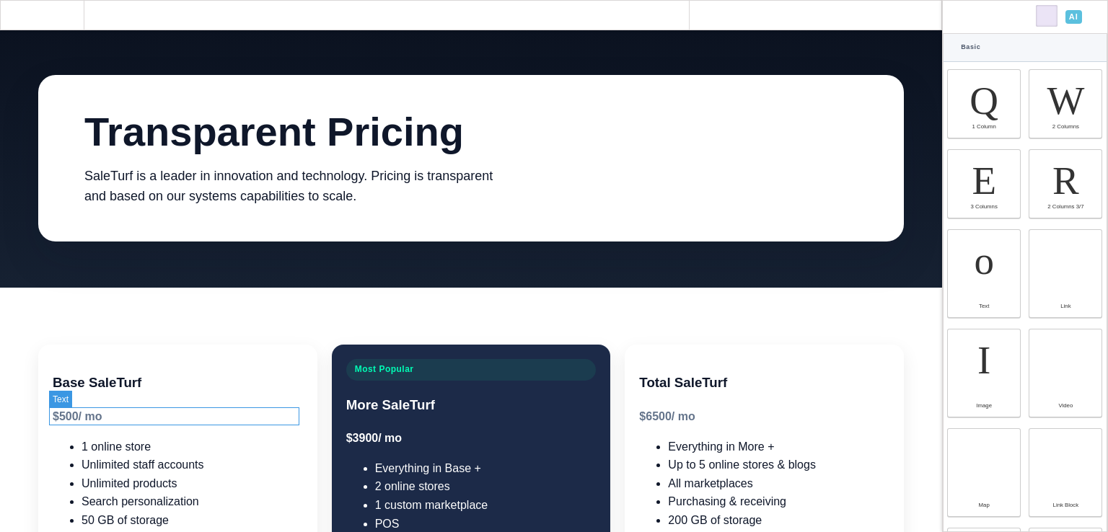
click at [64, 413] on div "$ 500 / mo" at bounding box center [178, 417] width 250 height 19
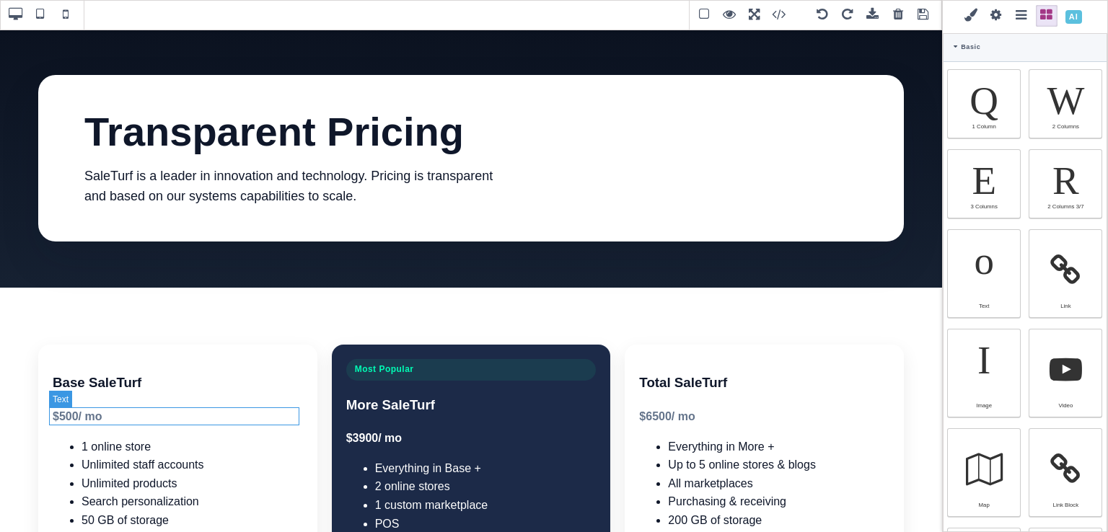
type input "rgb(100, 116, 139)"
select select
select select "600"
select select
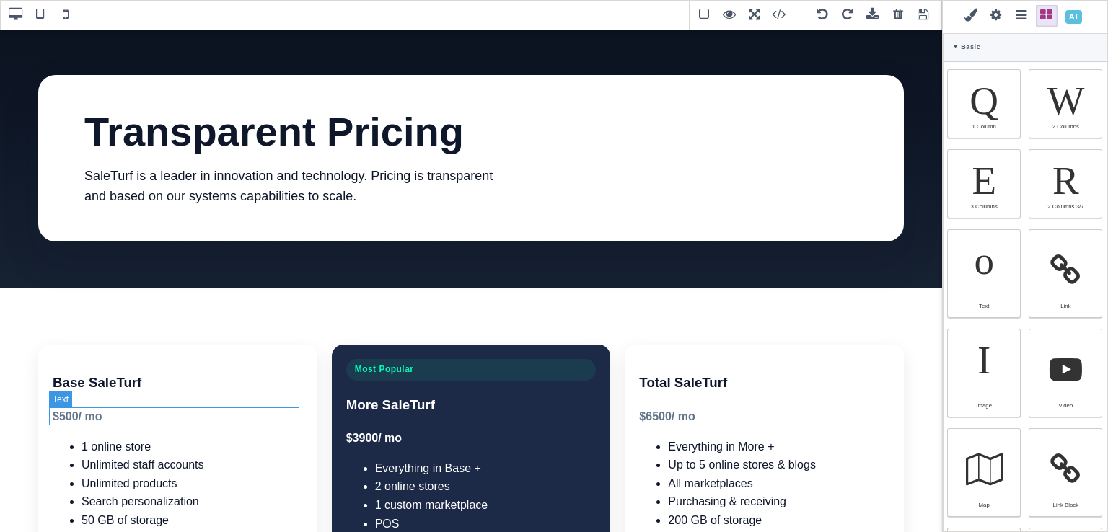
type input "rgb(100, 116, 139)"
click at [64, 413] on div "$ 500 / mo" at bounding box center [178, 417] width 250 height 19
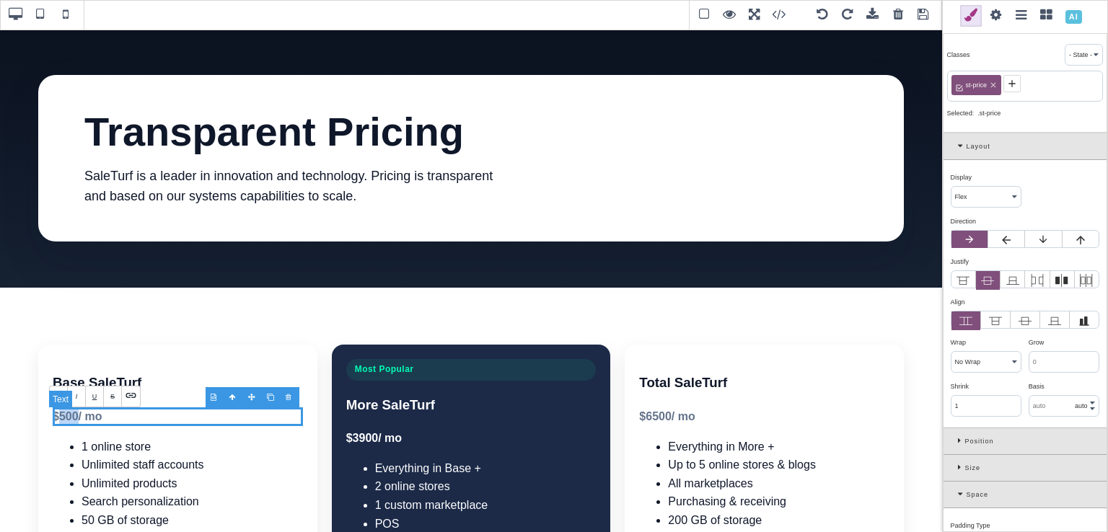
drag, startPoint x: 74, startPoint y: 418, endPoint x: 58, endPoint y: 417, distance: 15.9
click at [58, 417] on div "$ 500 / mo" at bounding box center [178, 417] width 250 height 19
click at [63, 418] on div "$ 49 / mo" at bounding box center [178, 417] width 250 height 19
click at [58, 392] on b "B" at bounding box center [58, 396] width 5 height 13
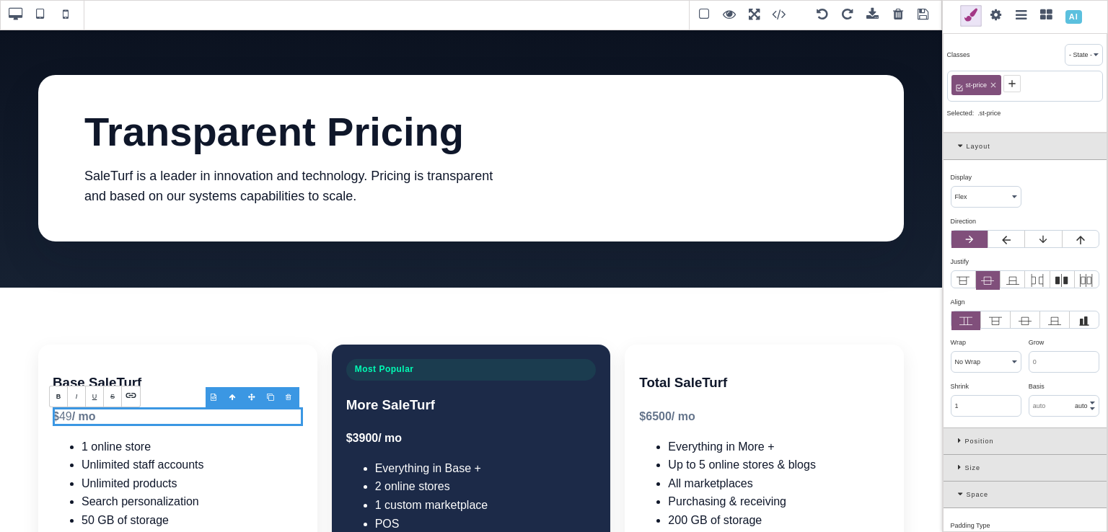
click at [61, 400] on span "B" at bounding box center [59, 397] width 18 height 20
click at [87, 416] on span "/ mo" at bounding box center [84, 416] width 24 height 12
select select
select select "break-word"
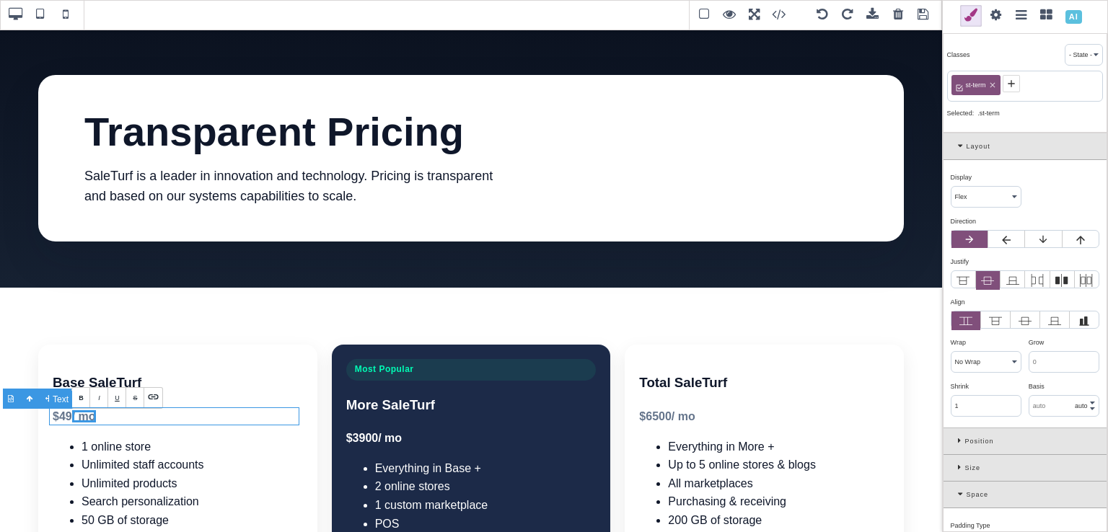
click at [104, 419] on div "$ 49 / mo" at bounding box center [178, 417] width 250 height 19
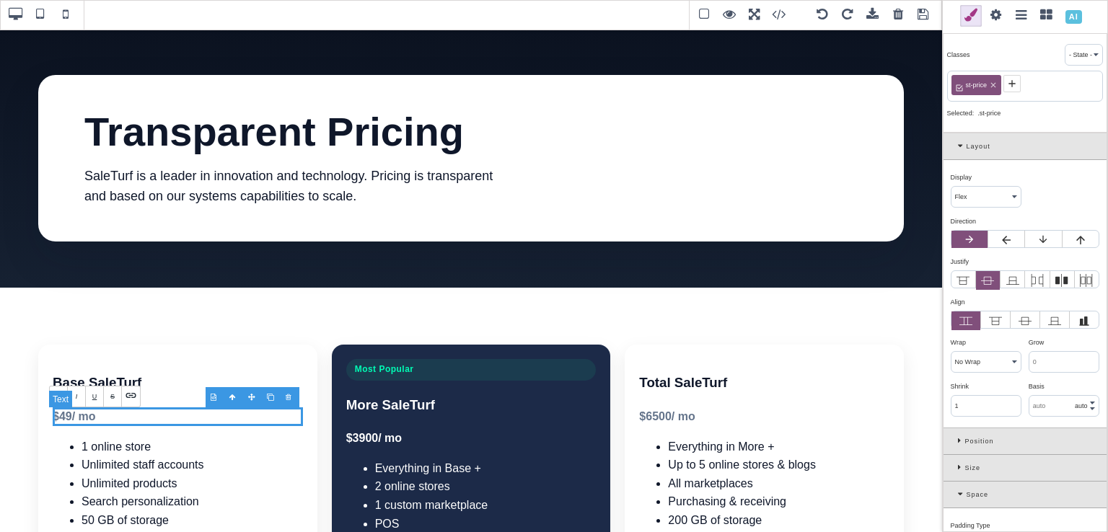
click at [66, 419] on div "$ 49 / mo" at bounding box center [178, 417] width 250 height 19
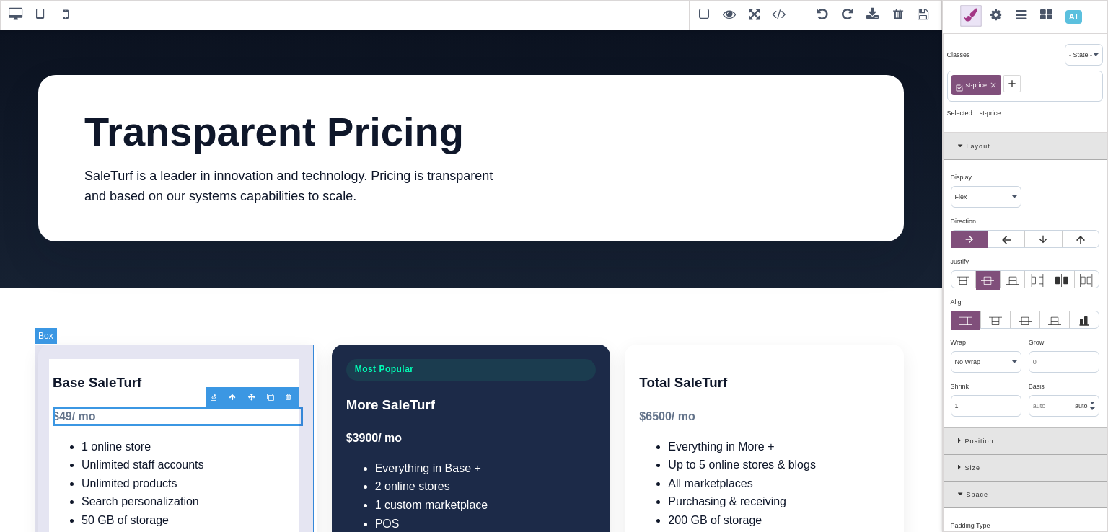
click at [72, 433] on div "Base SaleTurf $ 49 / mo 1 online store Unlimited staff accounts Unlimited produ…" at bounding box center [177, 538] width 279 height 387
type input "20"
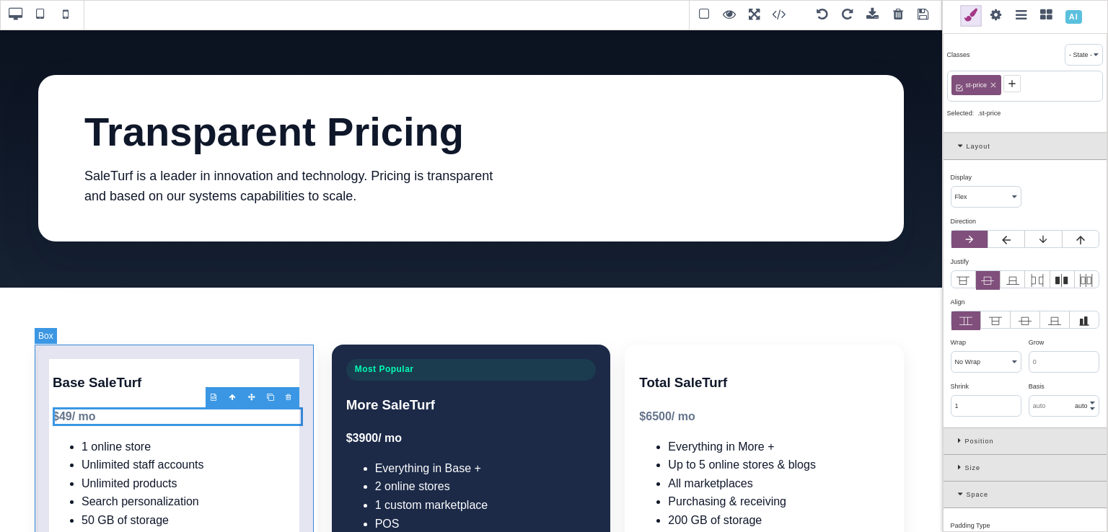
type input "20"
type input "rgb(15, 23, 42)"
select select "normal"
select select
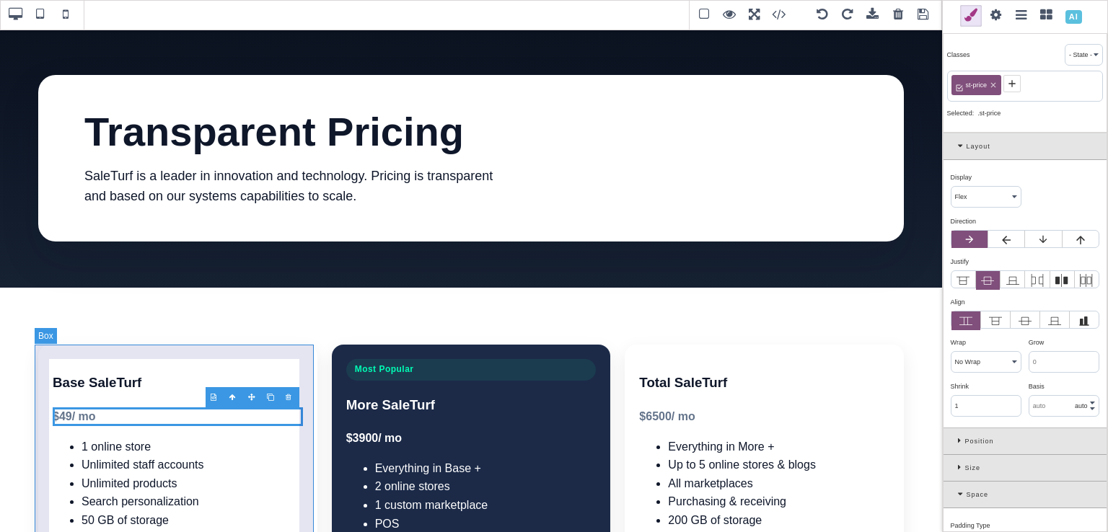
select select "auto"
select select "normal"
type input "rgb(255, 255, 255)"
type input "rgb(15, 23, 42)"
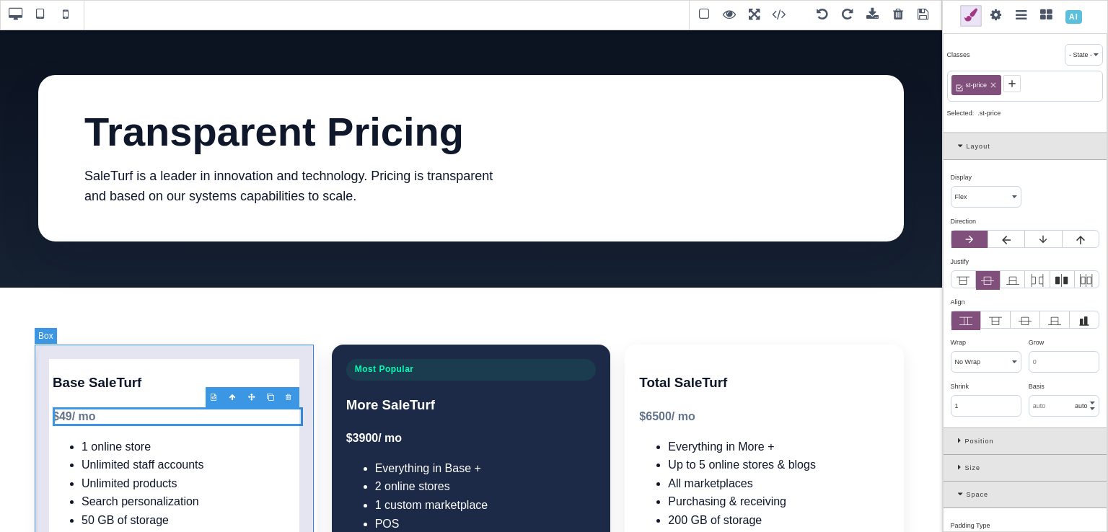
type input "rgb(15, 23, 42)"
type input "16"
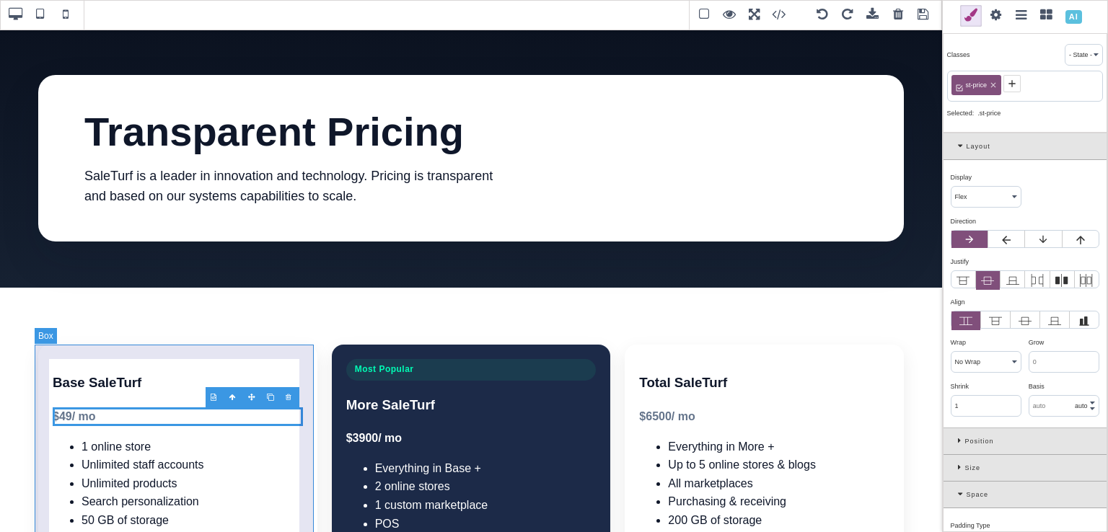
type input "16"
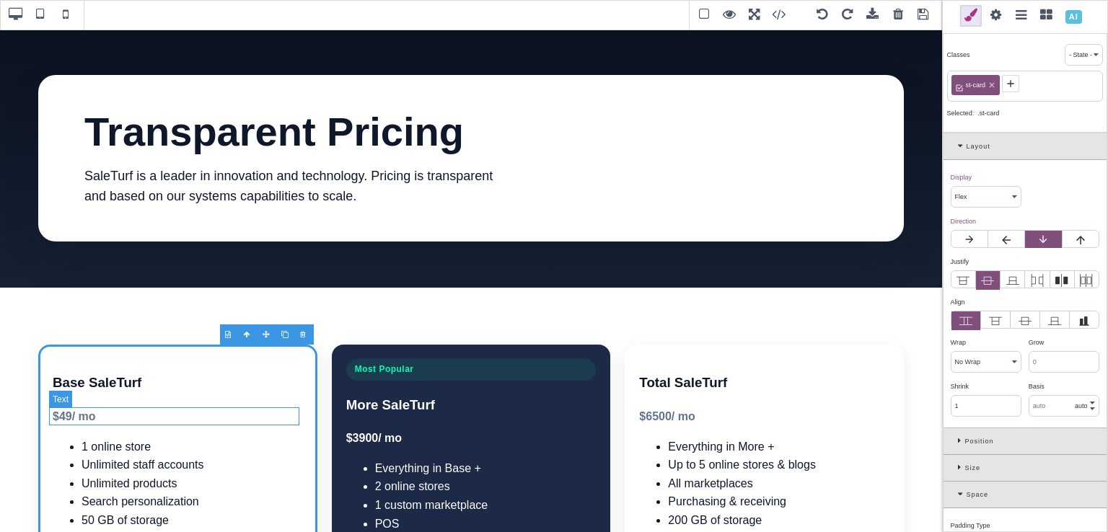
click at [68, 418] on div "$ 49 / mo" at bounding box center [178, 417] width 250 height 19
select select "block"
type input "0"
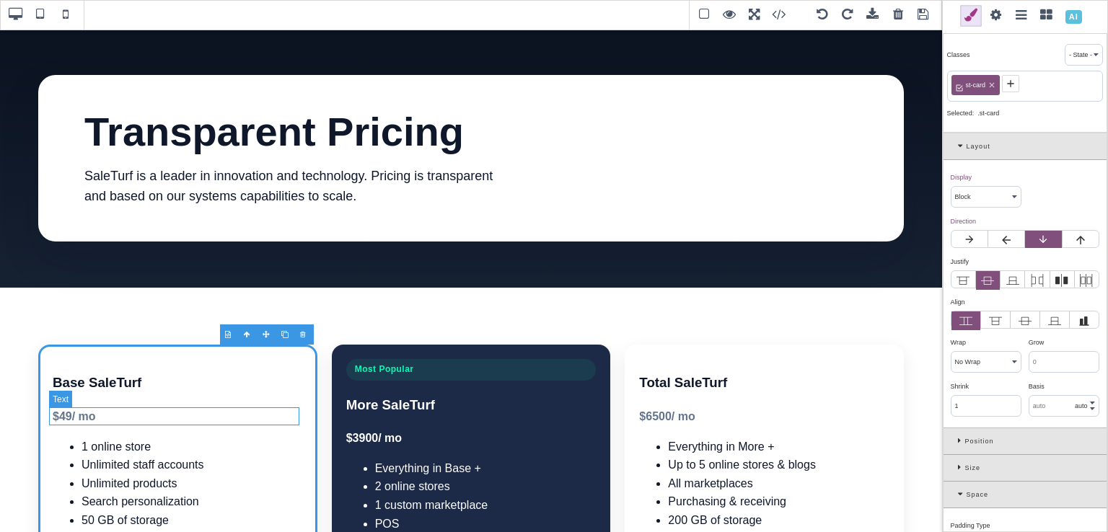
type input "0"
type input "rgb(100, 116, 139)"
select select "600"
select select
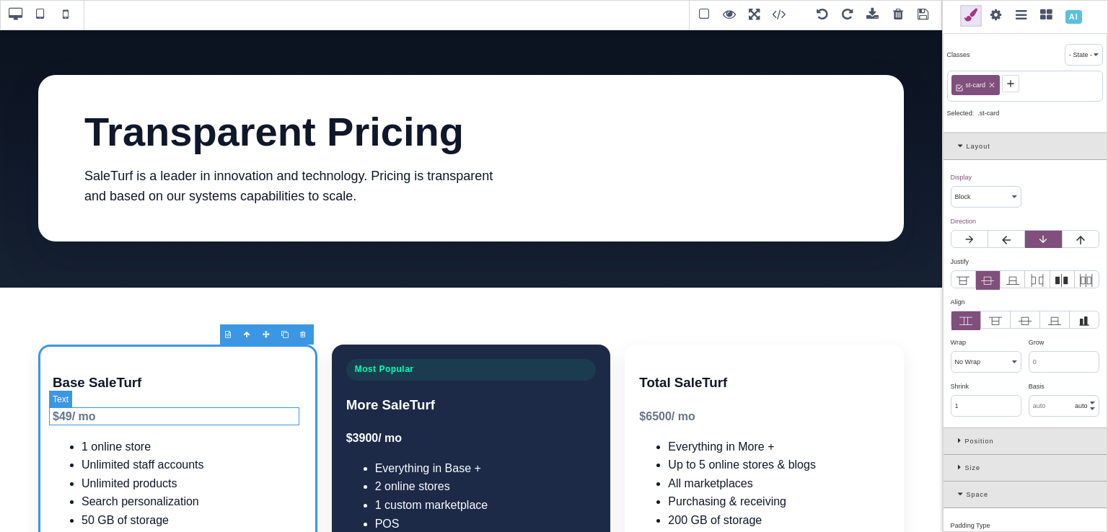
select select
type input "transparent"
type input "rgb(100, 116, 139)"
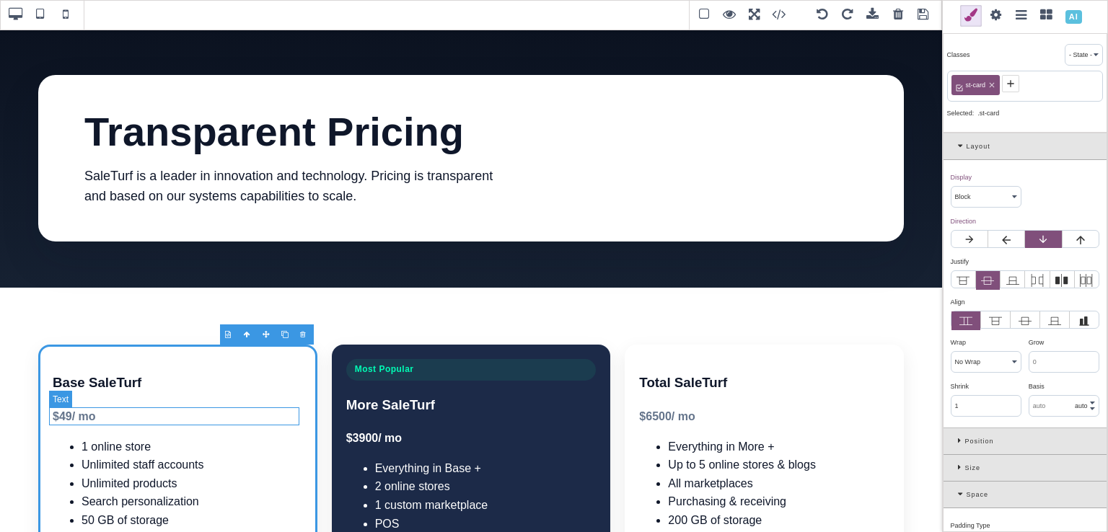
type input "rgb(100, 116, 139)"
type input "0"
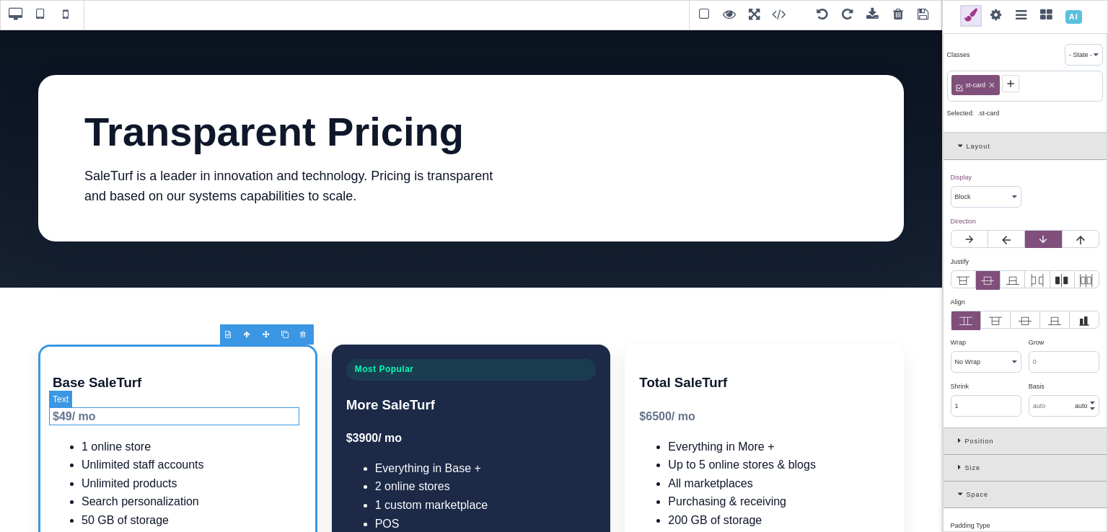
type input "0"
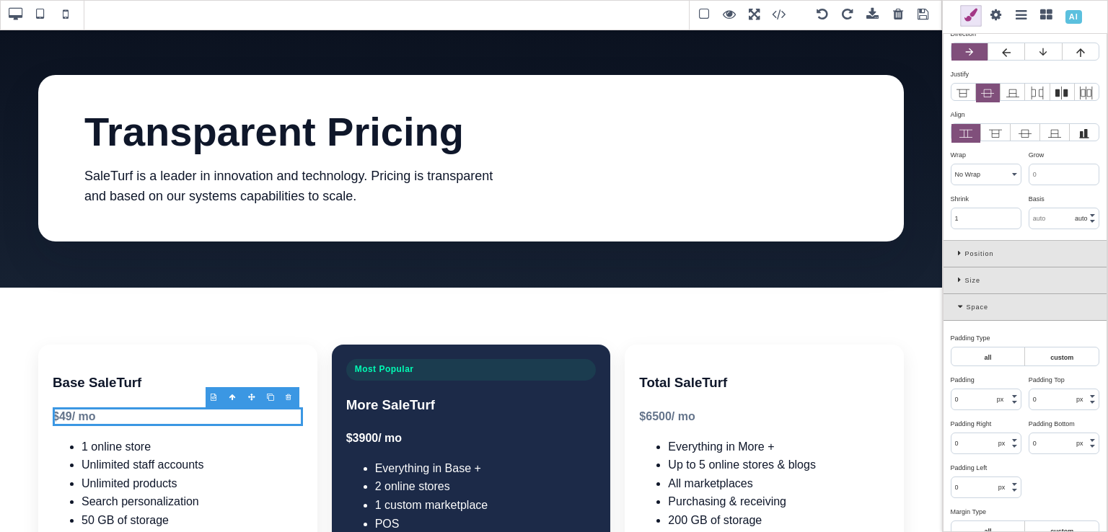
scroll to position [224, 0]
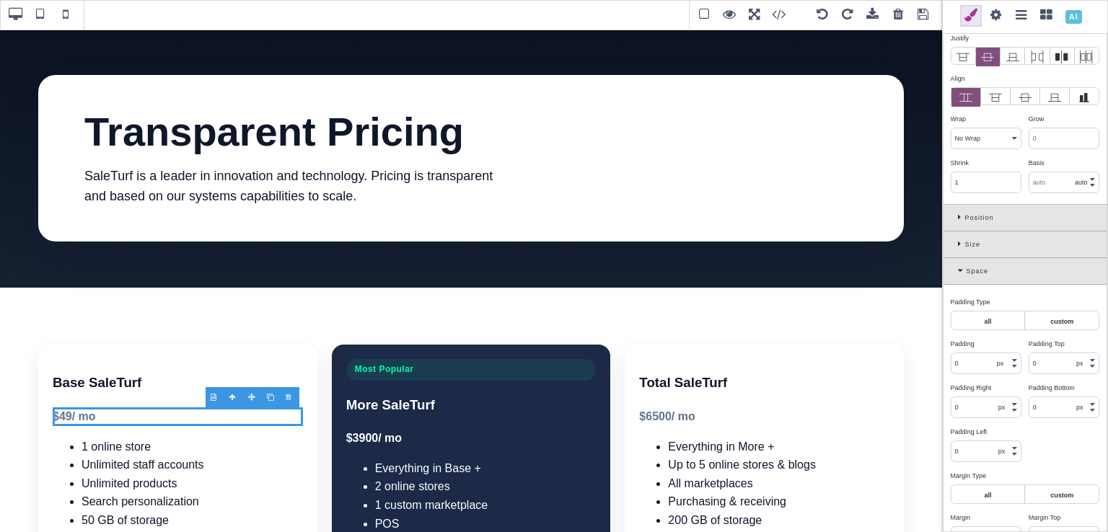
click at [958, 240] on icon at bounding box center [961, 244] width 7 height 8
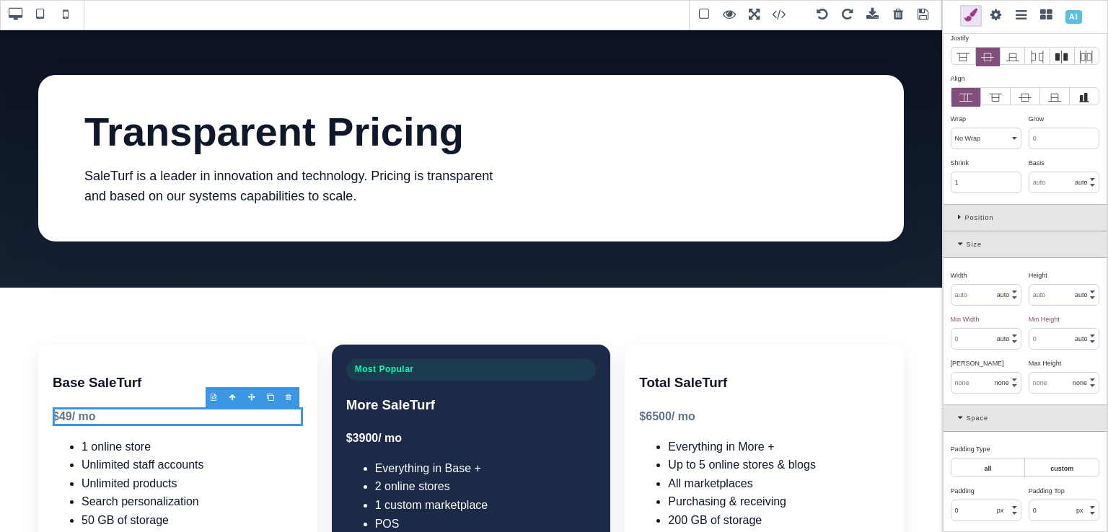
click at [956, 250] on div "Size" at bounding box center [1025, 245] width 163 height 27
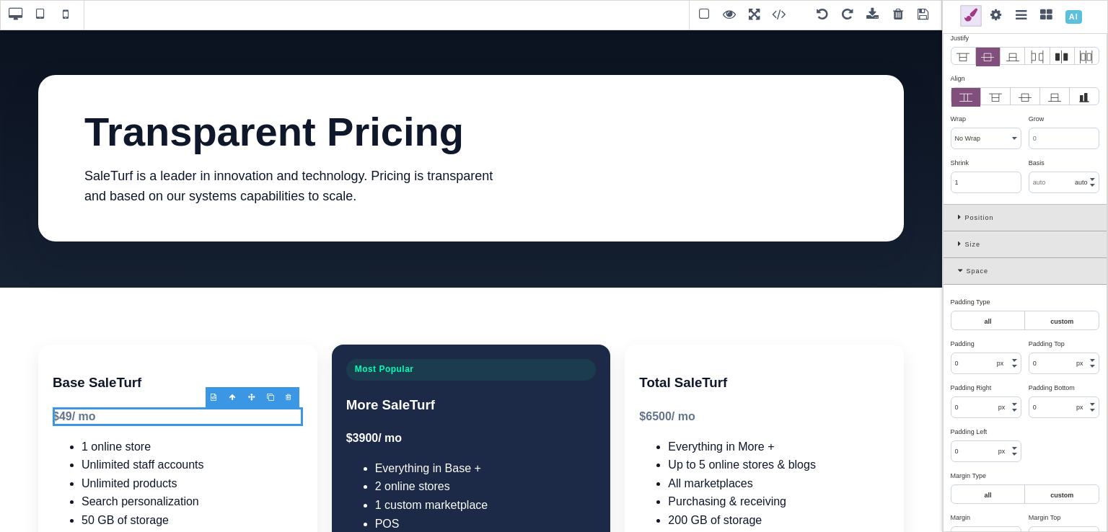
click at [953, 265] on div "Space" at bounding box center [1025, 271] width 163 height 27
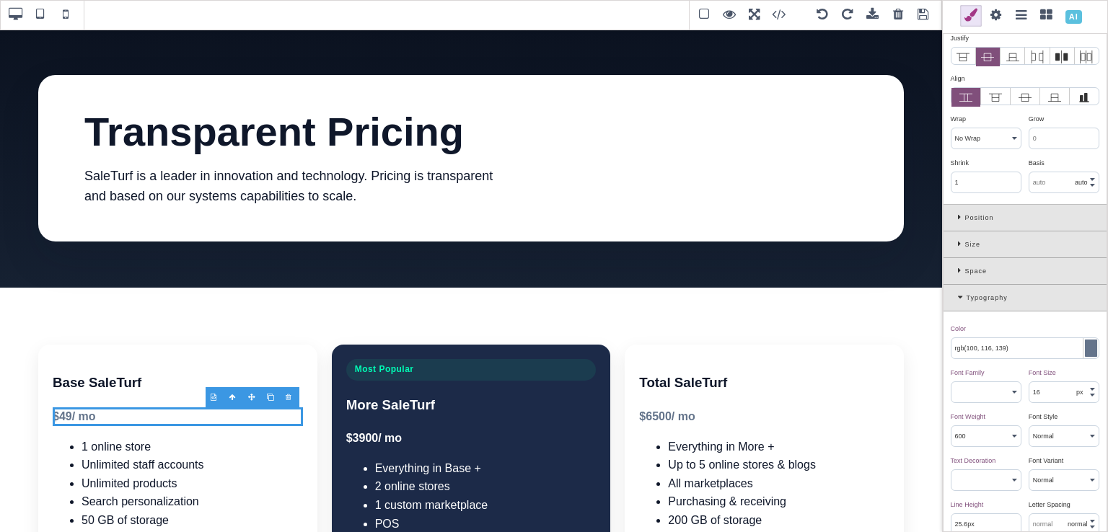
click at [1038, 382] on input "16" at bounding box center [1063, 392] width 69 height 20
type input "23"
click at [1063, 367] on div "Font Size ⨯" at bounding box center [1062, 372] width 67 height 13
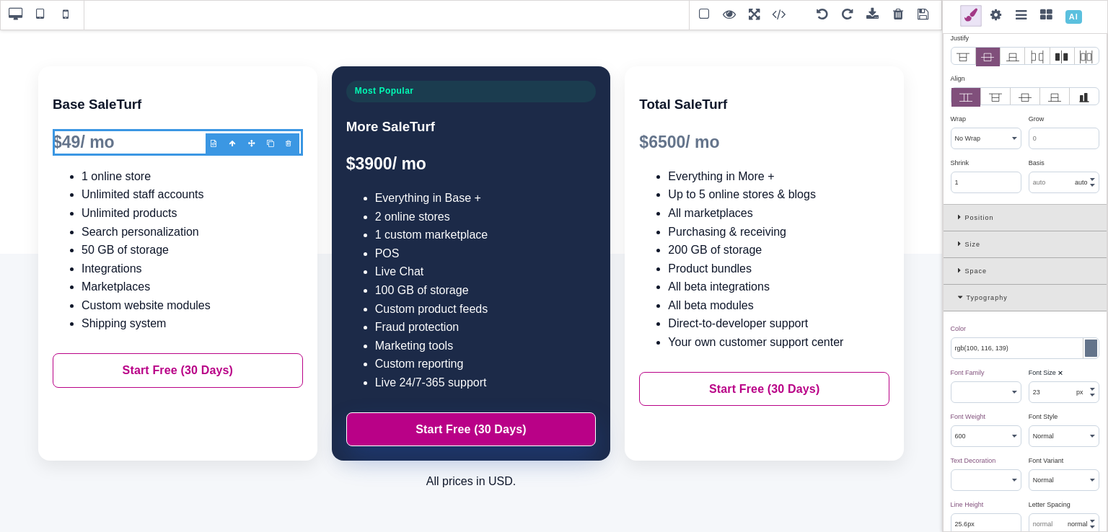
scroll to position [239, 0]
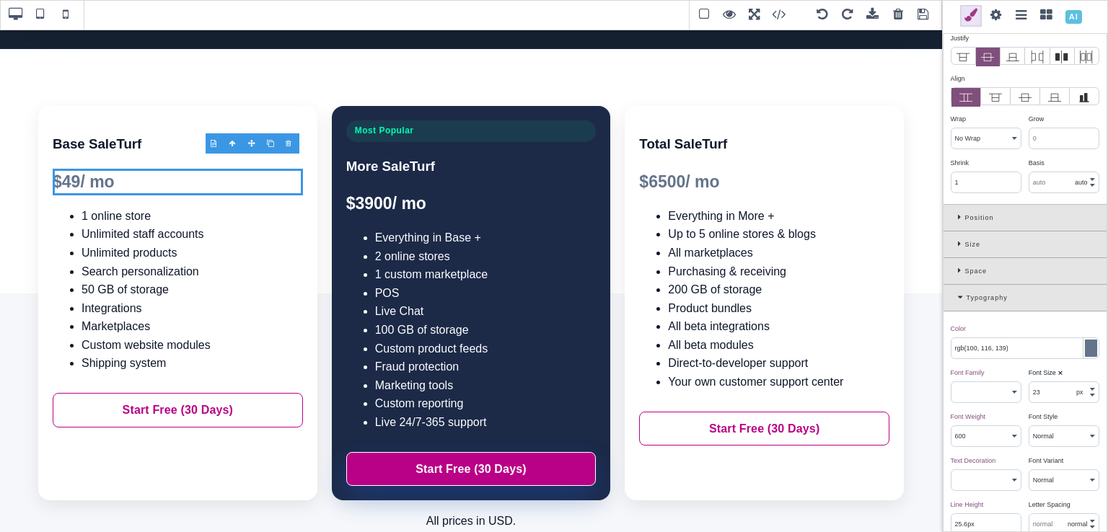
drag, startPoint x: 941, startPoint y: 232, endPoint x: 951, endPoint y: 177, distance: 55.8
click at [385, 208] on div "$ 3900 / mo" at bounding box center [471, 203] width 250 height 27
type input "rgb(255, 255, 255)"
select select
type input "36.8px"
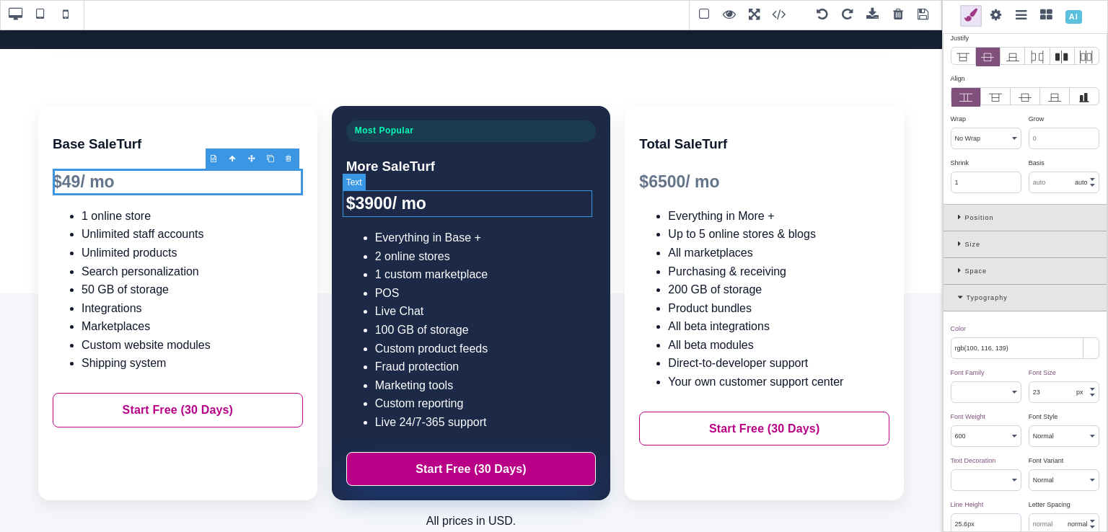
select select
type input "rgb(255, 255, 255)"
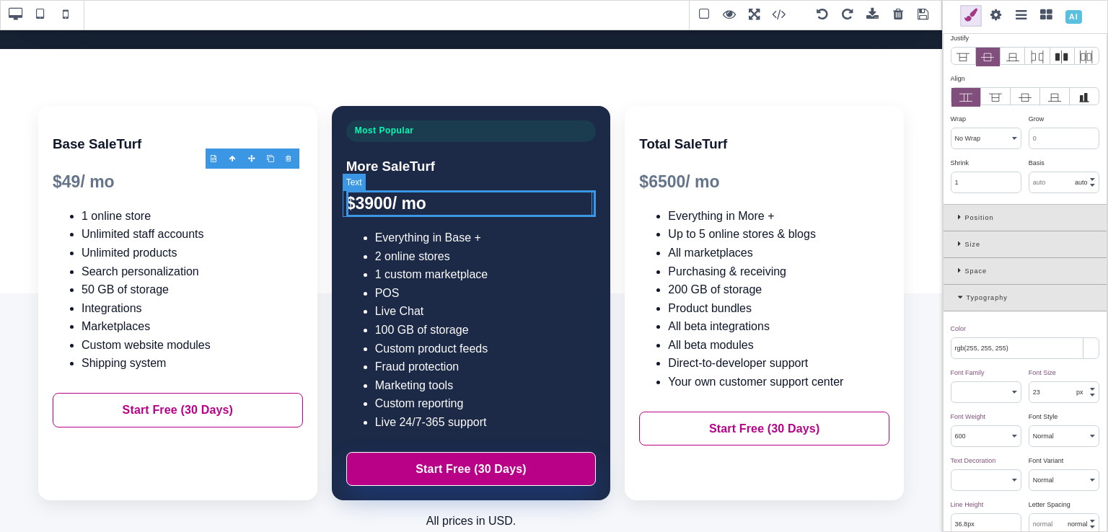
scroll to position [0, 0]
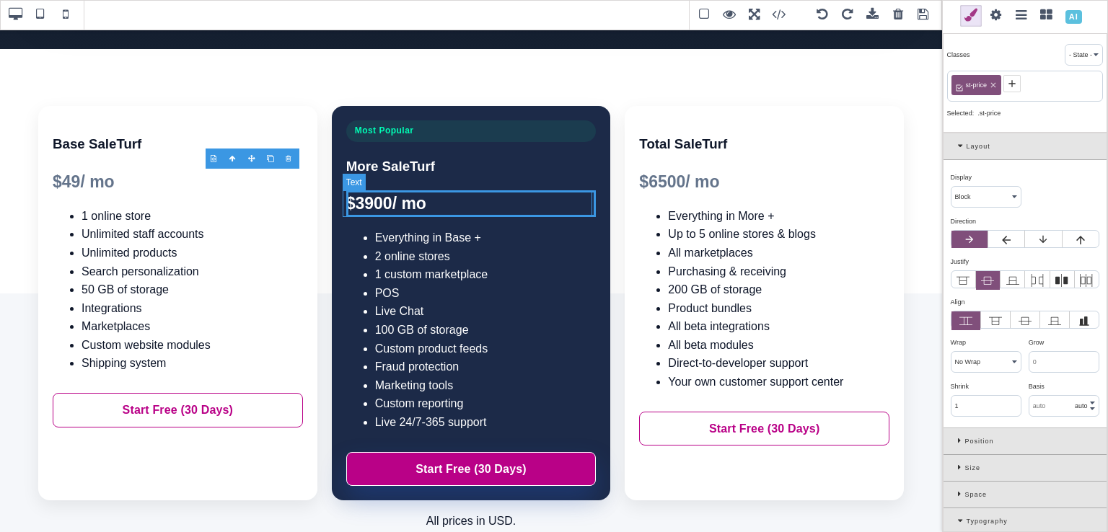
click at [385, 208] on div "$ 3900 / mo" at bounding box center [471, 203] width 250 height 27
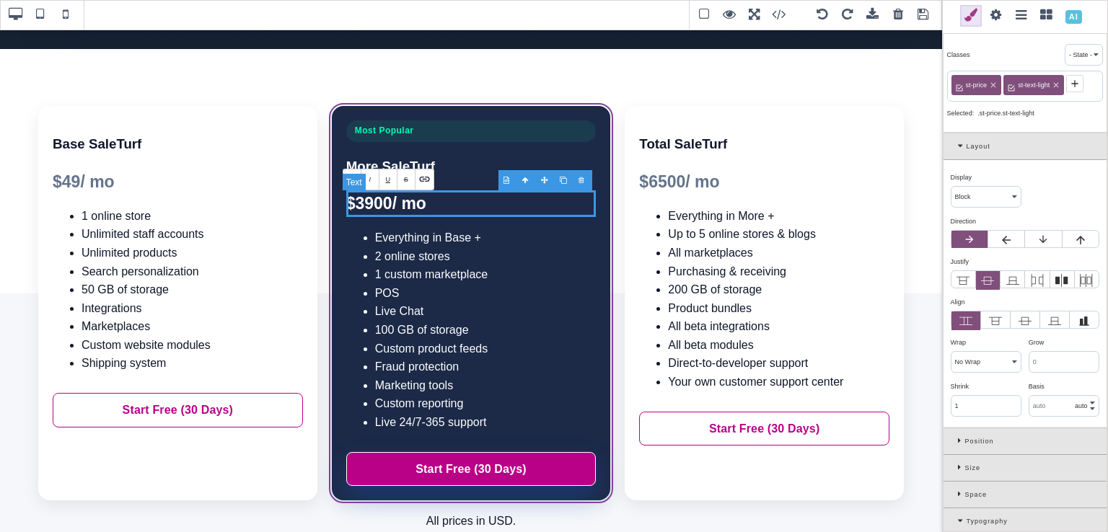
click at [385, 208] on div "$ 3900 / mo" at bounding box center [471, 203] width 250 height 27
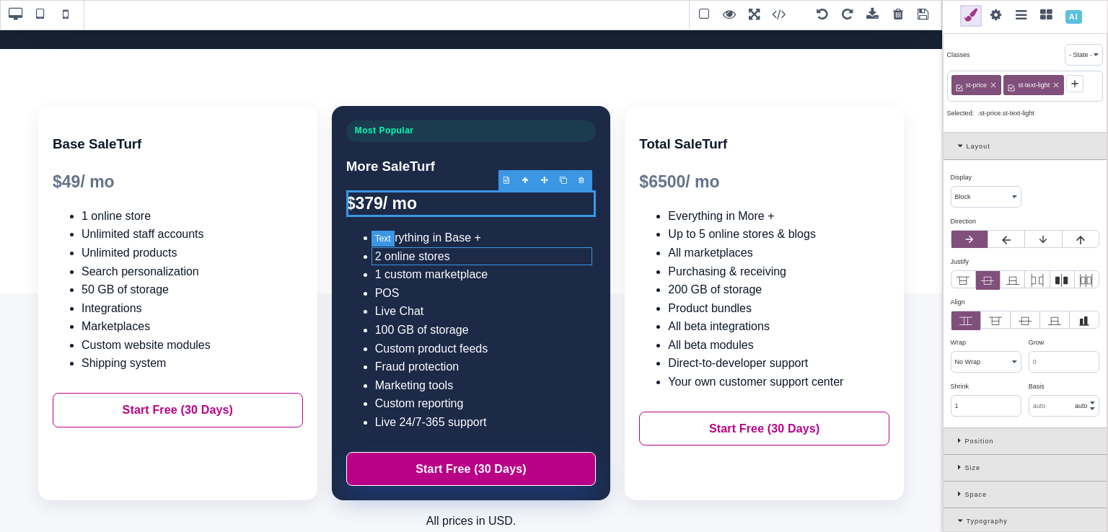
click at [381, 255] on li "2 online stores" at bounding box center [485, 256] width 221 height 19
select select
type input "16"
select select "normal"
type input "25.6px"
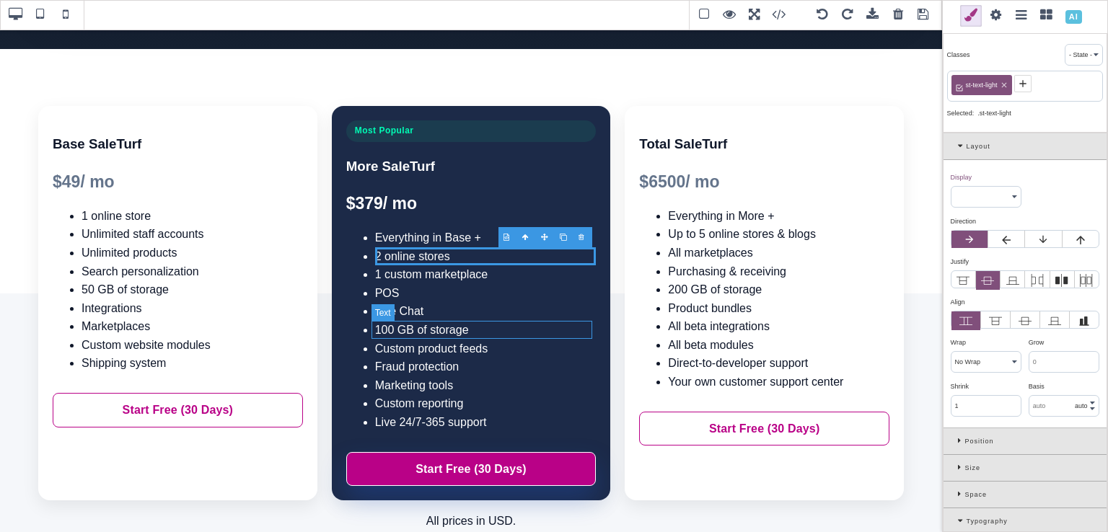
click at [406, 330] on li "100 GB of storage" at bounding box center [485, 330] width 221 height 19
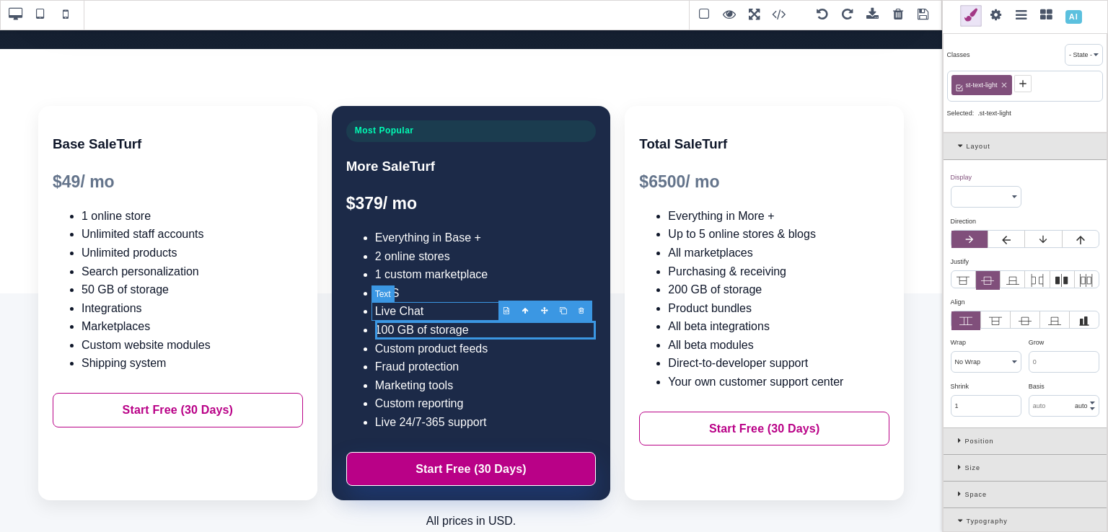
click at [396, 312] on li "Live Chat" at bounding box center [485, 311] width 221 height 19
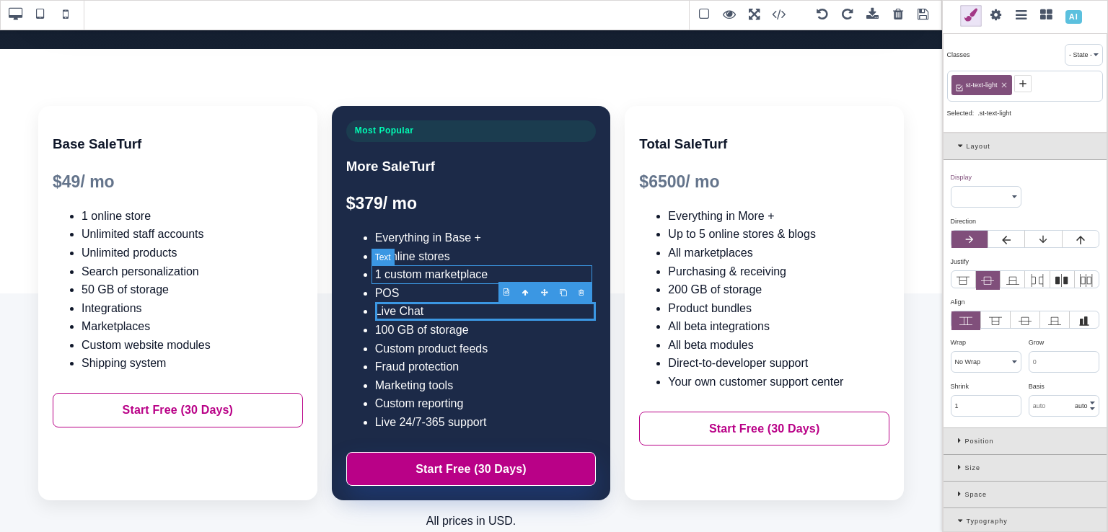
click at [514, 275] on li "1 custom marketplace" at bounding box center [485, 274] width 221 height 19
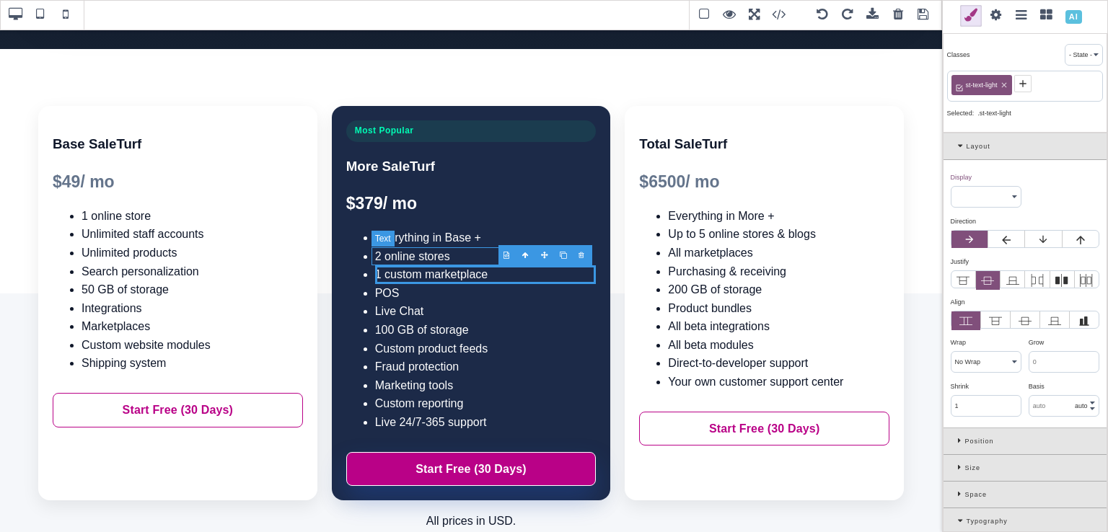
click at [448, 260] on li "2 online stores" at bounding box center [485, 256] width 221 height 19
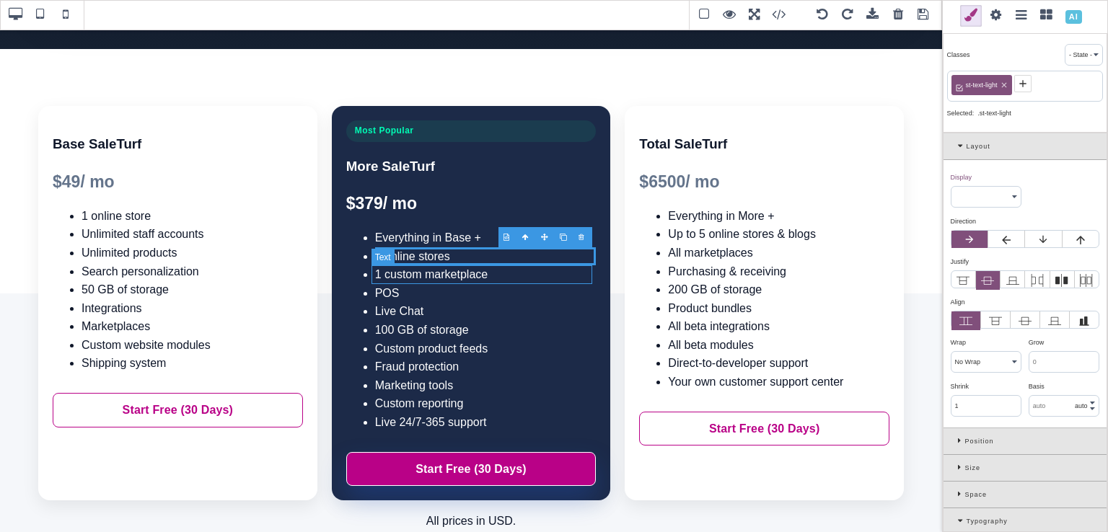
click at [561, 273] on li "1 custom marketplace" at bounding box center [485, 274] width 221 height 19
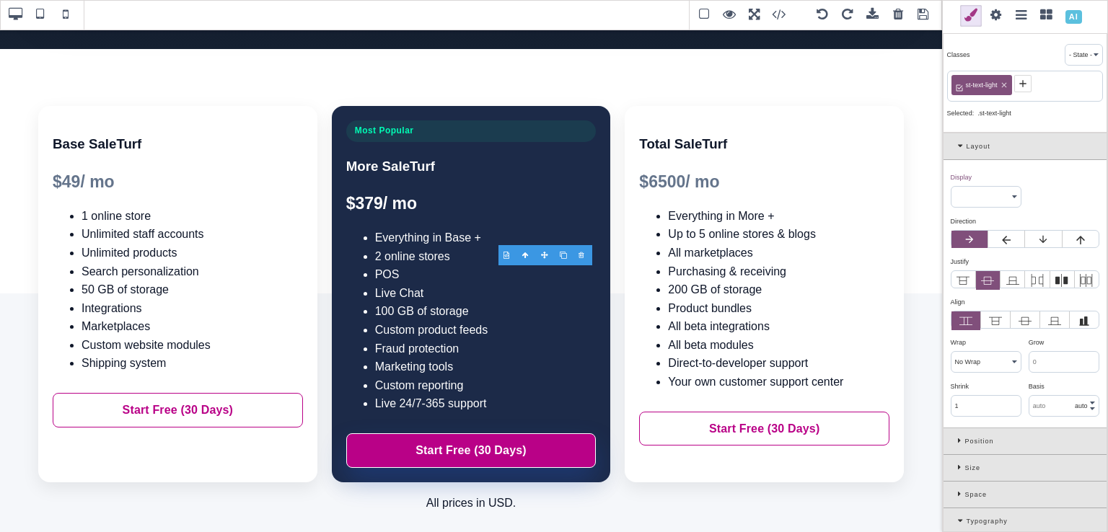
click at [583, 257] on div at bounding box center [583, 255] width 19 height 14
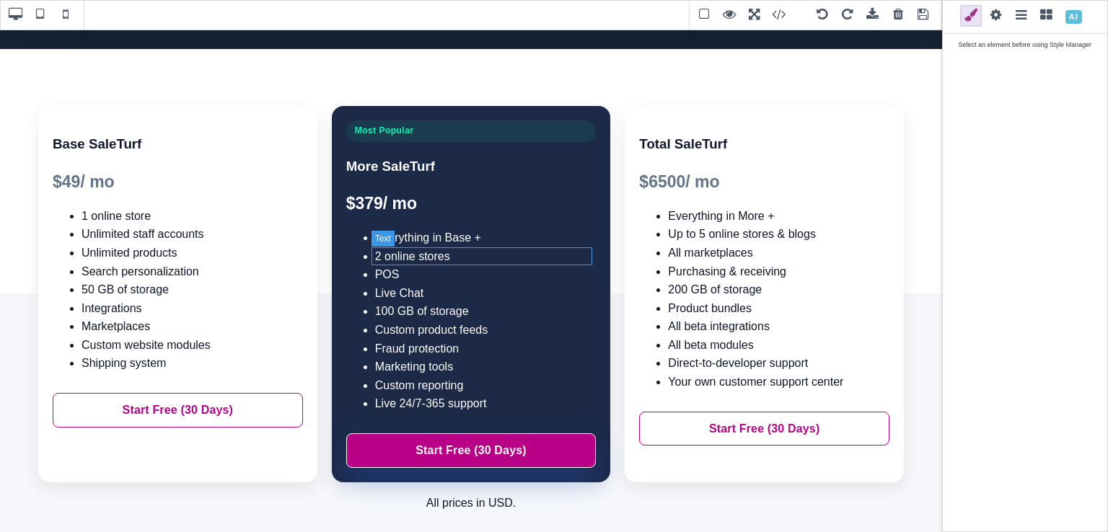
click at [470, 255] on li "2 online stores" at bounding box center [485, 256] width 221 height 19
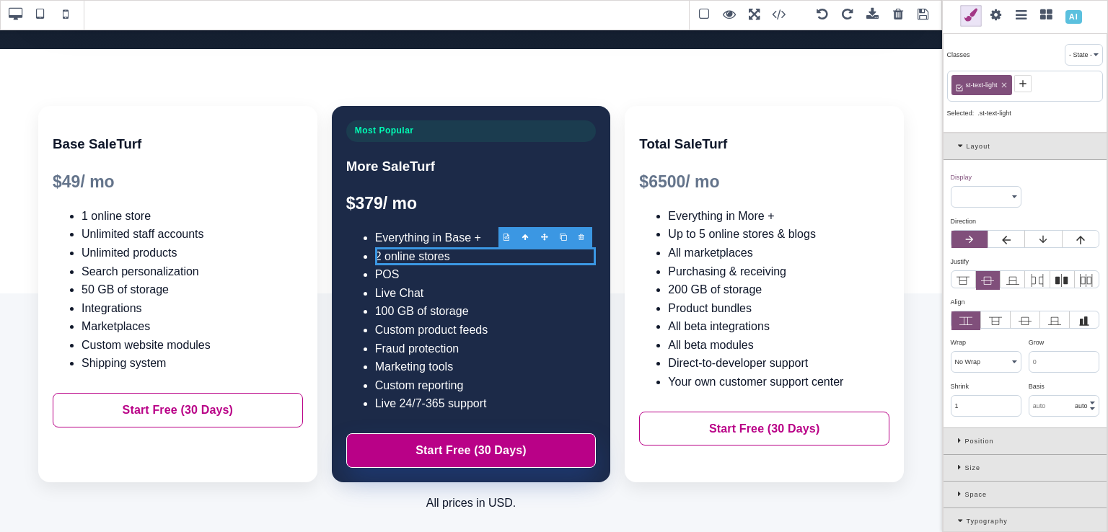
click at [586, 242] on div at bounding box center [583, 237] width 19 height 14
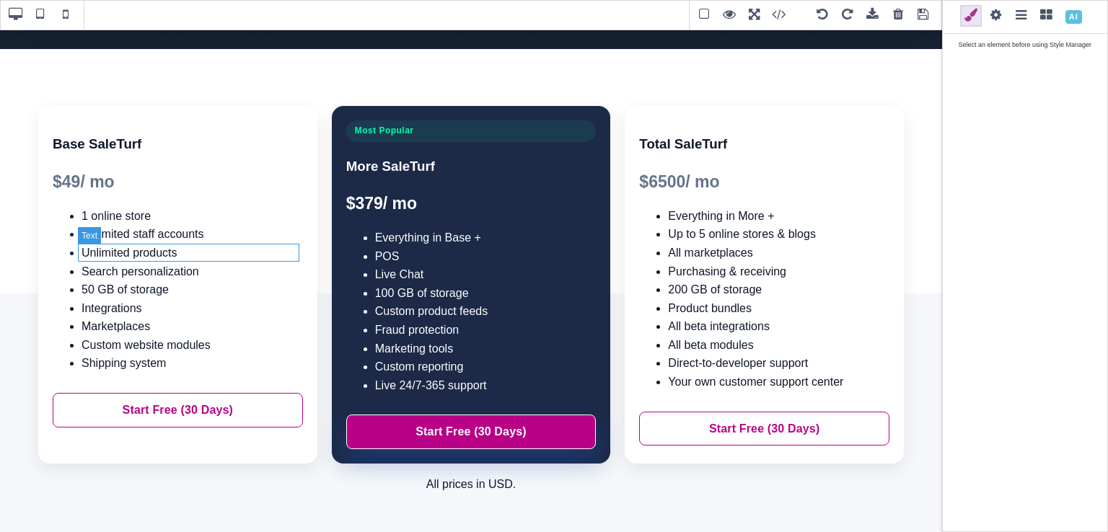
click at [173, 249] on li "Unlimited products" at bounding box center [192, 253] width 221 height 19
type input "rgb(15, 23, 42)"
select select
type input "rgb(15, 23, 42)"
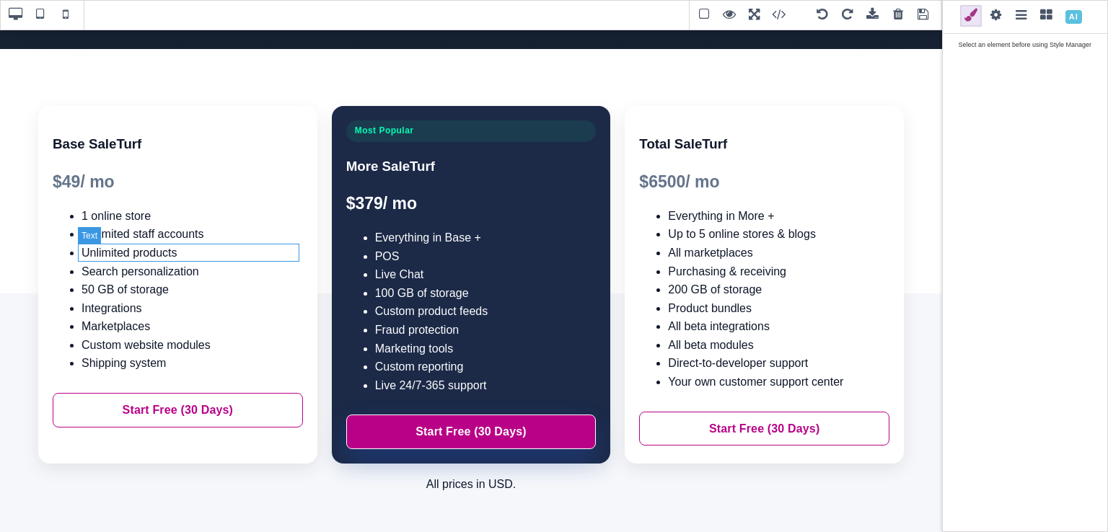
type input "rgb(15, 23, 42)"
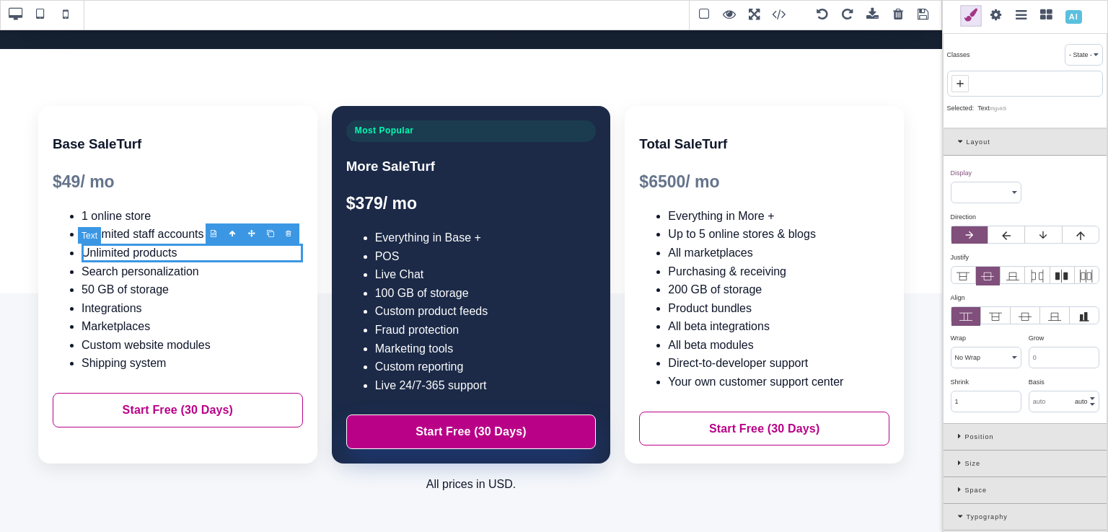
click at [173, 249] on li "Unlimited products" at bounding box center [192, 253] width 221 height 19
click at [82, 255] on li "Unlimited products" at bounding box center [192, 253] width 221 height 19
click at [82, 253] on li "Unlimited products" at bounding box center [192, 253] width 221 height 19
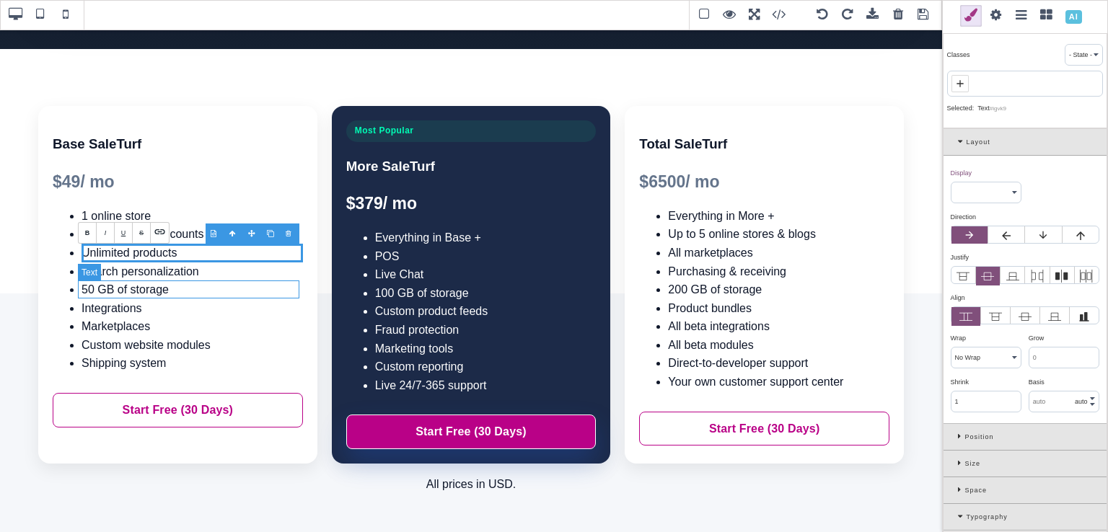
click at [89, 289] on li "50 GB of storage" at bounding box center [192, 290] width 221 height 19
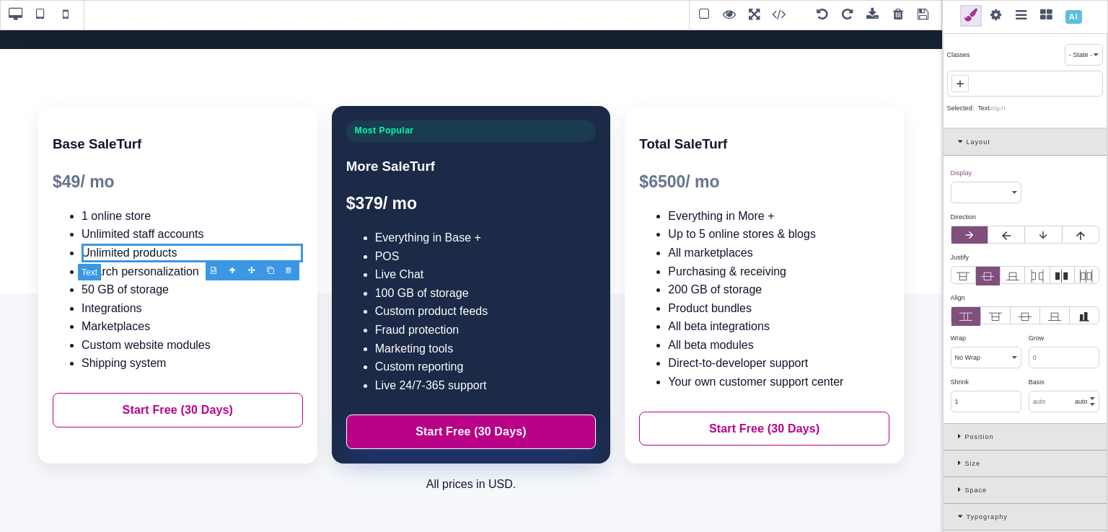
click at [89, 289] on li "50 GB of storage" at bounding box center [192, 290] width 221 height 19
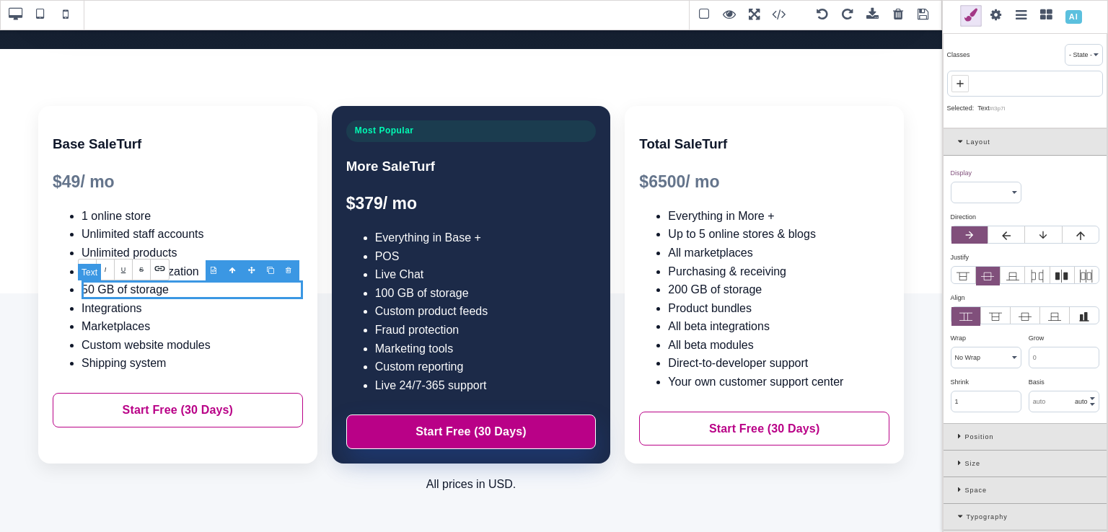
click at [86, 291] on li "50 GB of storage" at bounding box center [192, 290] width 221 height 19
click at [89, 293] on li "50 GB of storage" at bounding box center [192, 290] width 221 height 19
click at [105, 314] on li "Integrations" at bounding box center [192, 308] width 221 height 19
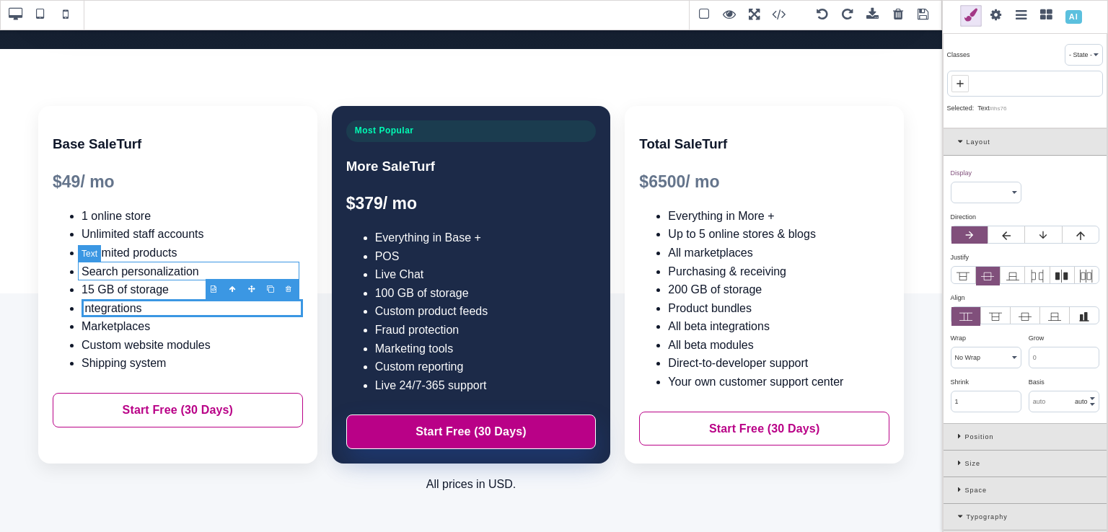
click at [174, 275] on li "Search personalization" at bounding box center [192, 272] width 221 height 19
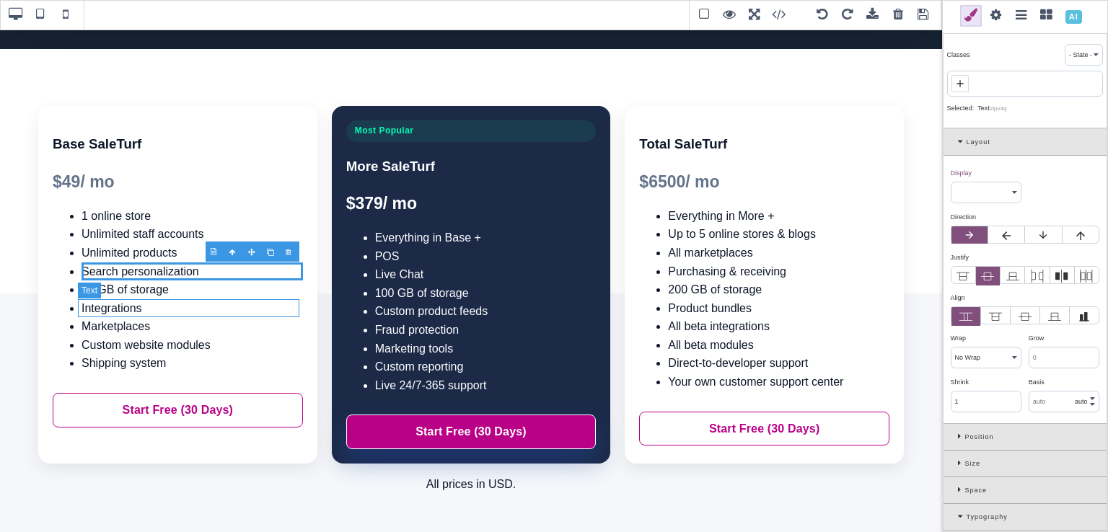
click at [159, 304] on li "Integrations" at bounding box center [192, 308] width 221 height 19
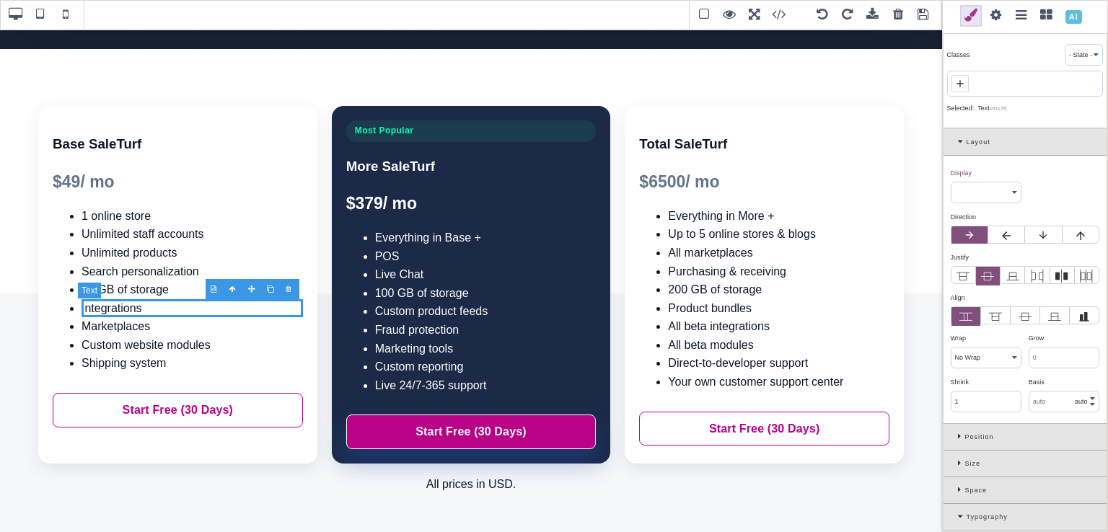
click at [159, 304] on li "Integrations" at bounding box center [192, 308] width 221 height 19
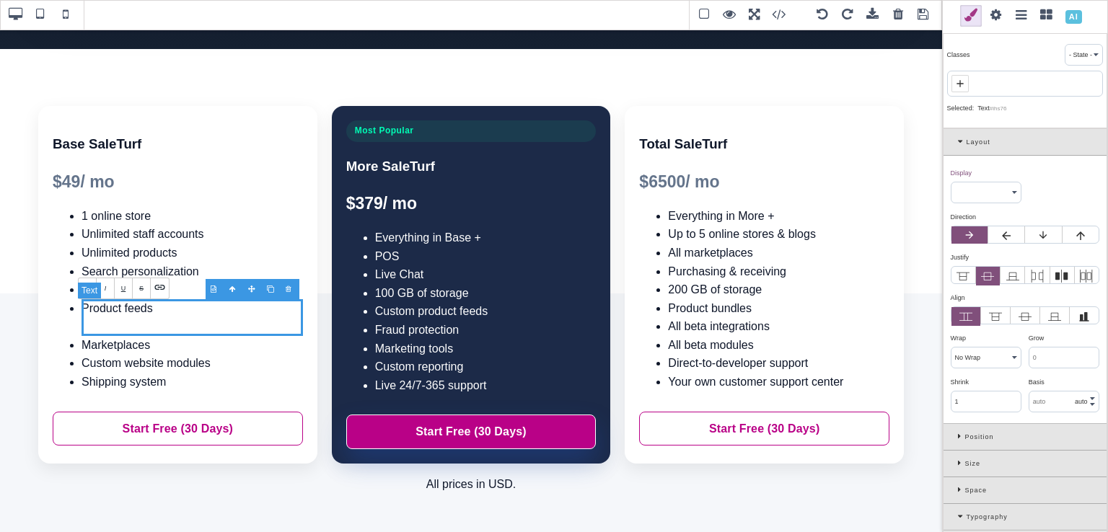
click at [156, 318] on div at bounding box center [192, 326] width 221 height 19
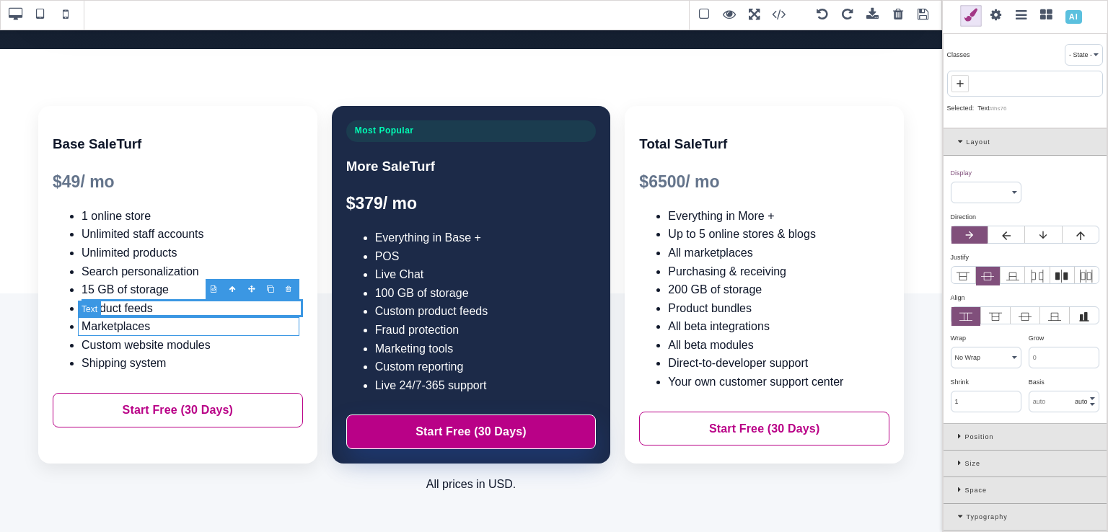
click at [178, 320] on li "Marketplaces" at bounding box center [192, 326] width 221 height 19
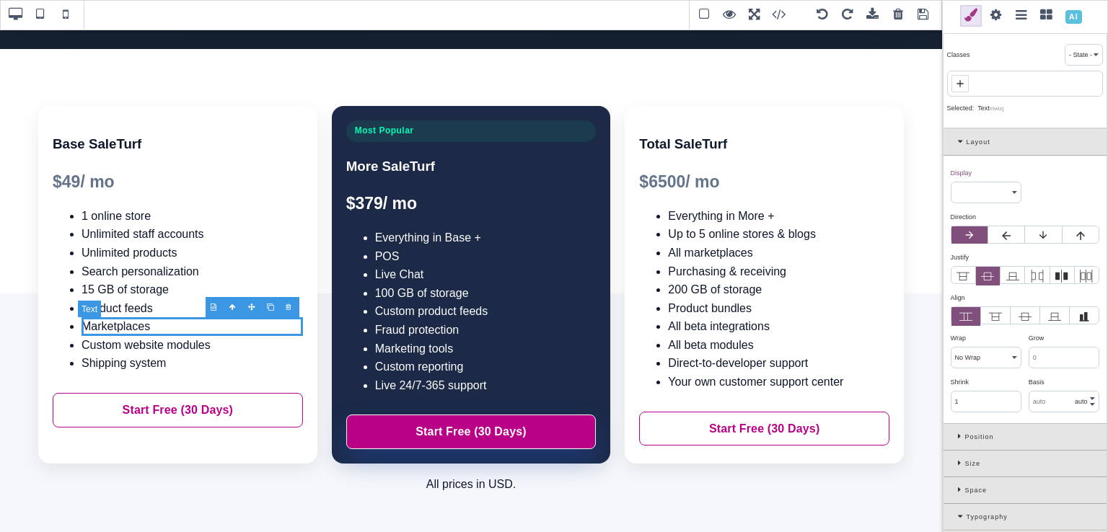
click at [153, 331] on li "Marketplaces" at bounding box center [192, 326] width 221 height 19
click at [153, 331] on li "Access to integrations" at bounding box center [192, 326] width 221 height 19
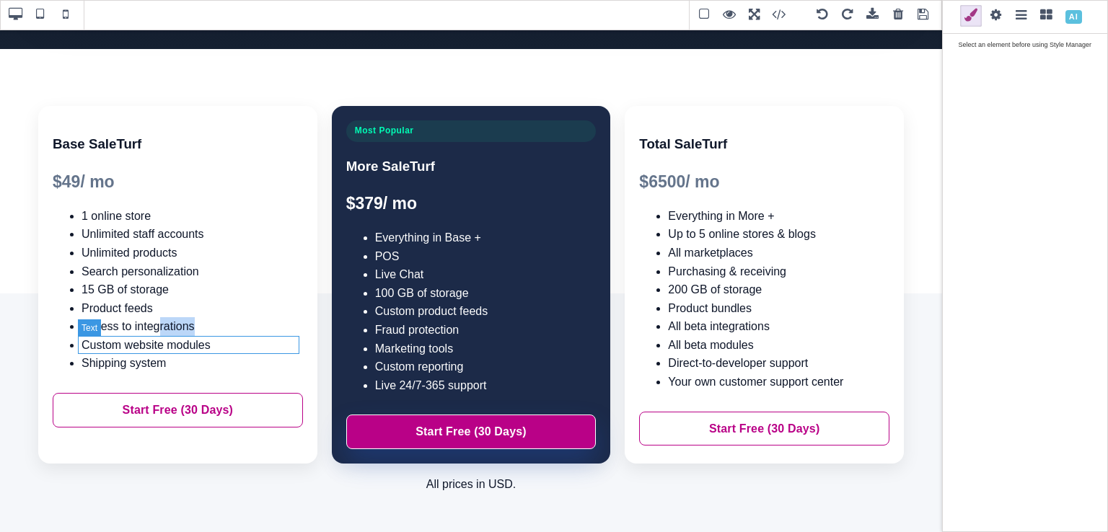
click at [156, 343] on li "Custom website modules" at bounding box center [192, 345] width 221 height 19
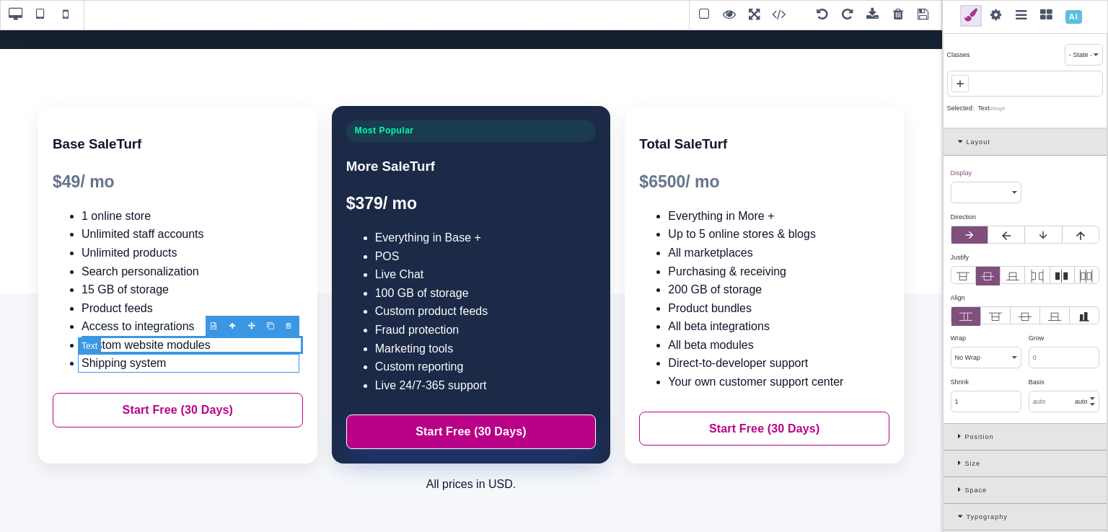
click at [142, 364] on li "Shipping system" at bounding box center [192, 363] width 221 height 19
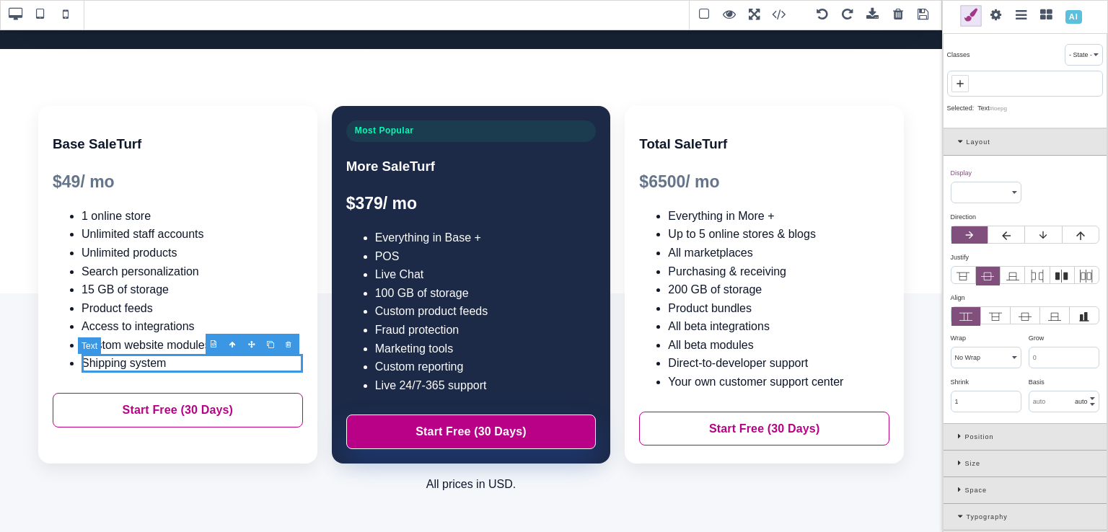
click at [142, 364] on li "Shipping system" at bounding box center [192, 363] width 221 height 19
click at [147, 366] on li "Shipping system" at bounding box center [192, 363] width 221 height 19
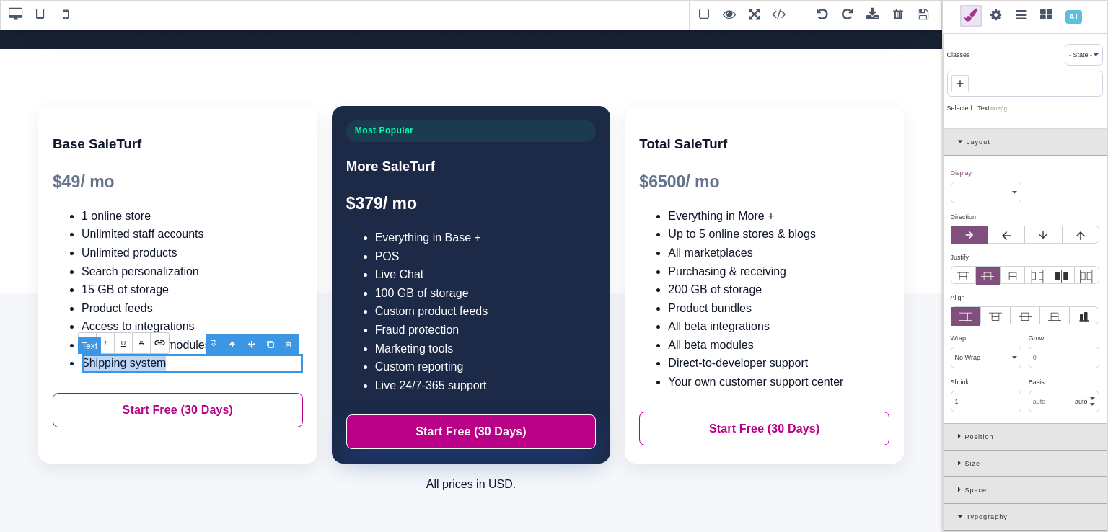
click at [169, 364] on li "Shipping system" at bounding box center [192, 363] width 221 height 19
click at [181, 345] on li "Custom website modules" at bounding box center [192, 345] width 221 height 19
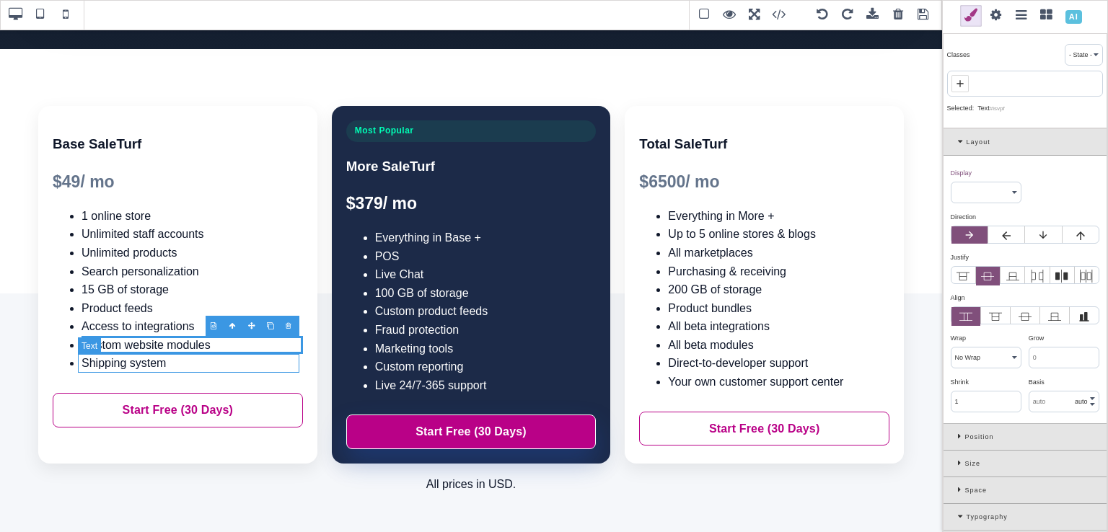
click at [170, 359] on li "Shipping system" at bounding box center [192, 363] width 221 height 19
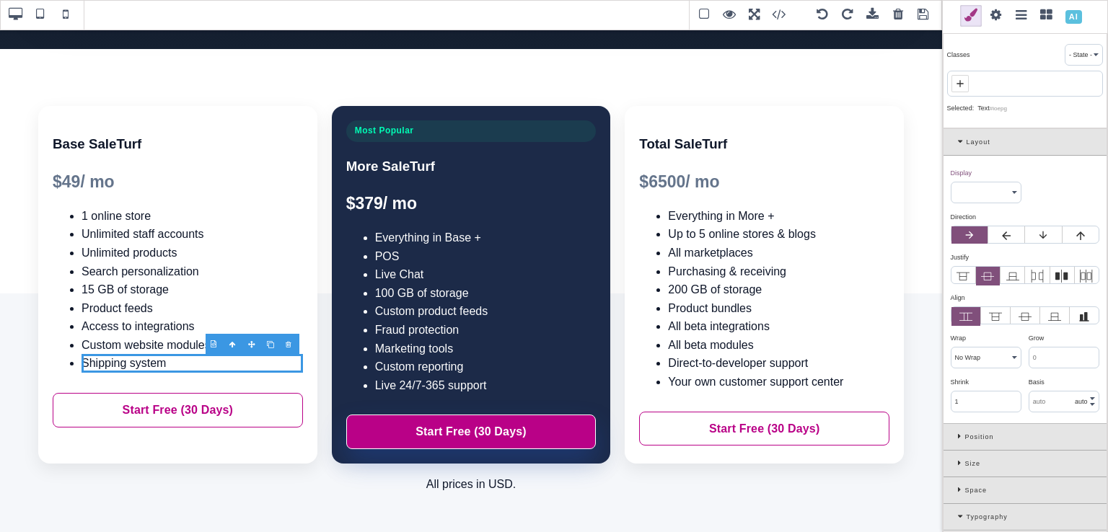
click at [291, 344] on div at bounding box center [290, 345] width 19 height 14
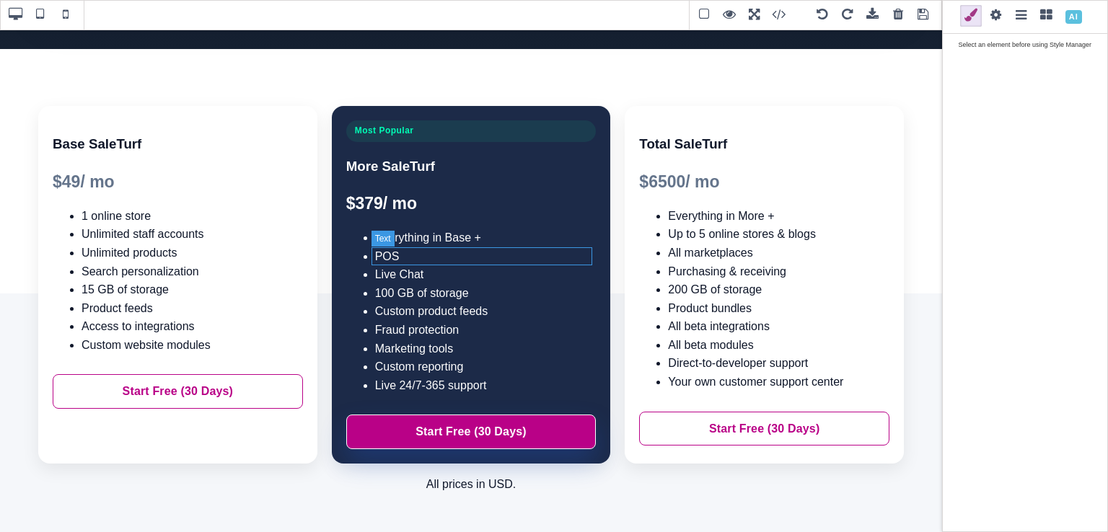
click at [455, 253] on li "POS" at bounding box center [485, 256] width 221 height 19
type input "rgb(255, 255, 255)"
select select
type input "rgb(255, 255, 255)"
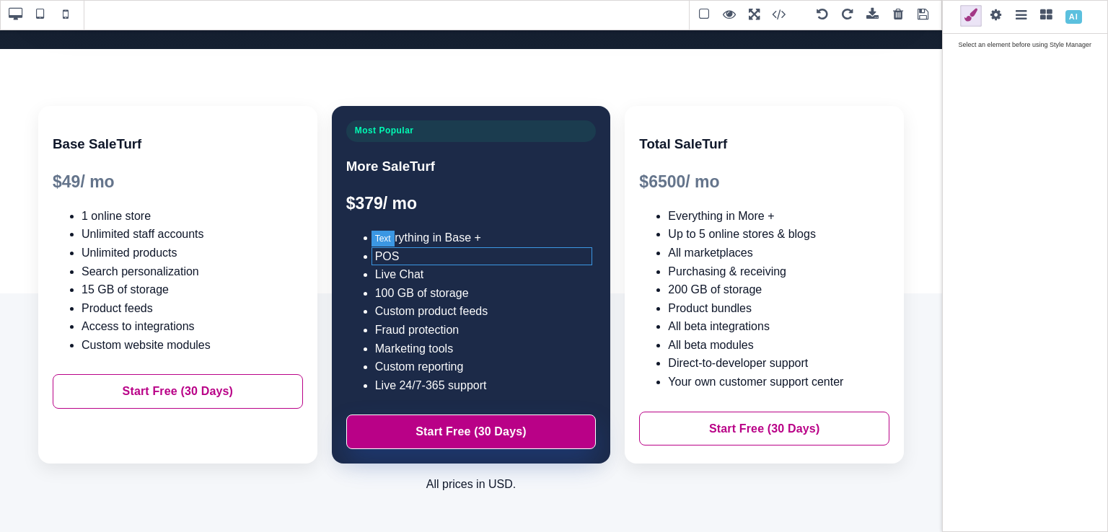
type input "rgb(255, 255, 255)"
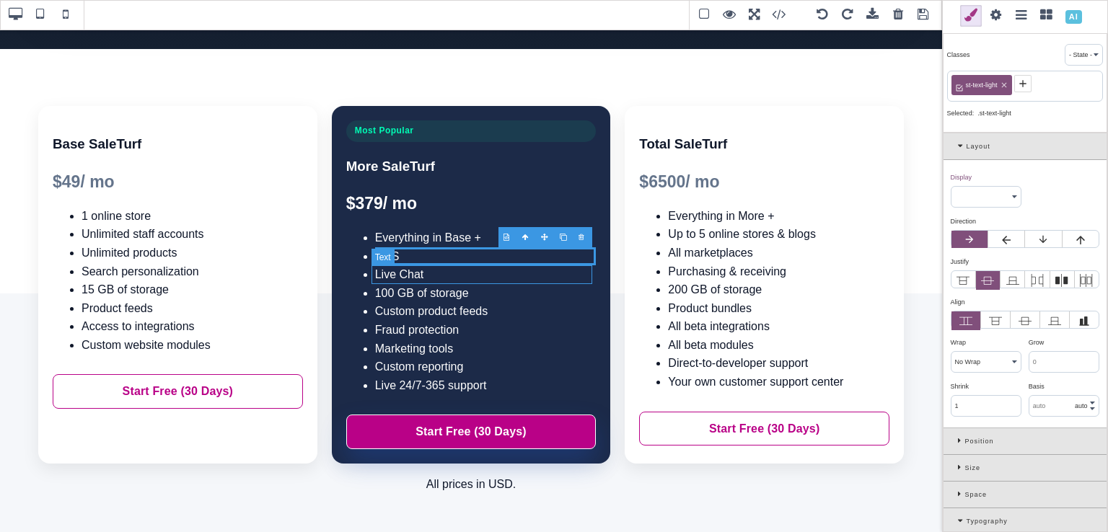
click at [439, 269] on li "Live Chat" at bounding box center [485, 274] width 221 height 19
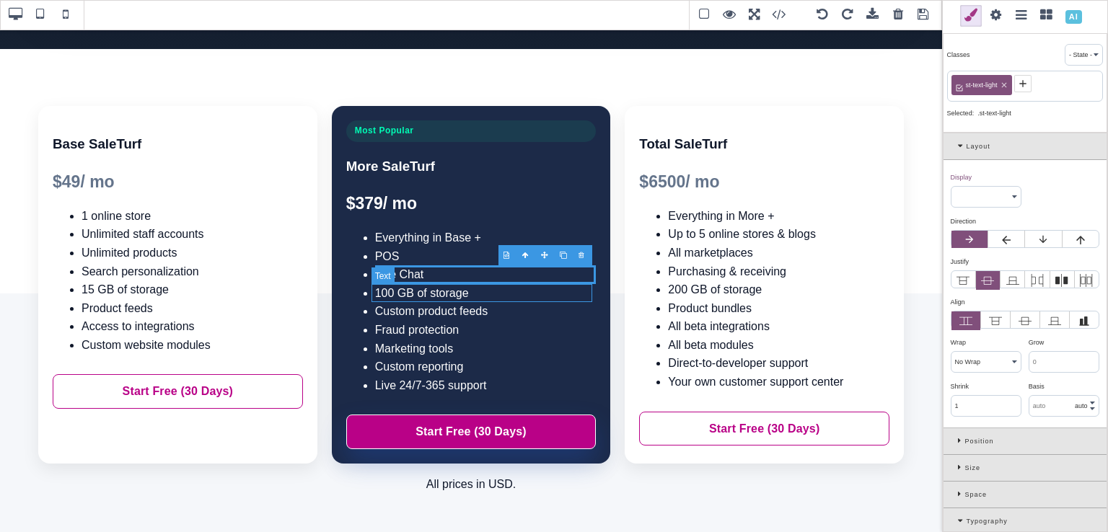
click at [447, 292] on li "100 GB of storage" at bounding box center [485, 293] width 221 height 19
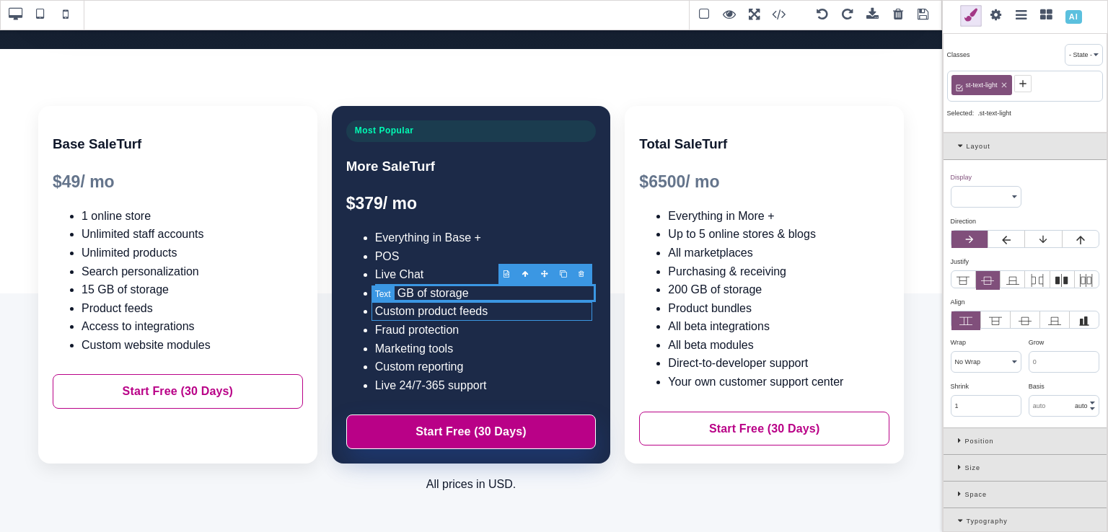
click at [432, 307] on li "Custom product feeds" at bounding box center [485, 311] width 221 height 19
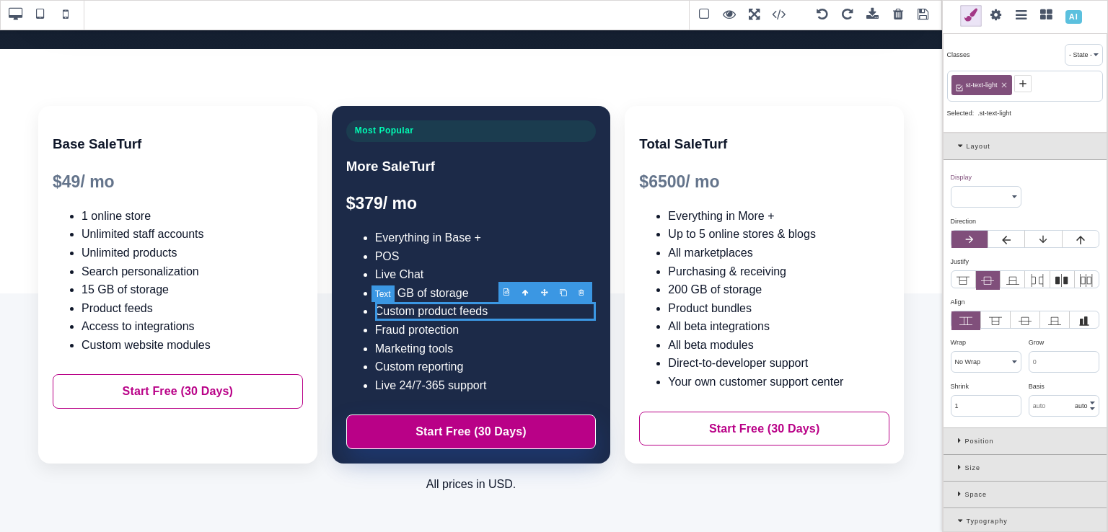
click at [465, 313] on li "Custom product feeds" at bounding box center [485, 311] width 221 height 19
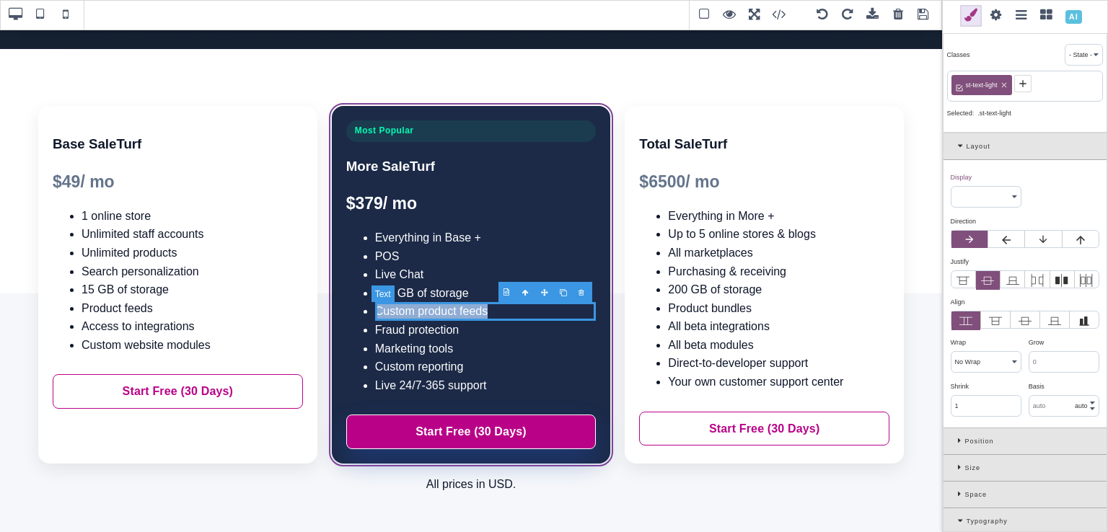
click at [465, 313] on li "Custom product feeds" at bounding box center [485, 311] width 221 height 19
click at [469, 309] on li "Custom product feeds" at bounding box center [485, 311] width 221 height 19
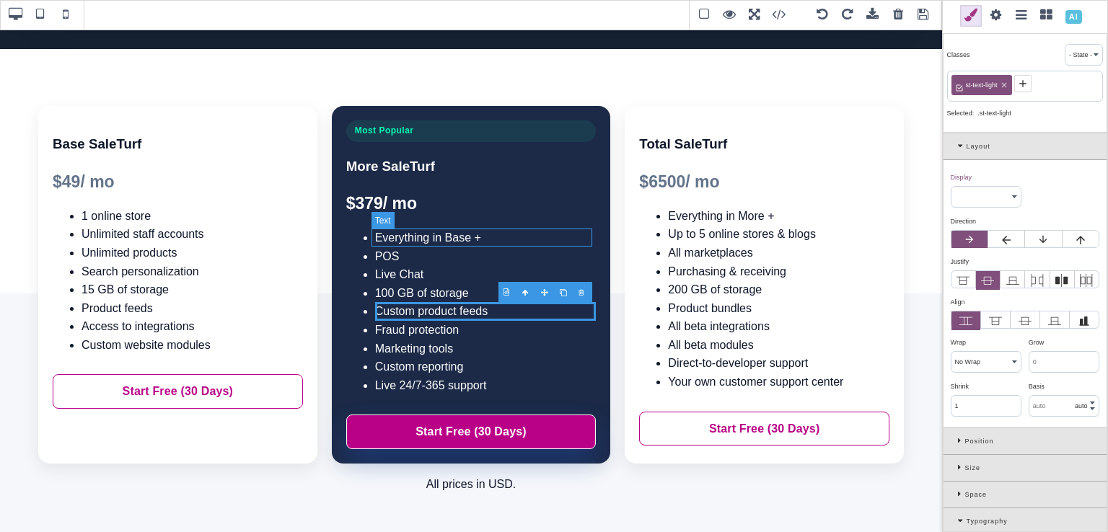
click at [484, 242] on li "Everything in Base +" at bounding box center [485, 238] width 221 height 19
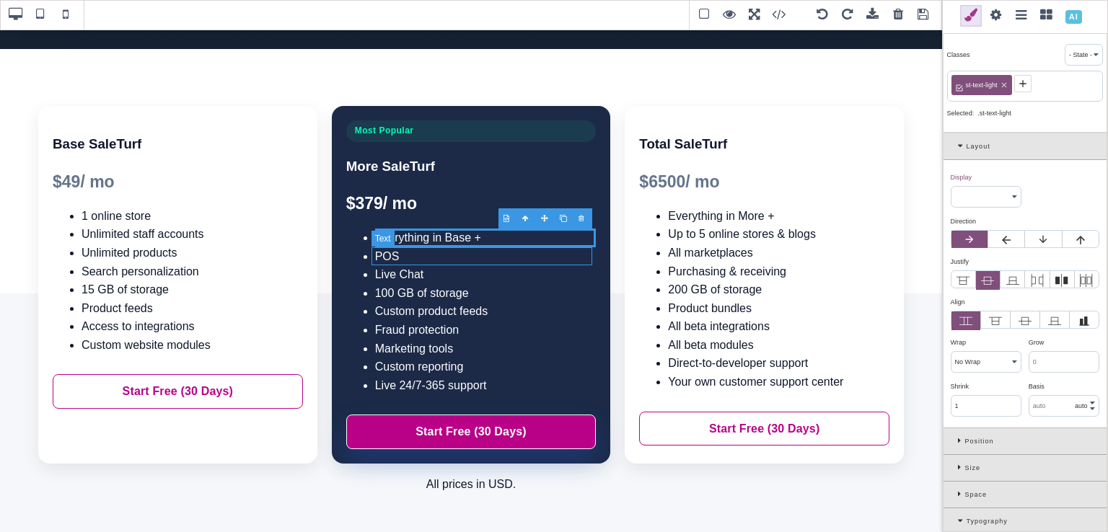
click at [480, 248] on li "POS" at bounding box center [485, 256] width 221 height 19
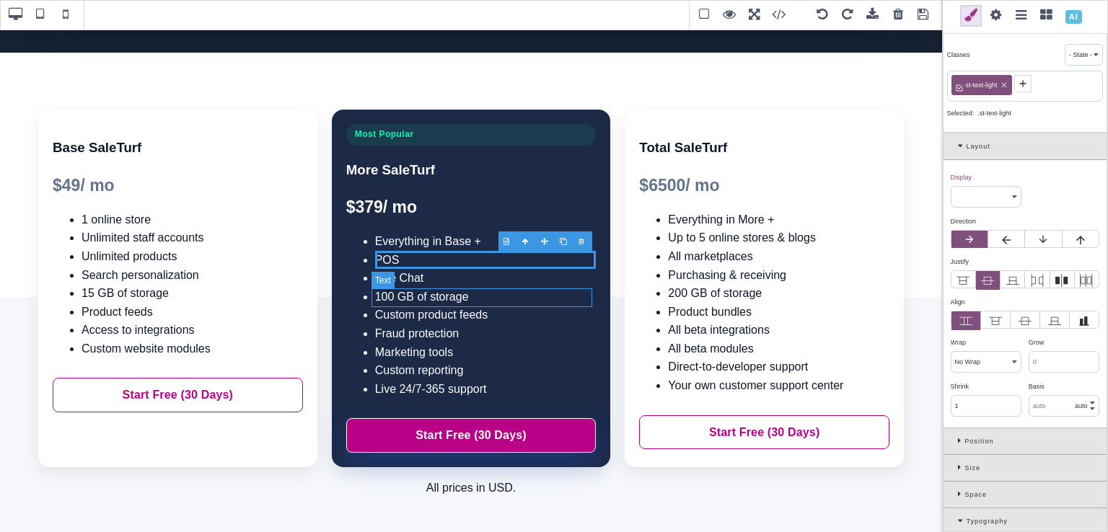
scroll to position [234, 0]
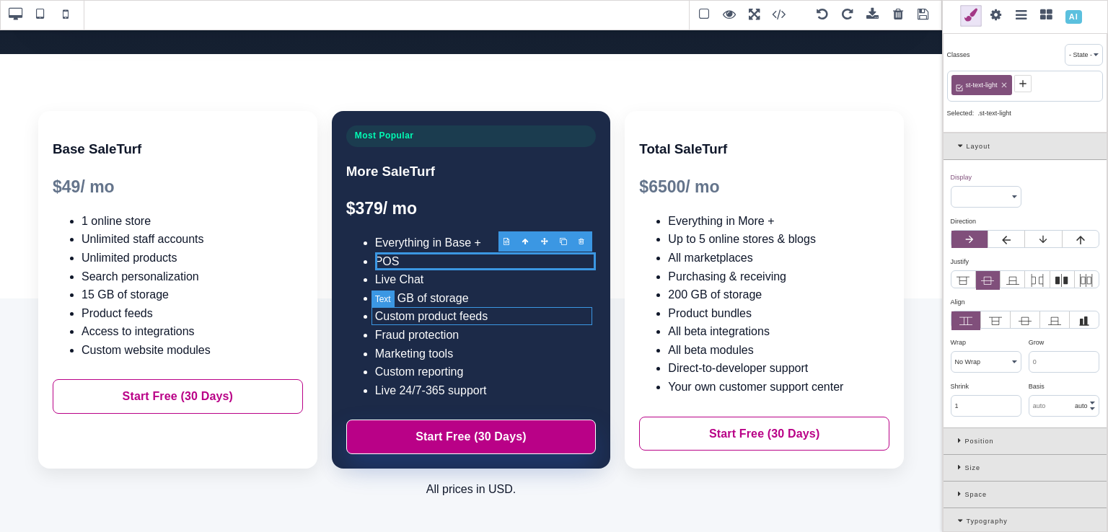
click at [462, 316] on li "Custom product feeds" at bounding box center [485, 316] width 221 height 19
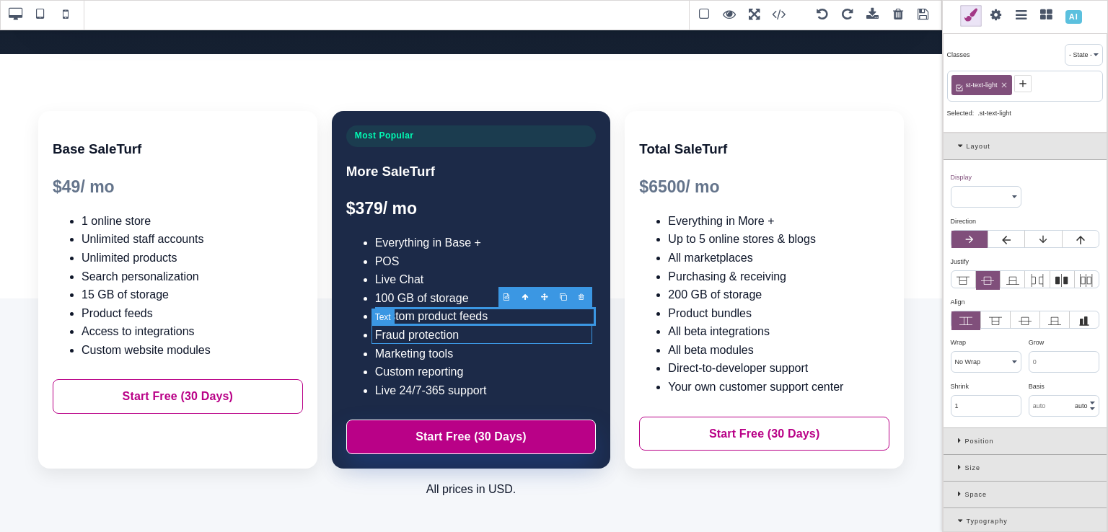
click at [467, 338] on li "Fraud protection" at bounding box center [485, 335] width 221 height 19
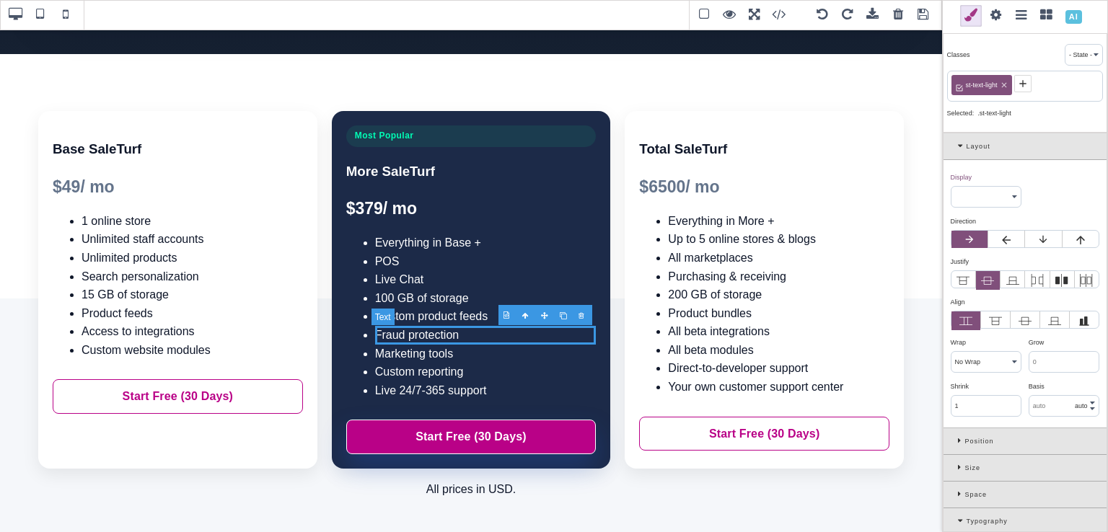
click at [467, 337] on li "Fraud protection" at bounding box center [485, 335] width 221 height 19
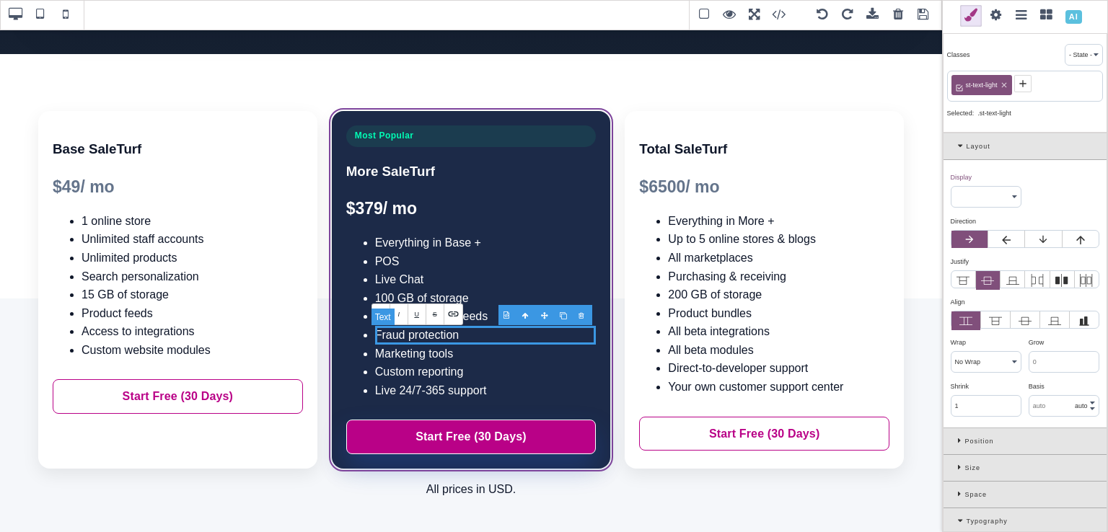
click at [467, 337] on li "Fraud protection" at bounding box center [485, 335] width 221 height 19
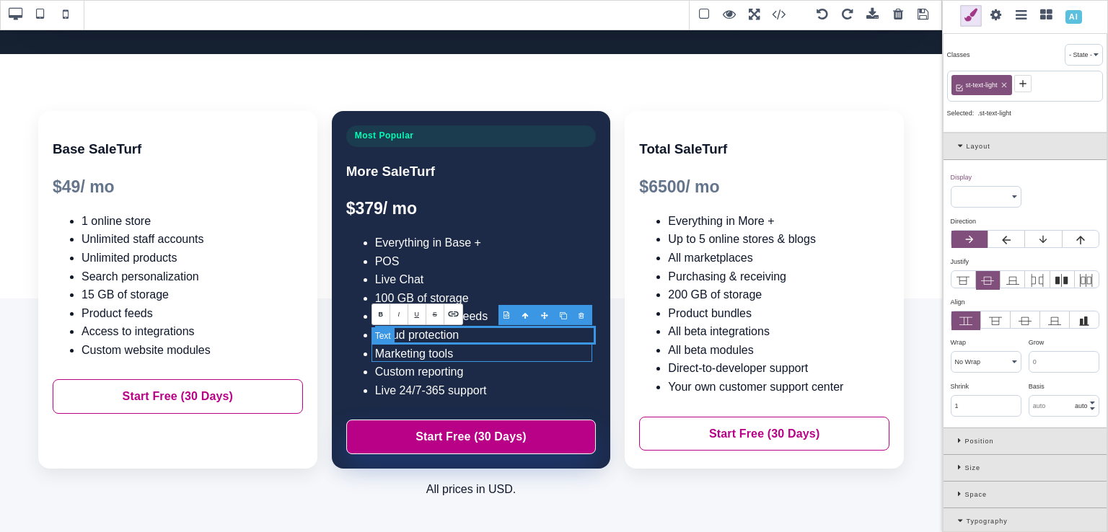
click at [464, 355] on li "Marketing tools" at bounding box center [485, 354] width 221 height 19
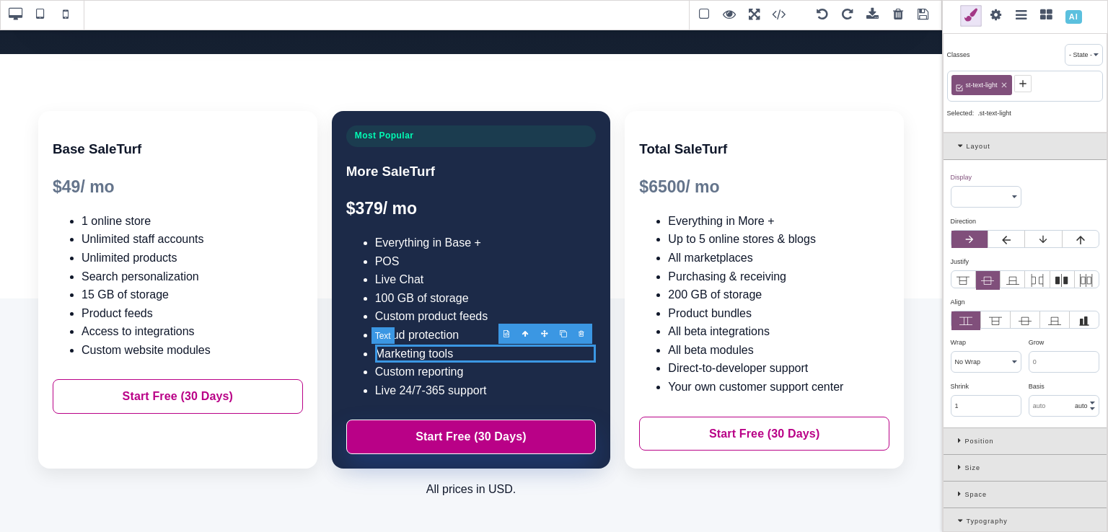
click at [464, 355] on li "Marketing tools" at bounding box center [485, 354] width 221 height 19
click at [465, 367] on li "Custom reporting" at bounding box center [485, 372] width 221 height 19
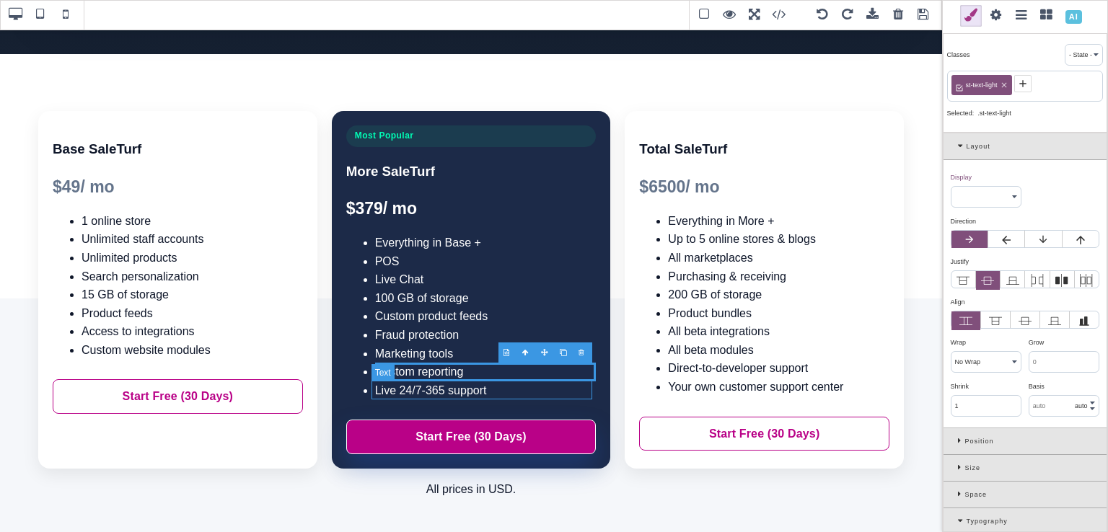
click at [470, 387] on li "Live 24/7-365 support" at bounding box center [485, 391] width 221 height 19
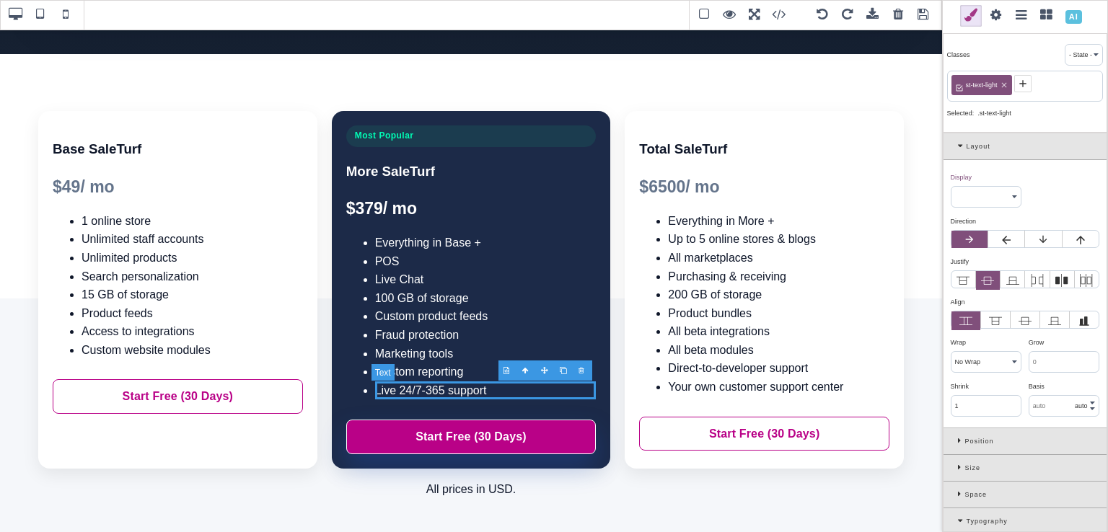
click at [470, 387] on li "Live 24/7-365 support" at bounding box center [485, 391] width 221 height 19
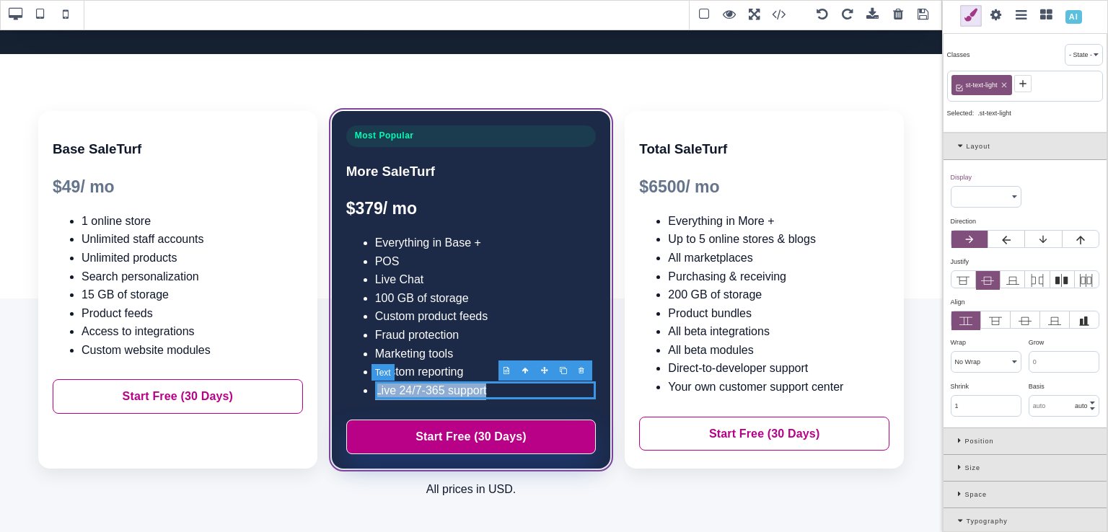
click at [470, 387] on li "Live 24/7-365 support" at bounding box center [485, 391] width 221 height 19
click at [392, 392] on li "Live 24/7-365 support" at bounding box center [485, 391] width 221 height 19
click at [457, 385] on li "Email support" at bounding box center [485, 391] width 221 height 19
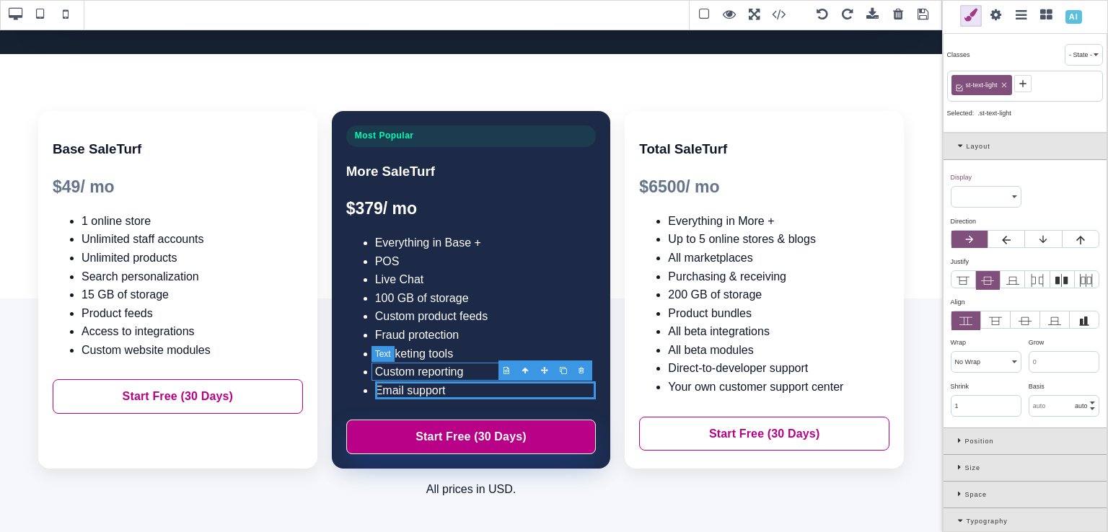
click at [478, 364] on li "Custom reporting" at bounding box center [485, 372] width 221 height 19
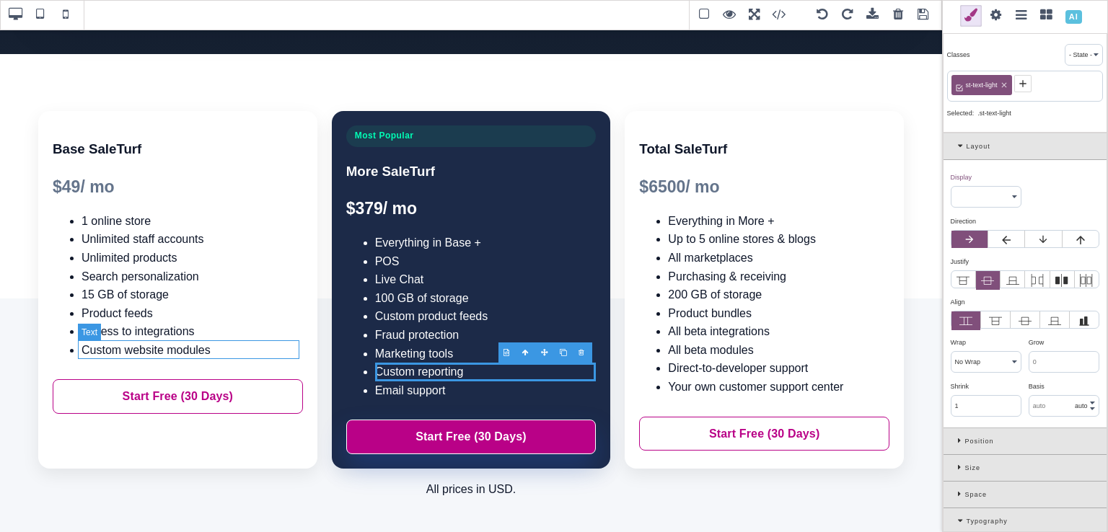
click at [237, 351] on li "Custom website modules" at bounding box center [192, 350] width 221 height 19
type input "rgb(15, 23, 42)"
select select
type input "rgb(15, 23, 42)"
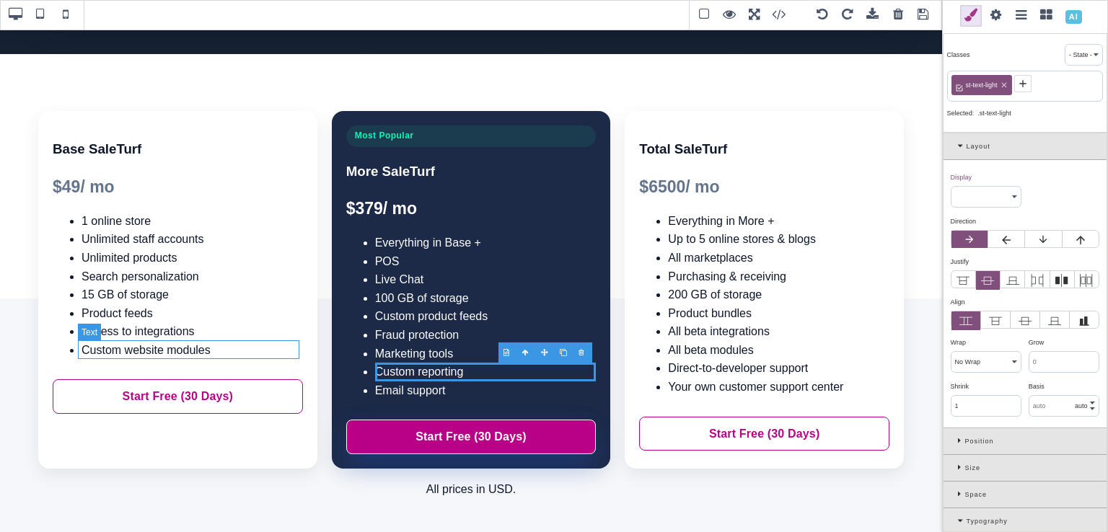
type input "rgb(15, 23, 42)"
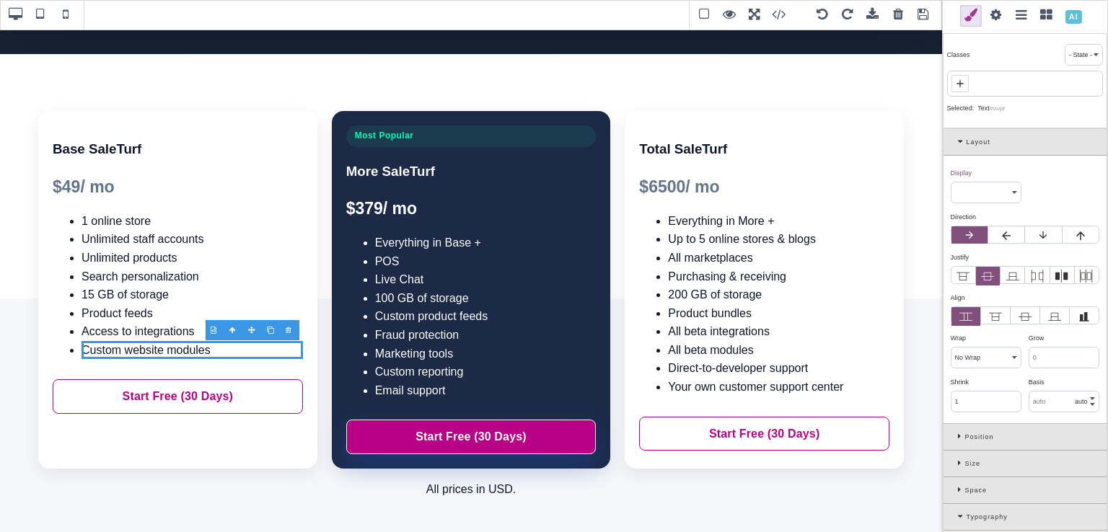
click at [268, 330] on div at bounding box center [271, 330] width 19 height 14
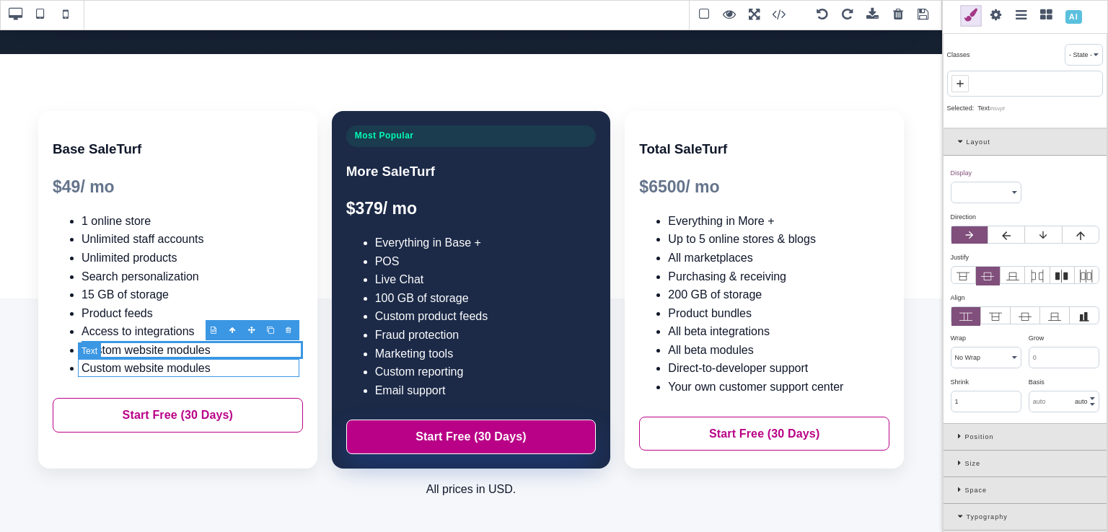
click at [234, 367] on li "Custom website modules" at bounding box center [192, 368] width 221 height 19
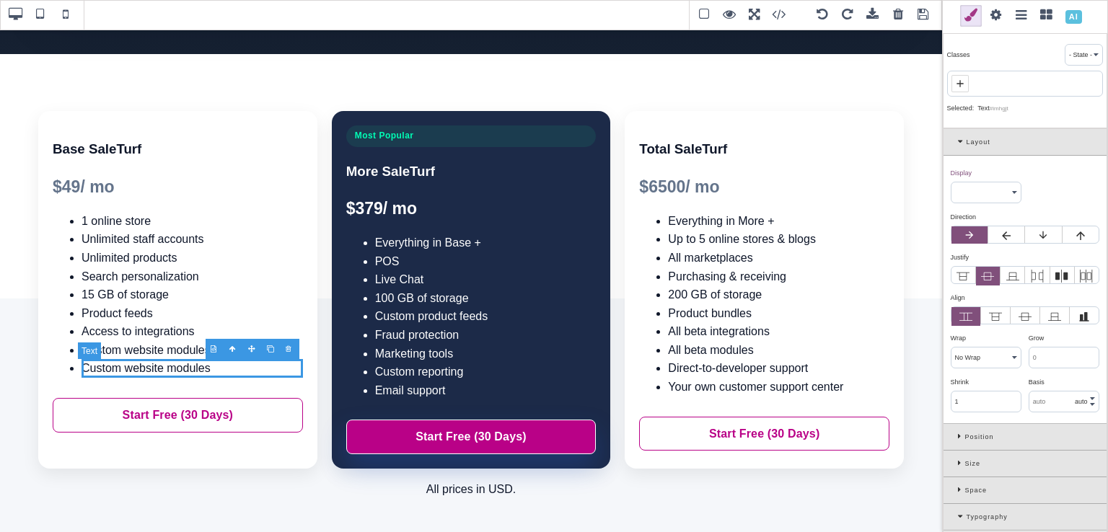
click at [234, 367] on li "Custom website modules" at bounding box center [192, 368] width 221 height 19
click at [412, 387] on li "Email support" at bounding box center [485, 391] width 221 height 19
type input "rgb(255, 255, 255)"
select select
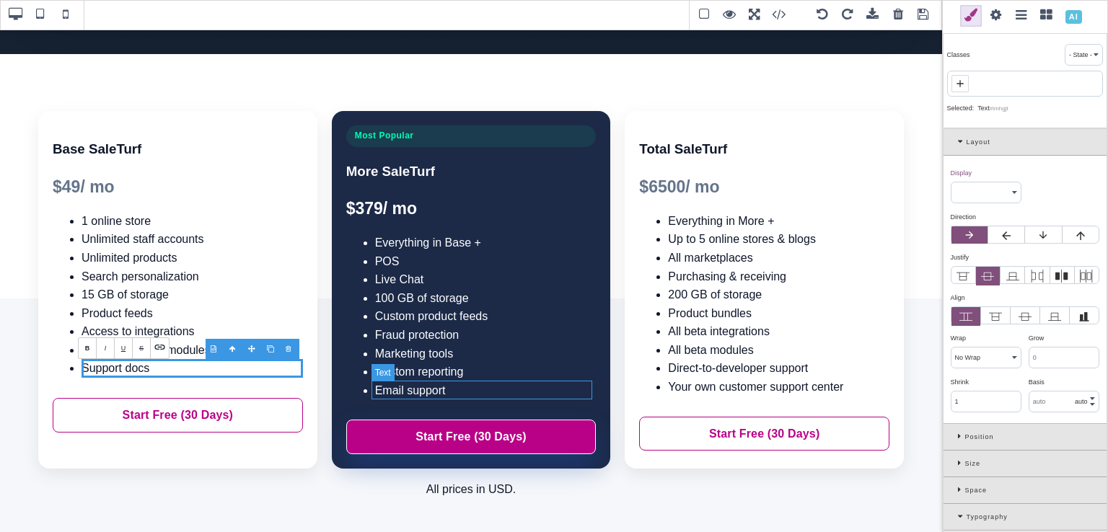
select select
type input "rgb(255, 255, 255)"
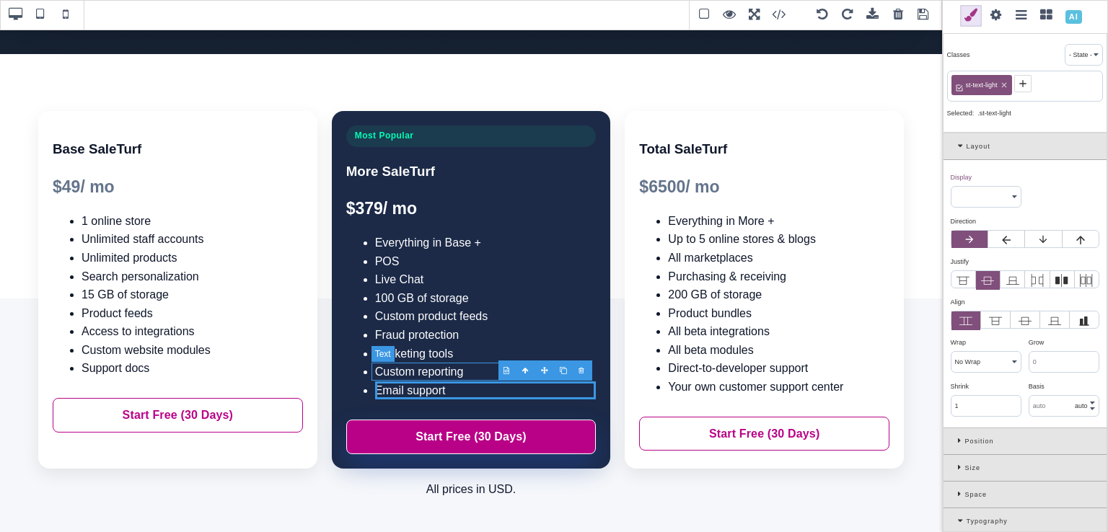
click at [453, 366] on li "Custom reporting" at bounding box center [485, 372] width 221 height 19
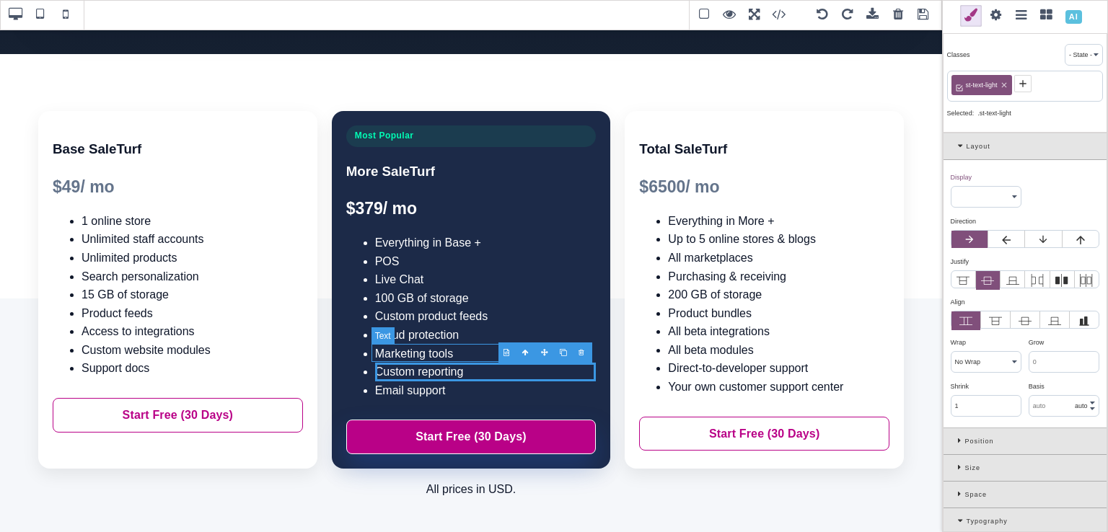
click at [459, 359] on li "Marketing tools" at bounding box center [485, 354] width 221 height 19
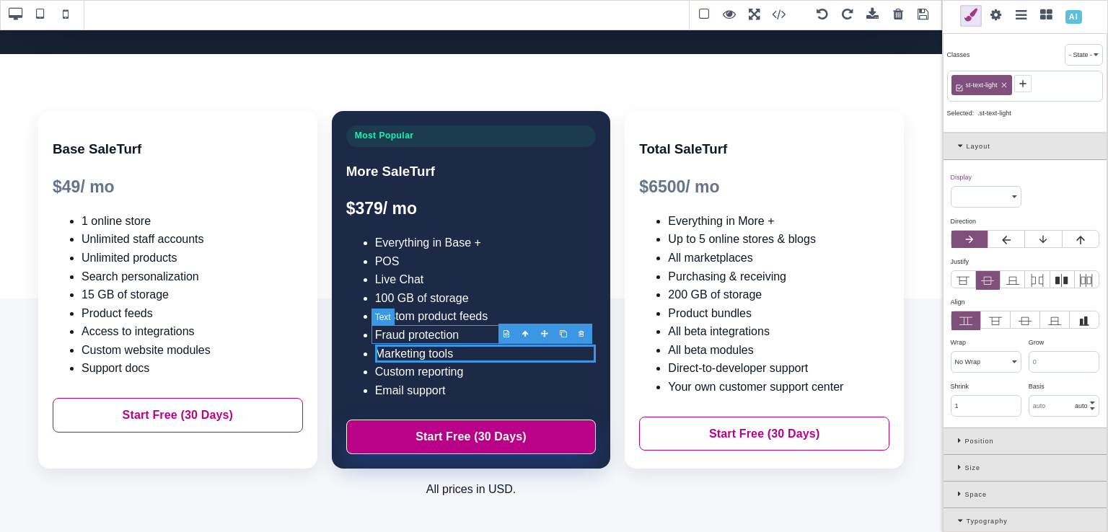
click at [462, 326] on li "Fraud protection" at bounding box center [485, 335] width 221 height 19
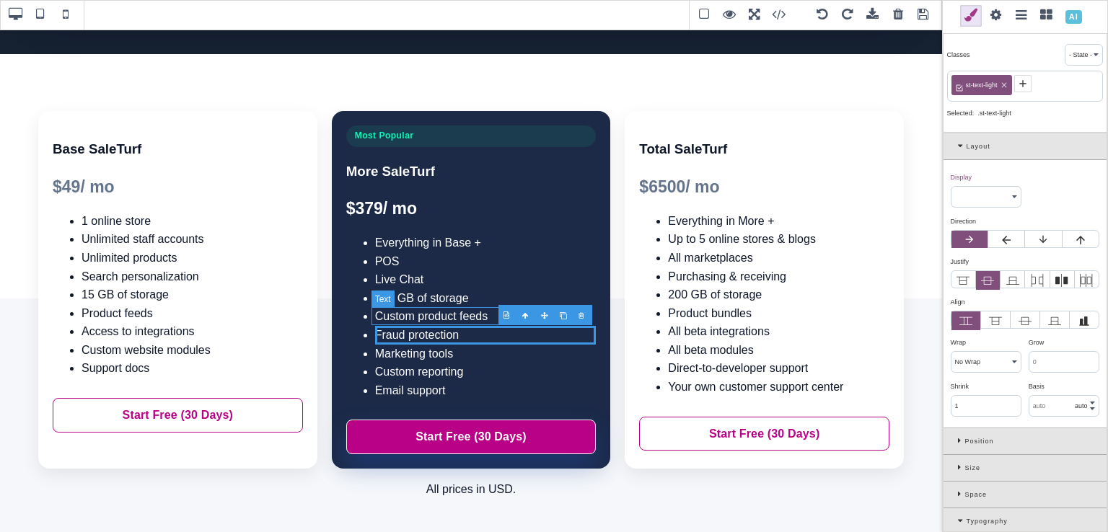
click at [464, 315] on li "Custom product feeds" at bounding box center [485, 316] width 221 height 19
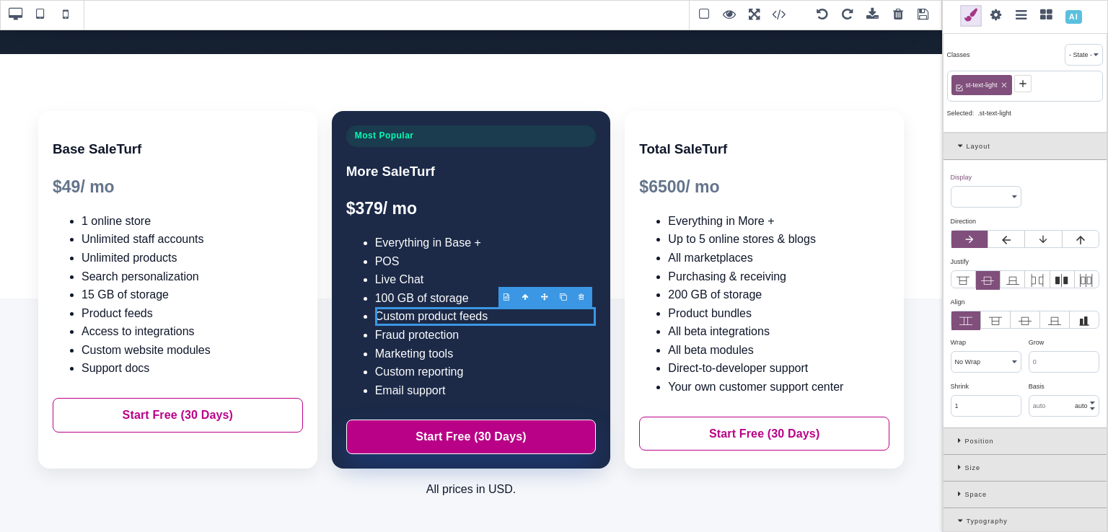
click at [565, 296] on div at bounding box center [564, 297] width 19 height 14
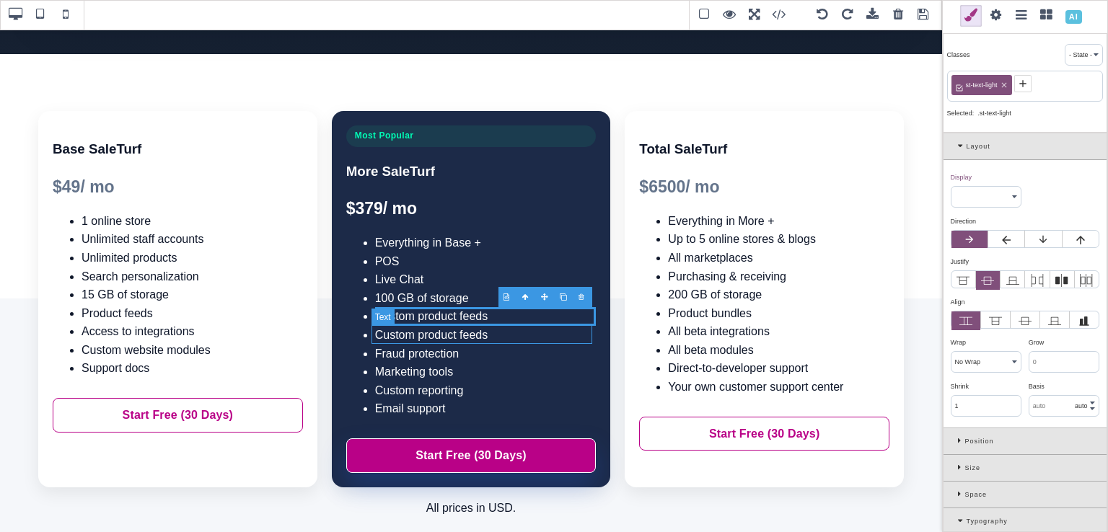
click at [473, 341] on li "Custom product feeds" at bounding box center [485, 335] width 221 height 19
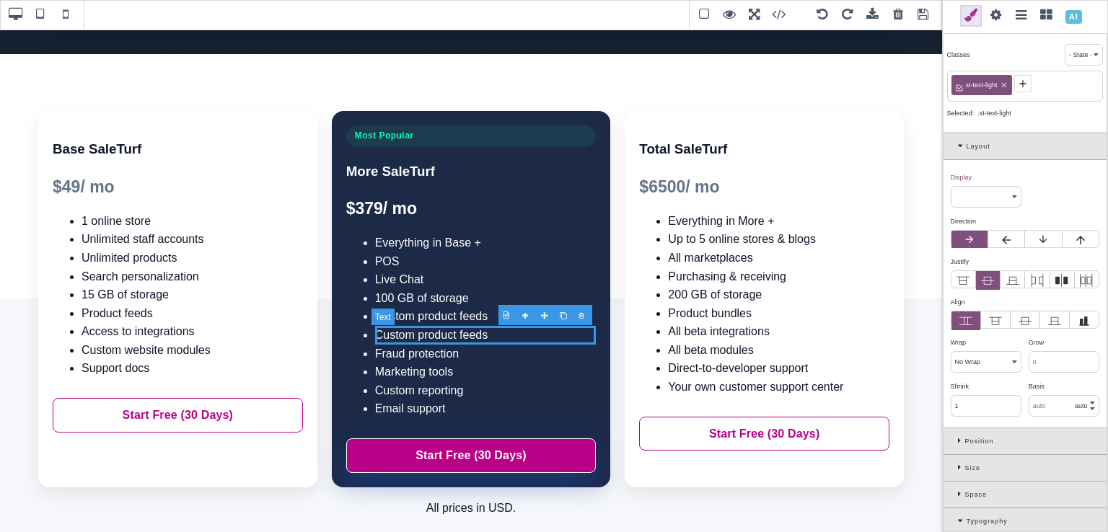
click at [473, 341] on li "Custom product feeds" at bounding box center [485, 335] width 221 height 19
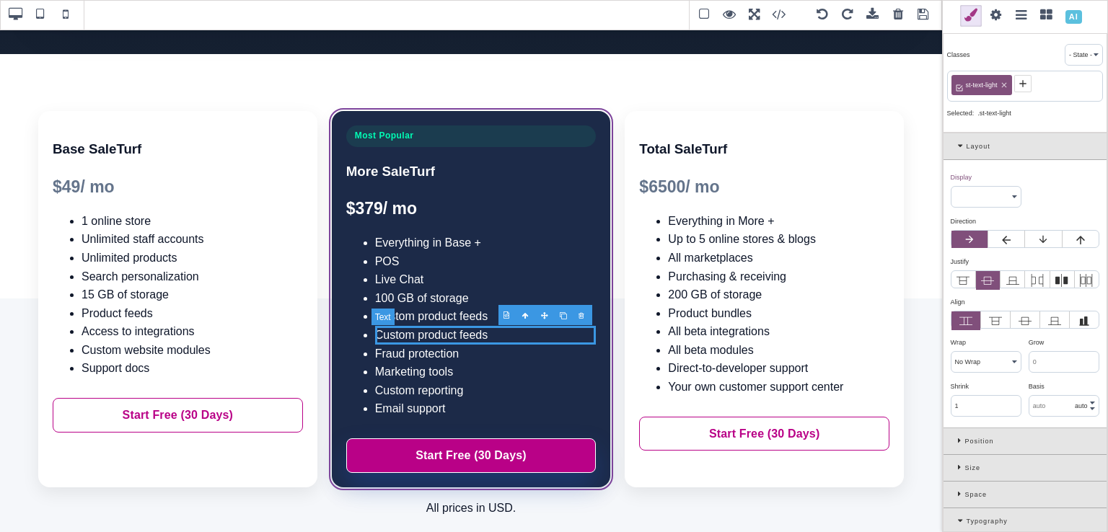
click at [473, 341] on li "Custom product feeds" at bounding box center [485, 335] width 221 height 19
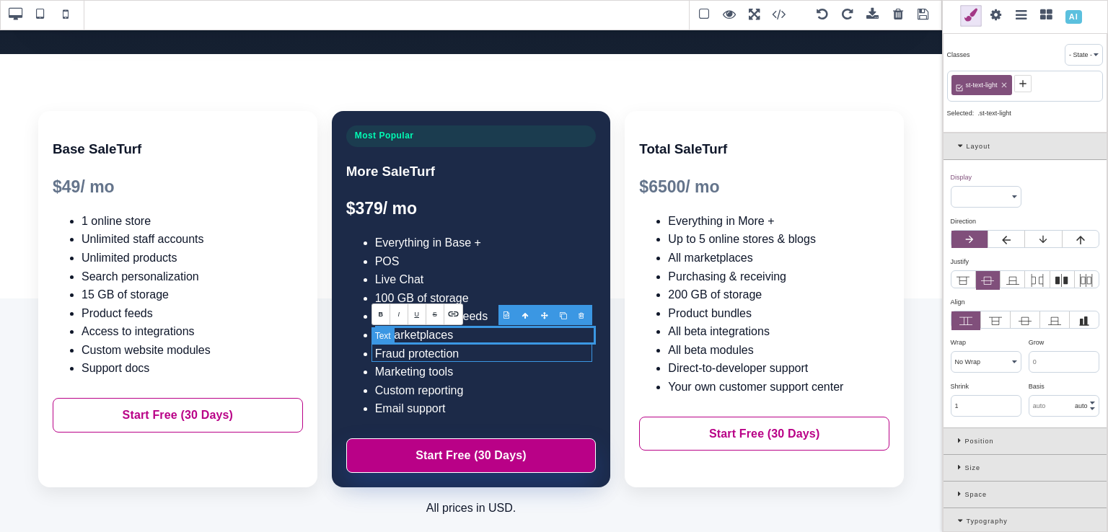
click at [474, 350] on li "Fraud protection" at bounding box center [485, 354] width 221 height 19
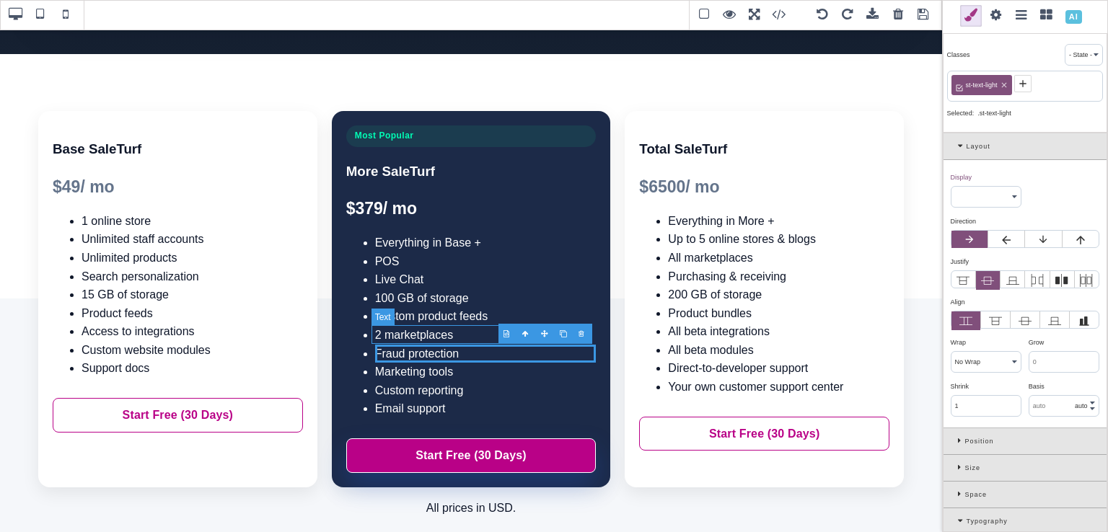
click at [452, 336] on li "2 marketplaces" at bounding box center [485, 335] width 221 height 19
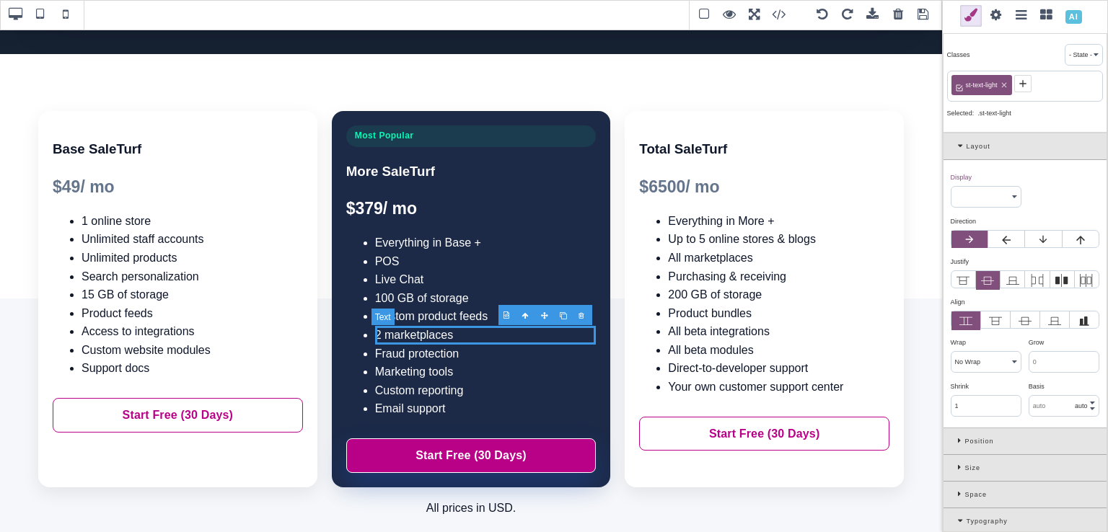
click at [379, 337] on li "2 marketplaces" at bounding box center [485, 335] width 221 height 19
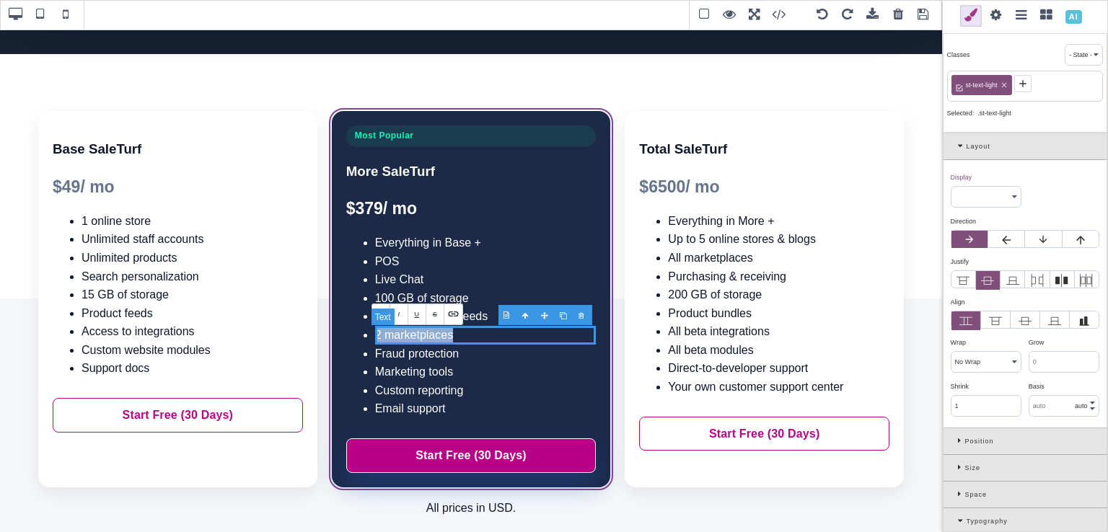
click at [379, 337] on li "2 marketplaces" at bounding box center [485, 335] width 221 height 19
click at [378, 337] on li "2 marketplaces" at bounding box center [485, 335] width 221 height 19
click at [387, 334] on li "4 marketplaces" at bounding box center [485, 335] width 221 height 19
click at [454, 335] on li "Marketplaces" at bounding box center [485, 335] width 221 height 19
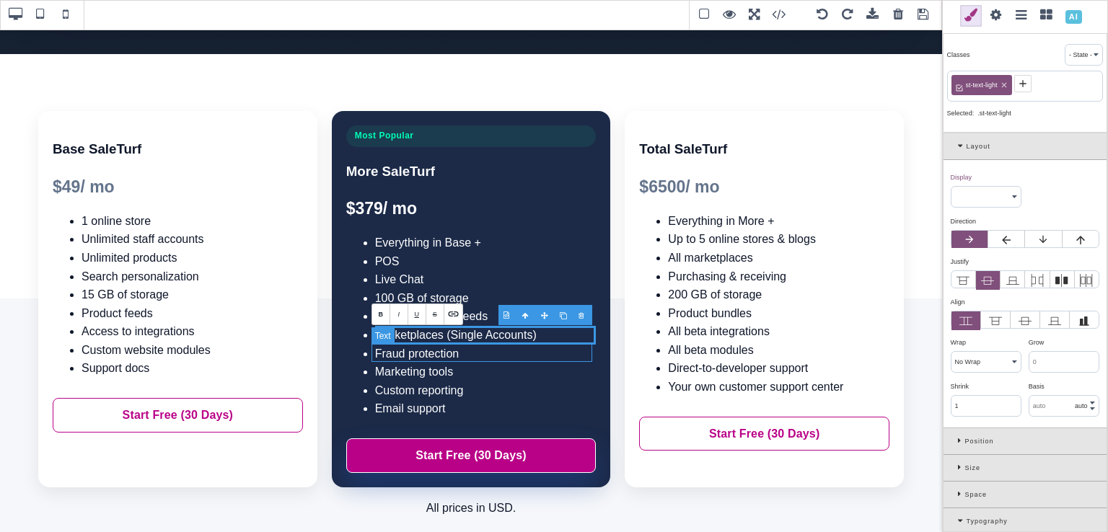
click at [455, 350] on li "Fraud protection" at bounding box center [485, 354] width 221 height 19
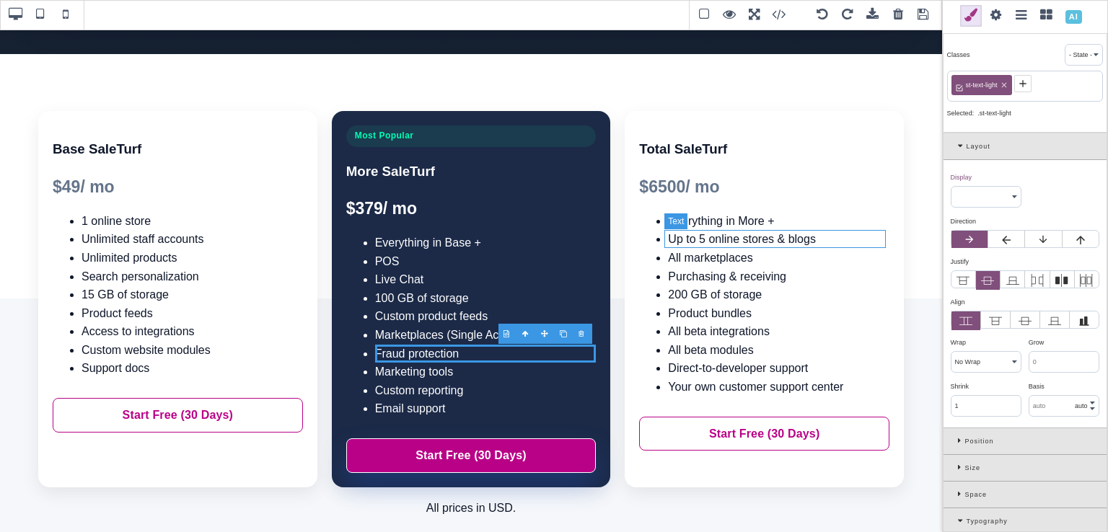
click at [772, 242] on li "Up to 5 online stores & blogs" at bounding box center [778, 239] width 221 height 19
type input "rgb(15, 23, 42)"
select select
type input "rgb(15, 23, 42)"
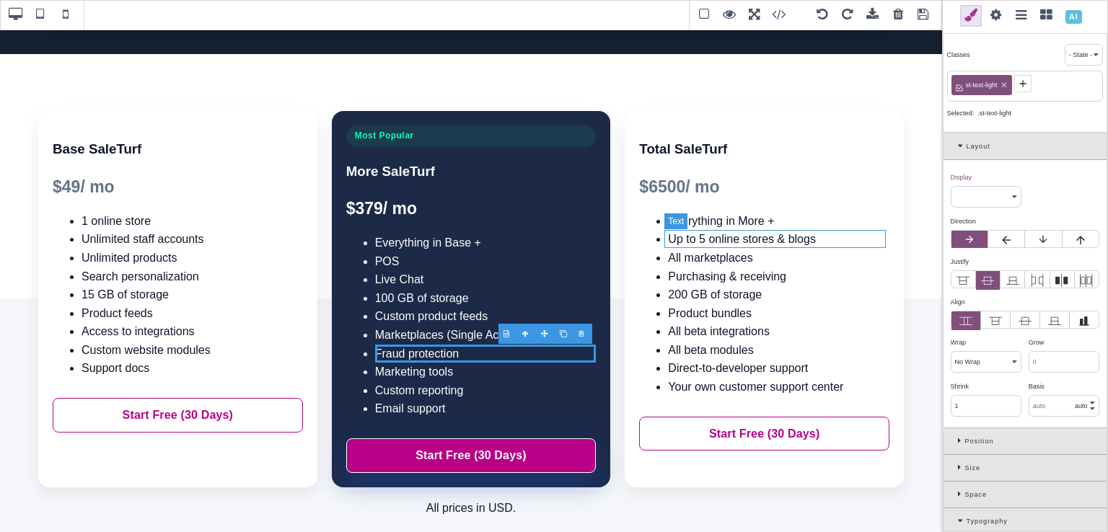
type input "rgb(15, 23, 42)"
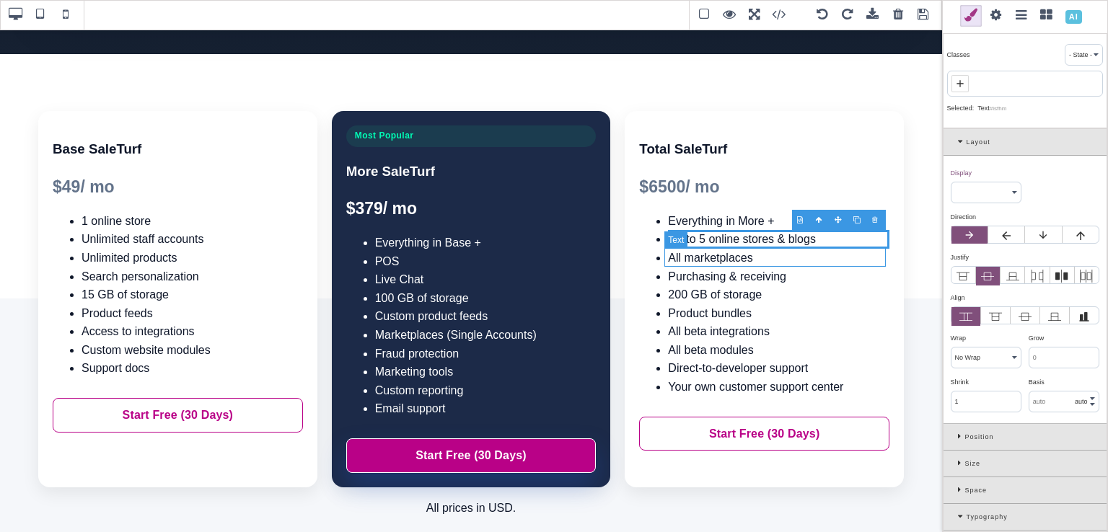
click at [759, 257] on li "All marketplaces" at bounding box center [778, 258] width 221 height 19
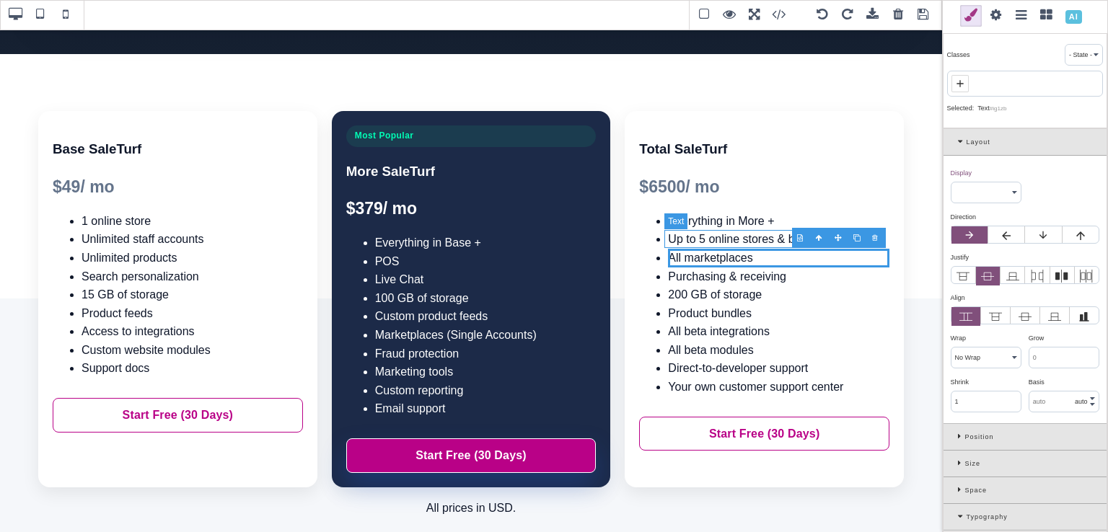
click at [750, 240] on li "Up to 5 online stores & blogs" at bounding box center [778, 239] width 221 height 19
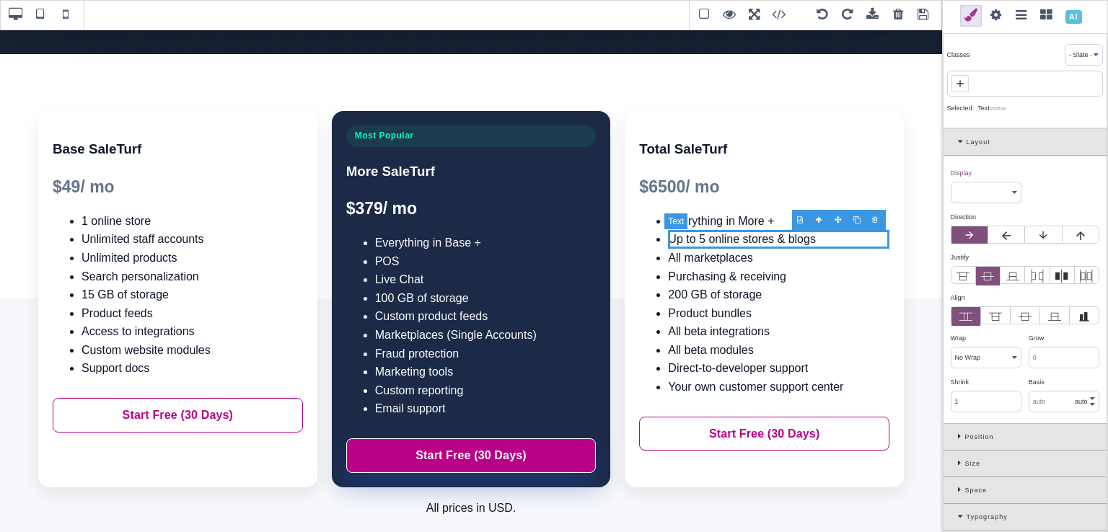
click at [701, 240] on li "Up to 5 online stores & blogs" at bounding box center [778, 239] width 221 height 19
click at [677, 188] on div "$ 6500 / mo" at bounding box center [764, 187] width 250 height 27
select select "block"
type input "rgb(100, 116, 139)"
type input "23"
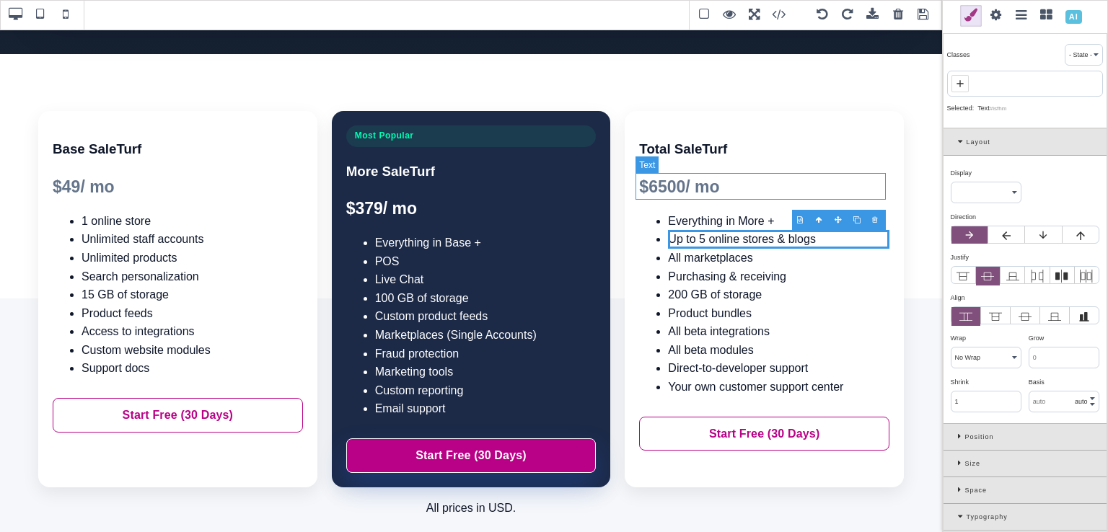
select select "600"
select select
type input "36.8px"
select select
type input "rgb(100, 116, 139)"
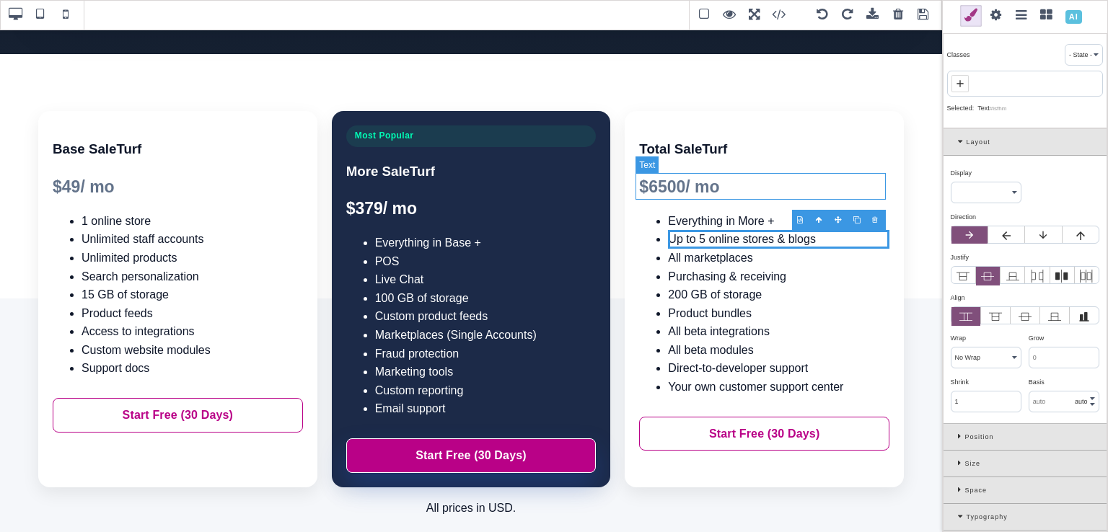
type input "rgb(100, 116, 139)"
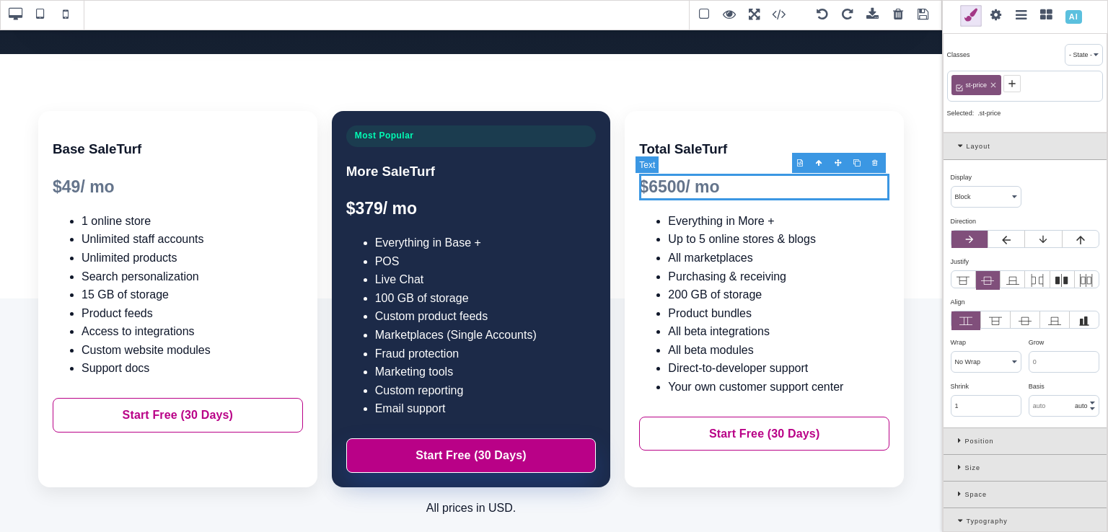
click at [664, 186] on div "$ 6500 / mo" at bounding box center [764, 187] width 250 height 27
click at [657, 185] on div "$ 6500 / mo" at bounding box center [764, 187] width 250 height 27
click at [662, 189] on div "$ 6500 / mo" at bounding box center [764, 187] width 250 height 27
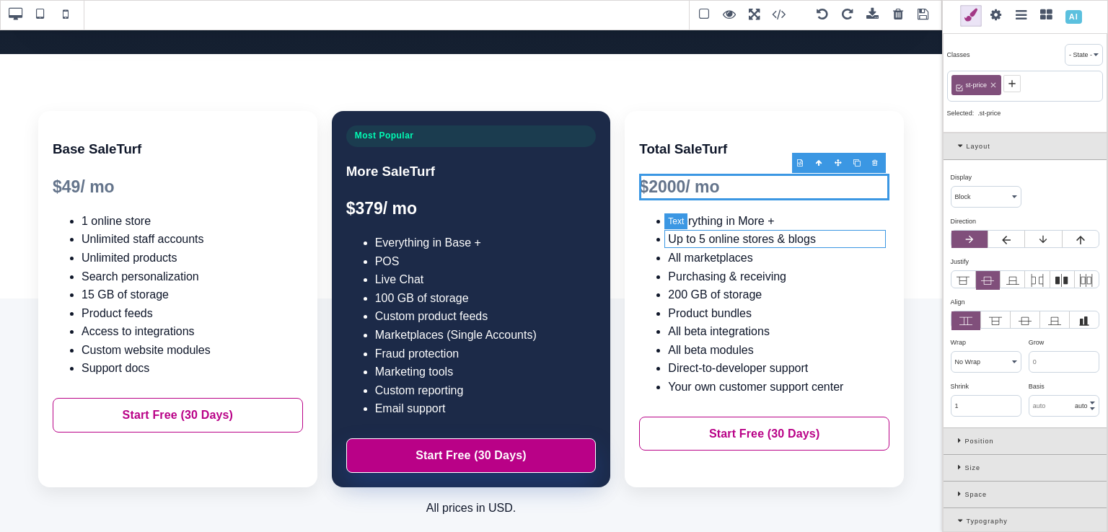
click at [703, 234] on li "Up to 5 online stores & blogs" at bounding box center [778, 239] width 221 height 19
select select
type input "rgb(15, 23, 42)"
type input "16"
select select "normal"
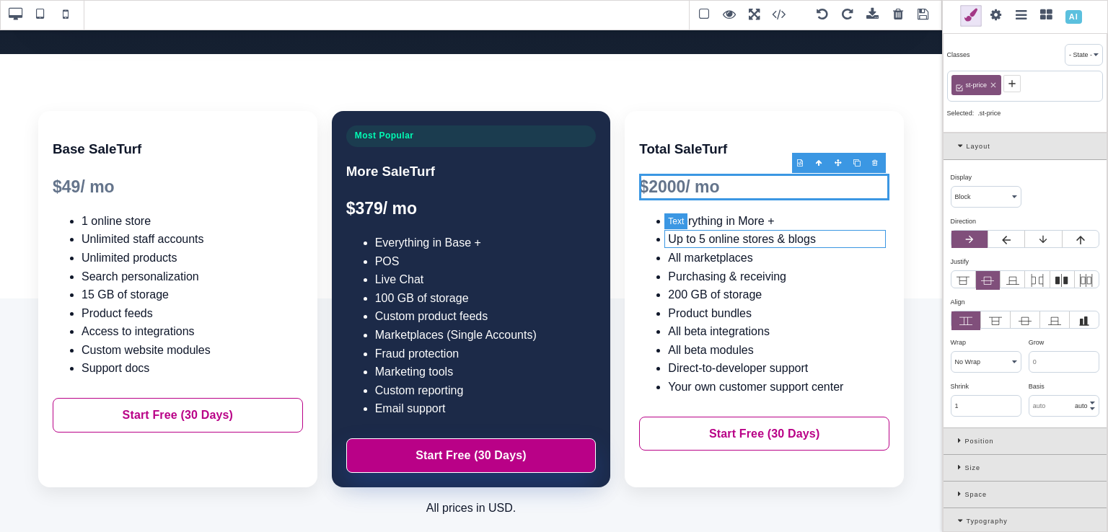
select select
type input "25.6px"
select select
type input "rgb(15, 23, 42)"
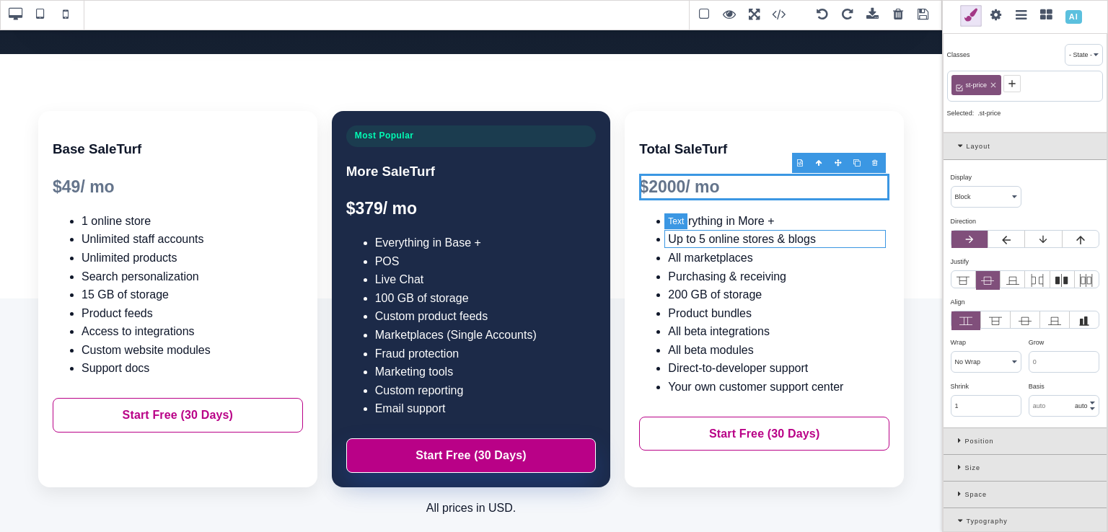
type input "rgb(15, 23, 42)"
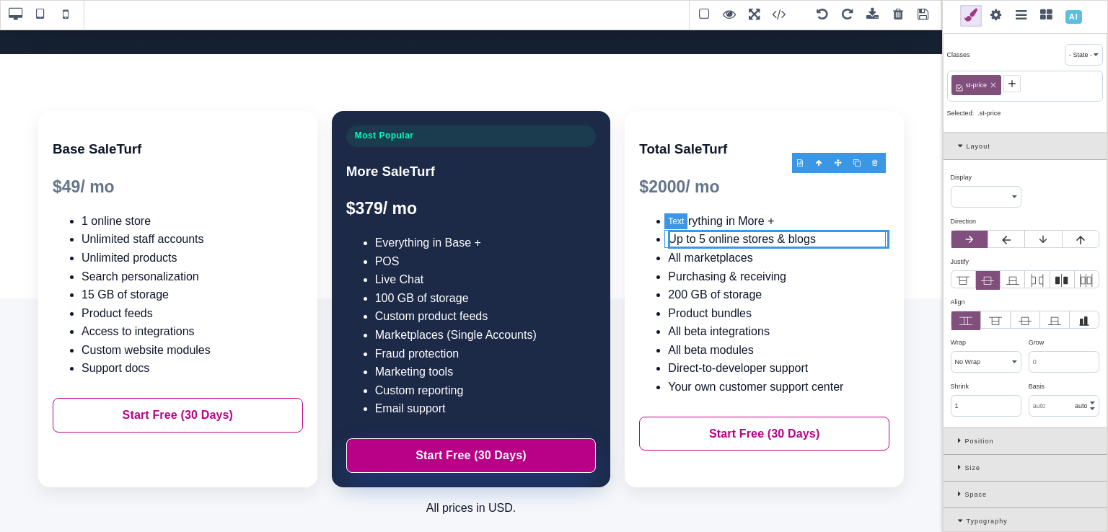
click at [703, 234] on li "Up to 5 online stores & blogs" at bounding box center [778, 239] width 221 height 19
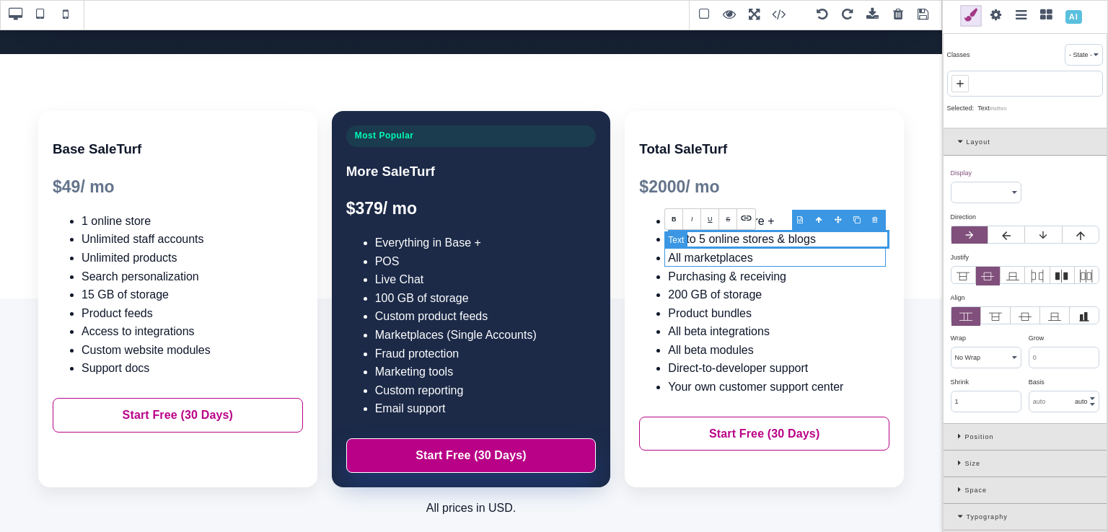
click at [703, 259] on li "All marketplaces" at bounding box center [778, 258] width 221 height 19
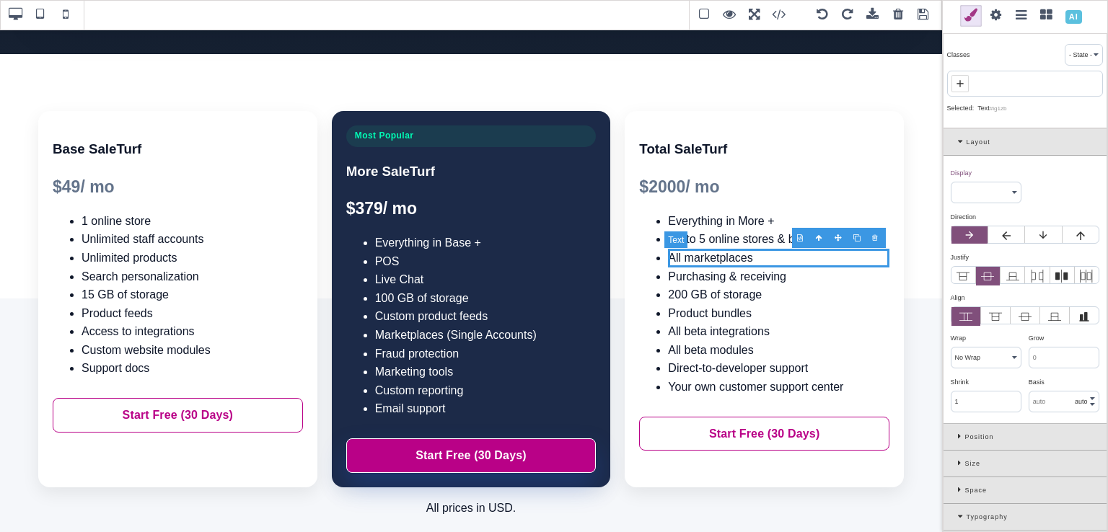
click at [747, 256] on li "All marketplaces" at bounding box center [778, 258] width 221 height 19
click at [750, 258] on li "All marketplaces" at bounding box center [778, 258] width 221 height 19
click at [747, 273] on li "Purchasing & receiving" at bounding box center [778, 277] width 221 height 19
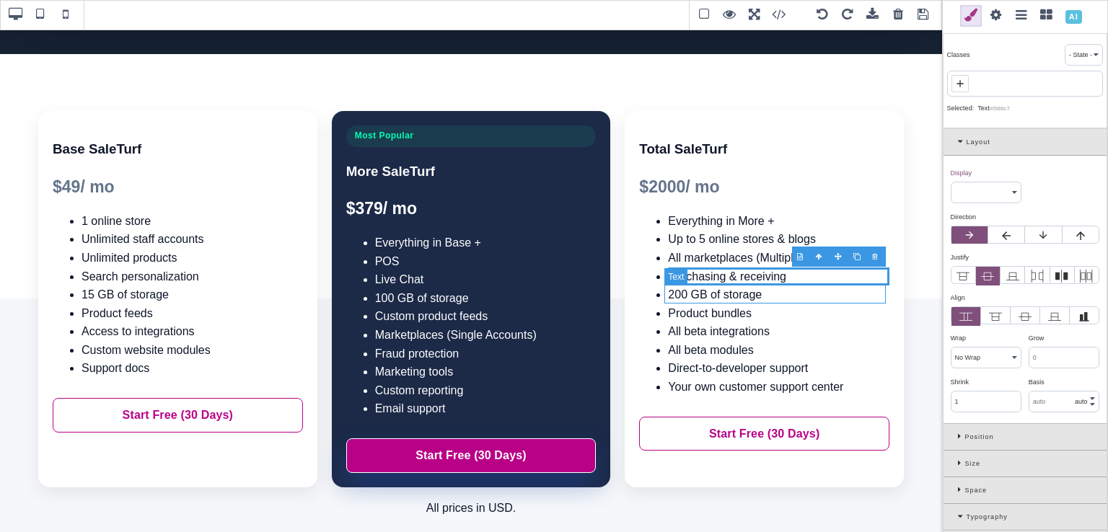
click at [743, 286] on li "200 GB of storage" at bounding box center [778, 295] width 221 height 19
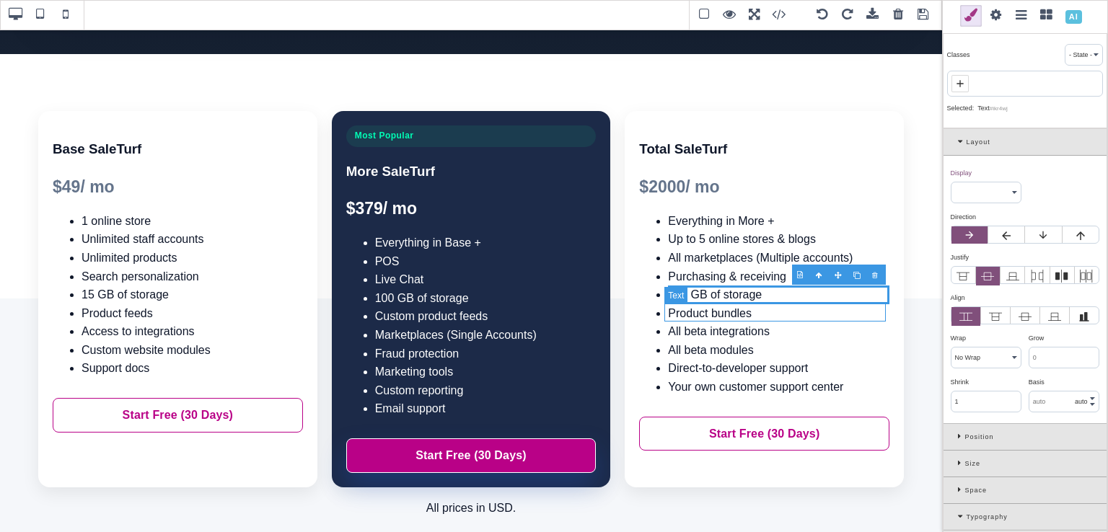
click at [694, 319] on li "Product bundles" at bounding box center [778, 313] width 221 height 19
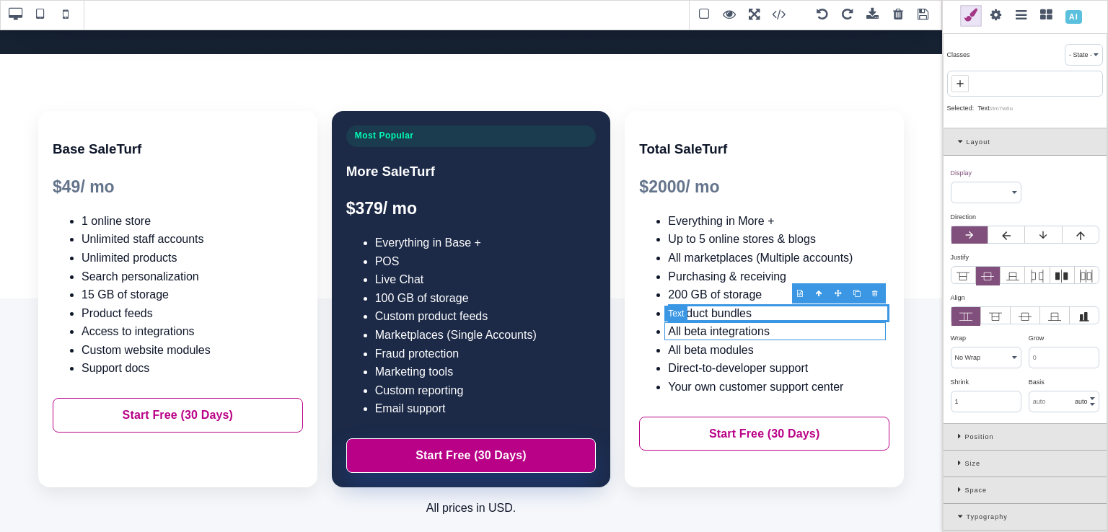
click at [721, 333] on li "All beta integrations" at bounding box center [778, 331] width 221 height 19
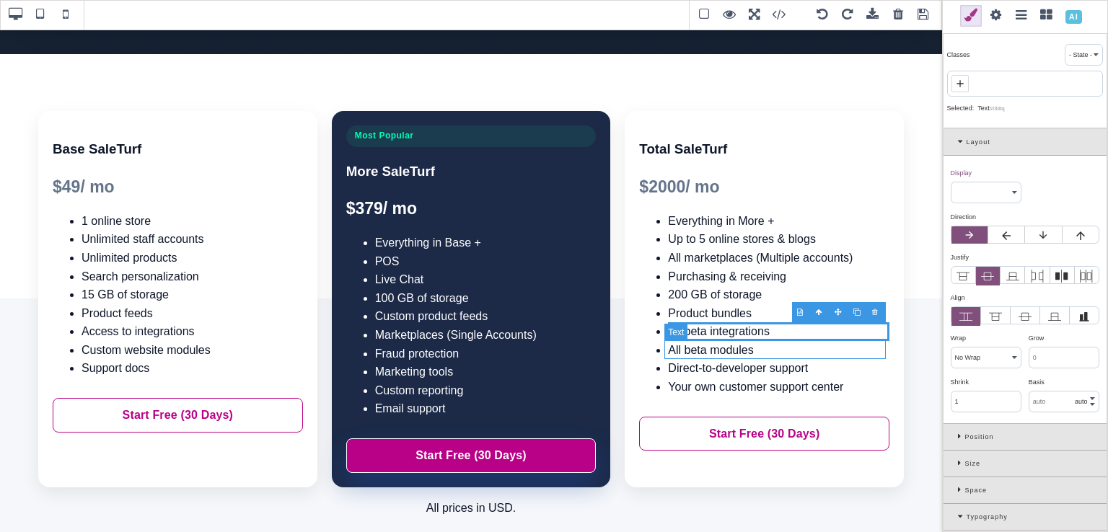
click at [762, 350] on li "All beta modules" at bounding box center [778, 350] width 221 height 19
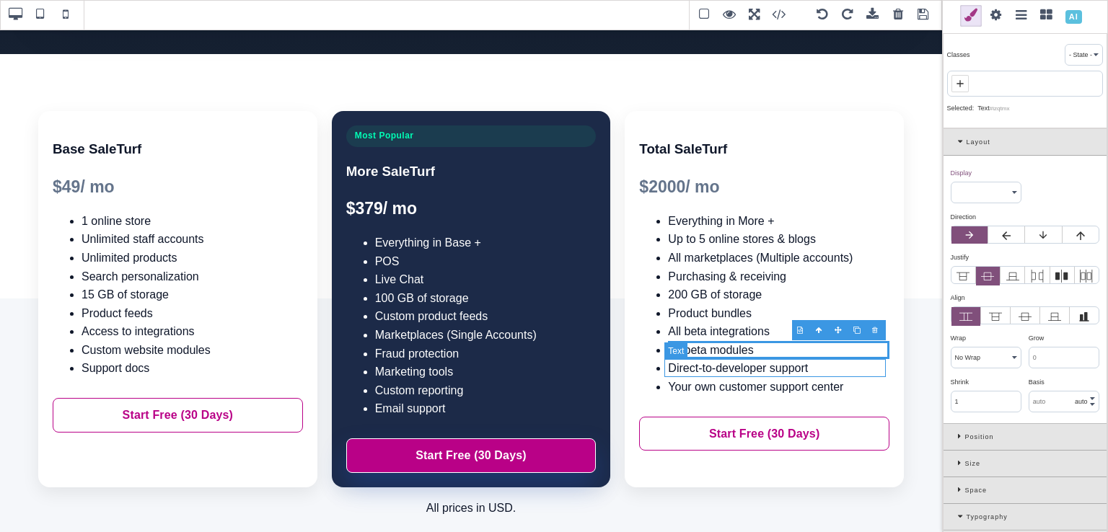
click at [762, 369] on li "Direct-to-developer support" at bounding box center [778, 368] width 221 height 19
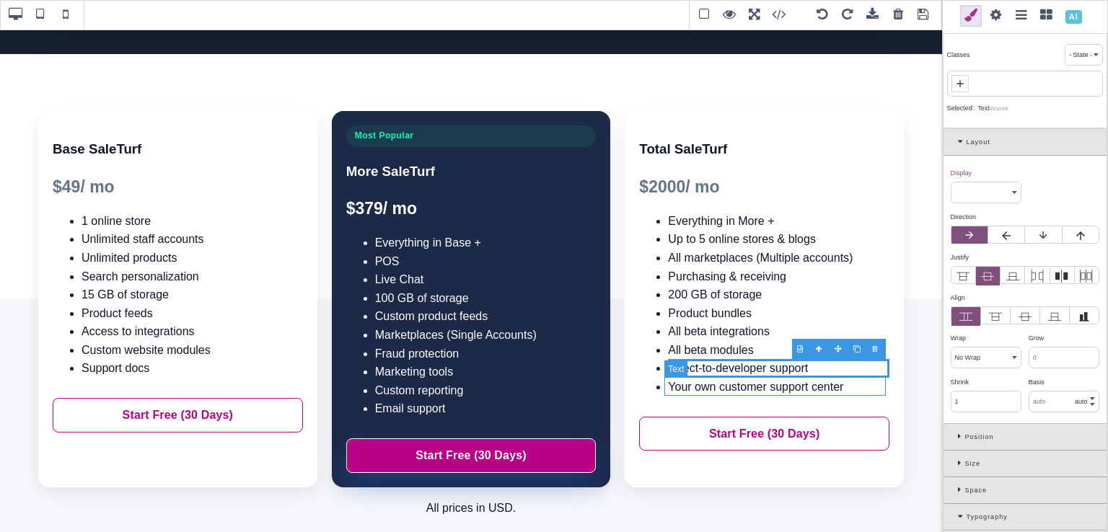
click at [761, 391] on li "Your own customer support center" at bounding box center [778, 387] width 221 height 19
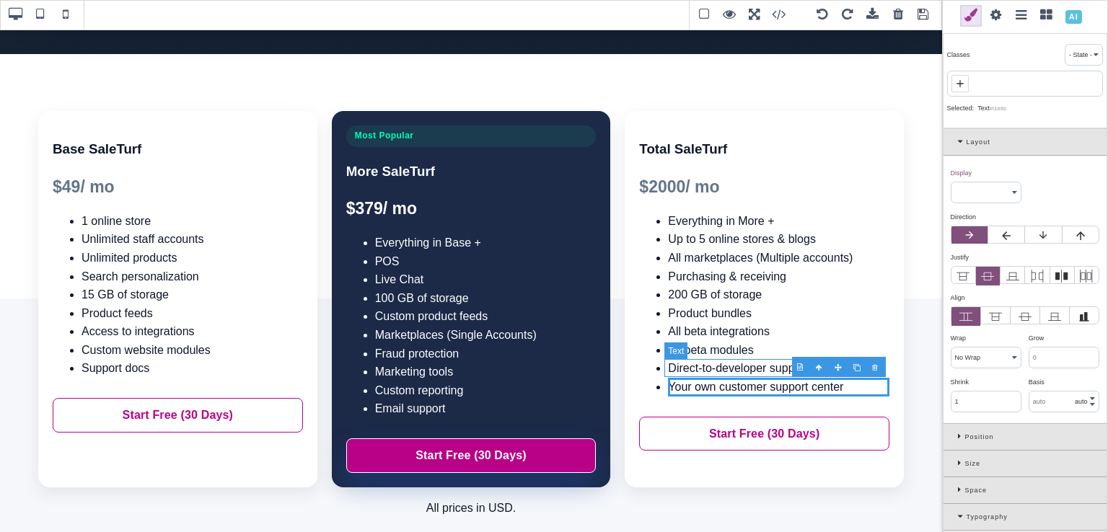
click at [761, 366] on li "Direct-to-developer support" at bounding box center [778, 368] width 221 height 19
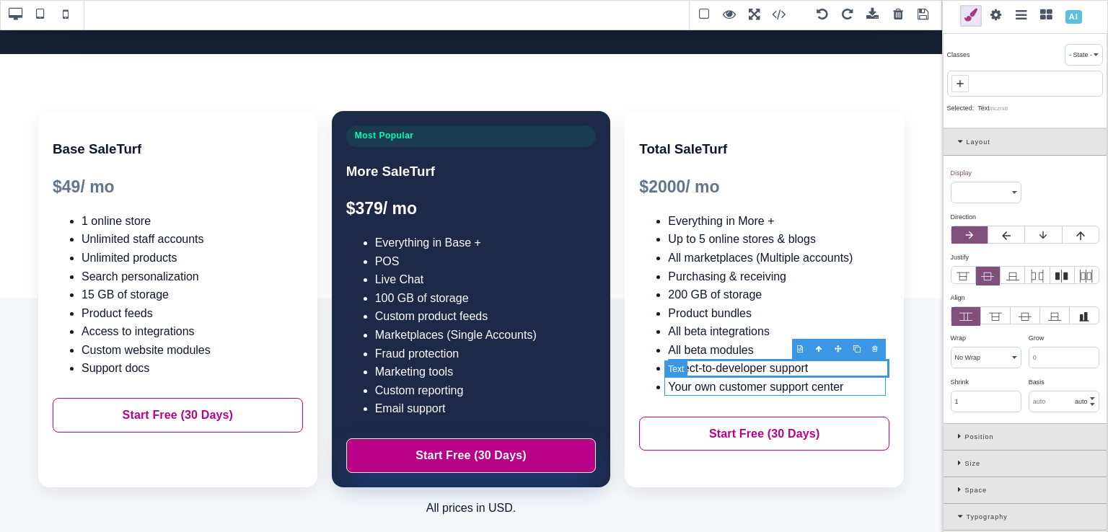
click at [738, 385] on li "Your own customer support center" at bounding box center [778, 387] width 221 height 19
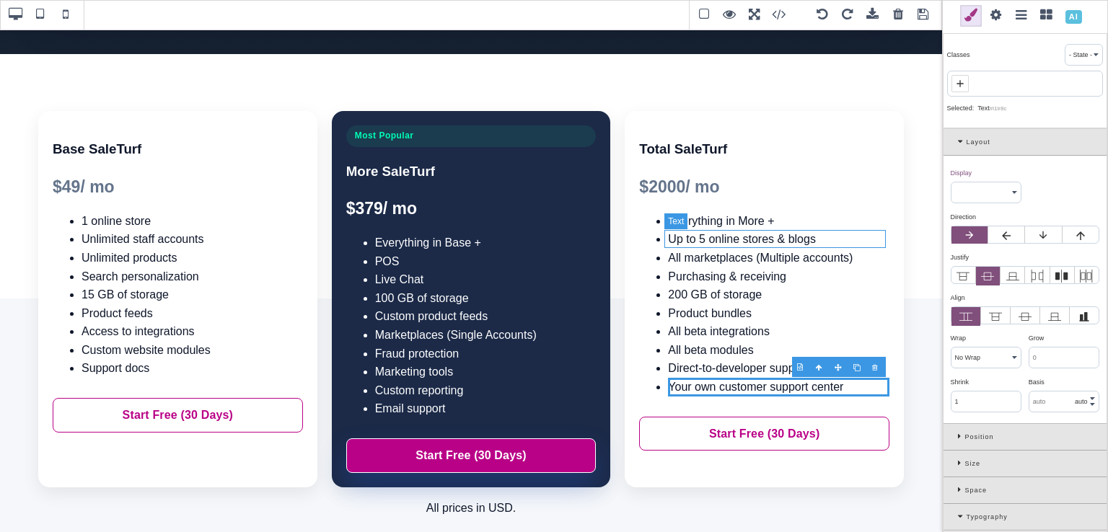
click at [792, 235] on li "Up to 5 online stores & blogs" at bounding box center [778, 239] width 221 height 19
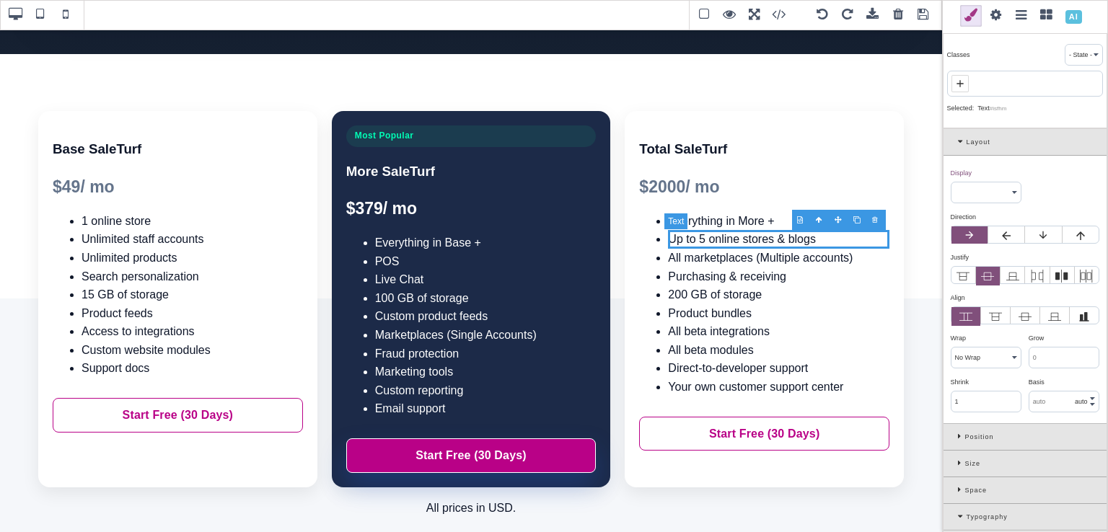
click at [792, 235] on li "Up to 5 online stores & blogs" at bounding box center [778, 239] width 221 height 19
drag, startPoint x: 812, startPoint y: 240, endPoint x: 776, endPoint y: 236, distance: 37.0
click at [776, 236] on li "Up to 5 online stores & blogs" at bounding box center [778, 239] width 221 height 19
click at [734, 238] on li "Up to 5 online stores" at bounding box center [778, 239] width 221 height 19
click at [746, 243] on li "Up to 5 stores" at bounding box center [778, 239] width 221 height 19
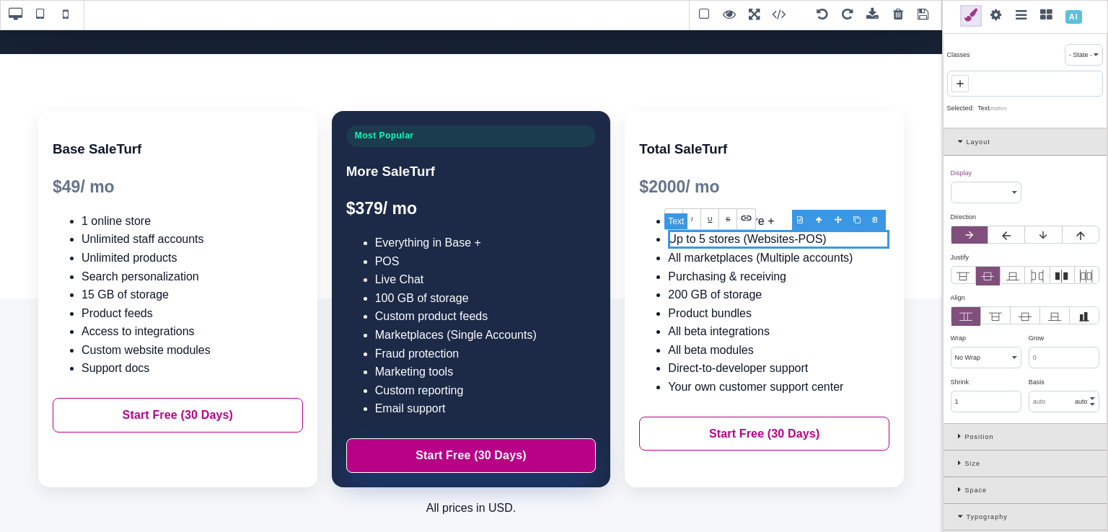
click at [789, 247] on li "Up to 5 stores (Websites-POS)" at bounding box center [778, 239] width 221 height 19
click at [799, 260] on li "All marketplaces (Multiple accounts)" at bounding box center [778, 258] width 221 height 19
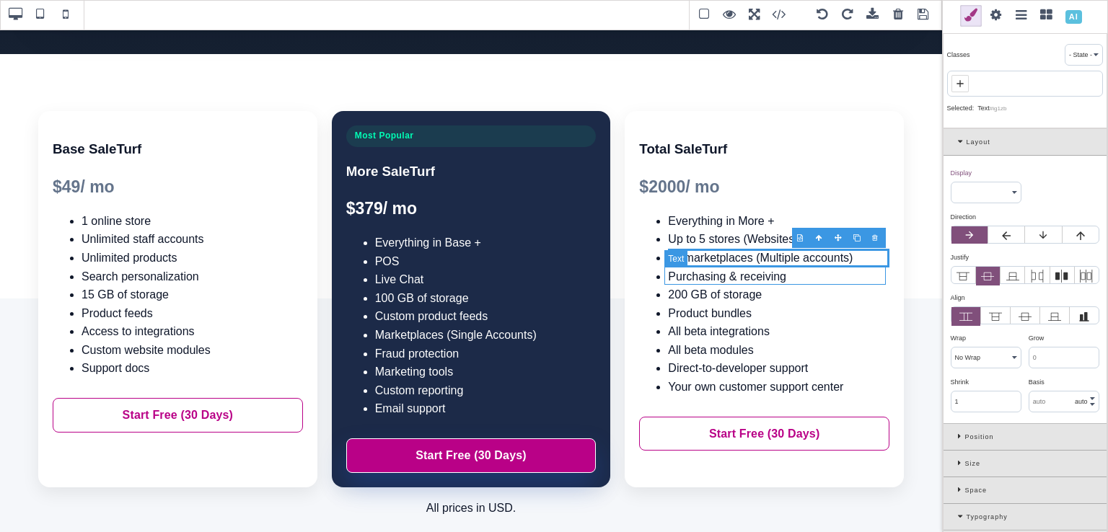
click at [773, 278] on li "Purchasing & receiving" at bounding box center [778, 277] width 221 height 19
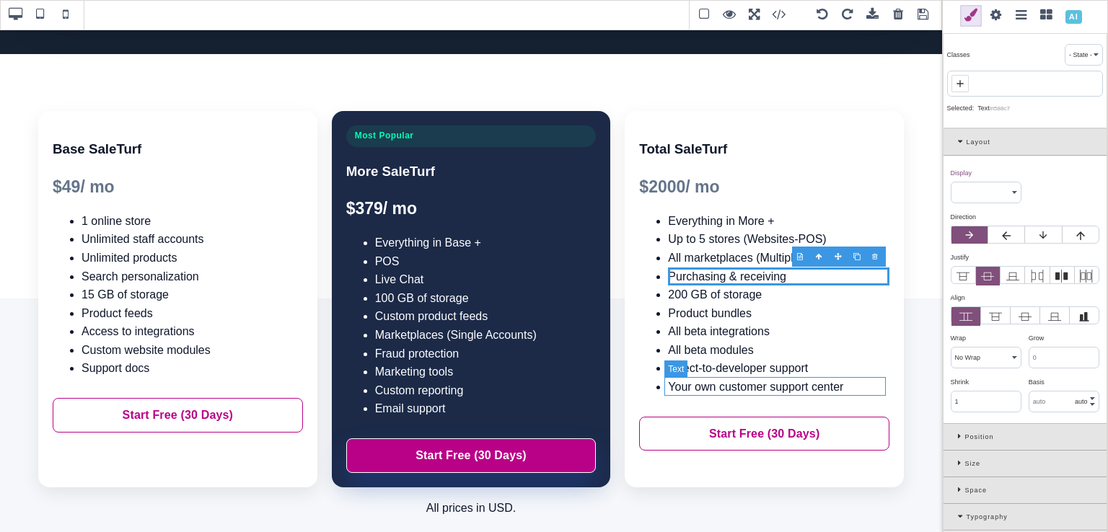
click at [766, 385] on li "Your own customer support center" at bounding box center [778, 387] width 221 height 19
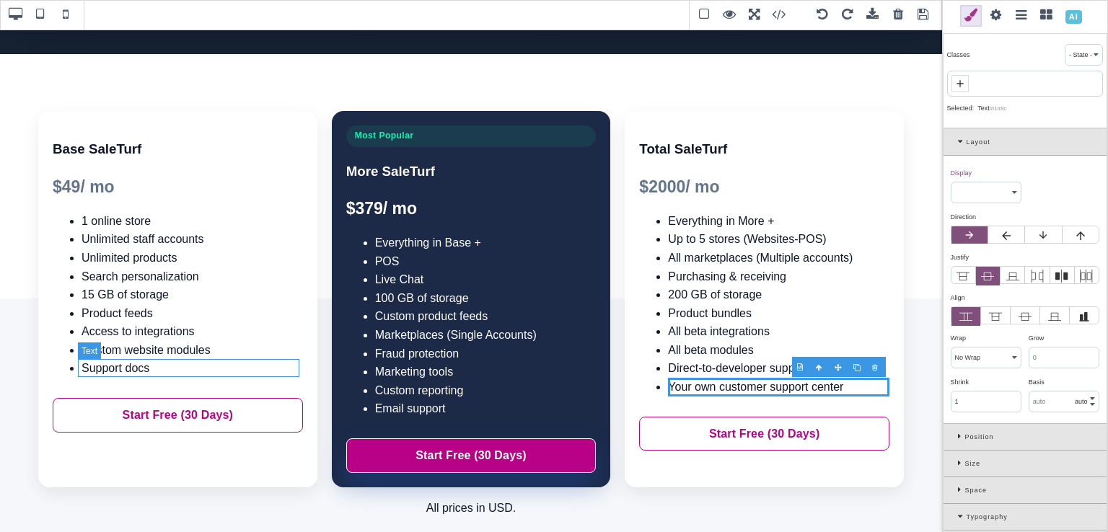
click at [268, 369] on li "Support docs" at bounding box center [192, 368] width 221 height 19
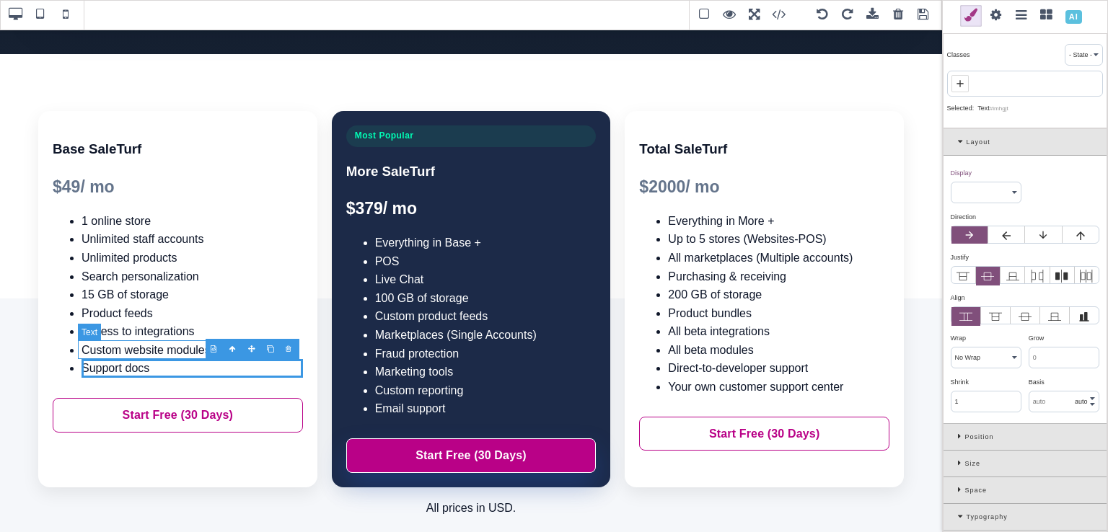
click at [186, 348] on li "Custom website modules" at bounding box center [192, 350] width 221 height 19
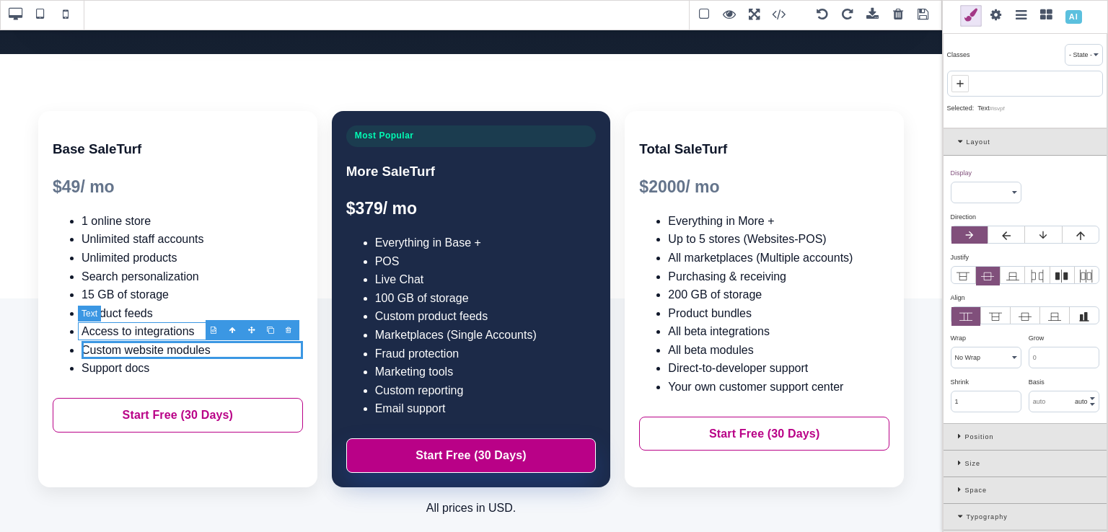
click at [185, 335] on li "Access to integrations" at bounding box center [192, 331] width 221 height 19
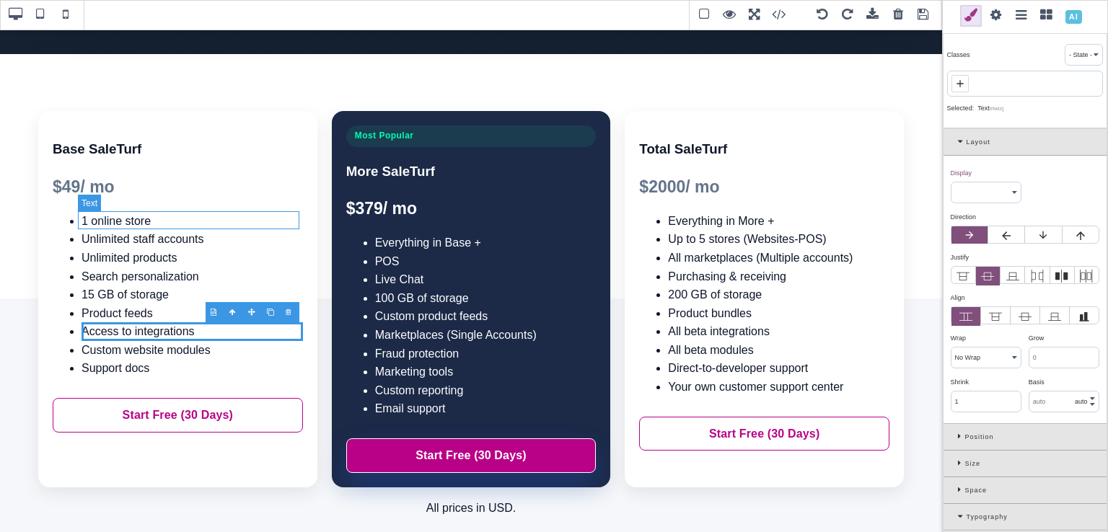
click at [190, 224] on li "1 online store" at bounding box center [192, 221] width 221 height 19
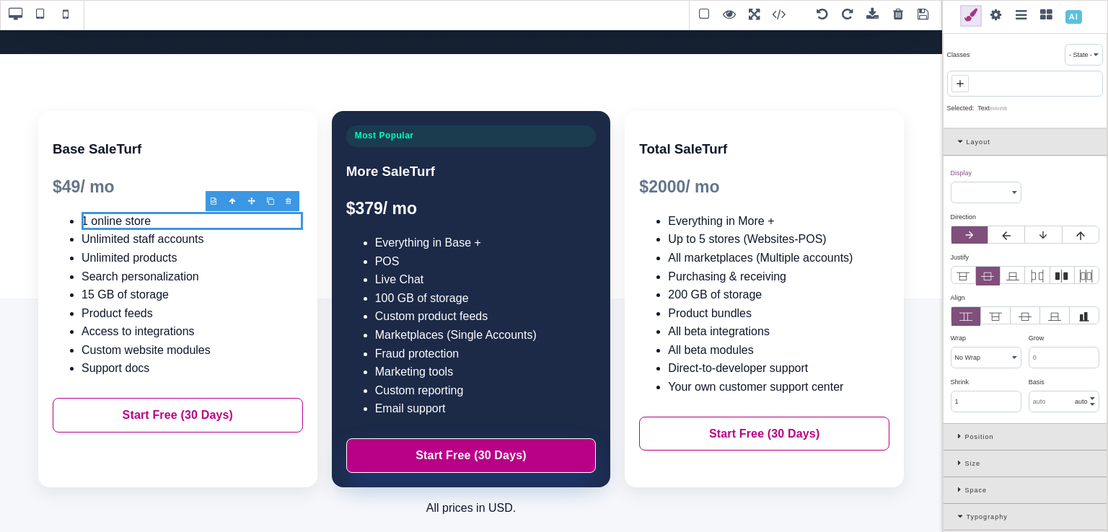
click at [922, 15] on span at bounding box center [924, 15] width 22 height 22
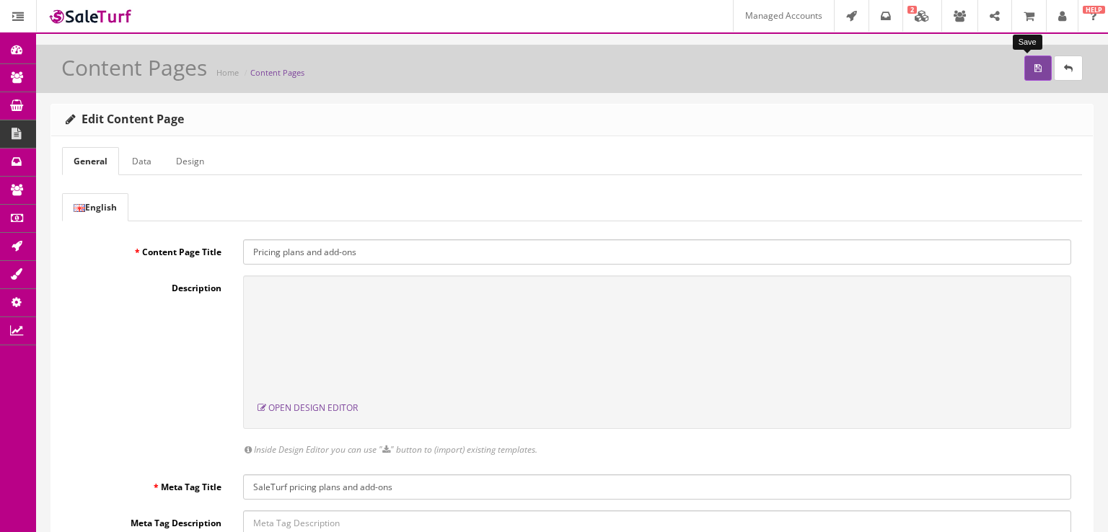
click at [1035, 71] on icon "submit" at bounding box center [1038, 68] width 7 height 9
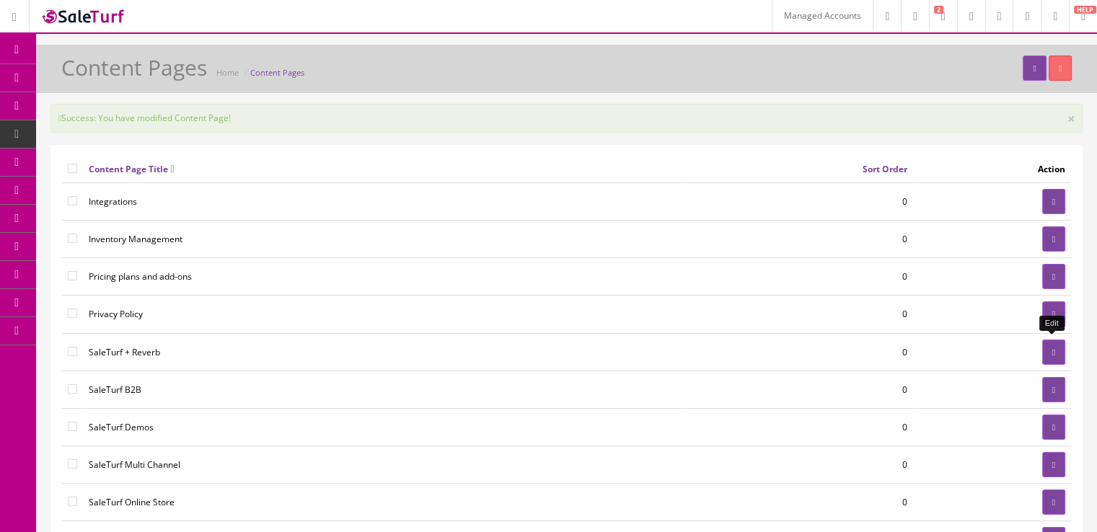
click at [1045, 347] on link at bounding box center [1053, 352] width 23 height 25
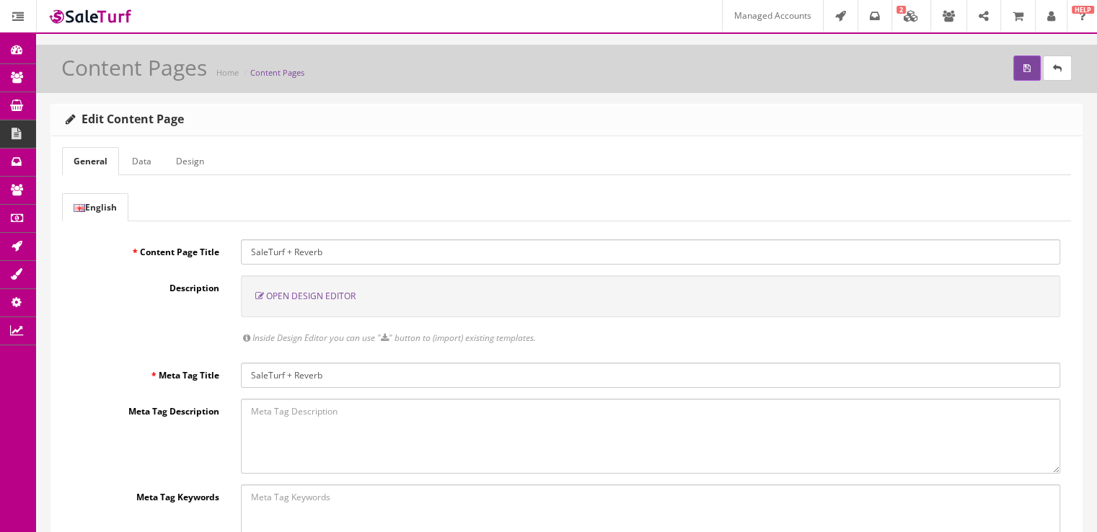
click at [312, 290] on span "Open Design Editor" at bounding box center [310, 296] width 89 height 12
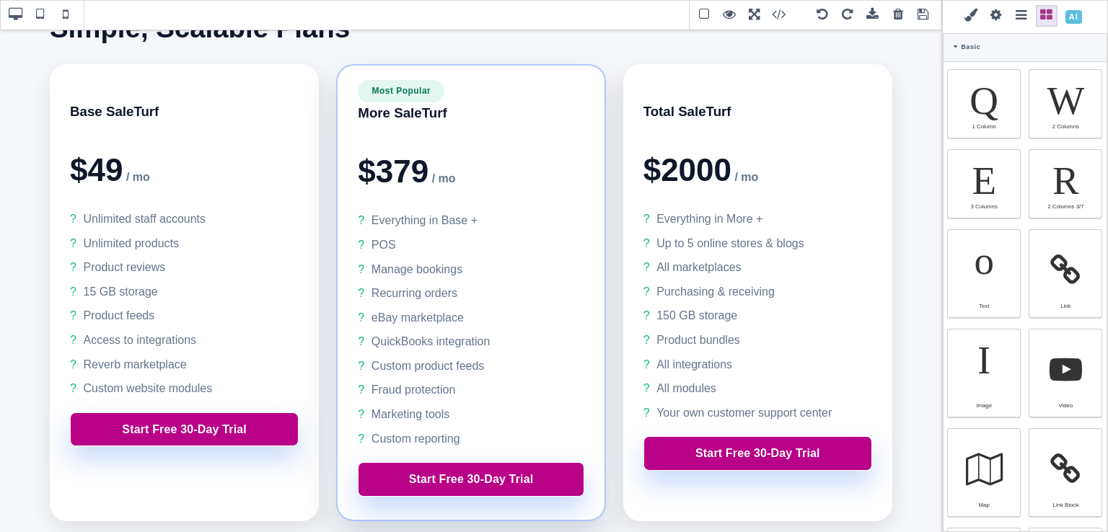
scroll to position [1374, 0]
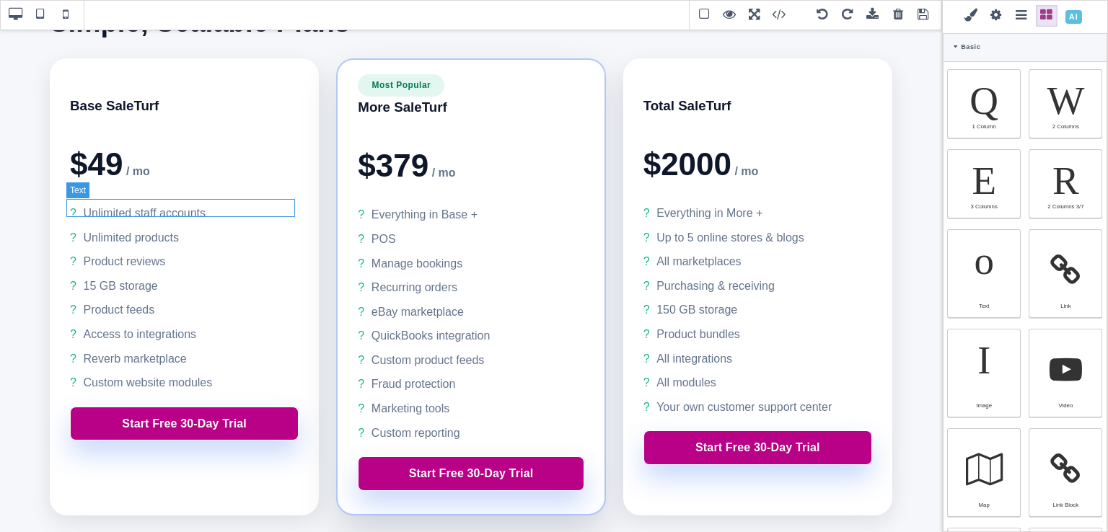
click at [138, 211] on li "Unlimited staff accounts" at bounding box center [184, 213] width 229 height 19
select select
type input "rgb(100, 116, 139)"
select select
type input "16"
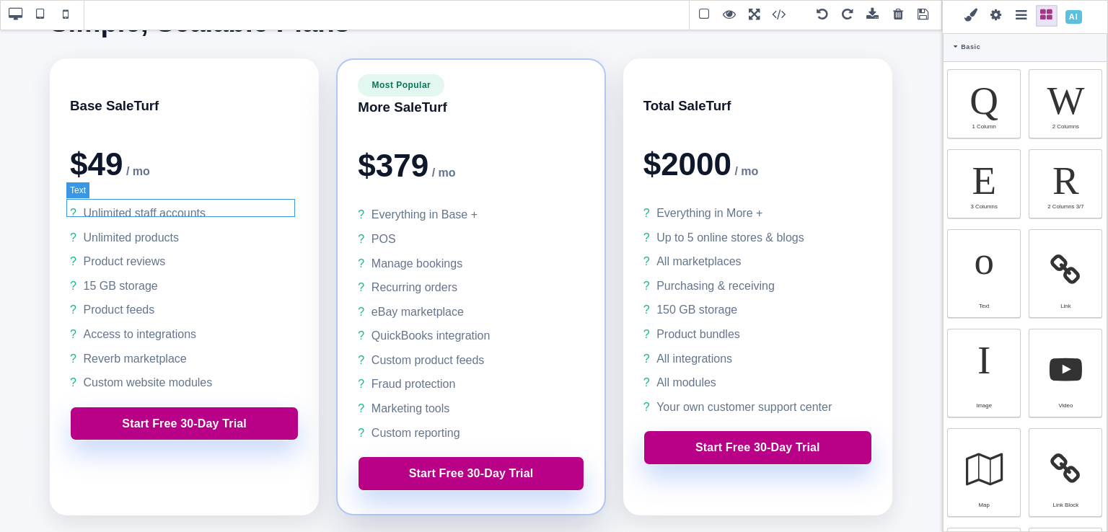
select select "px"
select select
type input "25.6px"
select select
type input "0"
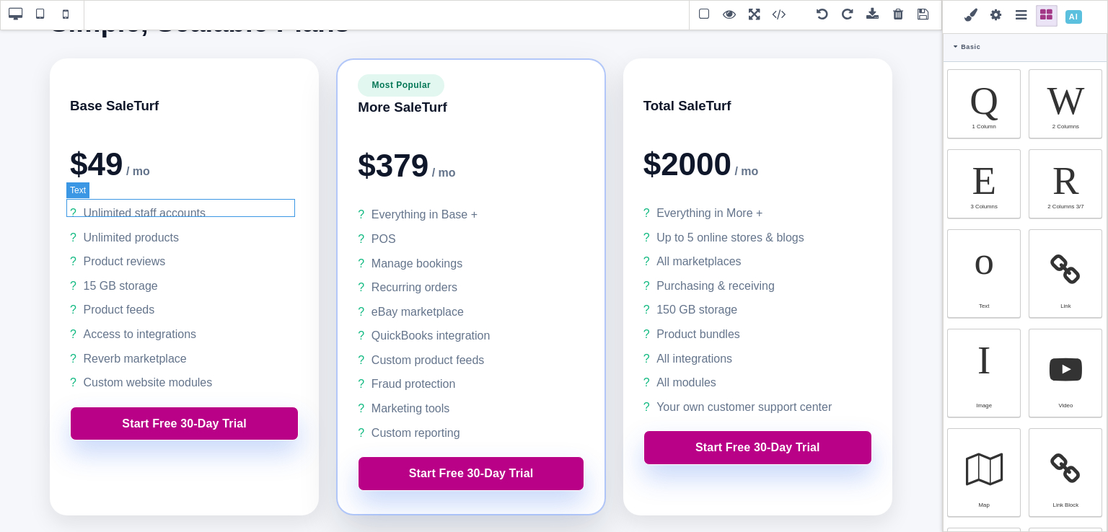
select select "px"
type input "0"
select select "px"
type input "0"
select select "px"
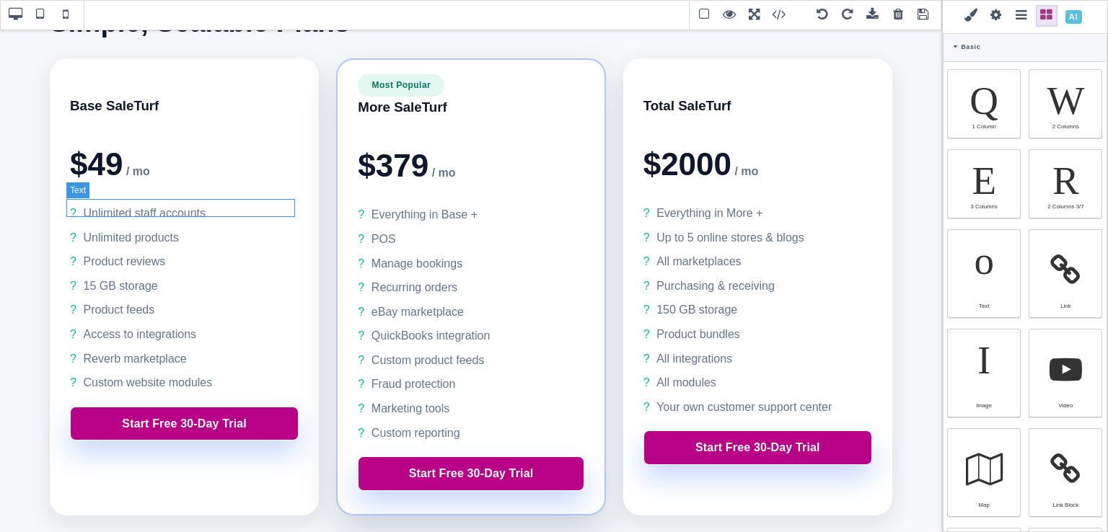
type input "0"
select select "px"
type input "rgb(100, 116, 139)"
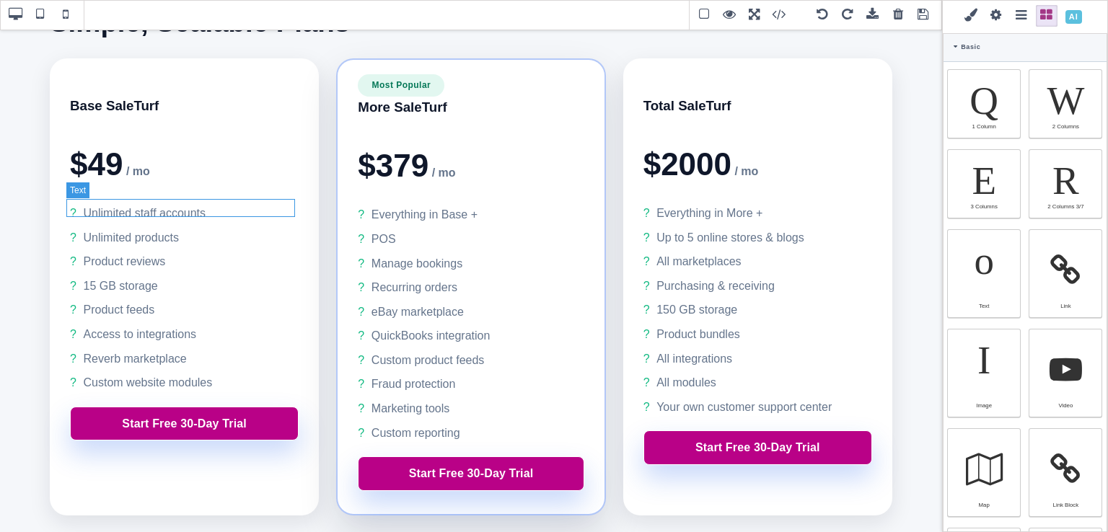
type input "rgb(100, 116, 139)"
type input "2.4"
select select "px"
select select "solid"
type input "rgb(59, 151, 227)"
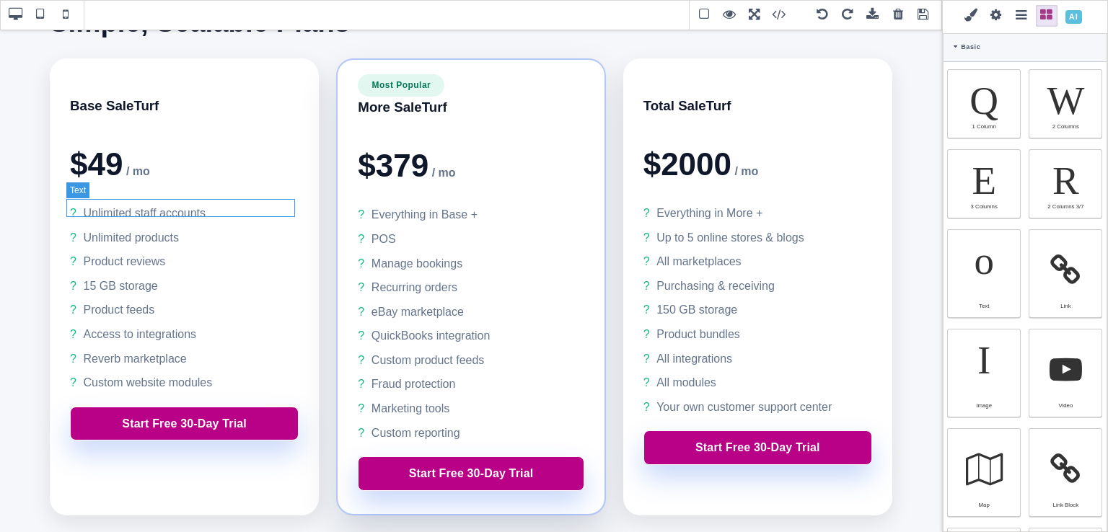
type input "-3"
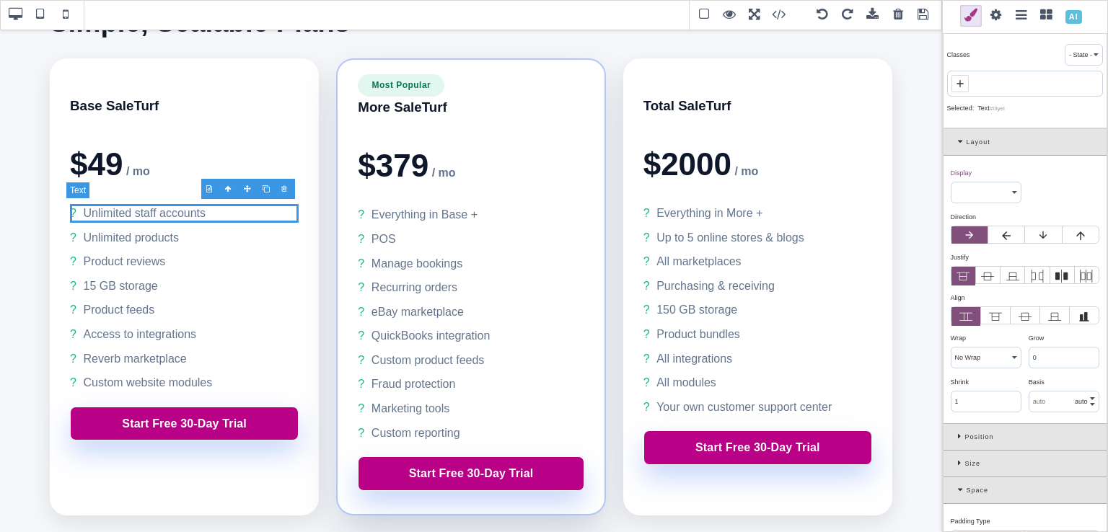
click at [138, 211] on li "Unlimited staff accounts" at bounding box center [184, 213] width 229 height 19
click at [70, 207] on li "Unlimited staff accounts" at bounding box center [184, 213] width 229 height 19
click at [71, 211] on li "Unlimited staff accounts" at bounding box center [184, 213] width 229 height 19
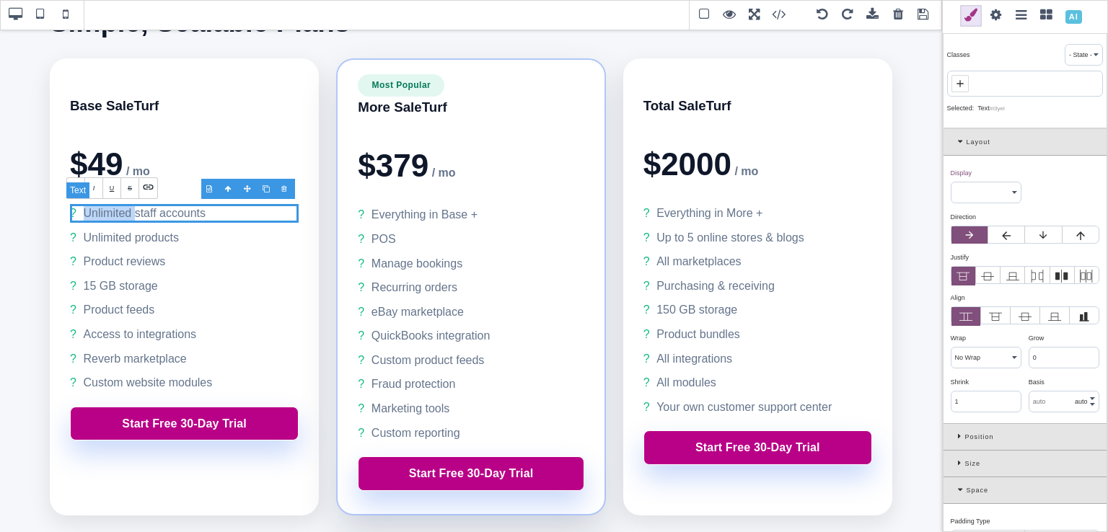
click at [100, 208] on li "Unlimited staff accounts" at bounding box center [184, 213] width 229 height 19
click at [71, 209] on li "Unlimited staff accounts" at bounding box center [184, 213] width 229 height 19
click at [115, 208] on li "Unlimited staff accounts" at bounding box center [184, 213] width 229 height 19
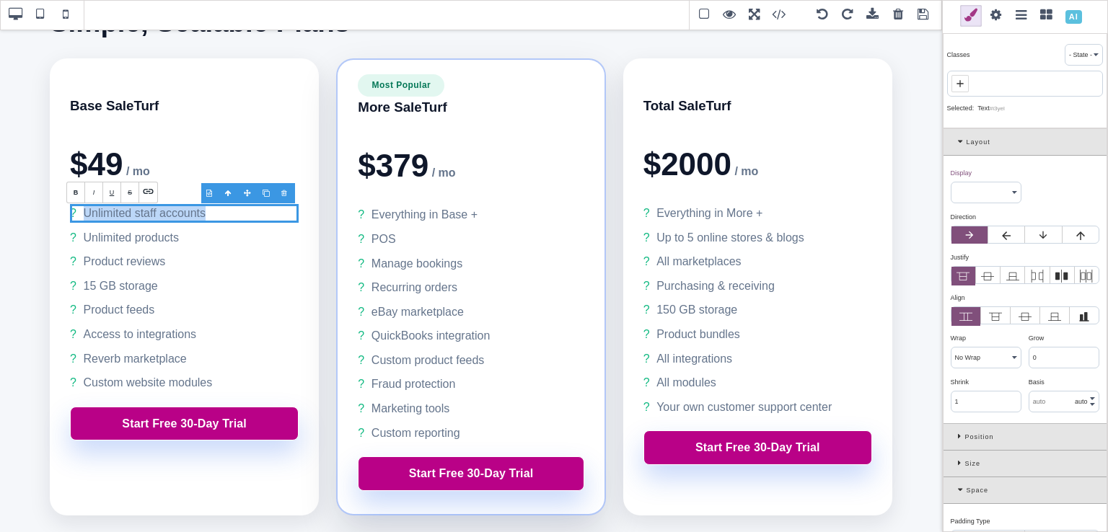
click at [265, 187] on div at bounding box center [267, 193] width 19 height 14
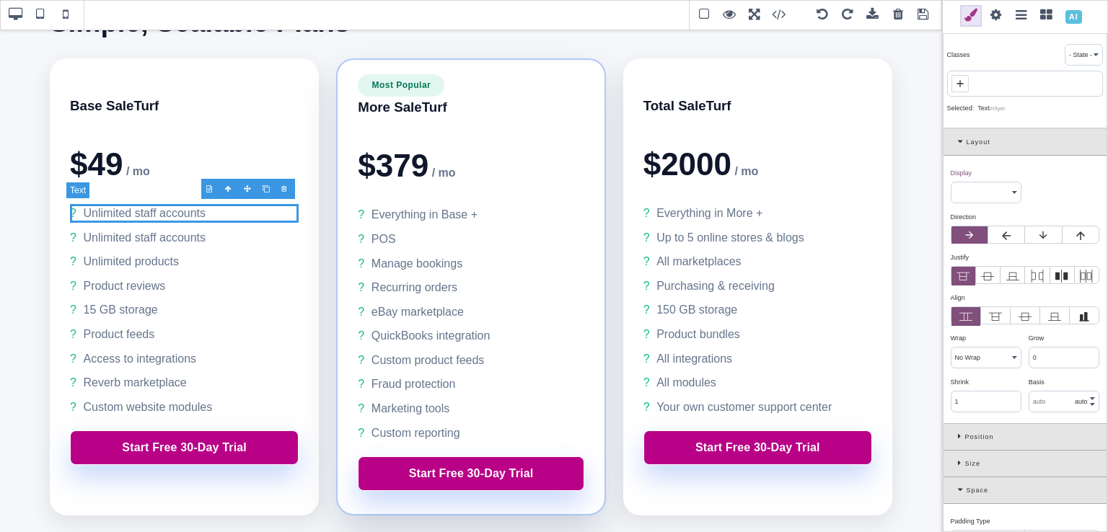
click at [190, 212] on li "Unlimited staff accounts" at bounding box center [184, 213] width 229 height 19
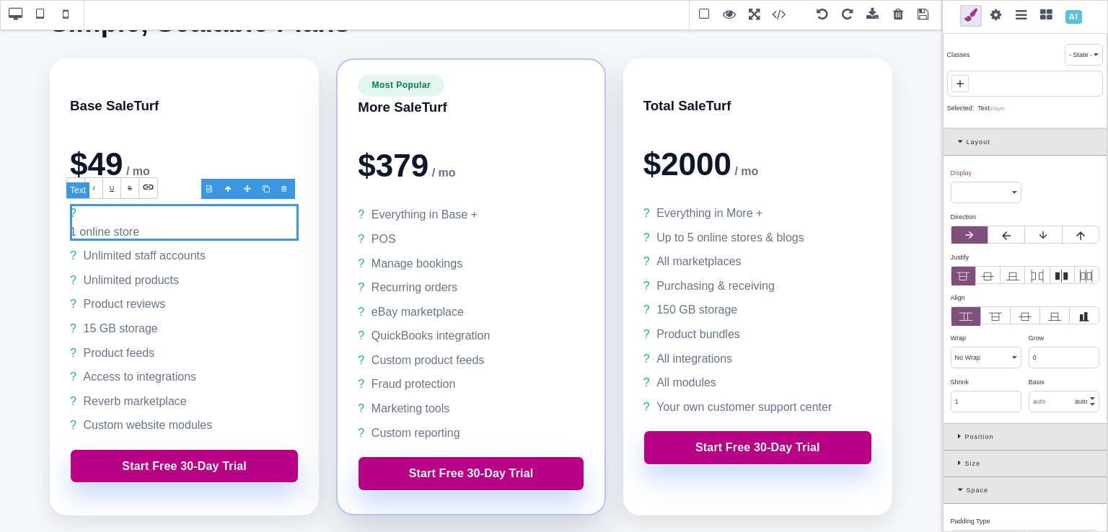
click at [70, 223] on div "1 online store" at bounding box center [184, 232] width 229 height 19
click at [73, 231] on div "1 online store" at bounding box center [184, 232] width 229 height 19
click at [96, 250] on li "Unlimited staff accounts" at bounding box center [184, 256] width 229 height 19
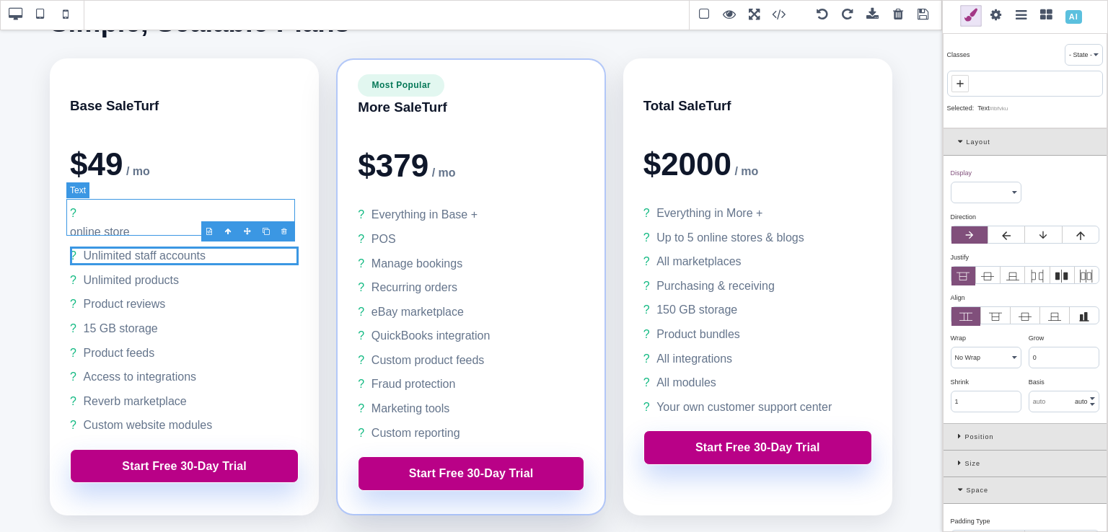
click at [104, 223] on div "online store" at bounding box center [184, 232] width 229 height 19
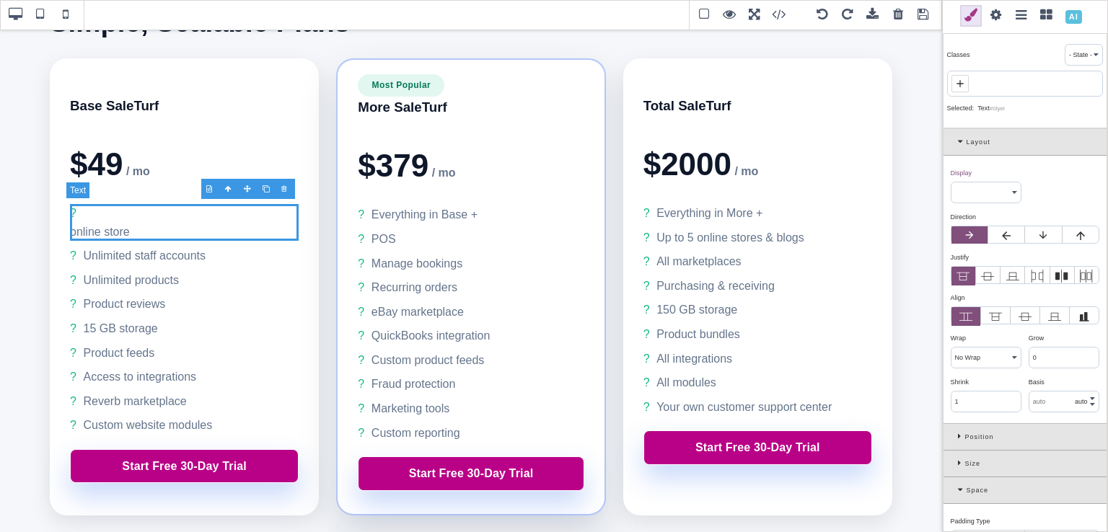
click at [89, 214] on li "online store" at bounding box center [184, 222] width 229 height 37
click at [83, 213] on li "online store" at bounding box center [184, 222] width 229 height 37
click at [89, 227] on div "online store" at bounding box center [184, 232] width 229 height 19
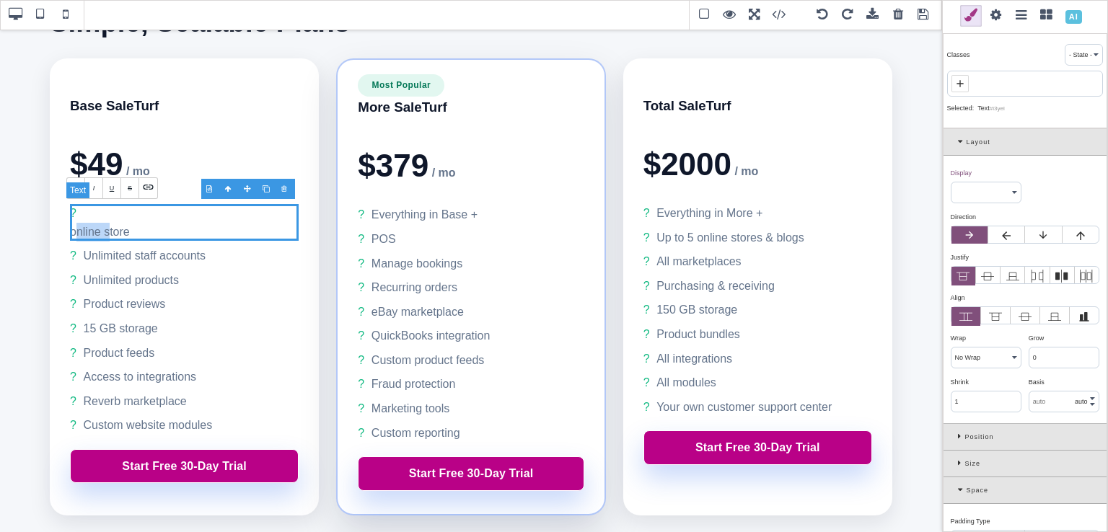
click at [89, 227] on div "online store" at bounding box center [184, 232] width 229 height 19
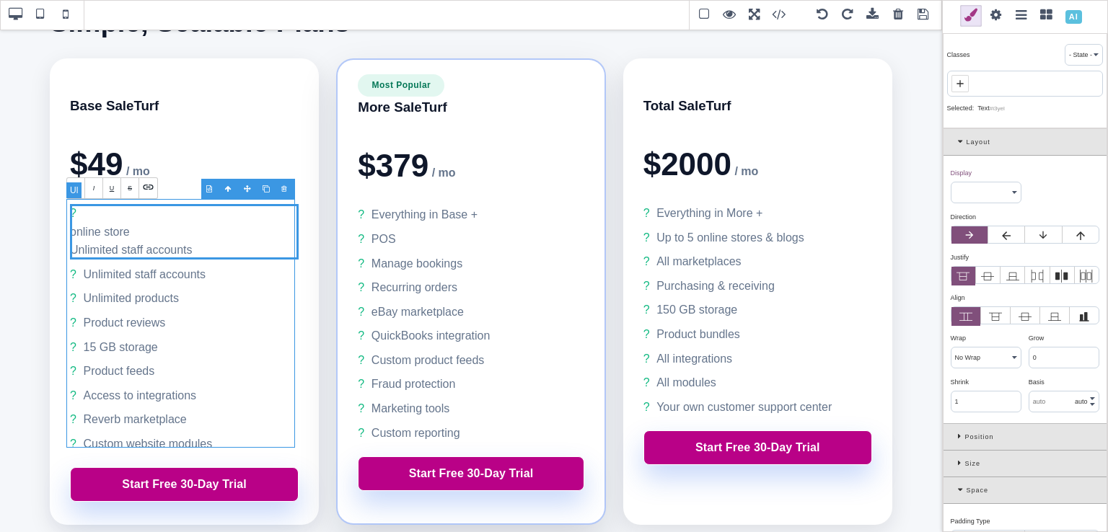
click at [179, 258] on ul "online store Unlimited staff accounts Unlimited staff accounts Unlimited produc…" at bounding box center [184, 329] width 229 height 250
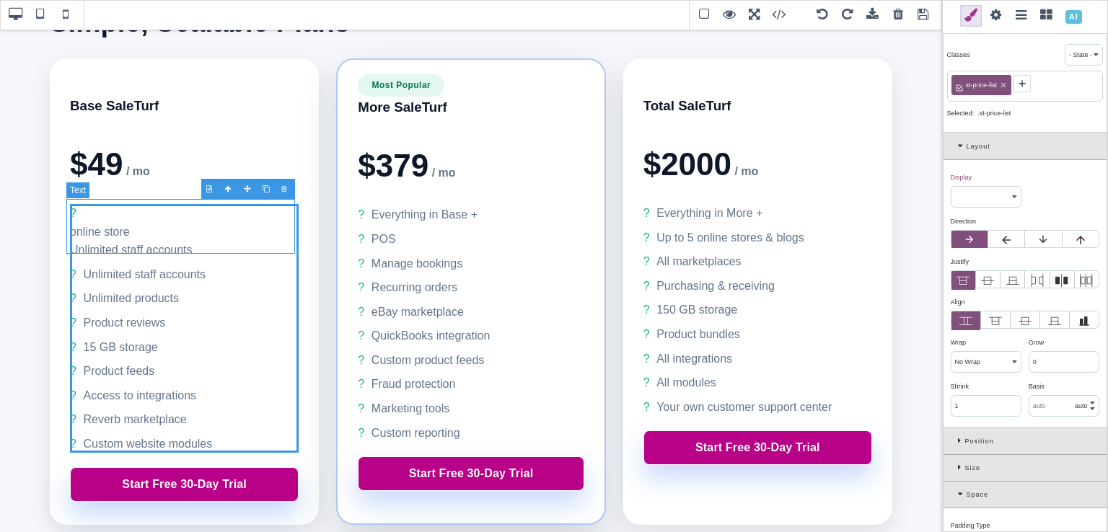
click at [172, 244] on li "online store Unlimited staff accounts" at bounding box center [184, 232] width 229 height 56
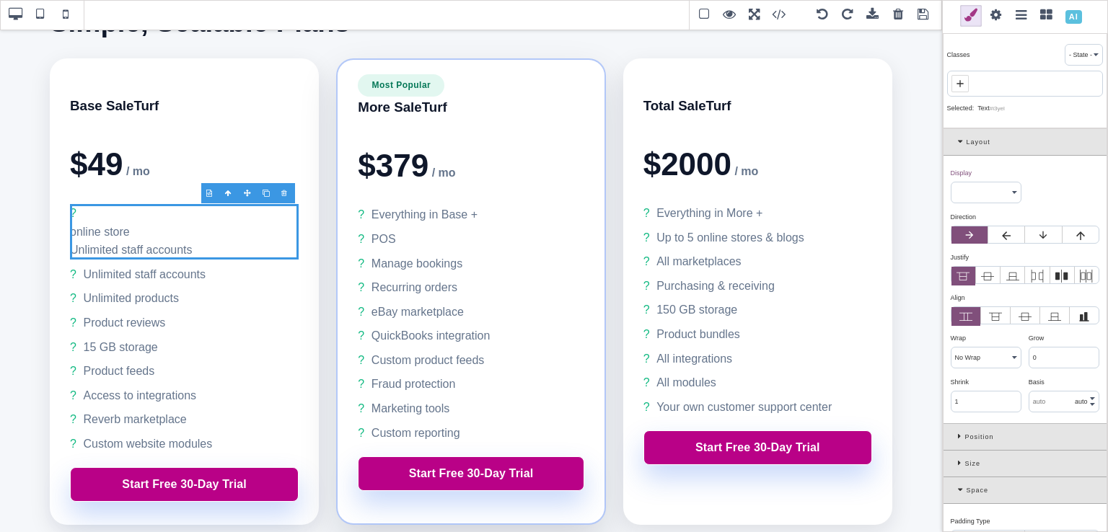
click at [285, 188] on div at bounding box center [285, 193] width 19 height 14
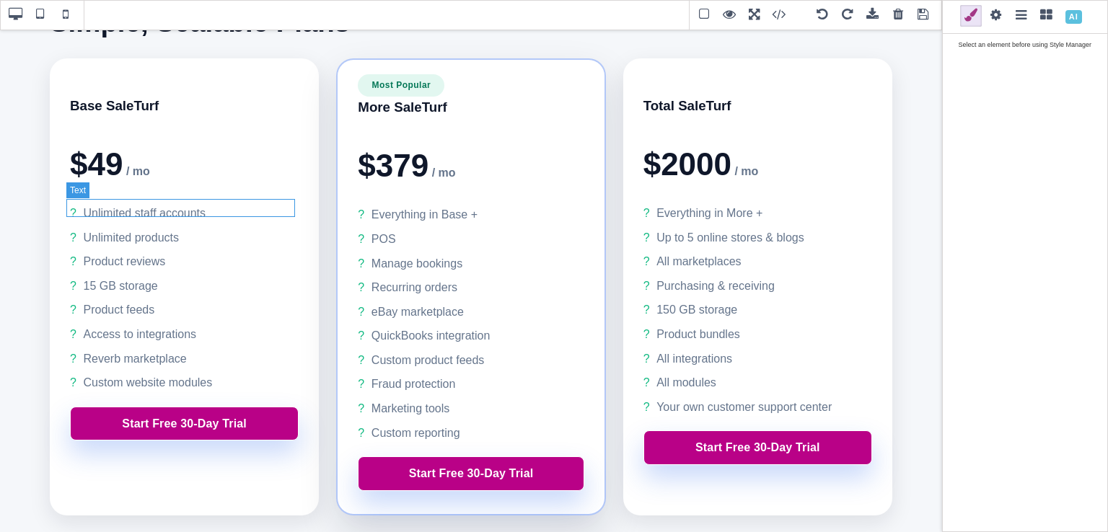
click at [237, 214] on li "Unlimited staff accounts" at bounding box center [184, 213] width 229 height 19
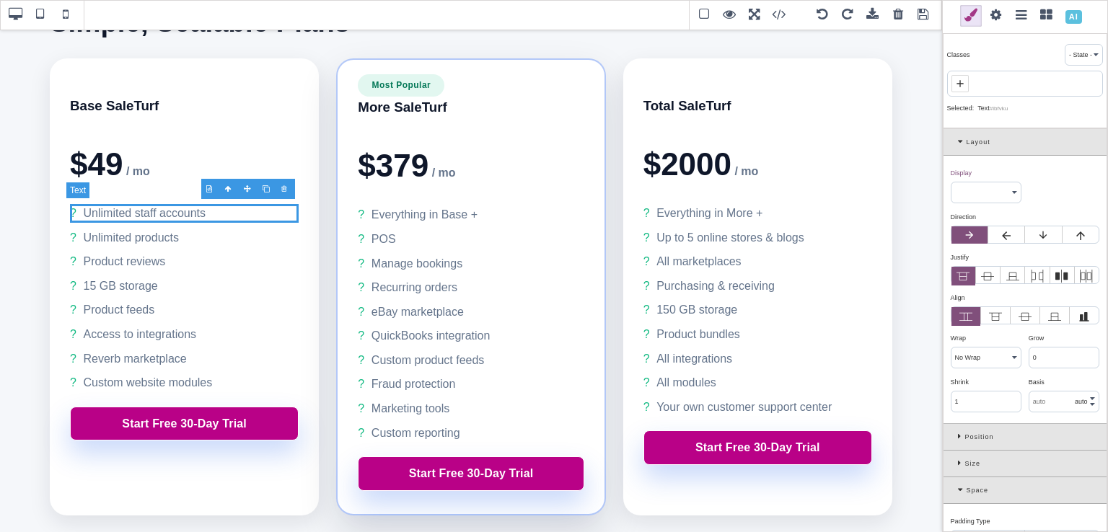
click at [211, 211] on li "Unlimited staff accounts" at bounding box center [184, 213] width 229 height 19
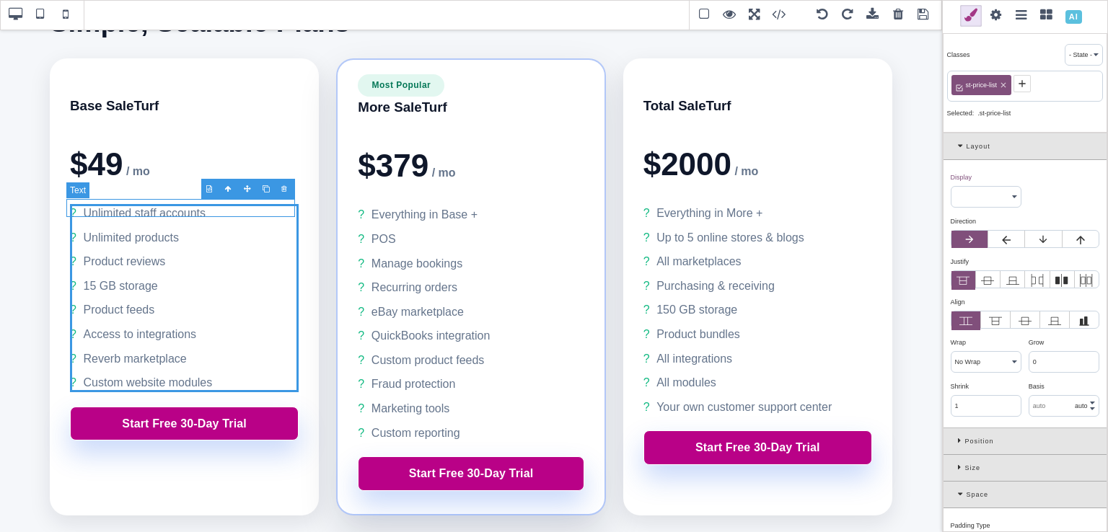
click at [224, 211] on li "Unlimited staff accounts" at bounding box center [184, 213] width 229 height 19
select select
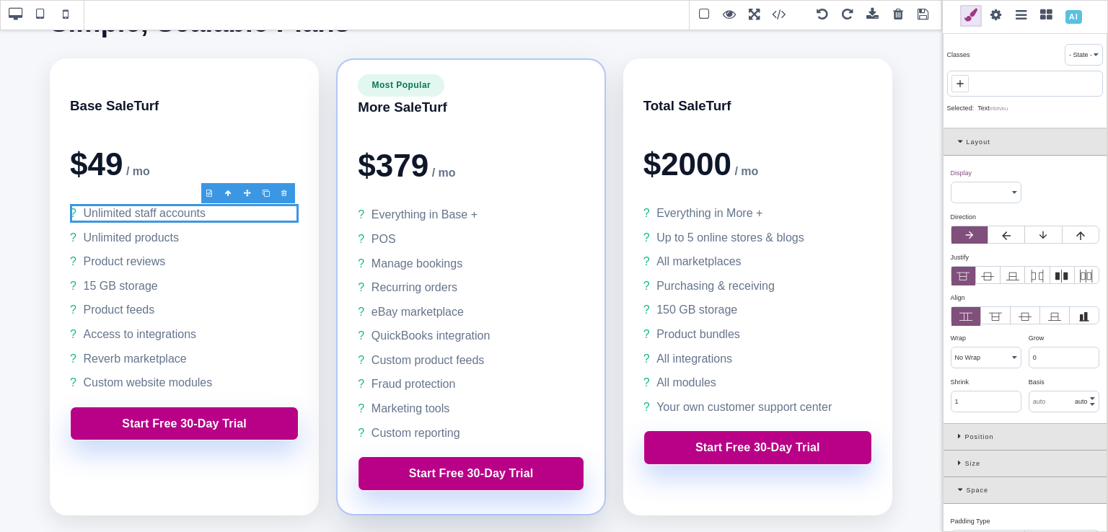
click at [267, 189] on div at bounding box center [267, 193] width 19 height 14
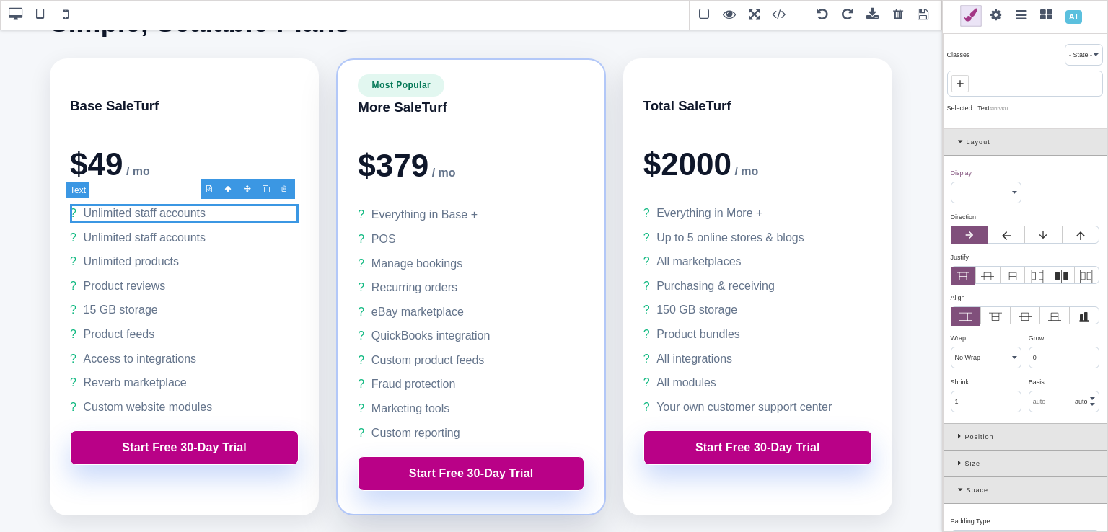
click at [180, 209] on li "Unlimited staff accounts" at bounding box center [184, 213] width 229 height 19
click at [154, 278] on li "Product reviews" at bounding box center [184, 286] width 229 height 19
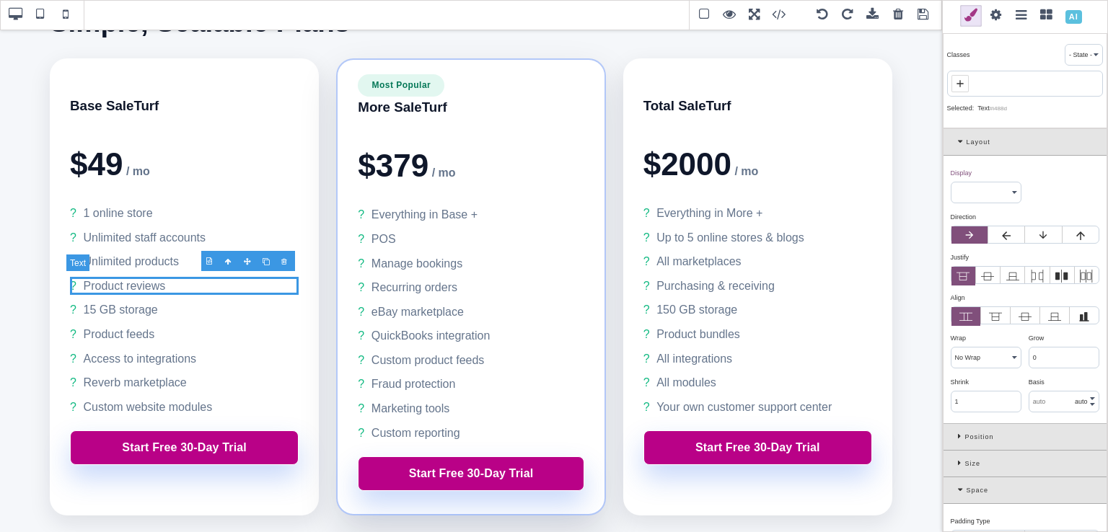
click at [154, 278] on li "Product reviews" at bounding box center [184, 286] width 229 height 19
click at [142, 278] on li "Product reviews" at bounding box center [184, 286] width 229 height 19
click at [159, 281] on li "Product reviews" at bounding box center [184, 286] width 229 height 19
click at [87, 284] on li "Pearch personalization" at bounding box center [184, 286] width 229 height 19
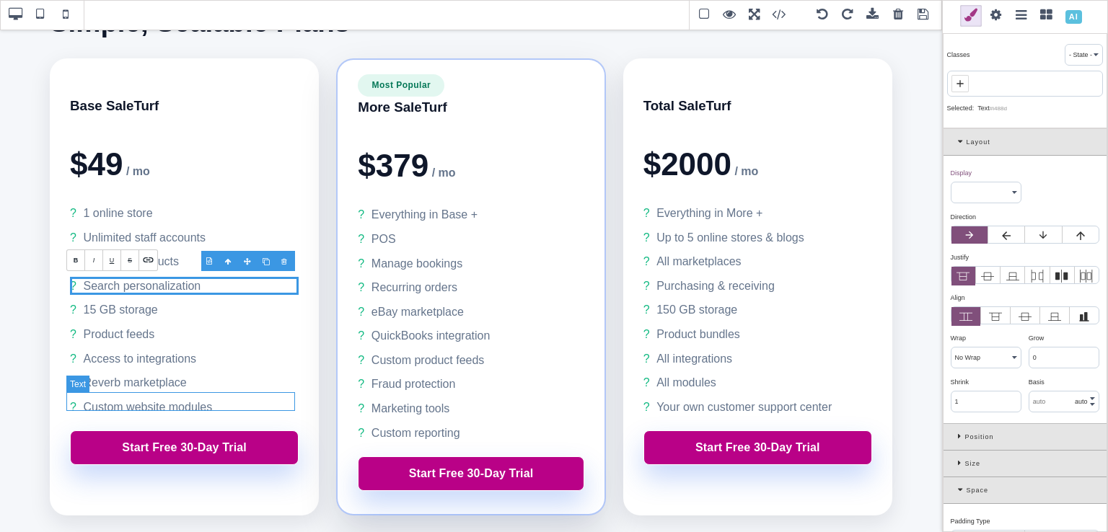
click at [193, 398] on li "Custom website modules" at bounding box center [184, 407] width 229 height 19
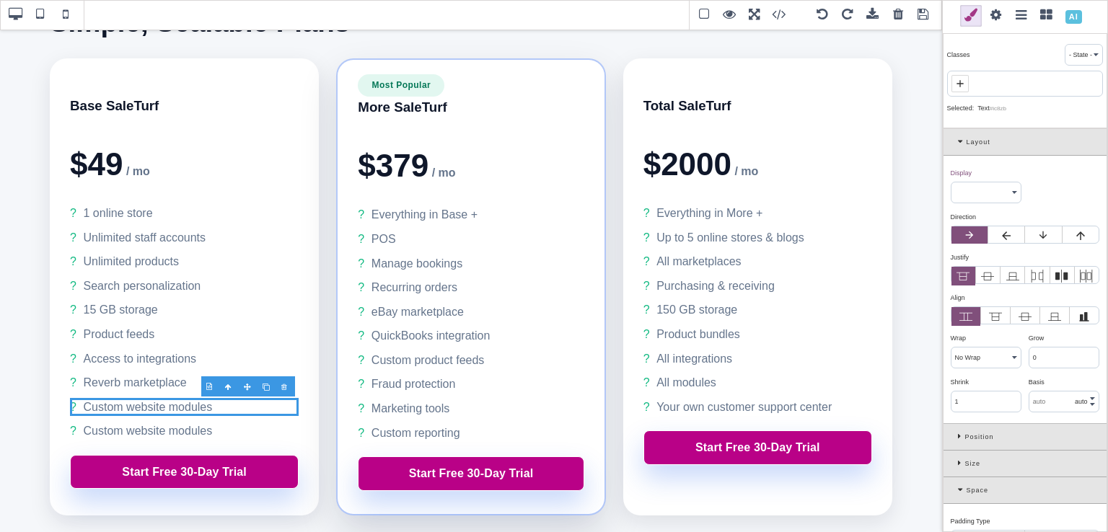
click at [267, 382] on div at bounding box center [267, 387] width 19 height 14
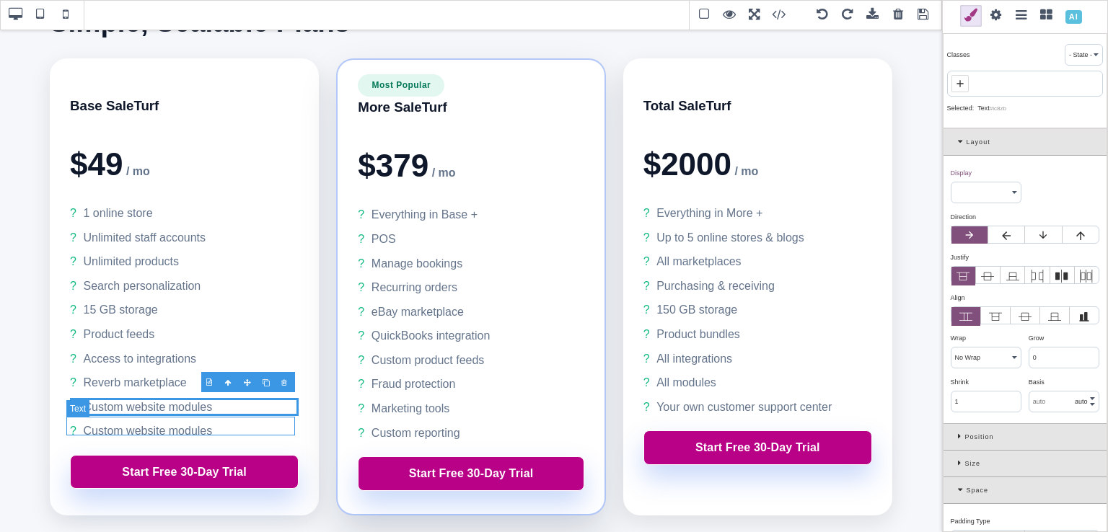
click at [213, 425] on li "Custom website modules" at bounding box center [184, 431] width 229 height 19
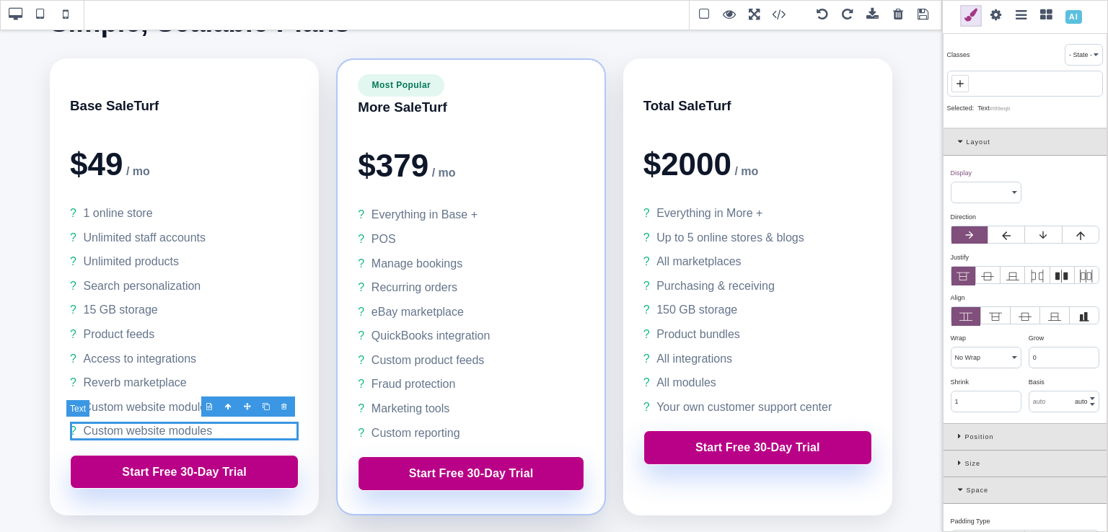
click at [201, 426] on li "Custom website modules" at bounding box center [184, 431] width 229 height 19
click at [185, 405] on li "Custom website modules" at bounding box center [184, 407] width 229 height 19
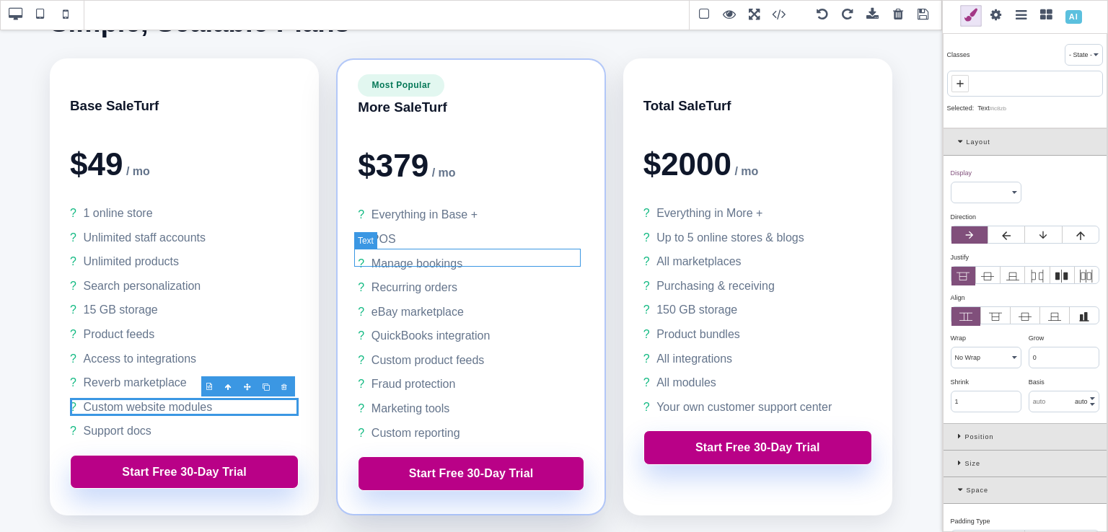
click at [455, 260] on li "Manage bookings" at bounding box center [471, 264] width 226 height 19
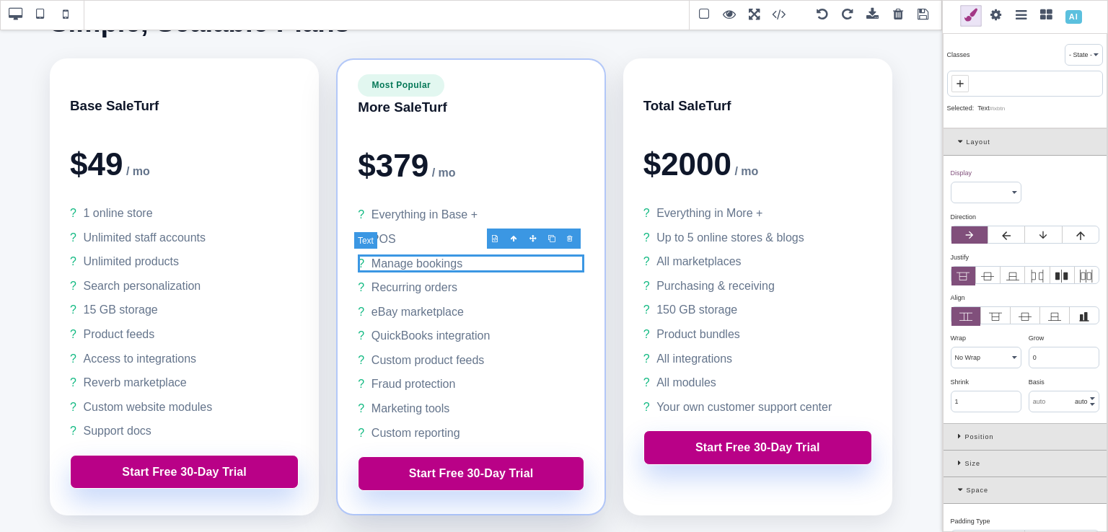
click at [455, 260] on li "Manage bookings" at bounding box center [471, 264] width 226 height 19
click at [452, 260] on li "Manage bookings" at bounding box center [471, 264] width 226 height 19
click at [447, 278] on li "Recurring orders" at bounding box center [471, 287] width 226 height 19
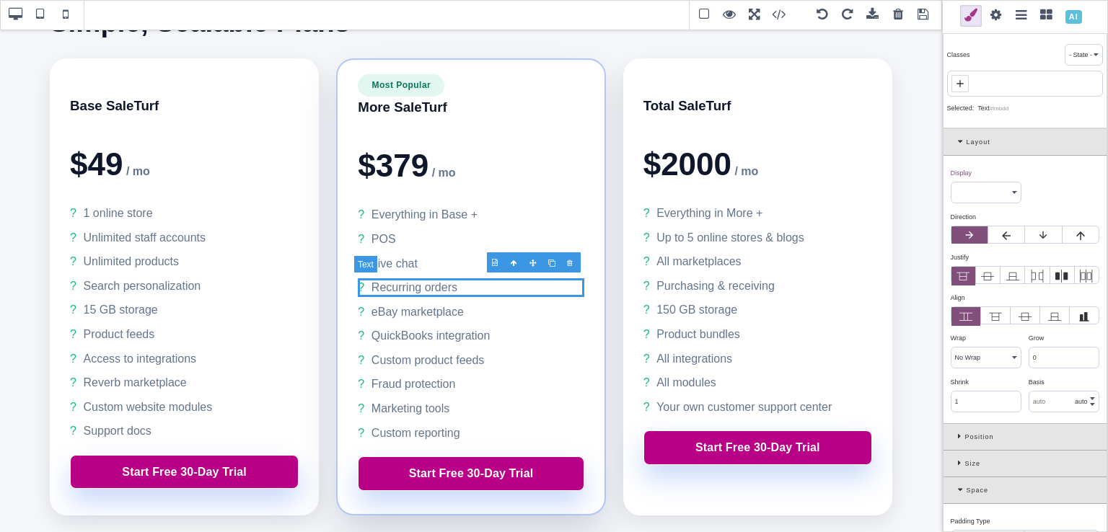
click at [450, 289] on li "Recurring orders" at bounding box center [471, 287] width 226 height 19
click at [442, 286] on li "Recurring orders" at bounding box center [471, 287] width 226 height 19
click at [447, 286] on li "Recurring orders" at bounding box center [471, 287] width 226 height 19
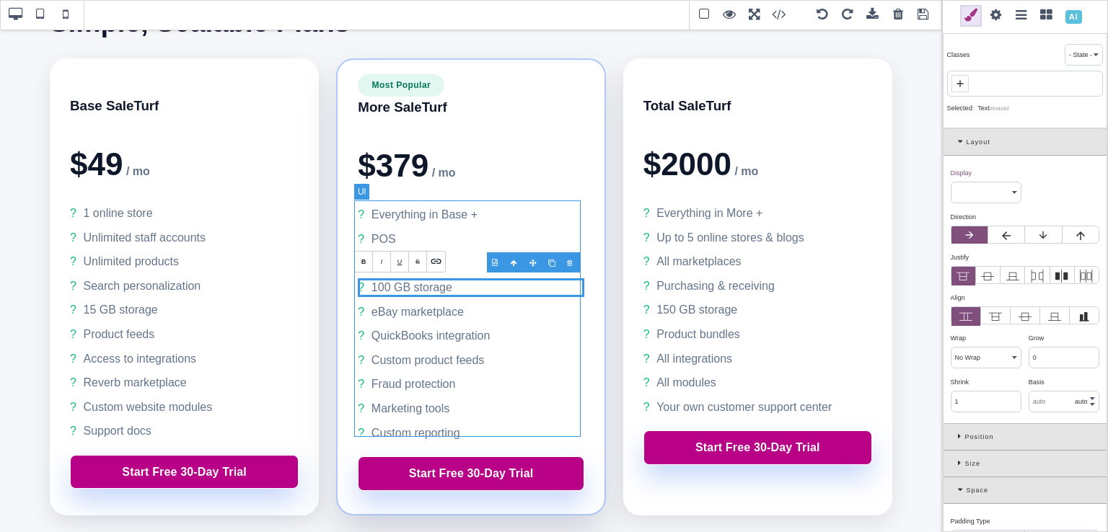
click at [441, 316] on ul "Everything in Base + POS Live chat 100 GB storage eBay marketplace QuickBooks i…" at bounding box center [471, 324] width 226 height 237
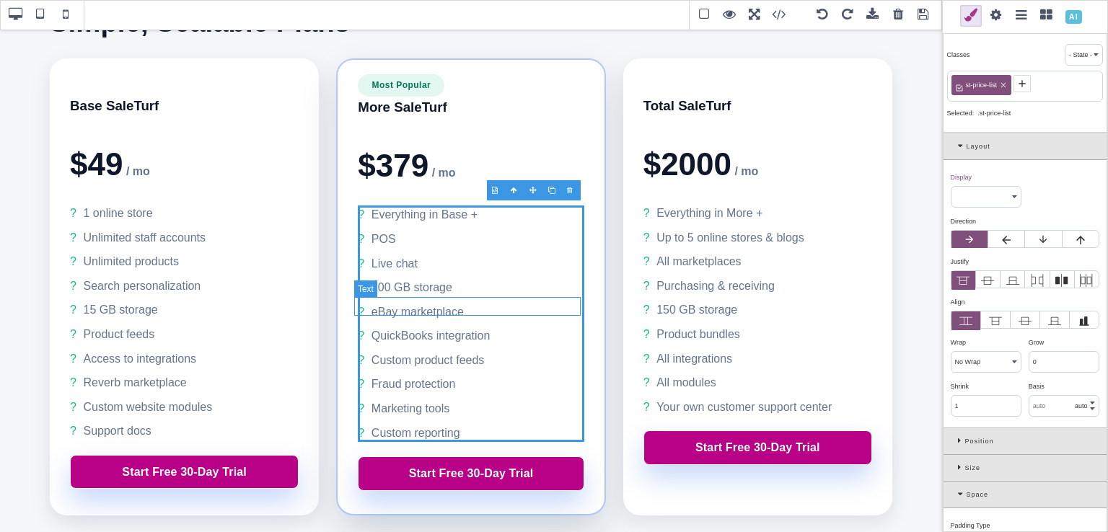
click at [440, 307] on li "eBay marketplace" at bounding box center [471, 312] width 226 height 19
select select
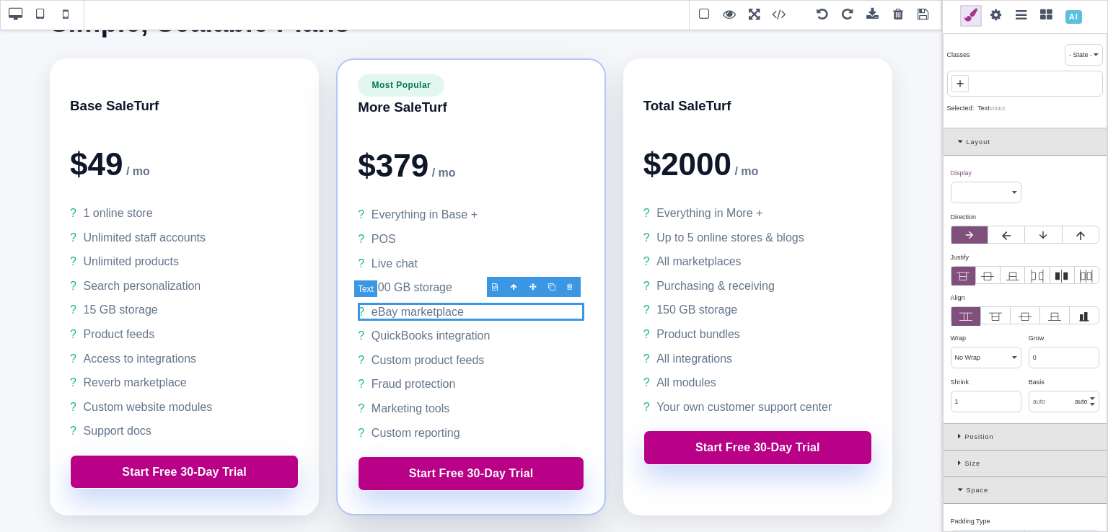
click at [440, 307] on li "eBay marketplace" at bounding box center [471, 312] width 226 height 19
drag, startPoint x: 454, startPoint y: 308, endPoint x: 367, endPoint y: 308, distance: 86.6
click at [367, 308] on li "eBay marketplace" at bounding box center [471, 312] width 226 height 19
click at [434, 328] on li "QuickBooks integration" at bounding box center [471, 336] width 226 height 19
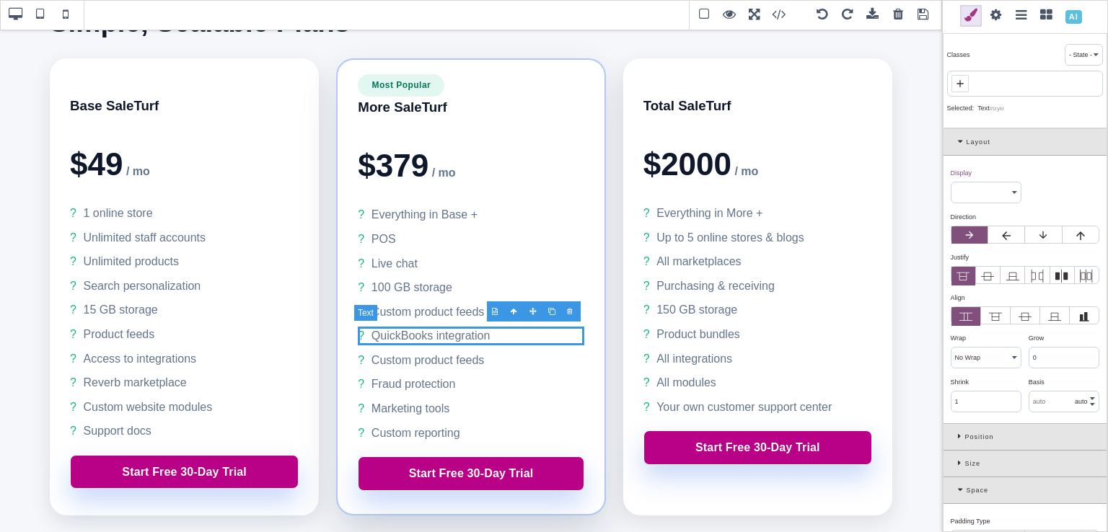
click at [434, 328] on li "QuickBooks integration" at bounding box center [471, 336] width 226 height 19
drag, startPoint x: 486, startPoint y: 336, endPoint x: 370, endPoint y: 334, distance: 116.2
click at [370, 334] on li "QuickBooks integration" at bounding box center [471, 336] width 226 height 19
click at [474, 359] on li "Custom product feeds" at bounding box center [471, 360] width 226 height 19
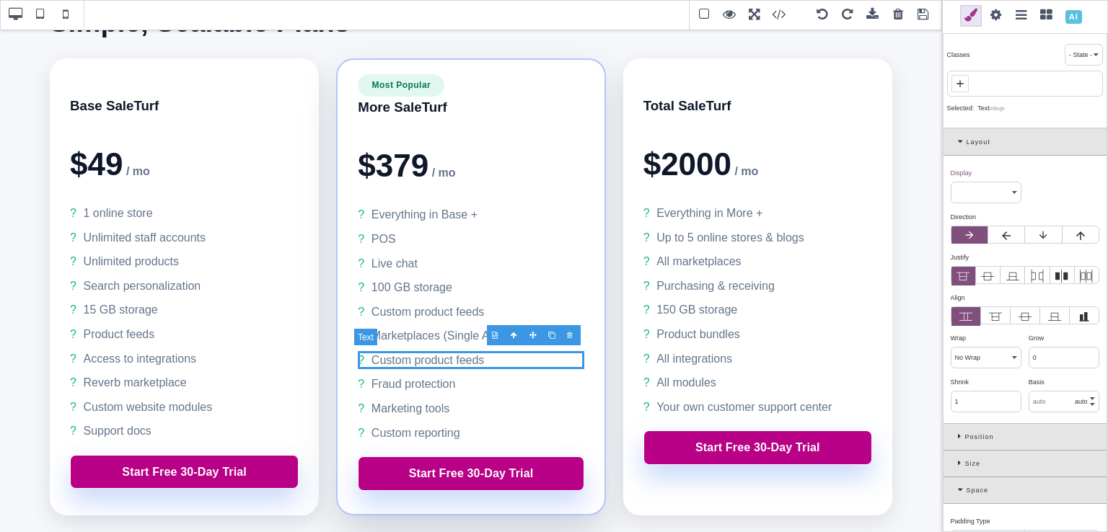
click at [477, 358] on li "Custom product feeds" at bounding box center [471, 360] width 226 height 19
drag, startPoint x: 477, startPoint y: 358, endPoint x: 365, endPoint y: 354, distance: 111.9
click at [365, 354] on li "Custom product feeds" at bounding box center [471, 360] width 226 height 19
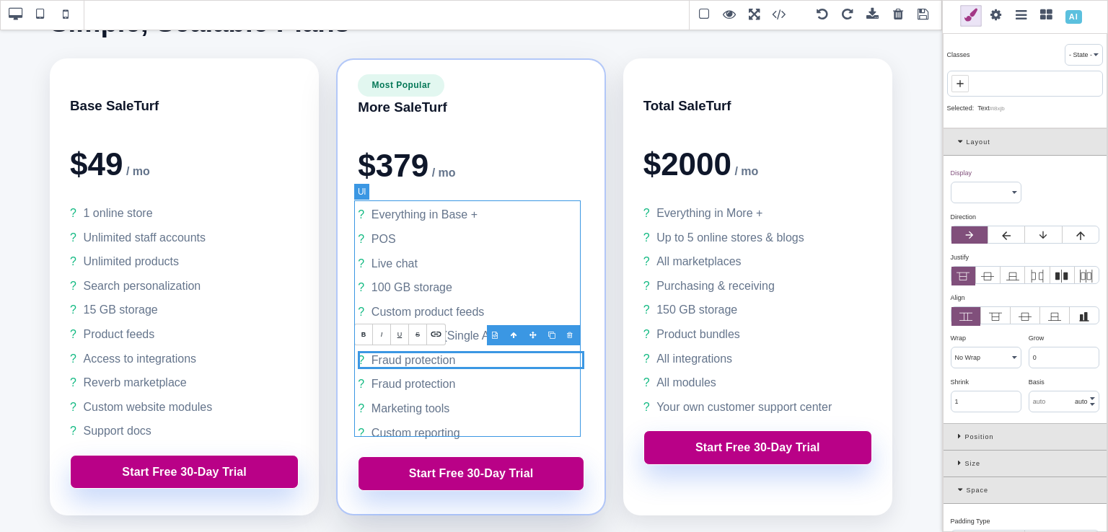
click at [446, 389] on ul "Everything in Base + POS Live chat 100 GB storage Custom product feeds Marketpl…" at bounding box center [471, 324] width 226 height 237
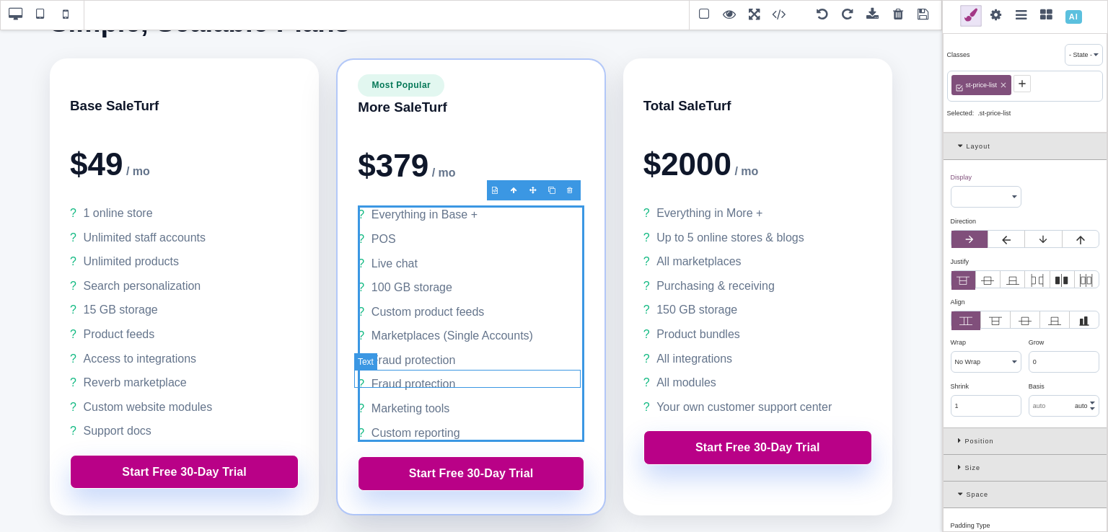
click at [447, 380] on li "Fraud protection" at bounding box center [471, 384] width 226 height 19
select select
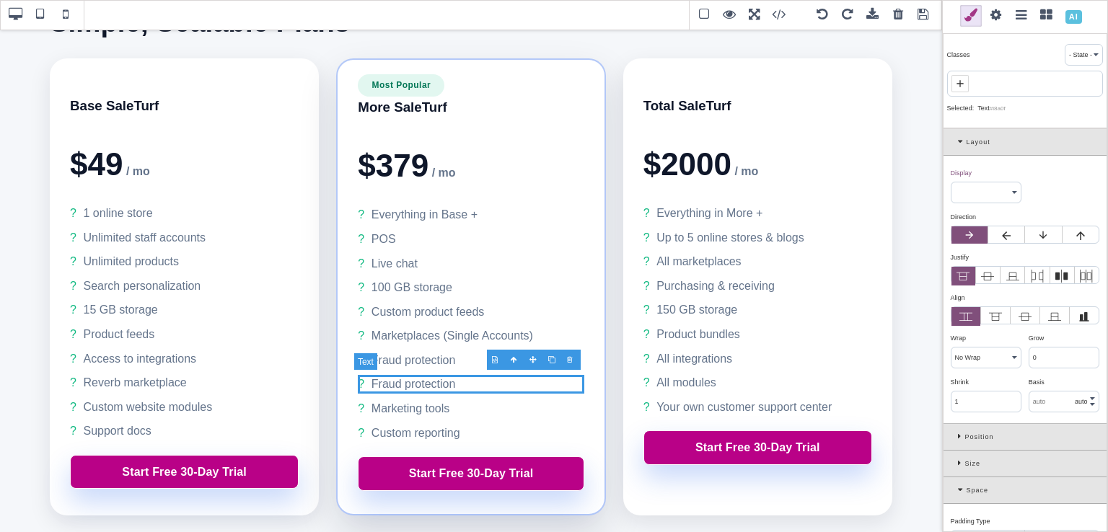
click at [447, 380] on li "Fraud protection" at bounding box center [471, 384] width 226 height 19
drag, startPoint x: 457, startPoint y: 382, endPoint x: 369, endPoint y: 377, distance: 88.2
click at [369, 377] on li "Fraud protection" at bounding box center [471, 384] width 226 height 19
click at [437, 401] on li "Marketing tools" at bounding box center [471, 409] width 226 height 19
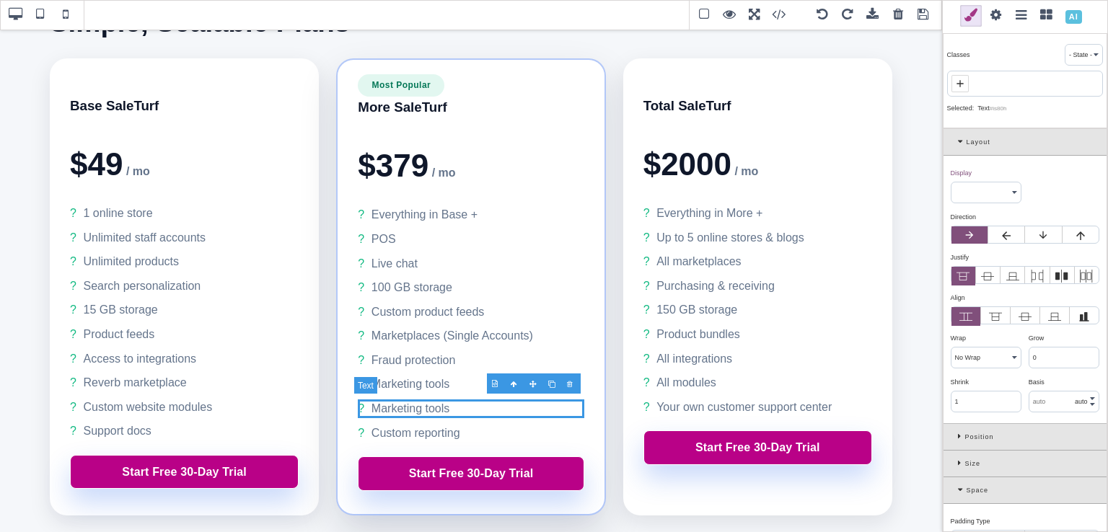
click at [437, 401] on li "Marketing tools" at bounding box center [471, 409] width 226 height 19
click at [439, 429] on li "Custom reporting" at bounding box center [471, 433] width 226 height 19
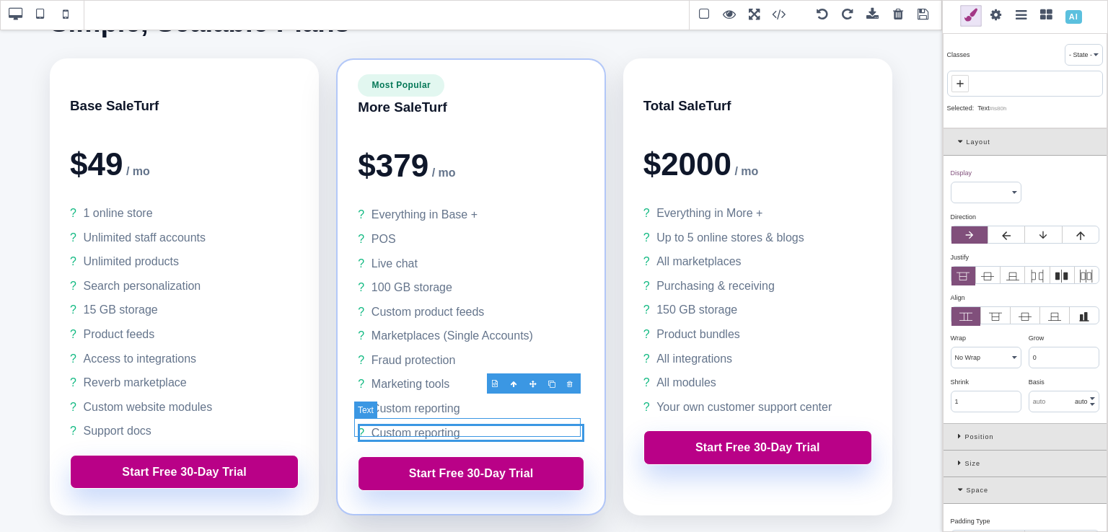
click at [439, 429] on li "Custom reporting" at bounding box center [471, 433] width 226 height 19
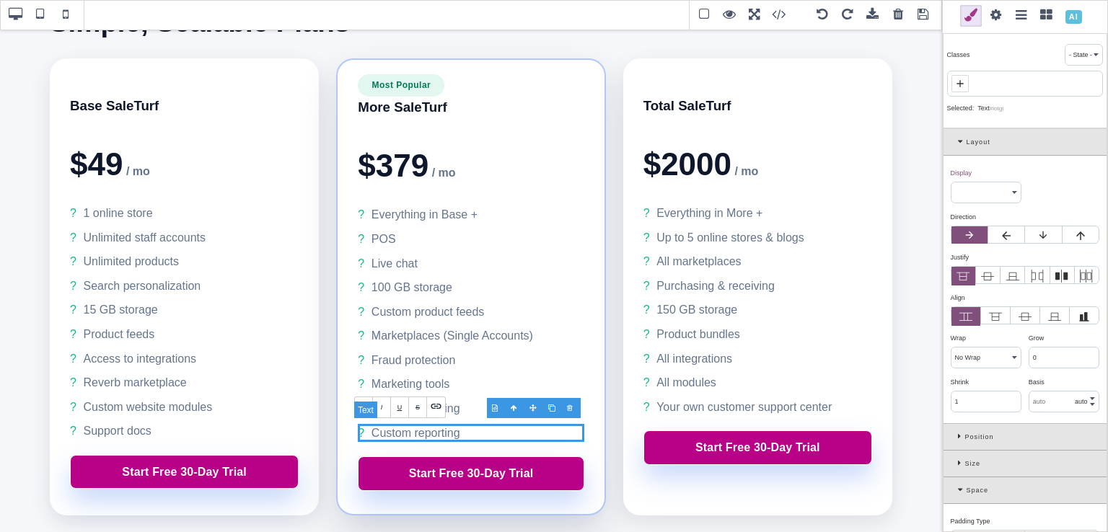
click at [439, 429] on li "Custom reporting" at bounding box center [471, 433] width 226 height 19
click at [730, 231] on li "Up to 5 online stores & blogs" at bounding box center [758, 238] width 229 height 19
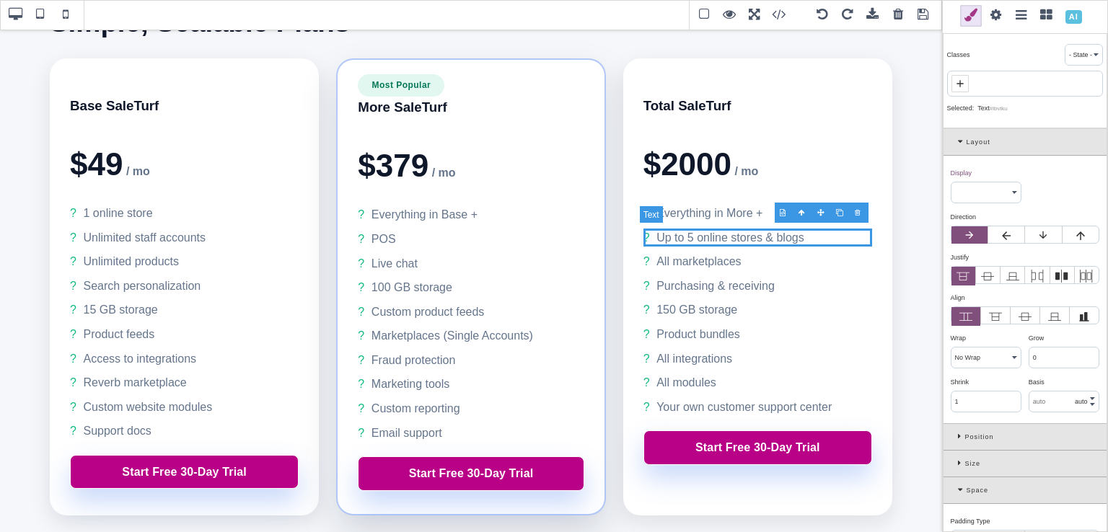
click at [730, 231] on li "Up to 5 online stores & blogs" at bounding box center [758, 238] width 229 height 19
click at [809, 238] on li "Up to 5 online stores & blogs" at bounding box center [758, 238] width 229 height 19
drag, startPoint x: 809, startPoint y: 238, endPoint x: 652, endPoint y: 229, distance: 156.8
click at [652, 229] on li "Up to 5 online stores & blogs" at bounding box center [758, 238] width 229 height 19
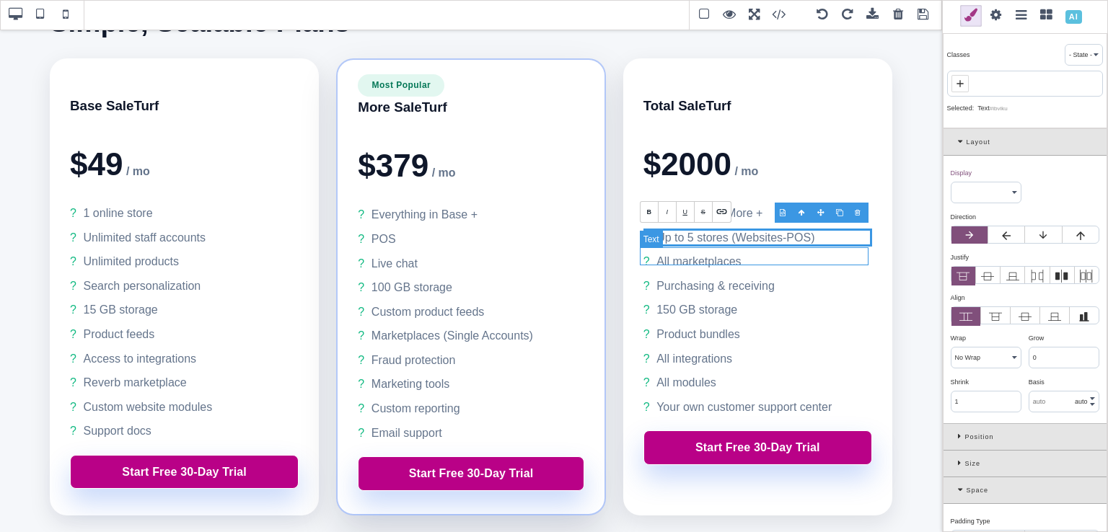
click at [730, 254] on li "All marketplaces" at bounding box center [758, 262] width 229 height 19
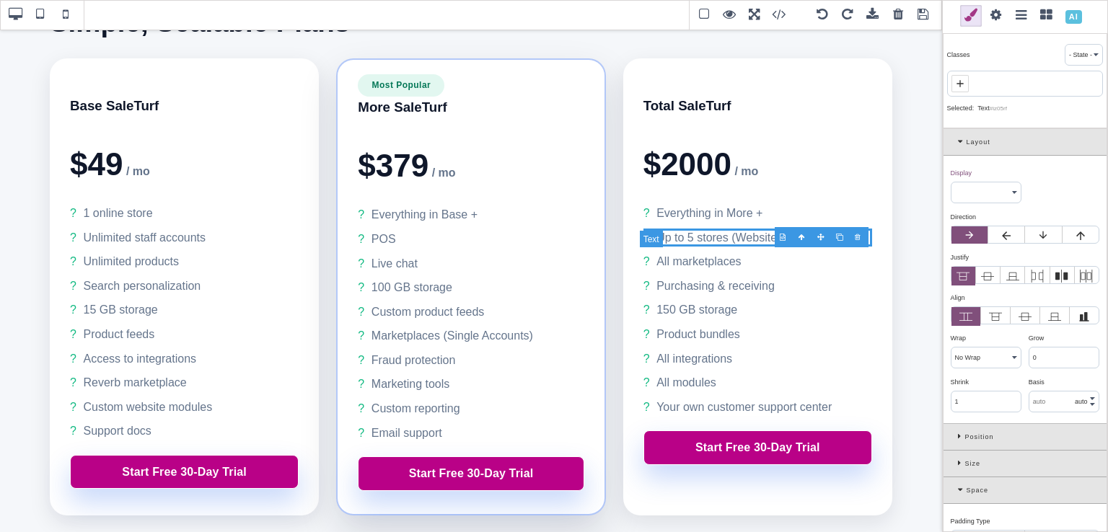
click at [730, 254] on li "All marketplaces" at bounding box center [758, 262] width 229 height 19
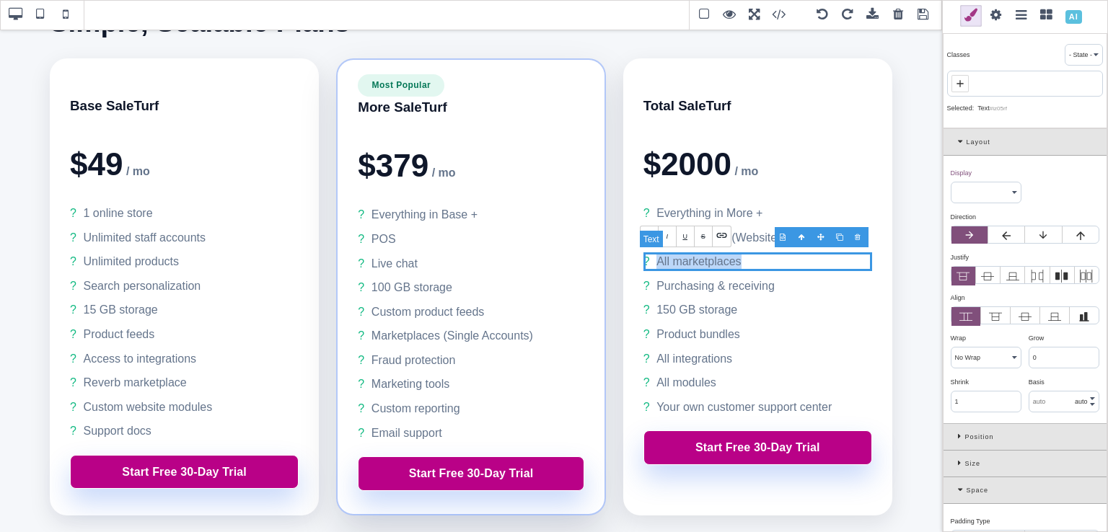
click at [730, 254] on li "All marketplaces" at bounding box center [758, 262] width 229 height 19
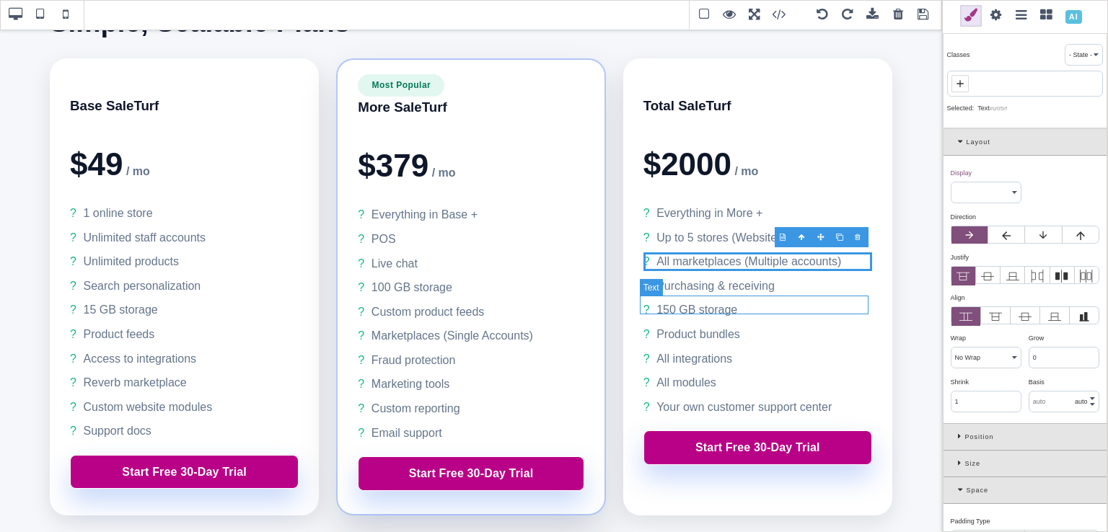
click at [668, 305] on li "150 GB storage" at bounding box center [758, 310] width 229 height 19
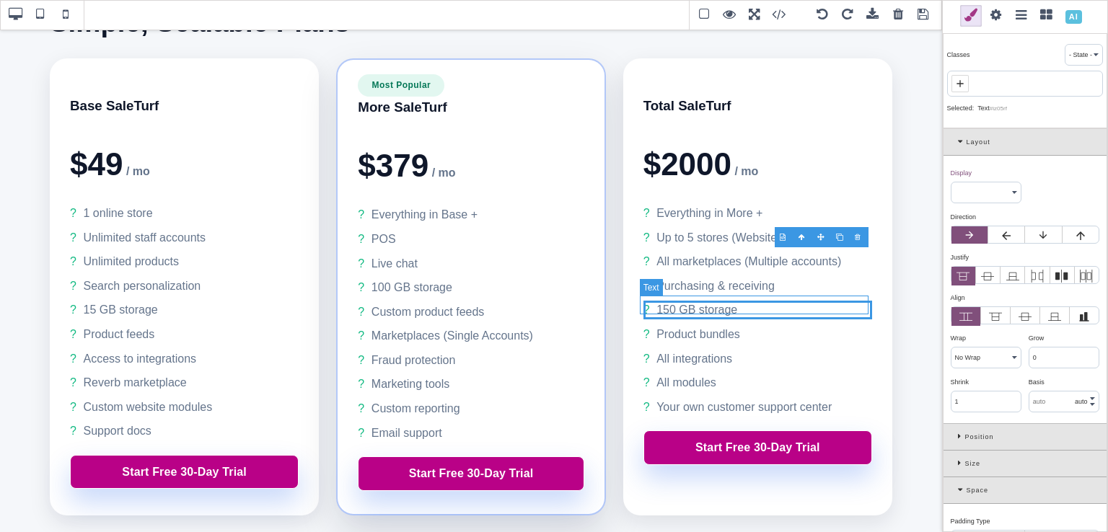
click at [668, 305] on li "150 GB storage" at bounding box center [758, 310] width 229 height 19
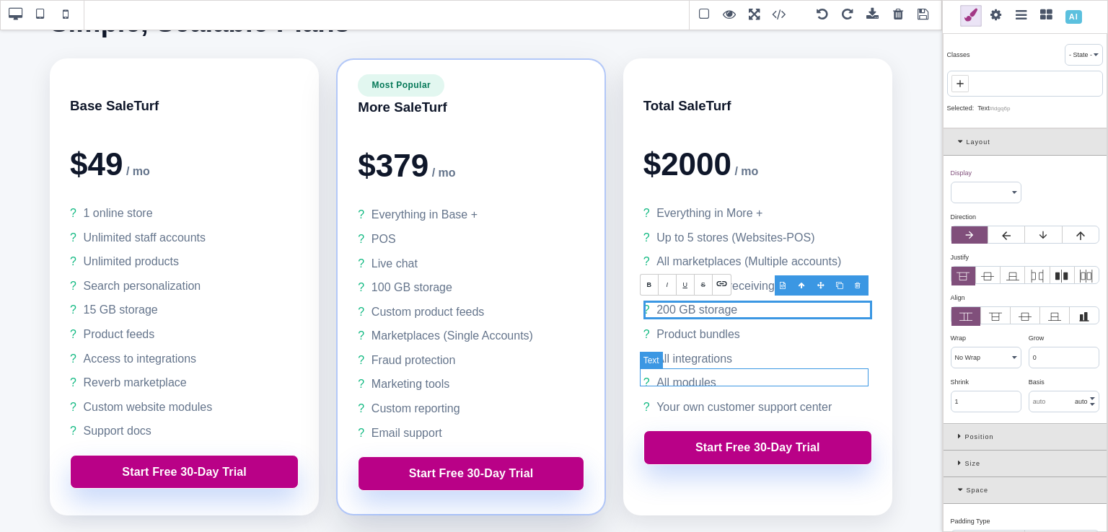
click at [848, 385] on li "All modules" at bounding box center [758, 383] width 229 height 19
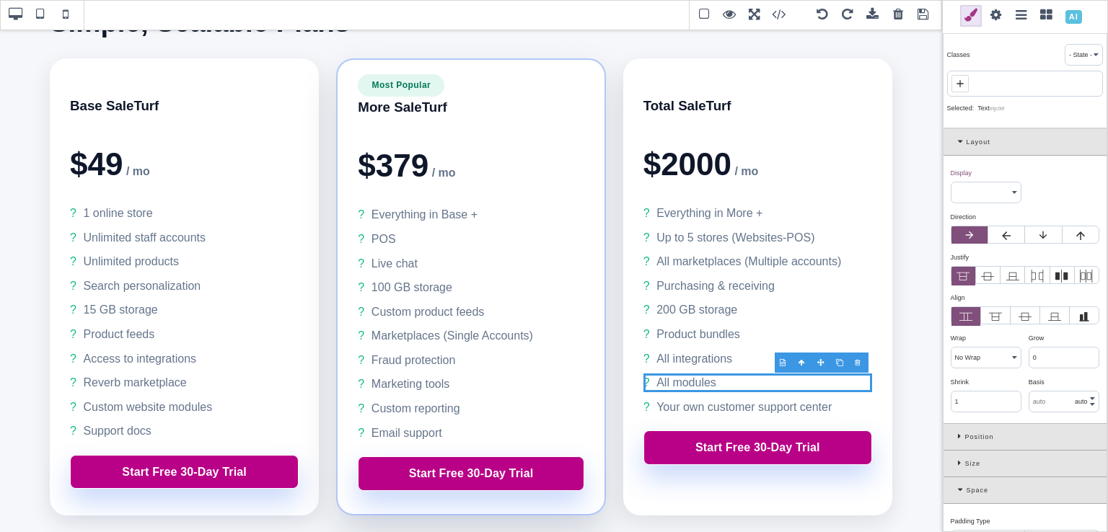
click at [845, 361] on div at bounding box center [840, 363] width 19 height 14
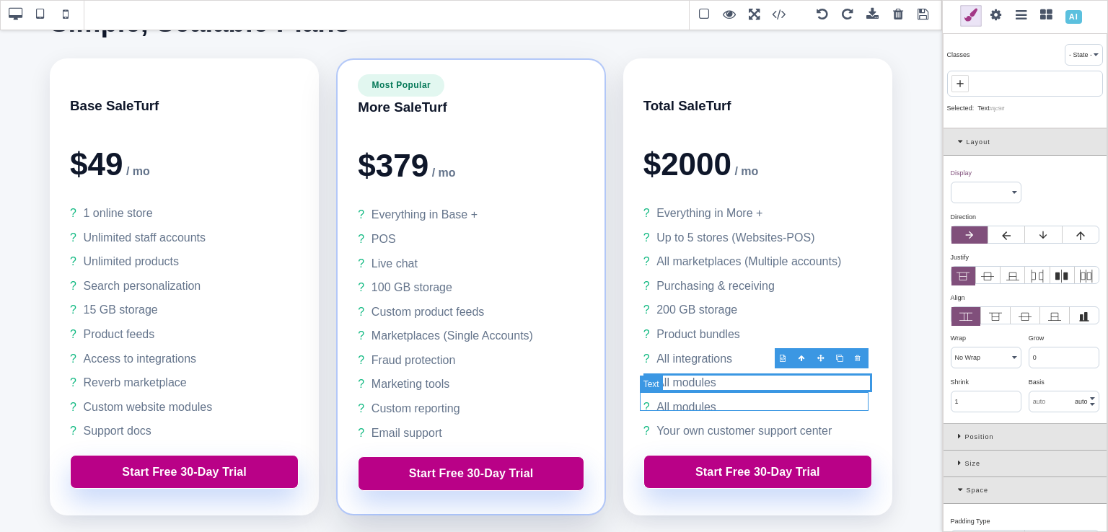
click at [781, 403] on li "All modules" at bounding box center [758, 407] width 229 height 19
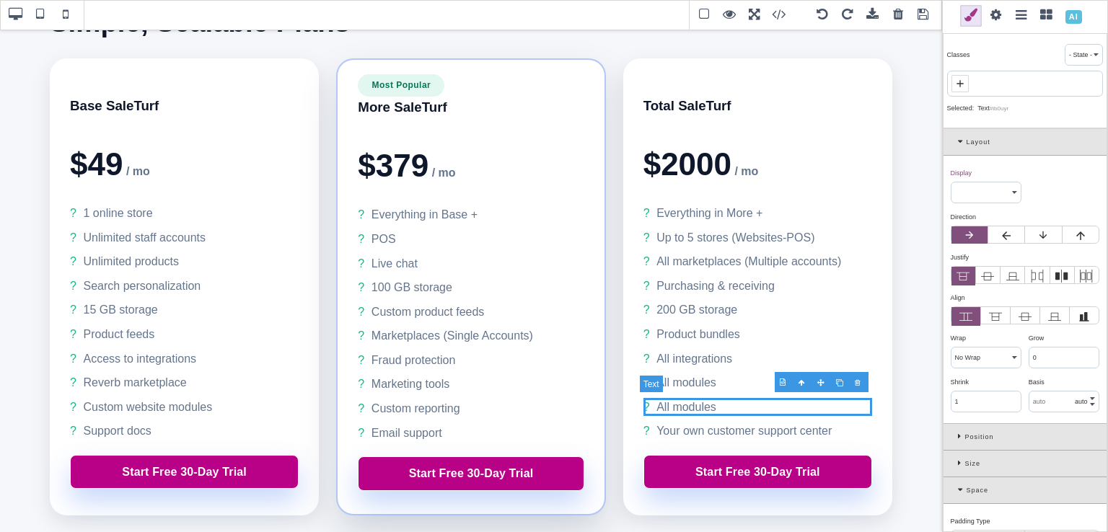
click at [781, 403] on li "All modules" at bounding box center [758, 407] width 229 height 19
drag, startPoint x: 716, startPoint y: 402, endPoint x: 654, endPoint y: 405, distance: 61.4
click at [654, 405] on li "All modules" at bounding box center [758, 407] width 229 height 19
click at [827, 430] on li "Your own customer support center" at bounding box center [758, 431] width 229 height 19
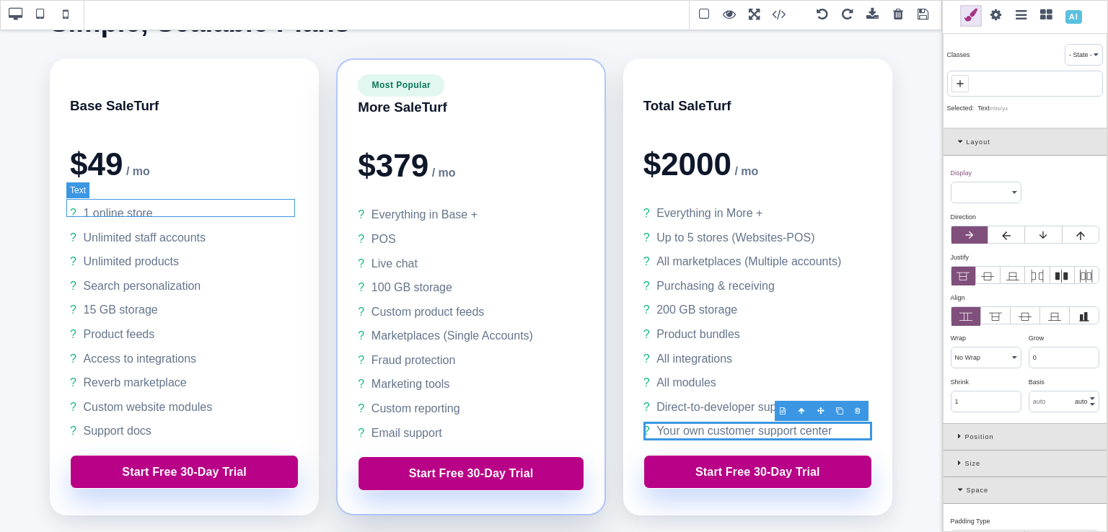
click at [71, 209] on li "1 online store" at bounding box center [184, 213] width 229 height 19
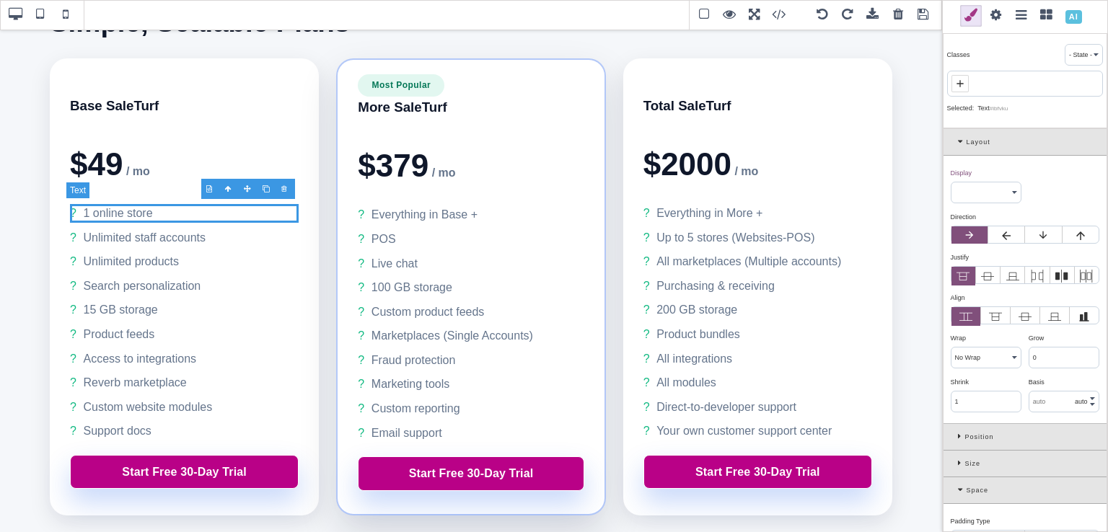
click at [71, 209] on li "1 online store" at bounding box center [184, 213] width 229 height 19
click at [70, 211] on li "1 online store" at bounding box center [184, 213] width 229 height 19
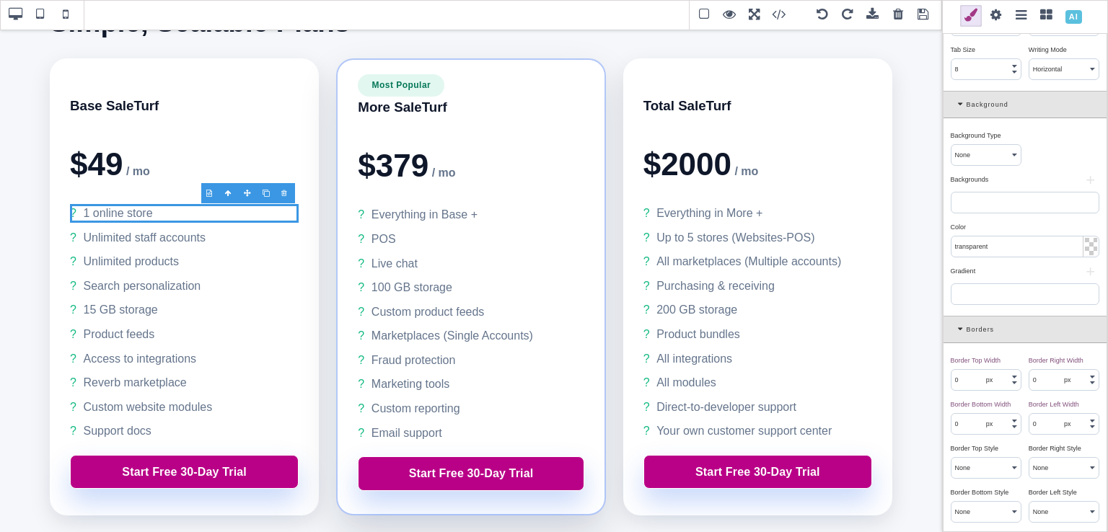
scroll to position [1656, 0]
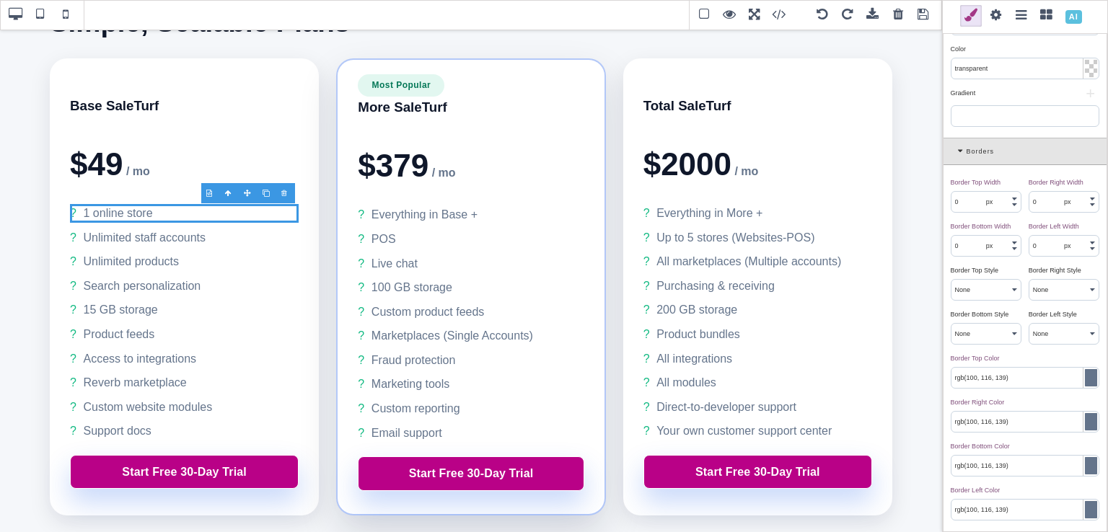
click at [924, 7] on span at bounding box center [924, 15] width 22 height 22
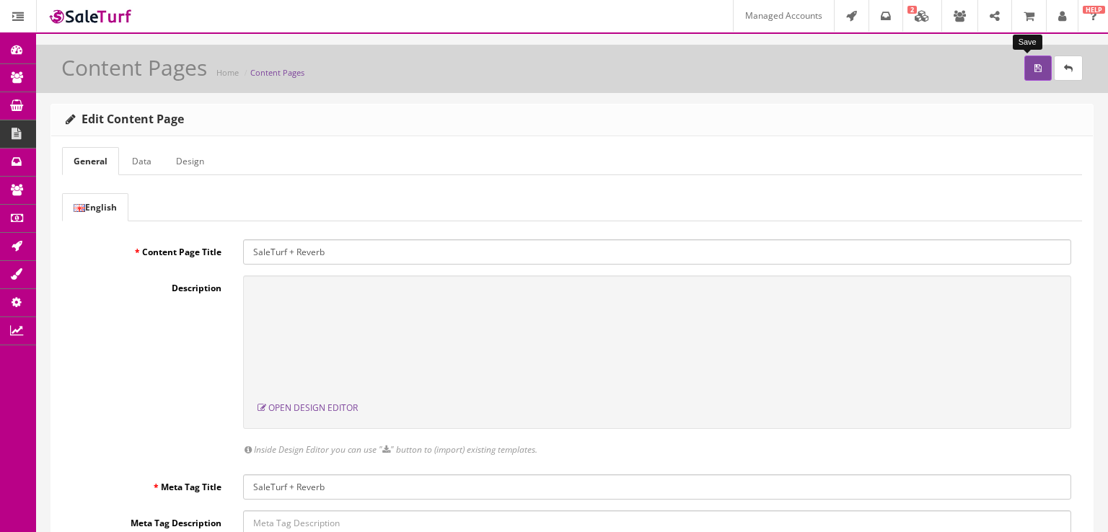
click at [1024, 63] on button "submit" at bounding box center [1037, 68] width 27 height 25
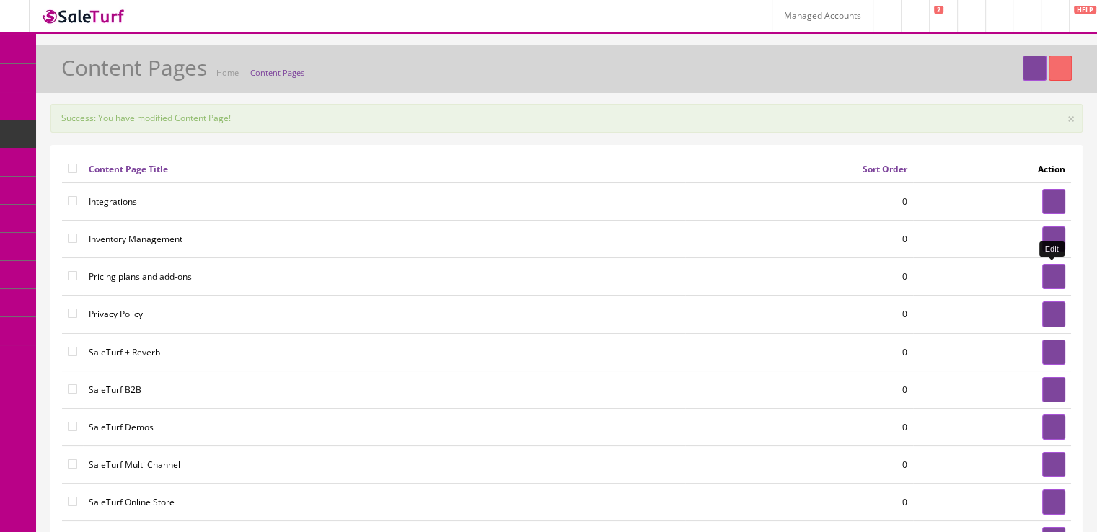
click at [1043, 278] on link at bounding box center [1053, 276] width 23 height 25
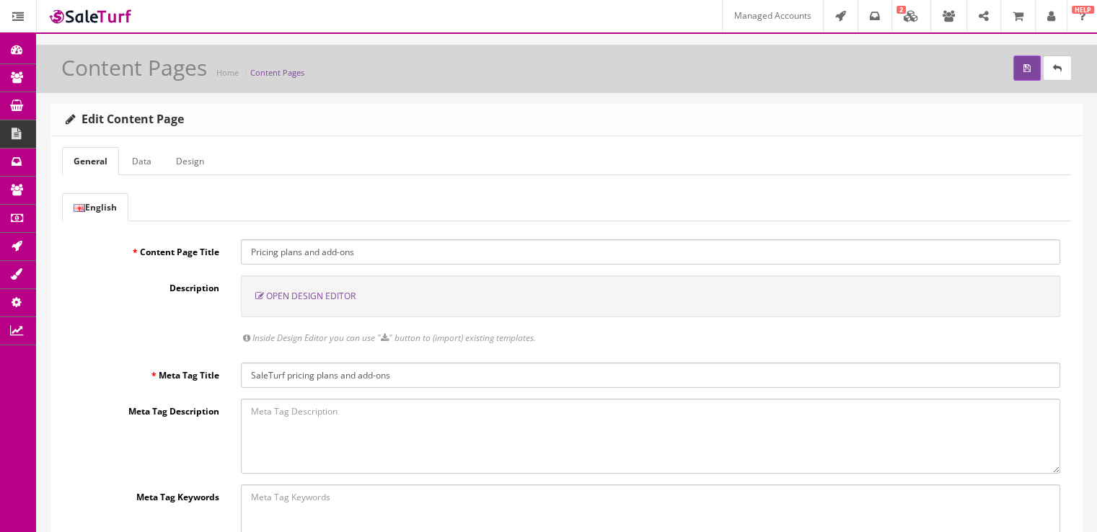
click at [309, 298] on span "Open Design Editor" at bounding box center [310, 296] width 89 height 12
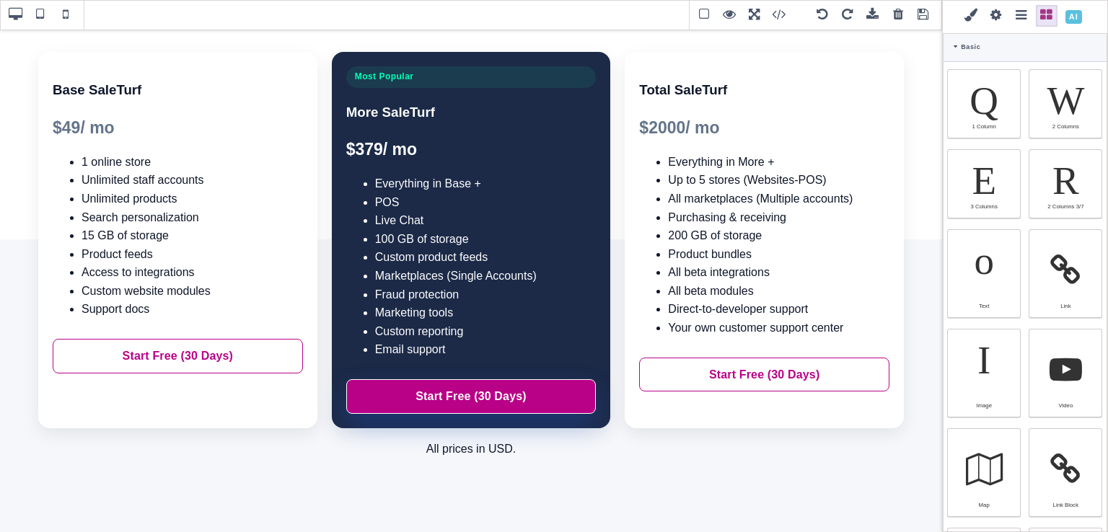
scroll to position [291, 0]
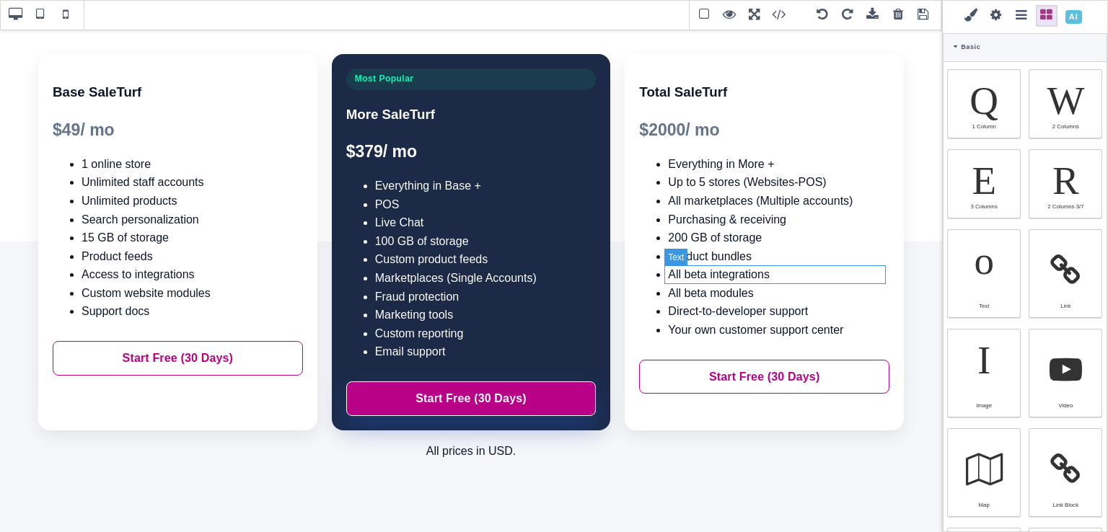
click at [704, 274] on li "All beta integrations" at bounding box center [778, 274] width 221 height 19
select select
type input "rgb(15, 23, 42)"
select select
type input "16"
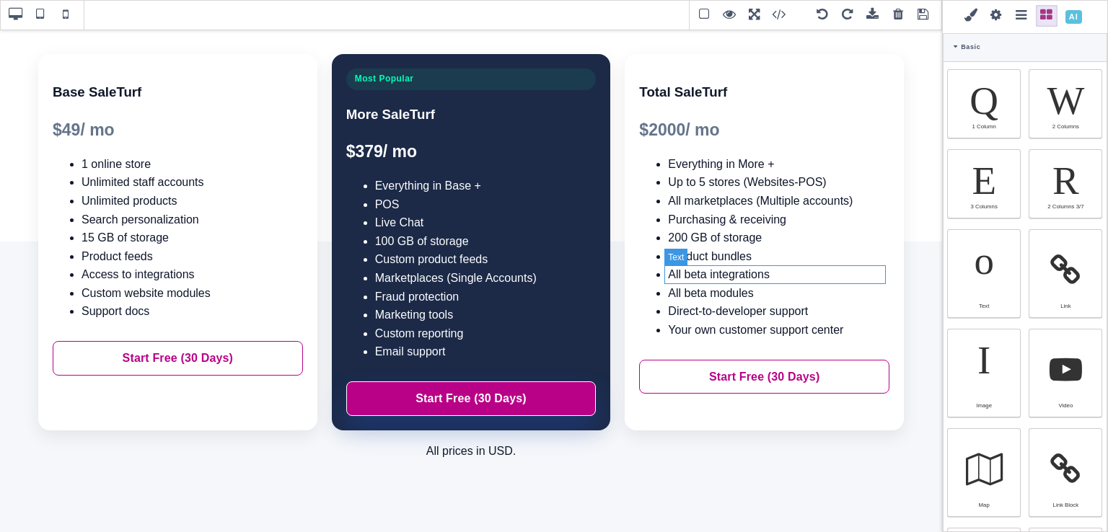
select select "px"
select select
type input "25.6px"
select select
type input "0"
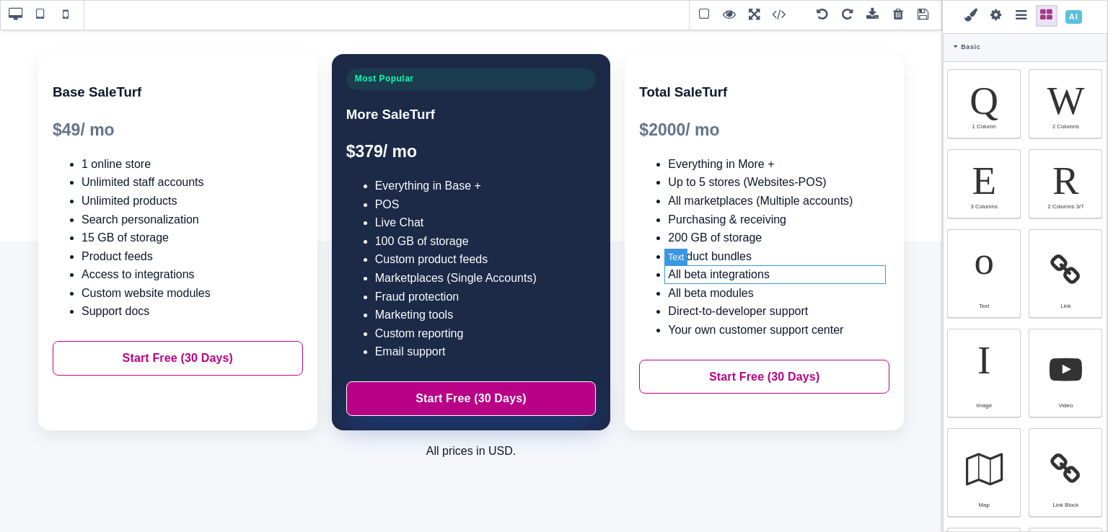
select select "px"
type input "0"
select select "px"
type input "0"
select select "px"
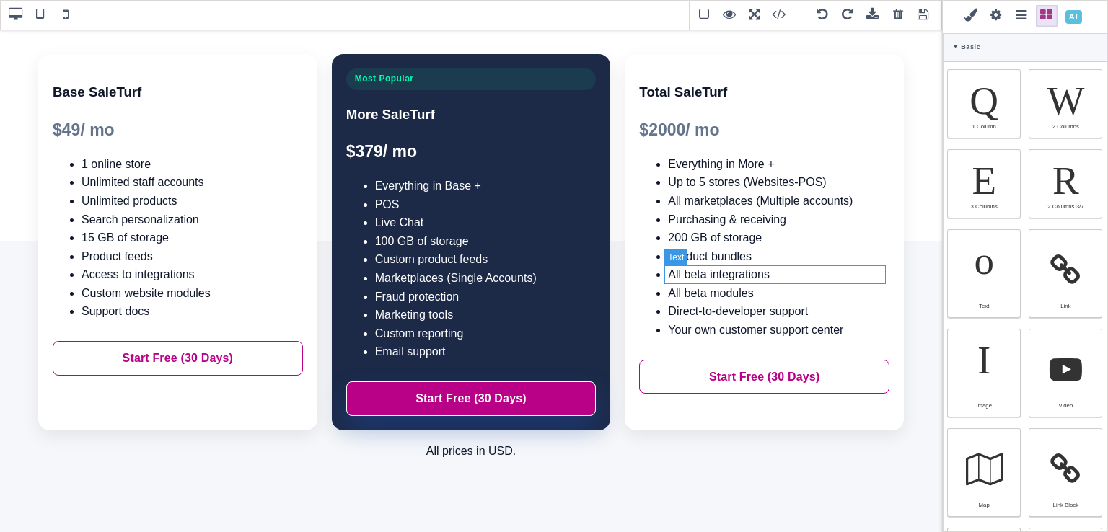
type input "0"
select select "px"
type input "rgb(15, 23, 42)"
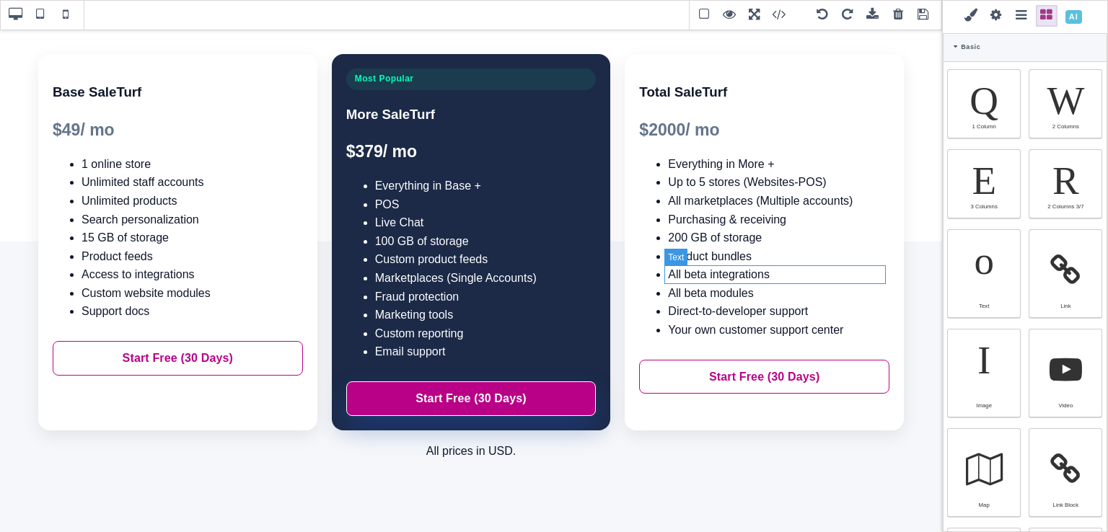
type input "rgb(15, 23, 42)"
type input "2.4"
select select "px"
select select "solid"
type input "rgb(59, 151, 227)"
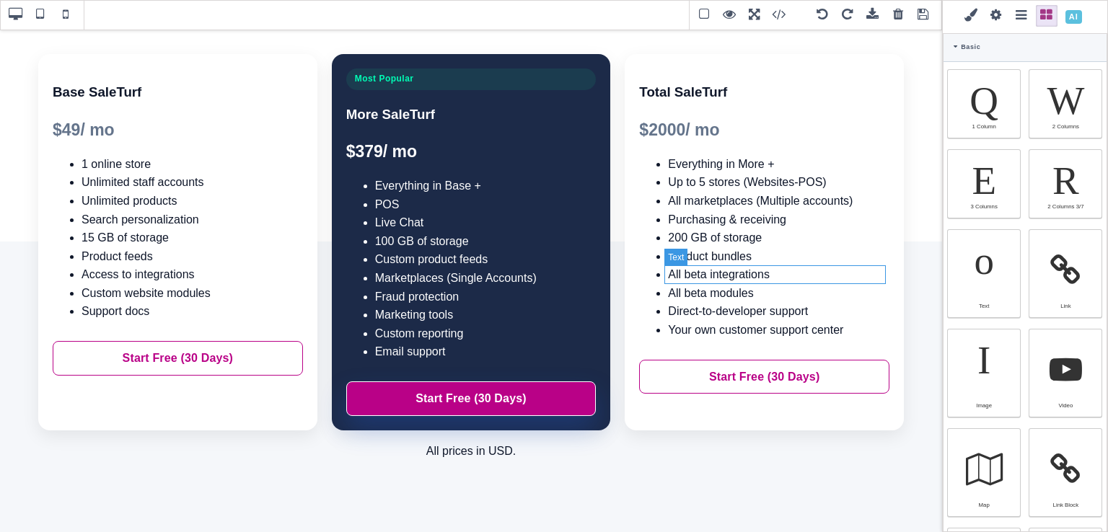
type input "-3"
click at [704, 274] on li "All beta integrations" at bounding box center [778, 274] width 221 height 19
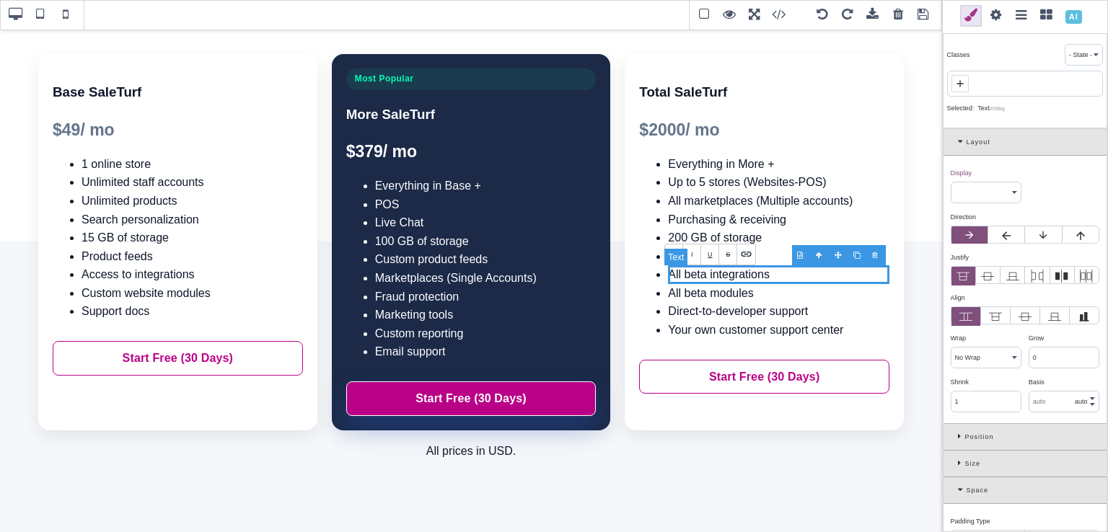
click at [704, 274] on li "All beta integrations" at bounding box center [778, 274] width 221 height 19
click at [706, 289] on li "All beta modules" at bounding box center [778, 293] width 221 height 19
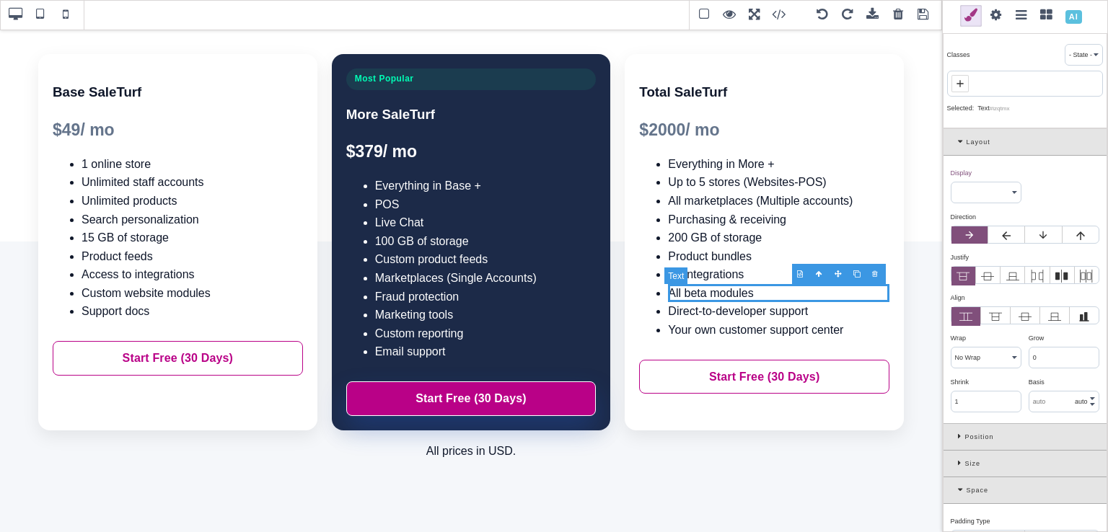
click at [706, 289] on li "All beta modules" at bounding box center [778, 293] width 221 height 19
click at [704, 292] on li "All beta modules" at bounding box center [778, 293] width 221 height 19
click at [921, 19] on span at bounding box center [924, 15] width 22 height 22
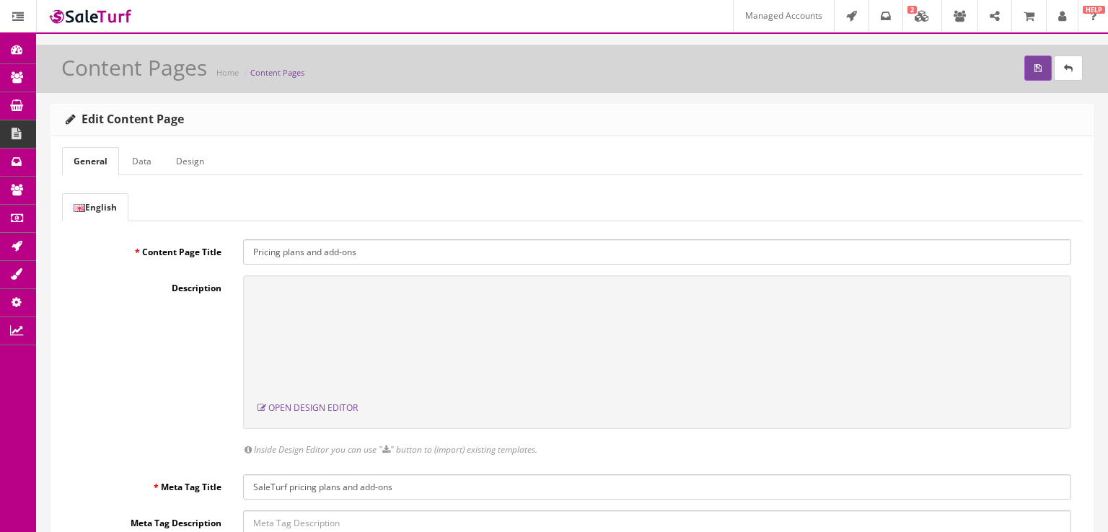
scroll to position [0, 0]
click at [1032, 79] on button "submit" at bounding box center [1037, 68] width 27 height 25
